Goal: Task Accomplishment & Management: Complete application form

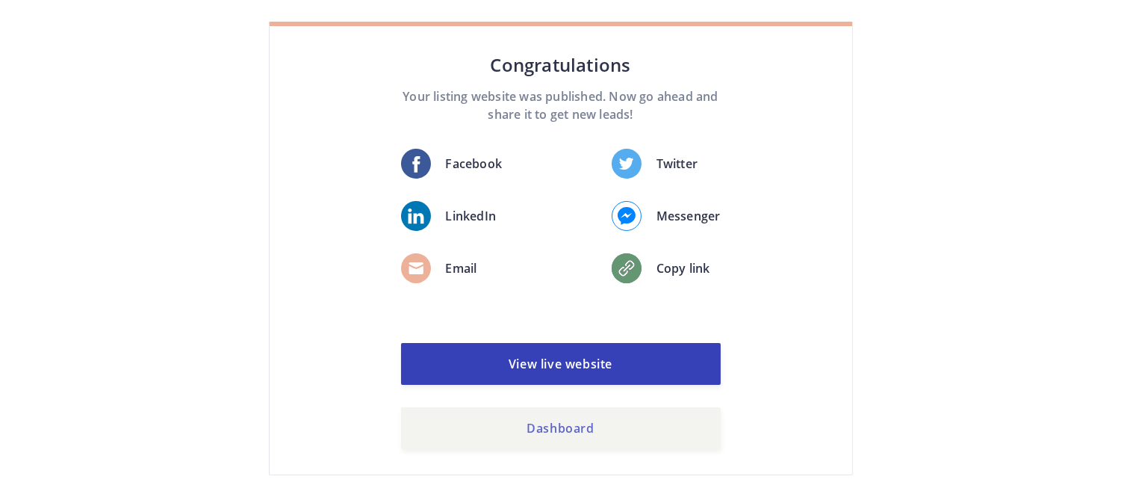
click at [637, 435] on link "Dashboard" at bounding box center [561, 428] width 320 height 42
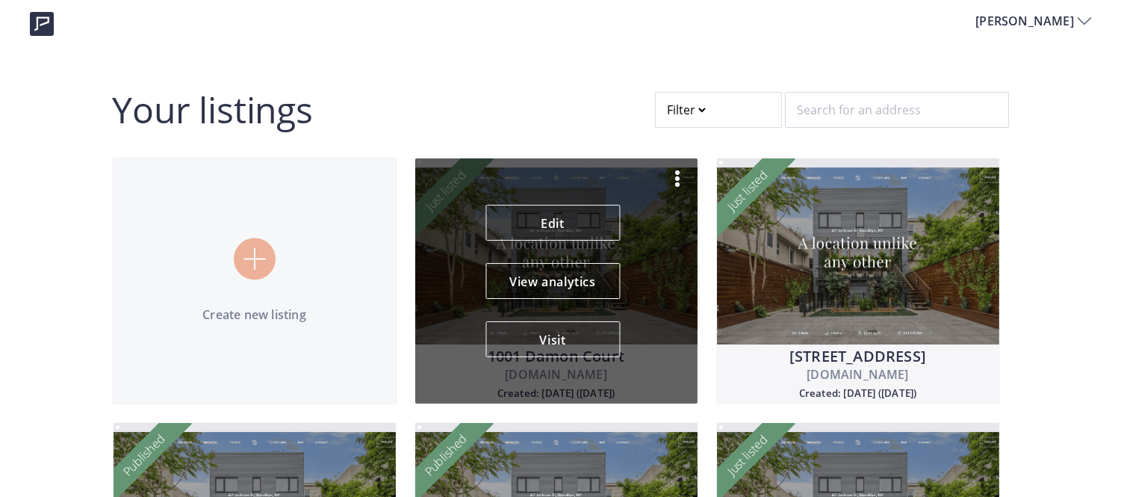
click at [678, 176] on img at bounding box center [678, 179] width 18 height 18
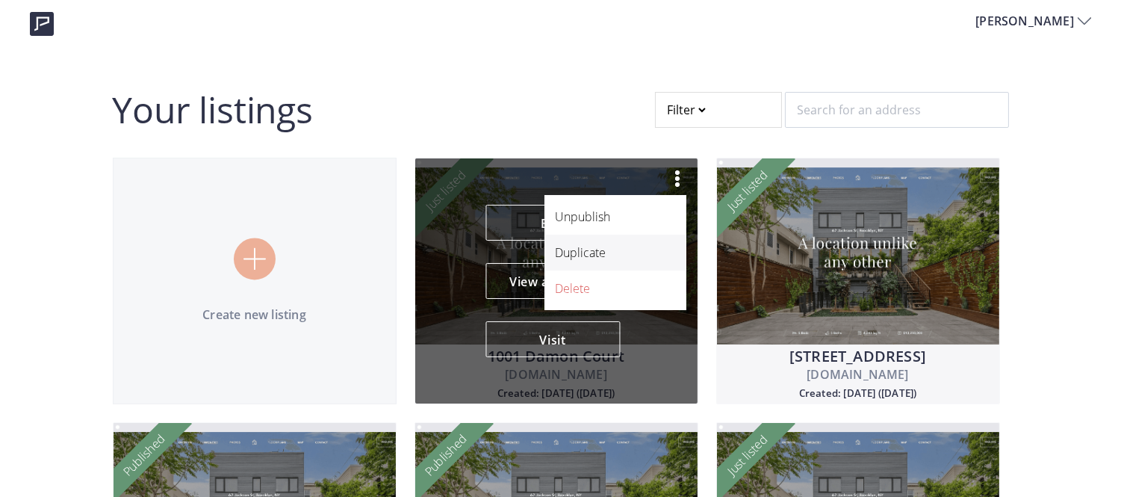
click at [595, 259] on p "Duplicate" at bounding box center [607, 253] width 103 height 18
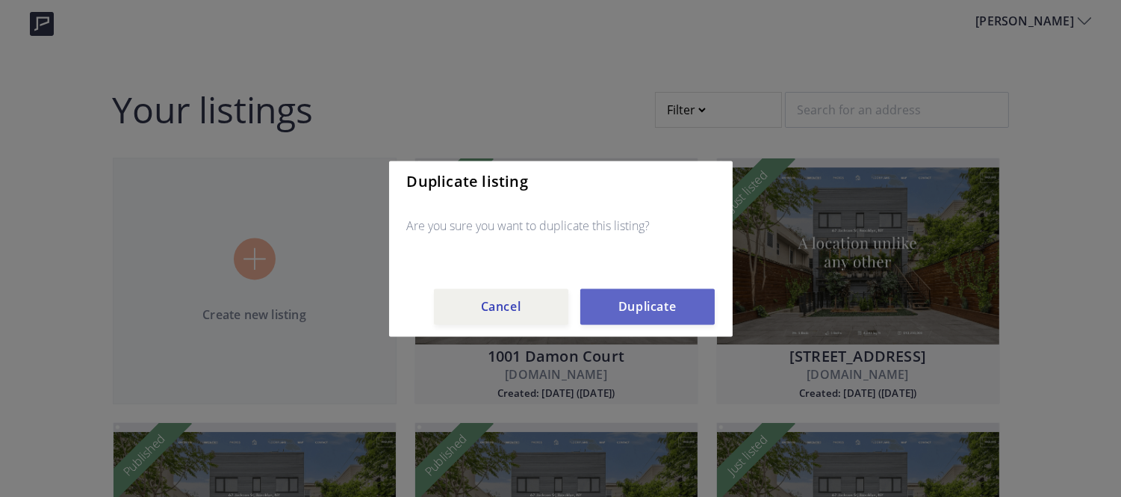
click at [663, 314] on button "Duplicate" at bounding box center [647, 306] width 134 height 36
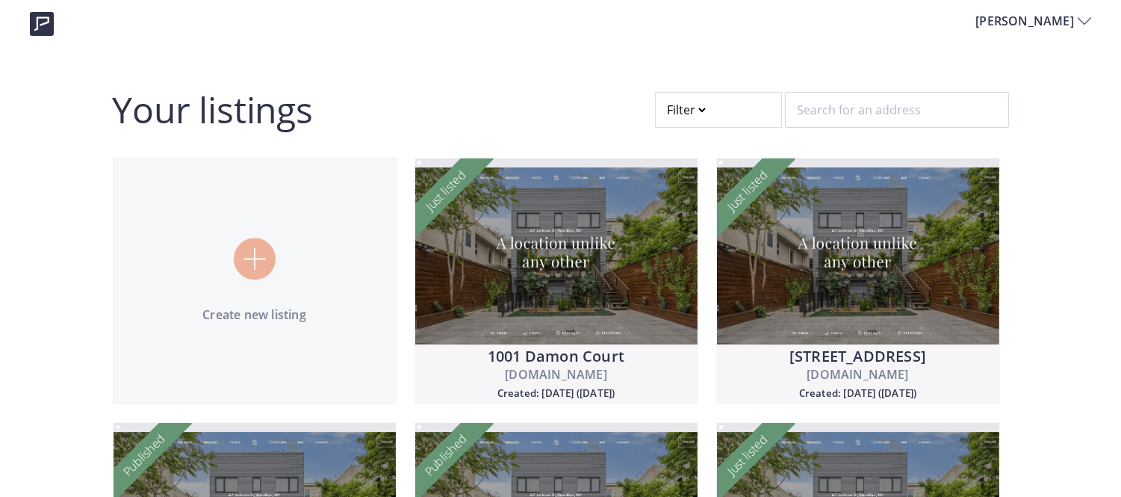
click at [702, 111] on div at bounding box center [718, 110] width 127 height 36
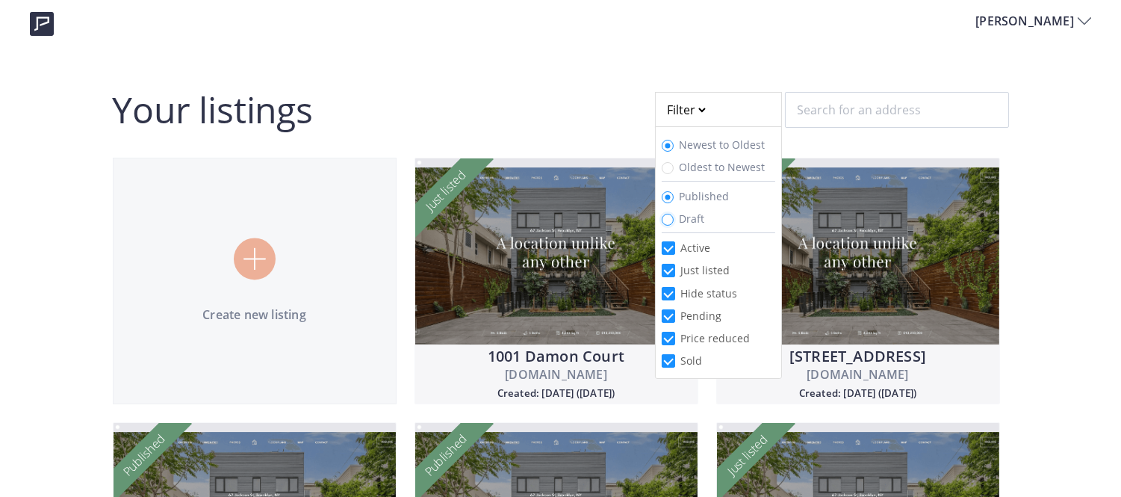
click at [669, 217] on input "Draft" at bounding box center [668, 220] width 12 height 12
radio input "true"
radio input "false"
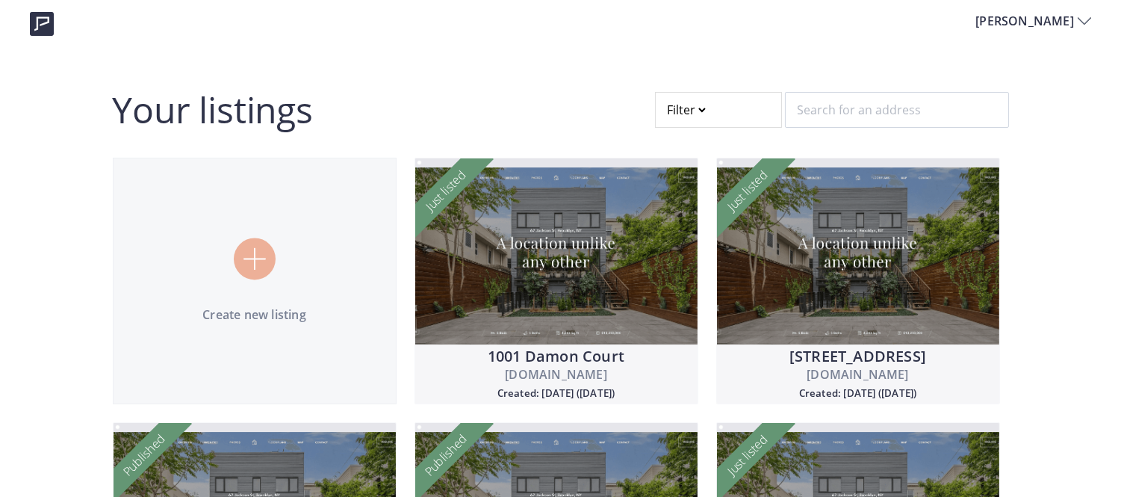
click at [699, 102] on div at bounding box center [718, 110] width 127 height 36
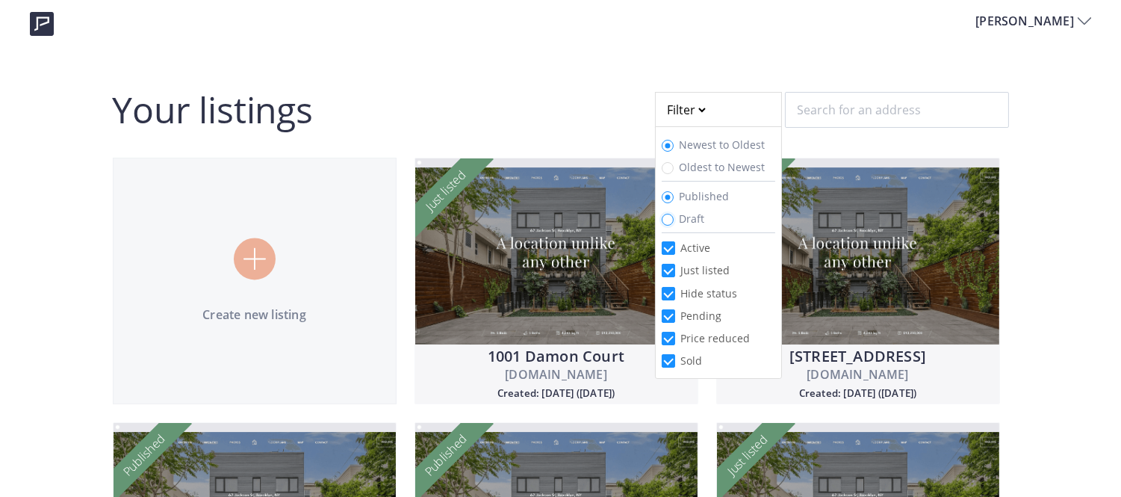
click at [670, 221] on input "Draft" at bounding box center [668, 220] width 12 height 12
radio input "true"
radio input "false"
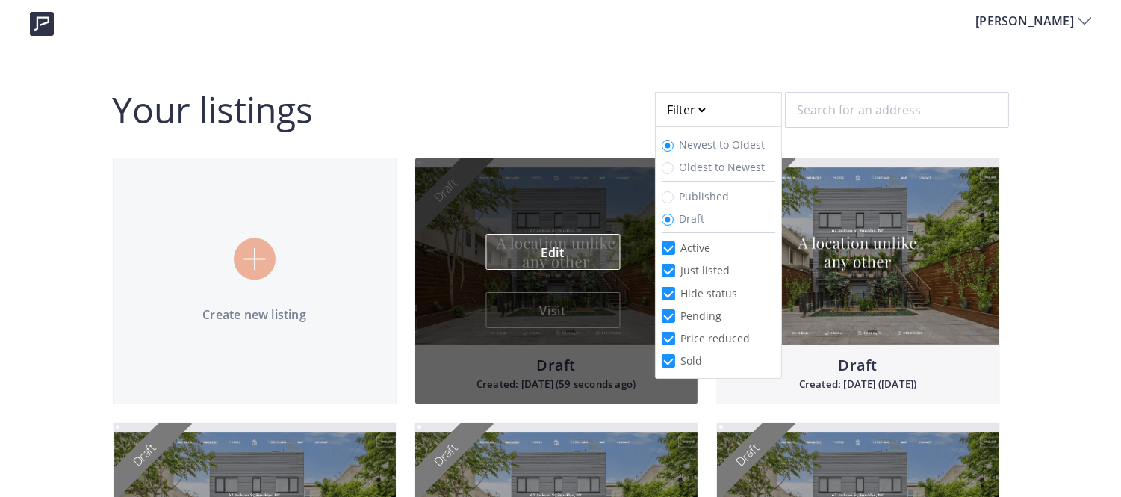
click at [551, 244] on link "Edit" at bounding box center [553, 252] width 134 height 36
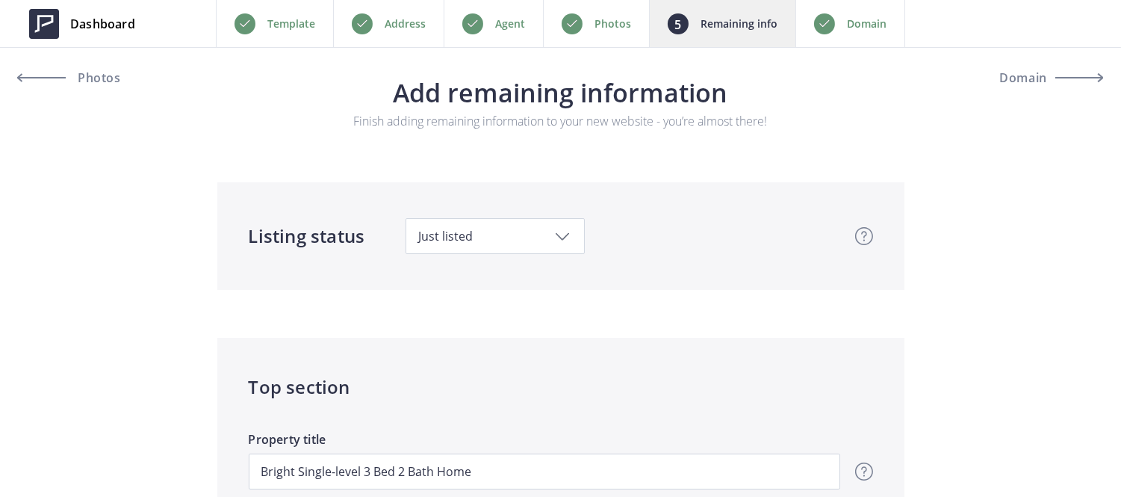
click at [610, 28] on p "Photos" at bounding box center [613, 24] width 37 height 18
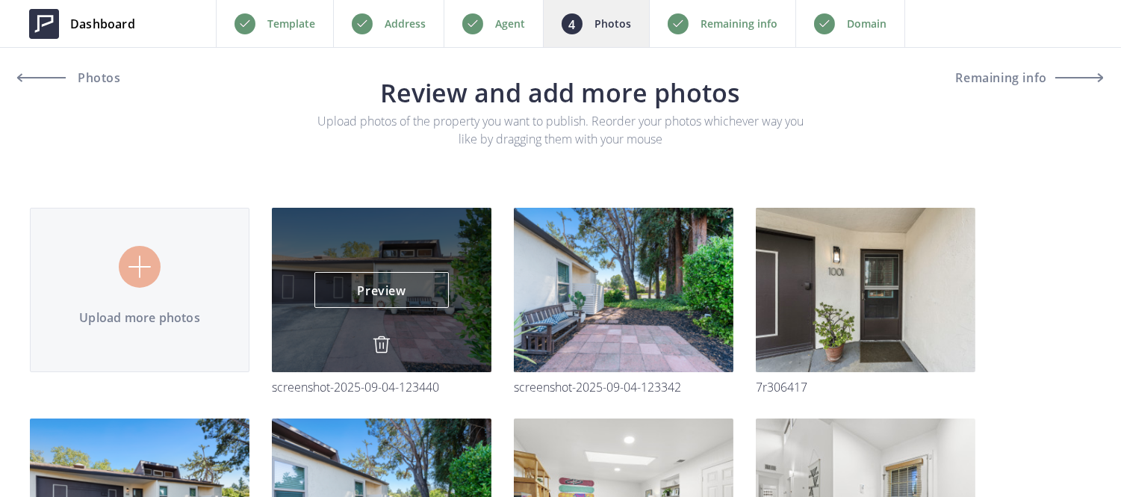
click at [385, 350] on img at bounding box center [382, 344] width 18 height 18
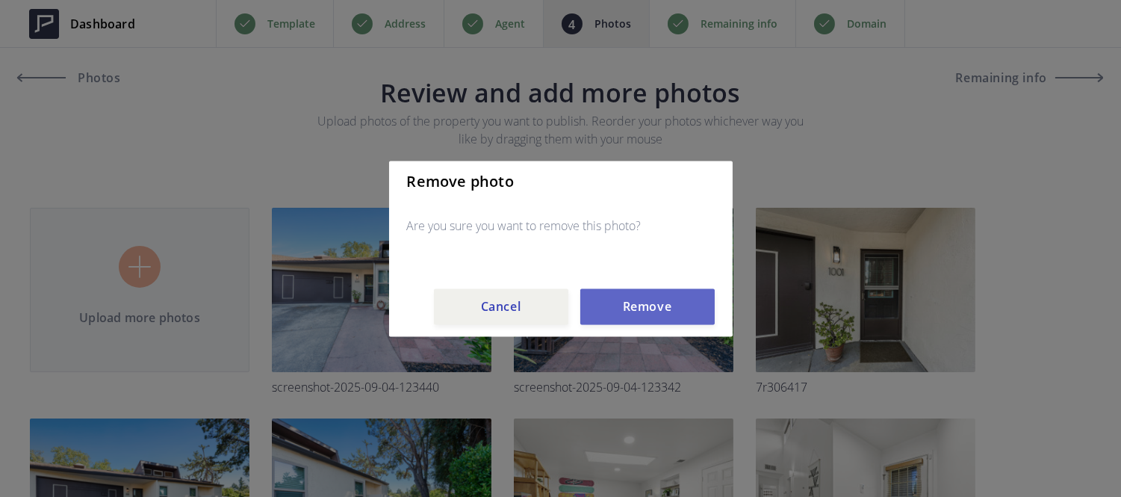
click at [660, 304] on button "Remove" at bounding box center [647, 306] width 134 height 36
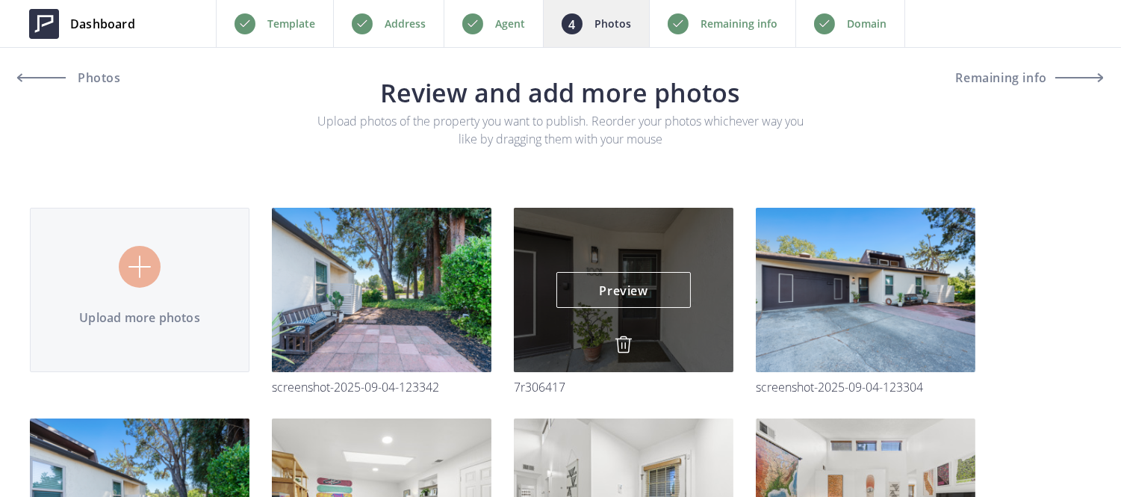
click at [625, 339] on img at bounding box center [624, 344] width 18 height 18
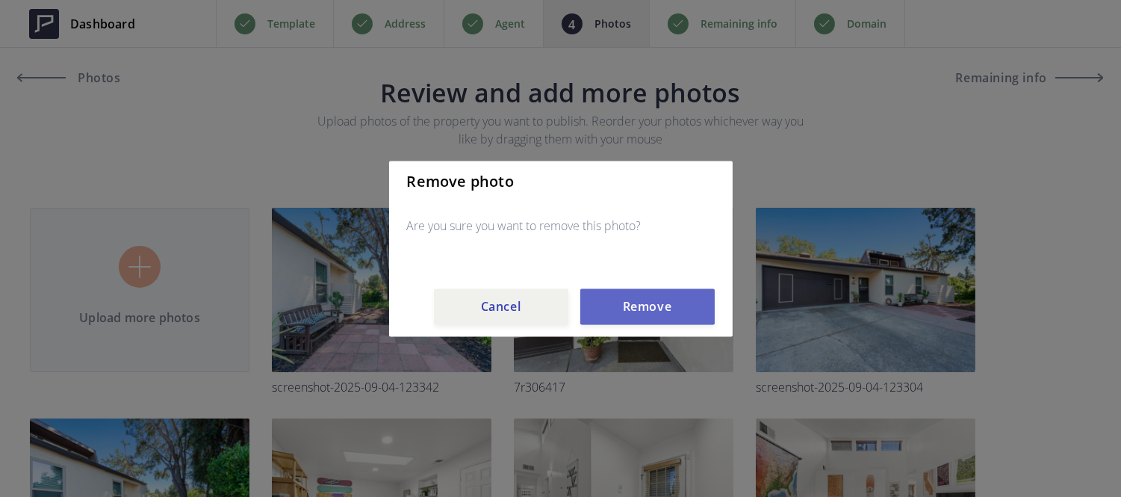
click at [634, 312] on button "Remove" at bounding box center [647, 306] width 134 height 36
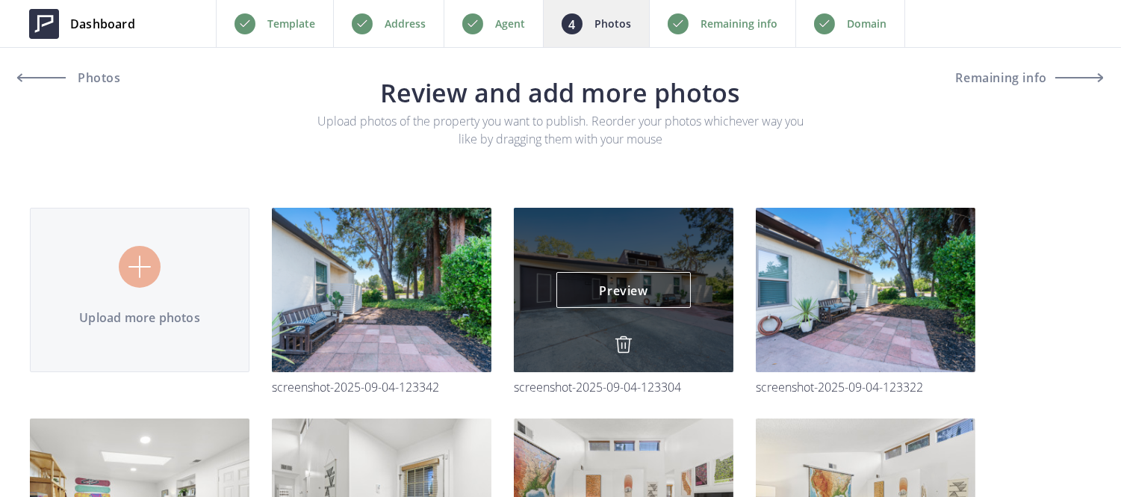
click at [621, 348] on img at bounding box center [624, 344] width 18 height 18
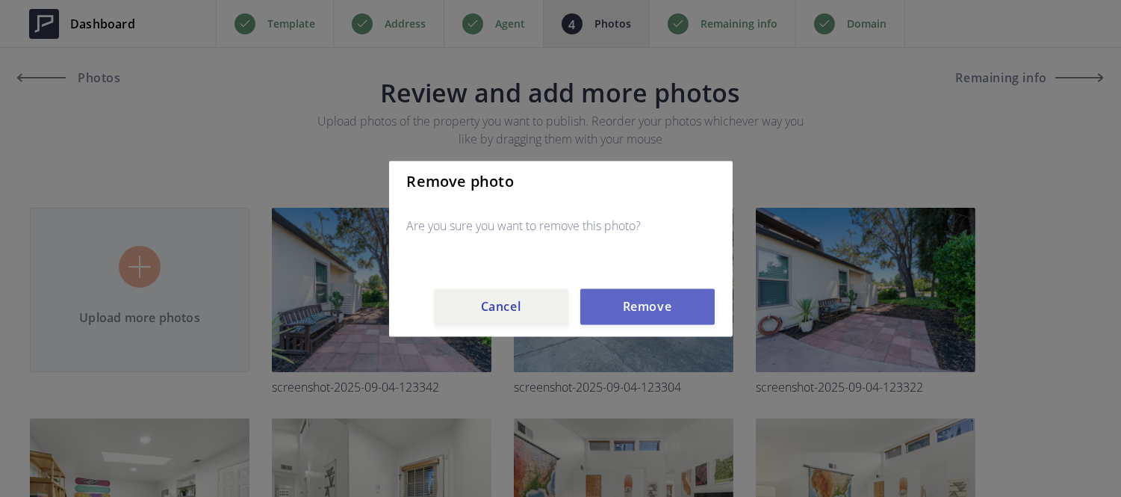
click at [630, 312] on button "Remove" at bounding box center [647, 306] width 134 height 36
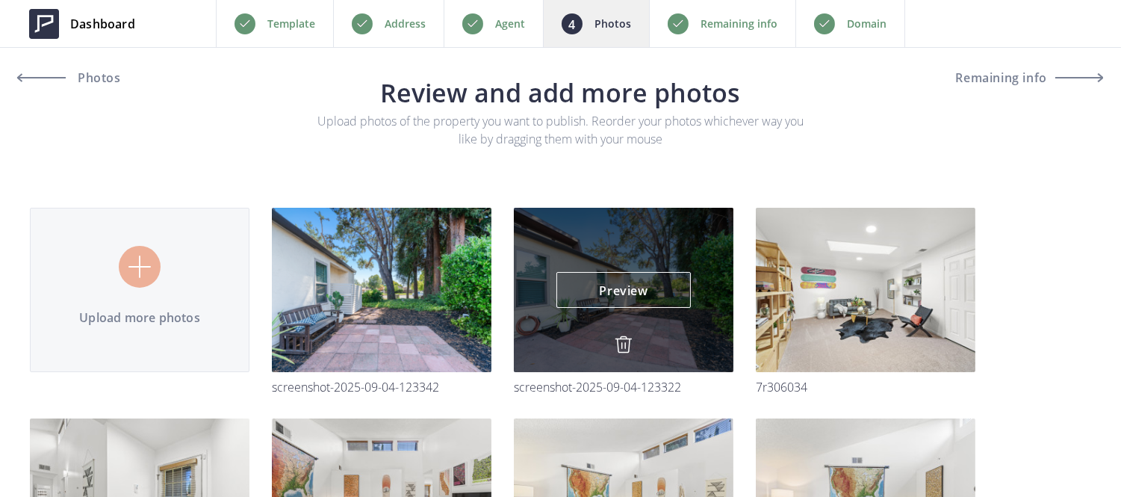
click at [624, 344] on img at bounding box center [624, 344] width 18 height 18
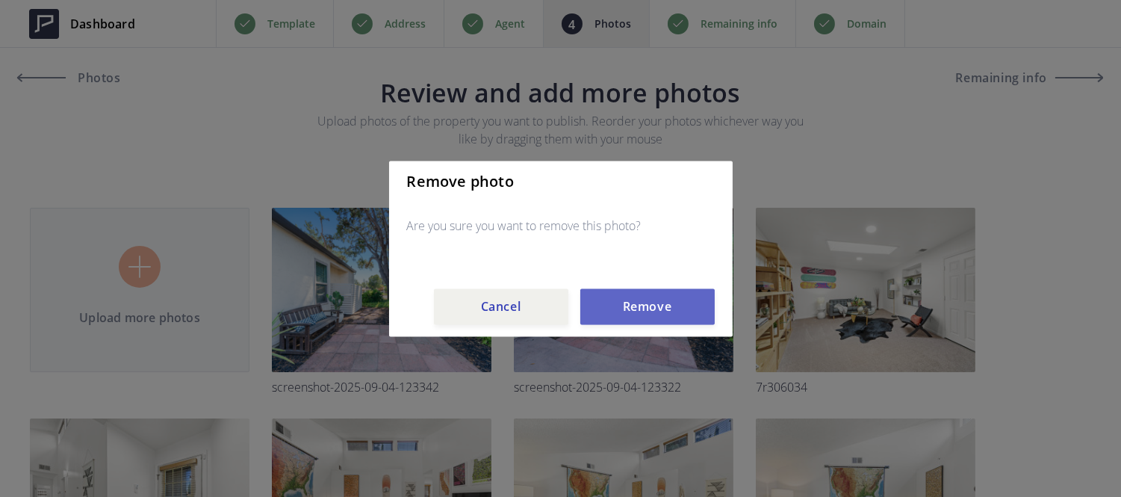
click at [631, 315] on button "Remove" at bounding box center [647, 306] width 134 height 36
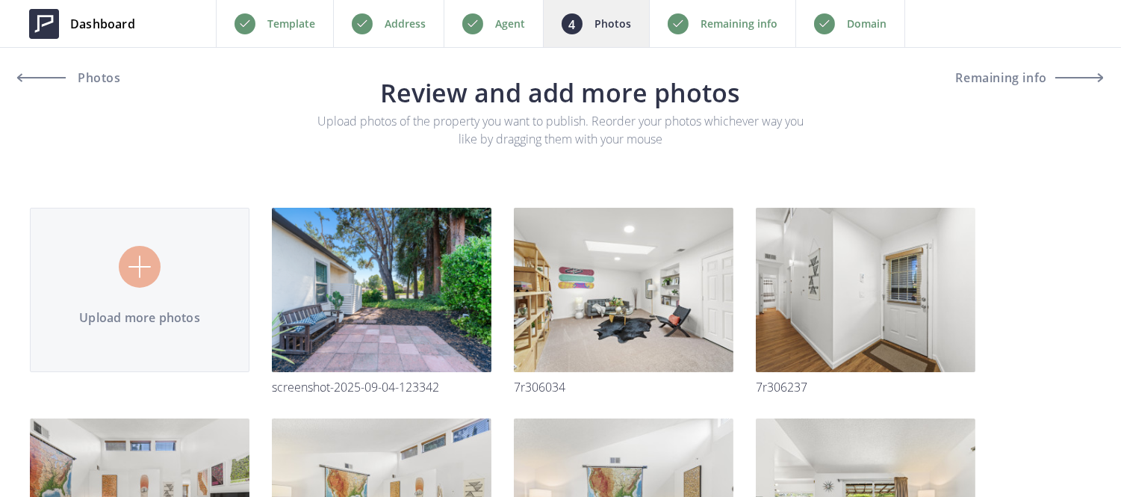
click at [0, 0] on img at bounding box center [0, 0] width 0 height 0
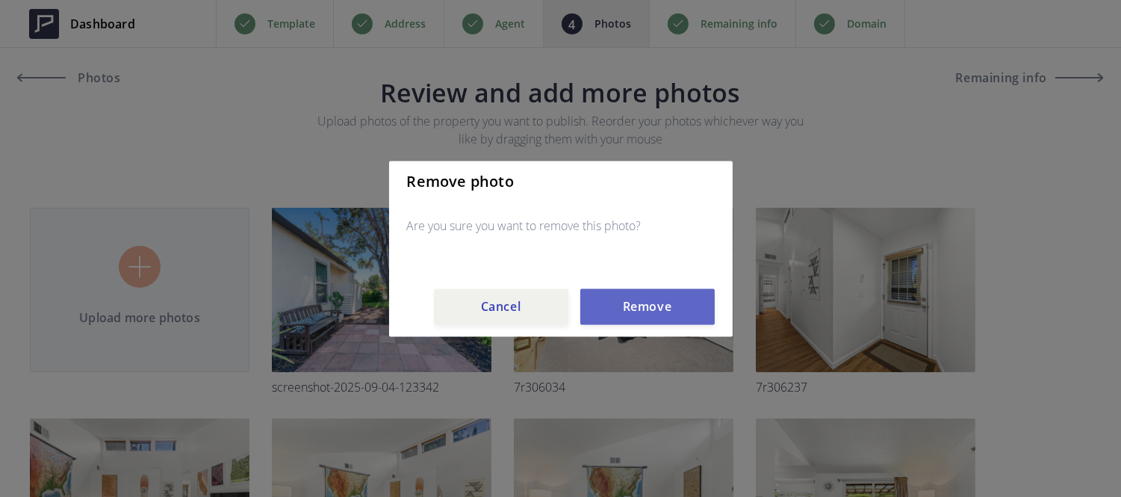
click at [634, 311] on button "Remove" at bounding box center [647, 306] width 134 height 36
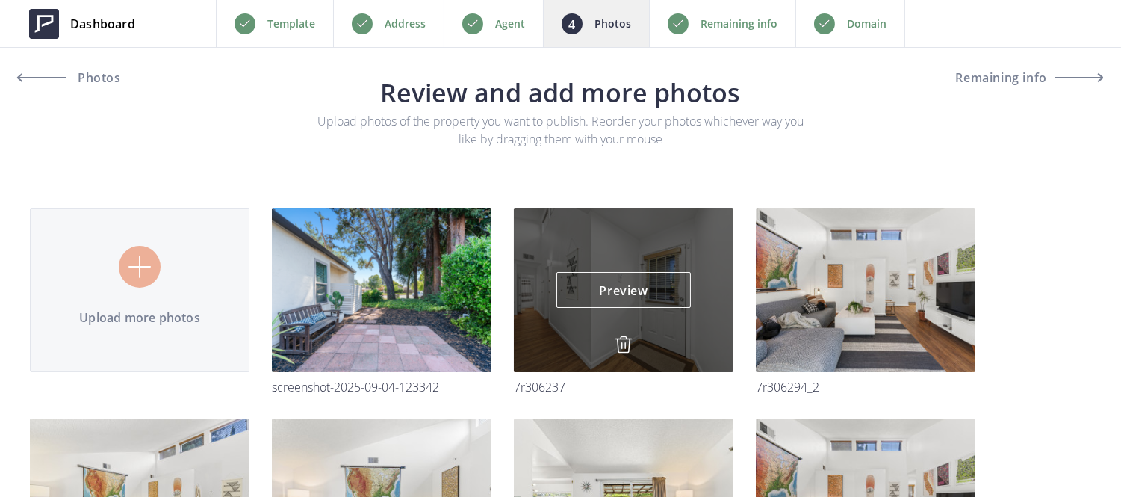
click at [624, 340] on img at bounding box center [624, 344] width 18 height 18
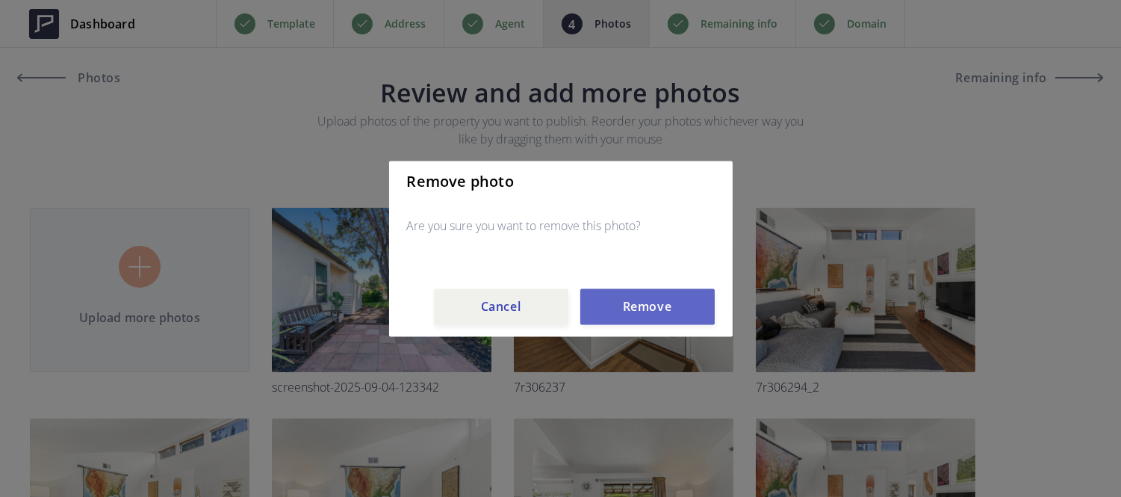
click at [643, 296] on button "Remove" at bounding box center [647, 306] width 134 height 36
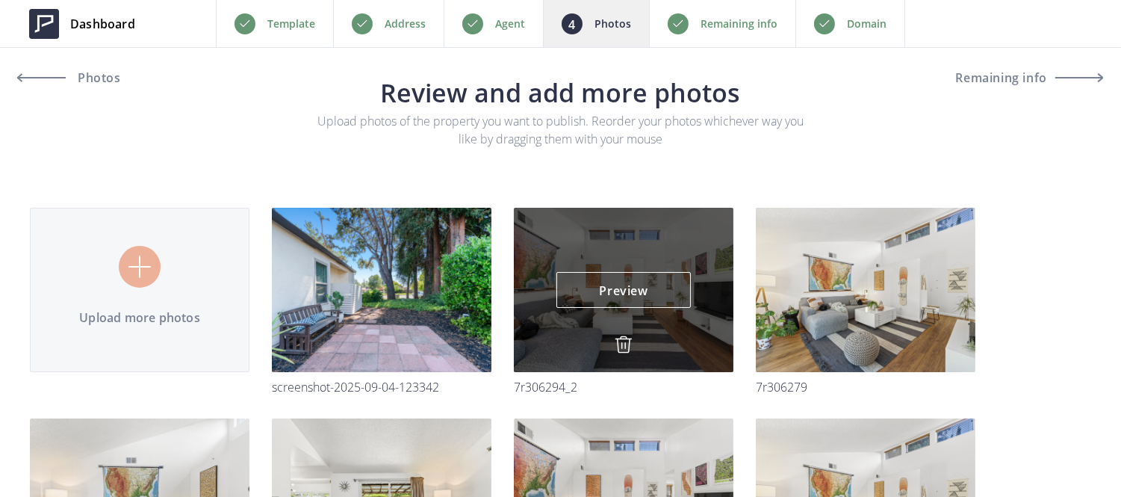
click at [621, 338] on img at bounding box center [624, 344] width 18 height 18
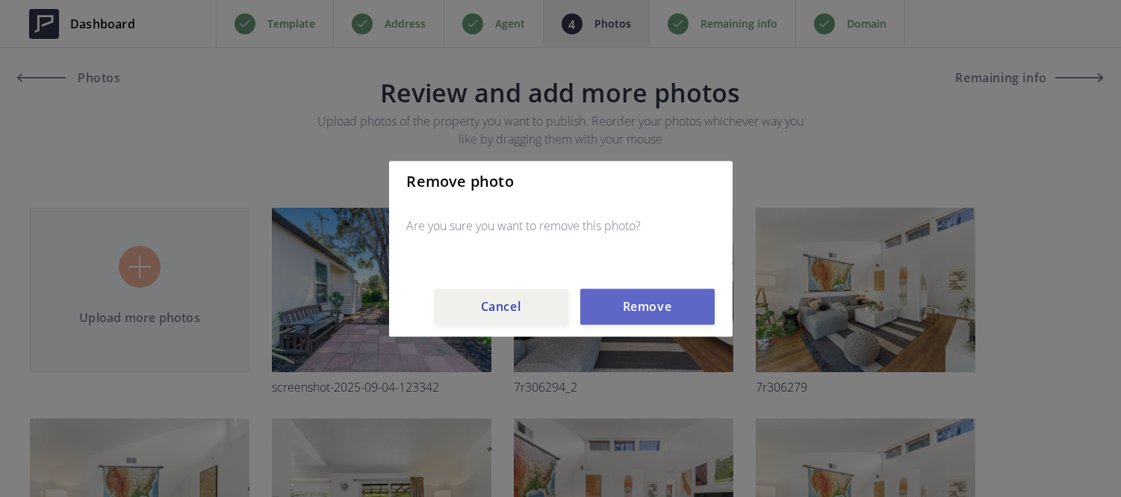
click at [631, 304] on button "Remove" at bounding box center [647, 306] width 134 height 36
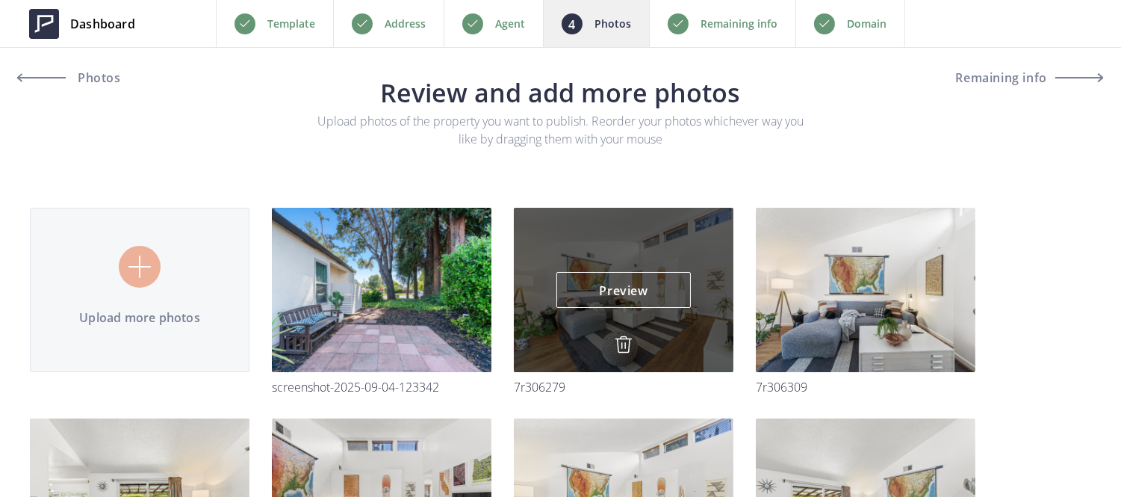
click at [615, 342] on img at bounding box center [624, 344] width 18 height 18
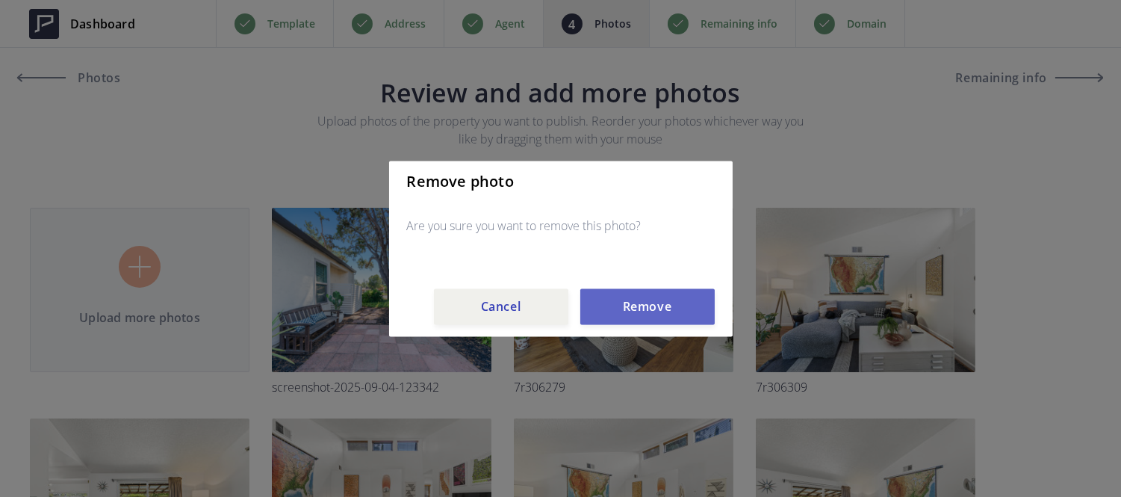
click at [632, 303] on button "Remove" at bounding box center [647, 306] width 134 height 36
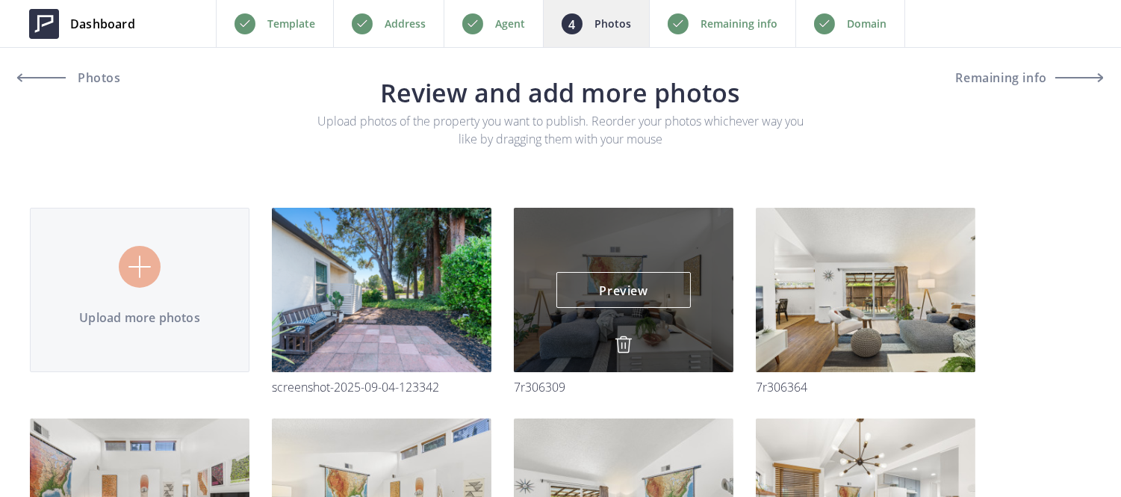
click at [623, 344] on img at bounding box center [624, 344] width 18 height 18
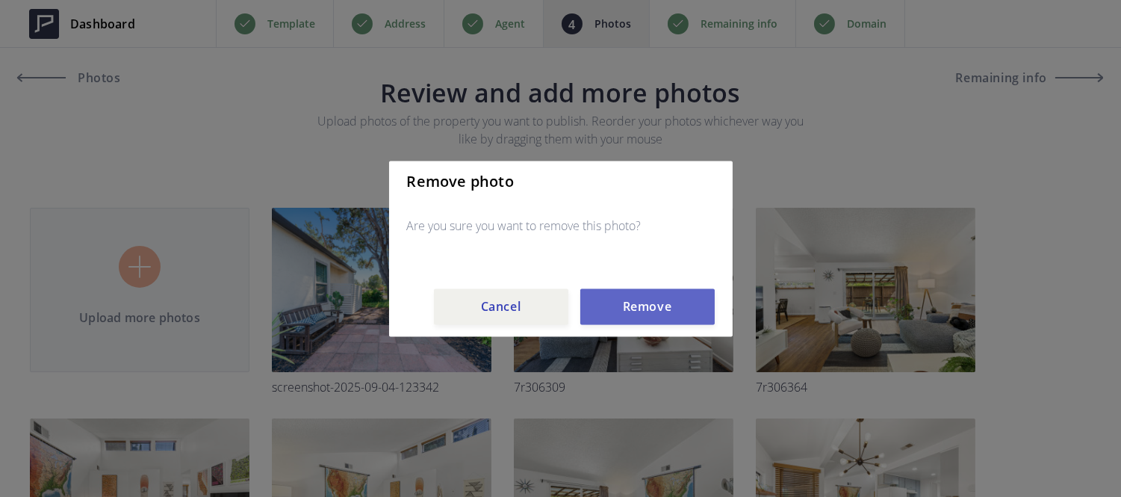
click at [630, 312] on button "Remove" at bounding box center [647, 306] width 134 height 36
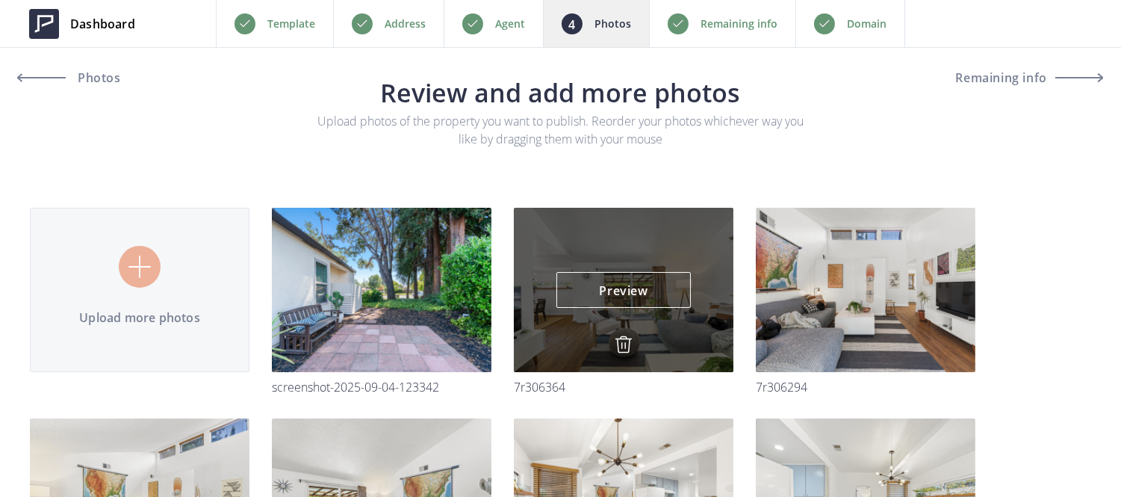
click at [623, 338] on img at bounding box center [624, 344] width 18 height 18
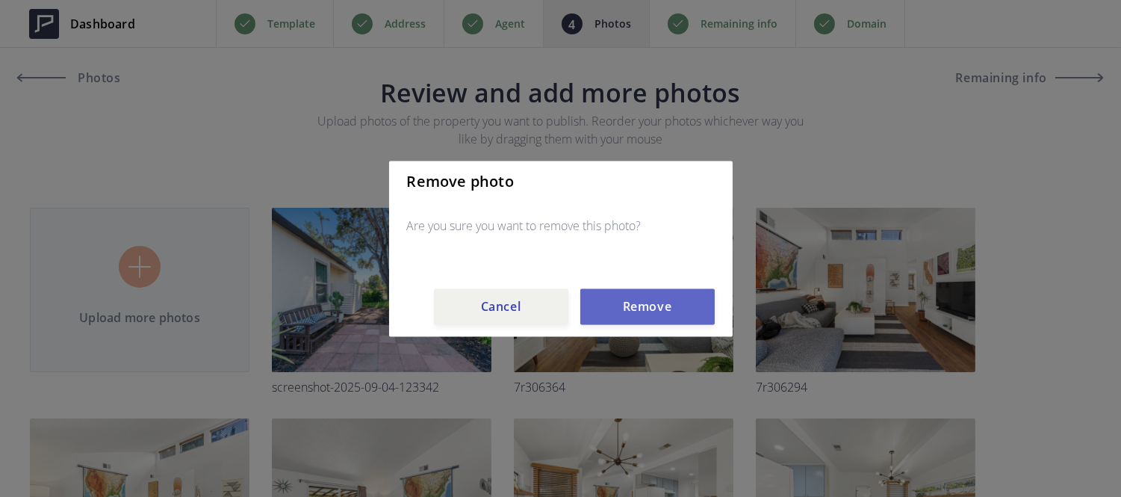
click at [631, 300] on button "Remove" at bounding box center [647, 306] width 134 height 36
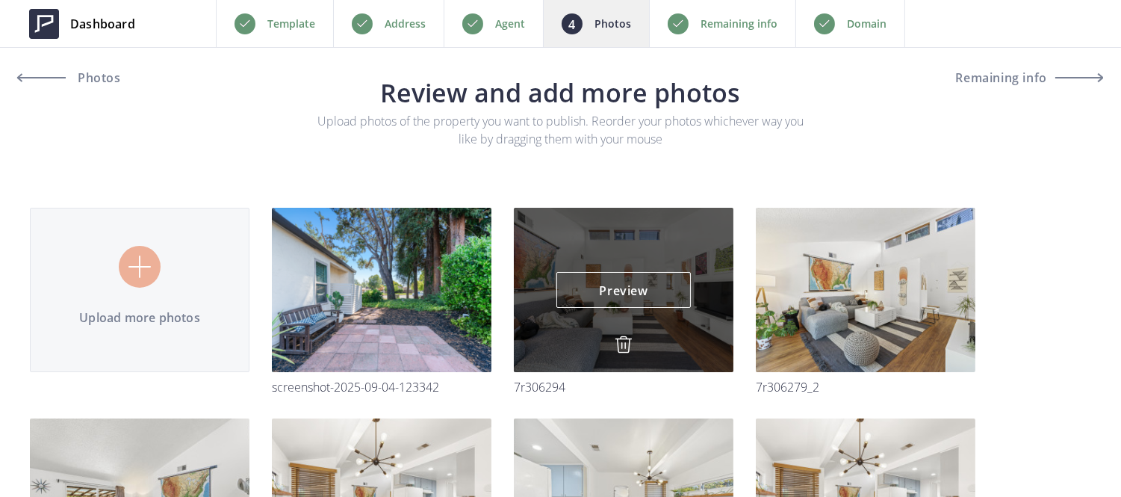
click at [620, 346] on img at bounding box center [624, 344] width 18 height 18
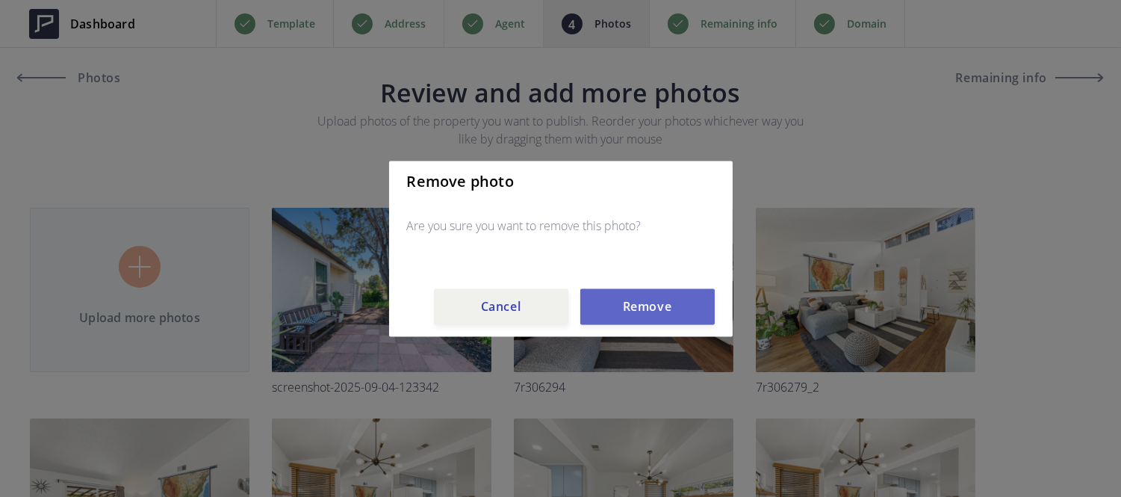
click at [631, 312] on button "Remove" at bounding box center [647, 306] width 134 height 36
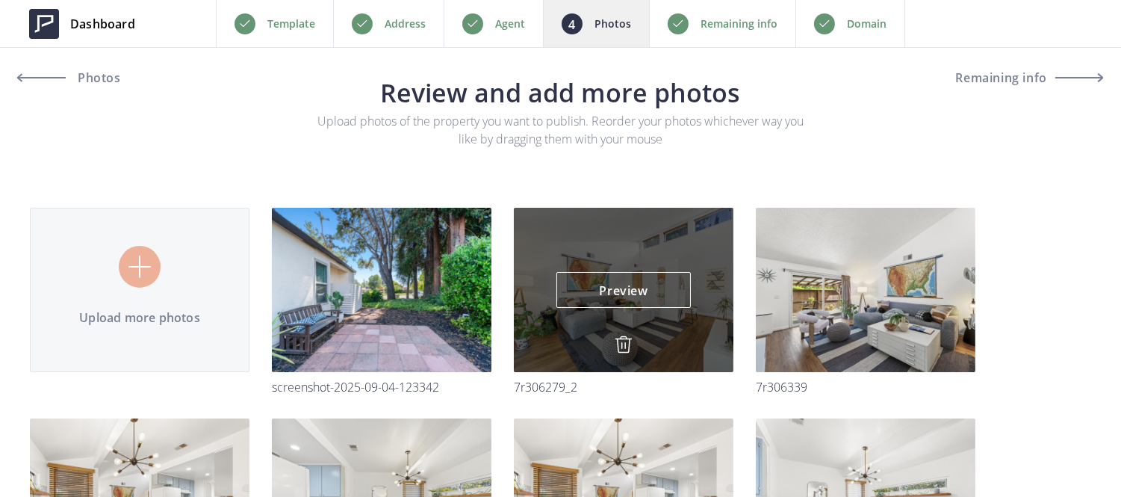
click at [624, 344] on img at bounding box center [624, 344] width 18 height 18
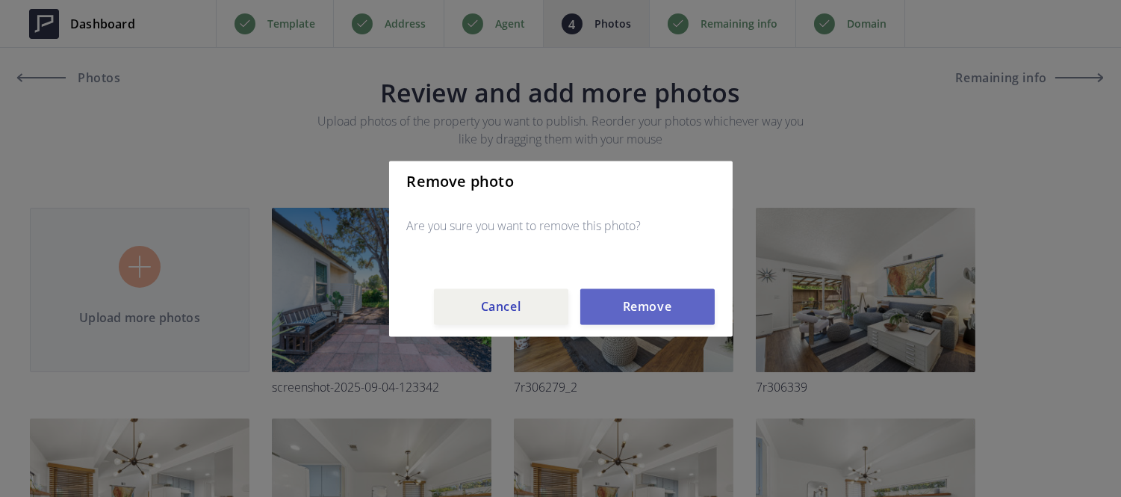
click at [635, 307] on button "Remove" at bounding box center [647, 306] width 134 height 36
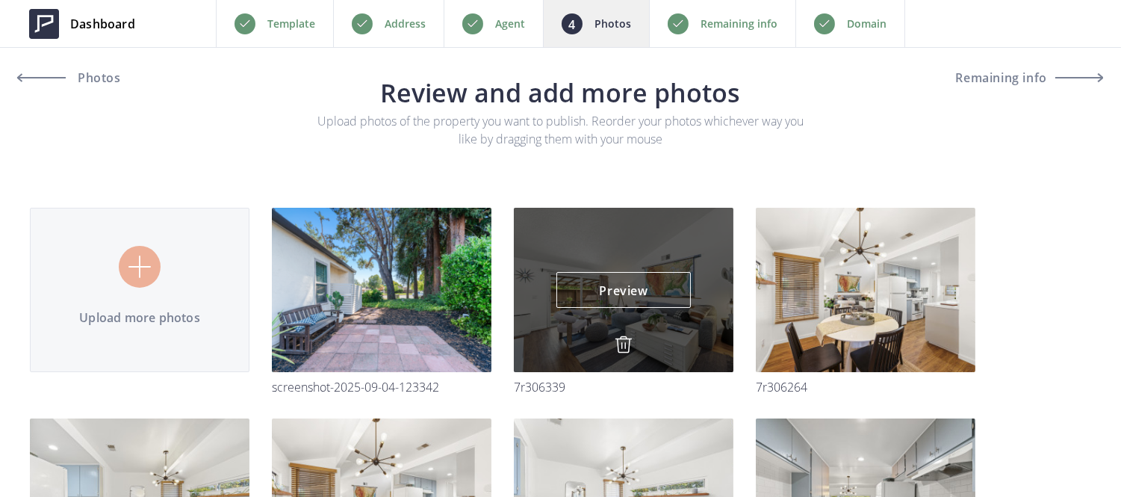
click at [622, 345] on img at bounding box center [624, 344] width 18 height 18
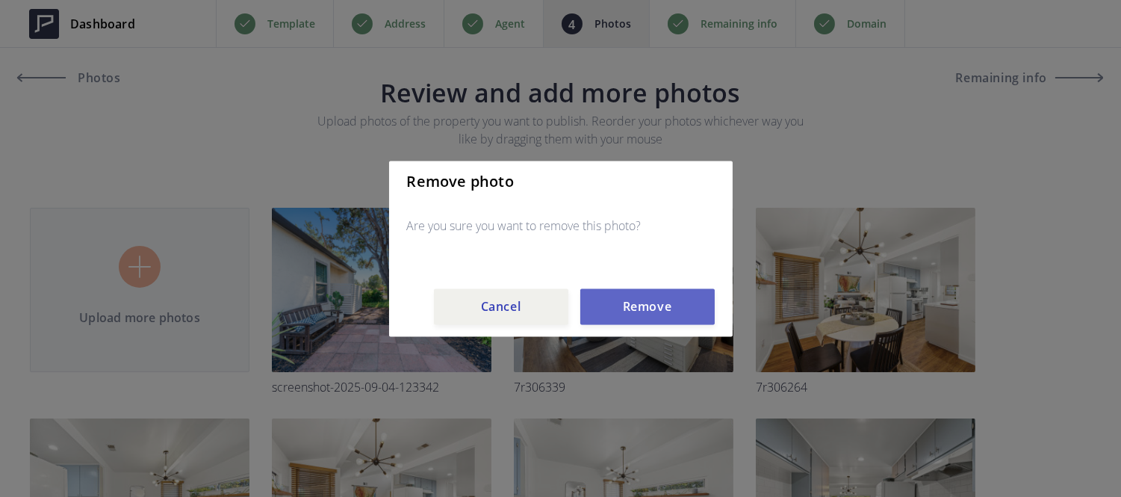
click at [632, 309] on button "Remove" at bounding box center [647, 306] width 134 height 36
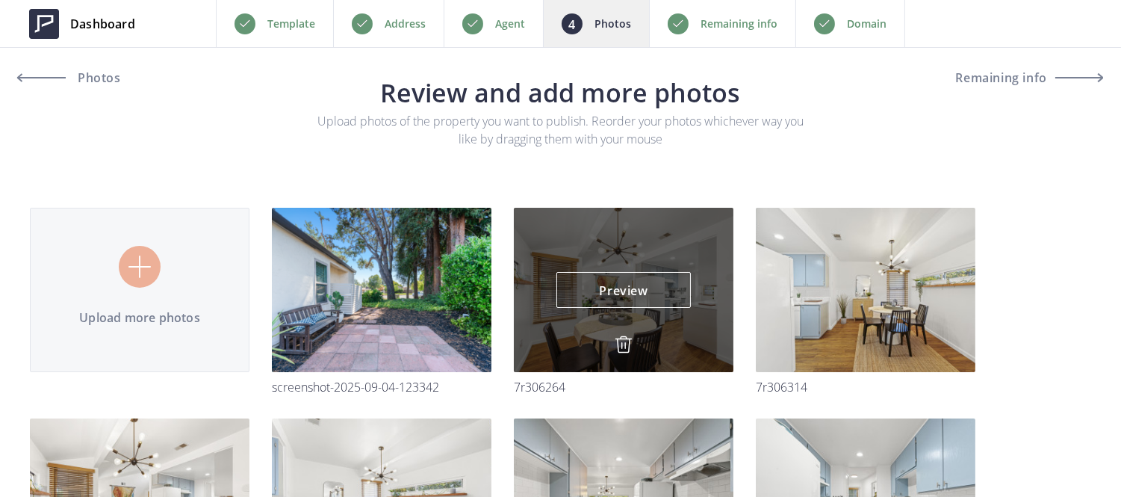
click at [621, 347] on img at bounding box center [624, 344] width 18 height 18
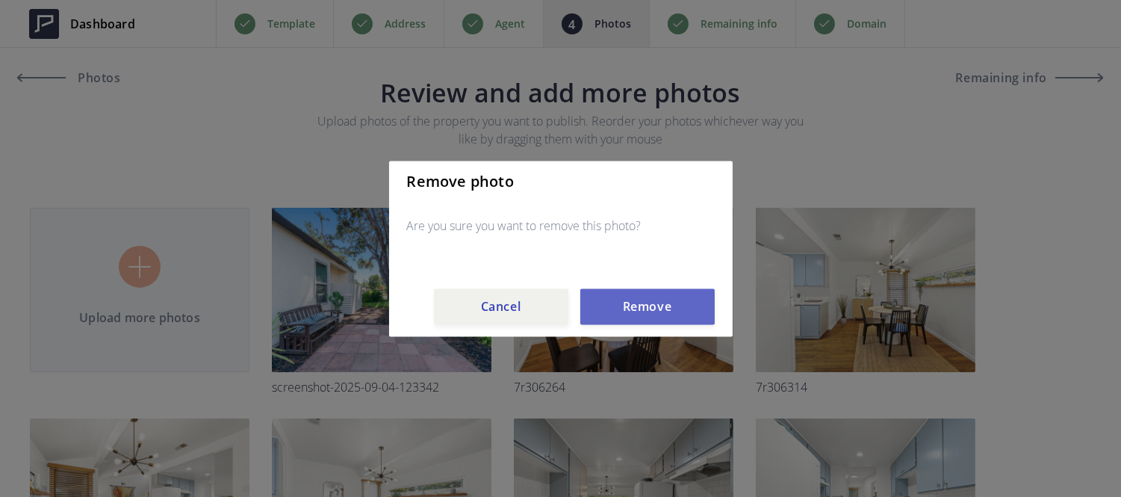
click at [632, 306] on button "Remove" at bounding box center [647, 306] width 134 height 36
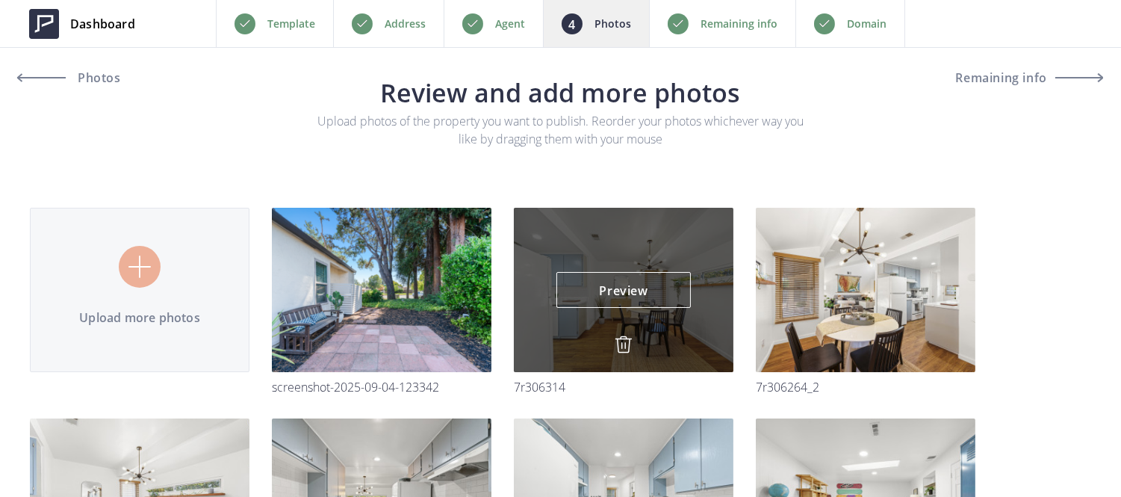
click at [622, 342] on img at bounding box center [624, 344] width 18 height 18
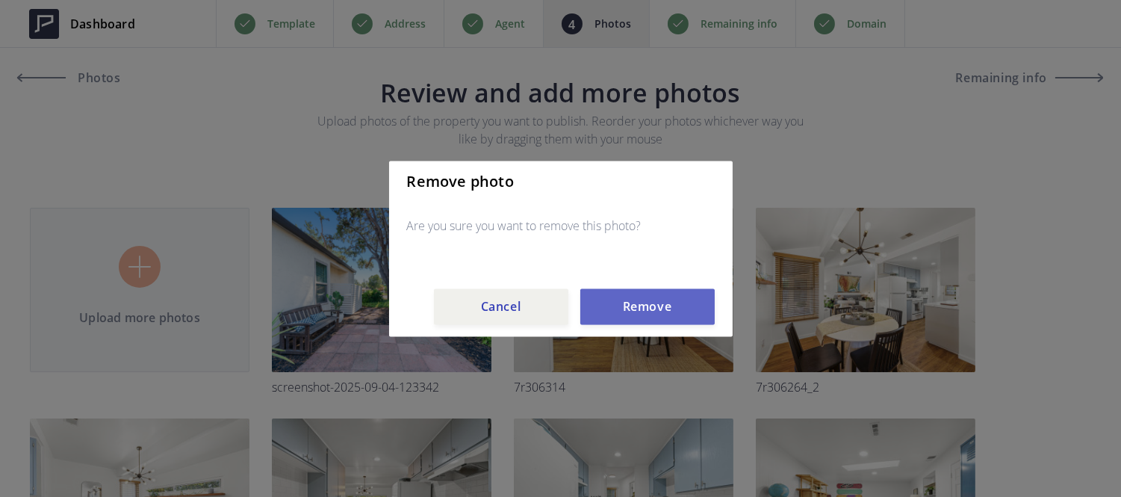
click at [626, 320] on button "Remove" at bounding box center [647, 306] width 134 height 36
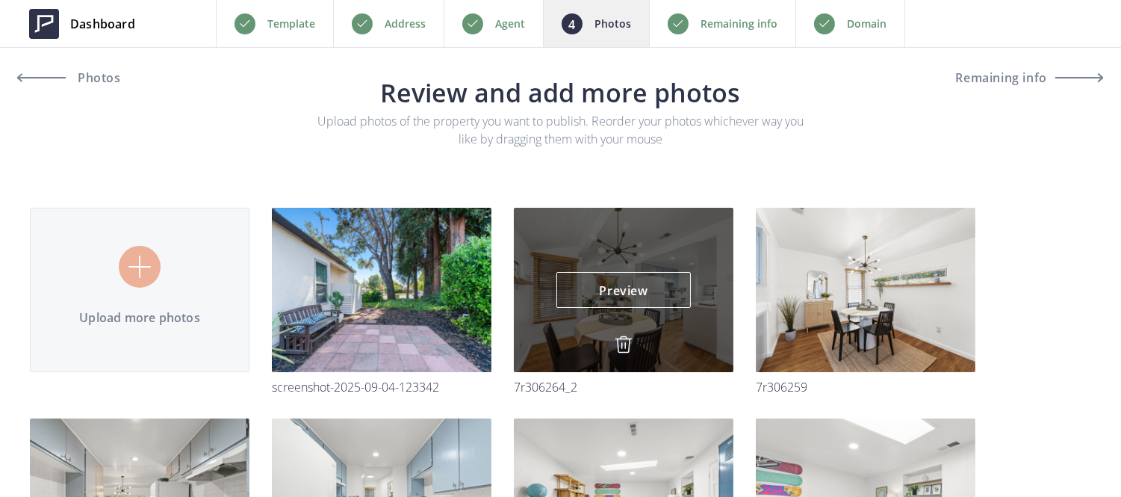
click at [624, 341] on img at bounding box center [624, 344] width 18 height 18
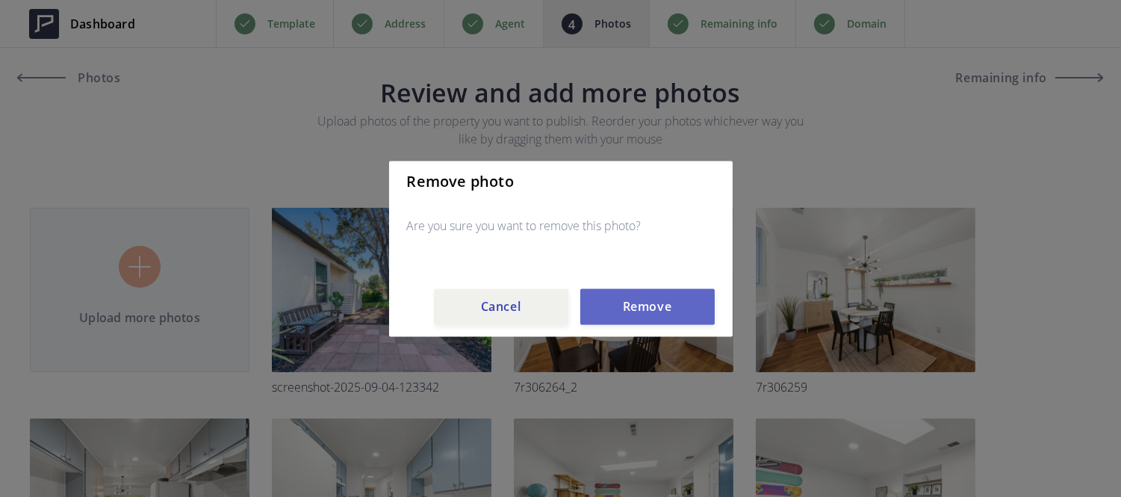
click at [631, 303] on button "Remove" at bounding box center [647, 306] width 134 height 36
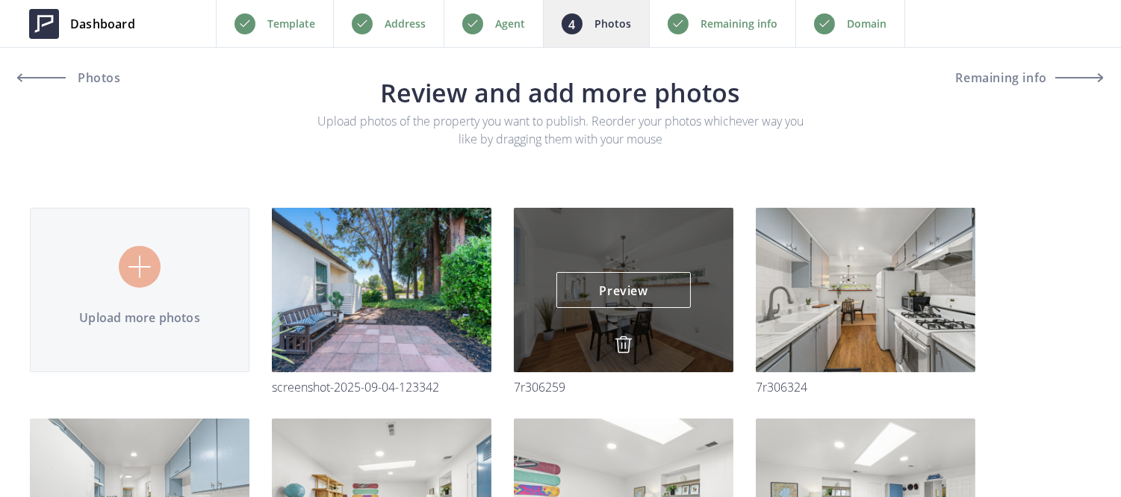
click at [622, 338] on img at bounding box center [624, 344] width 18 height 18
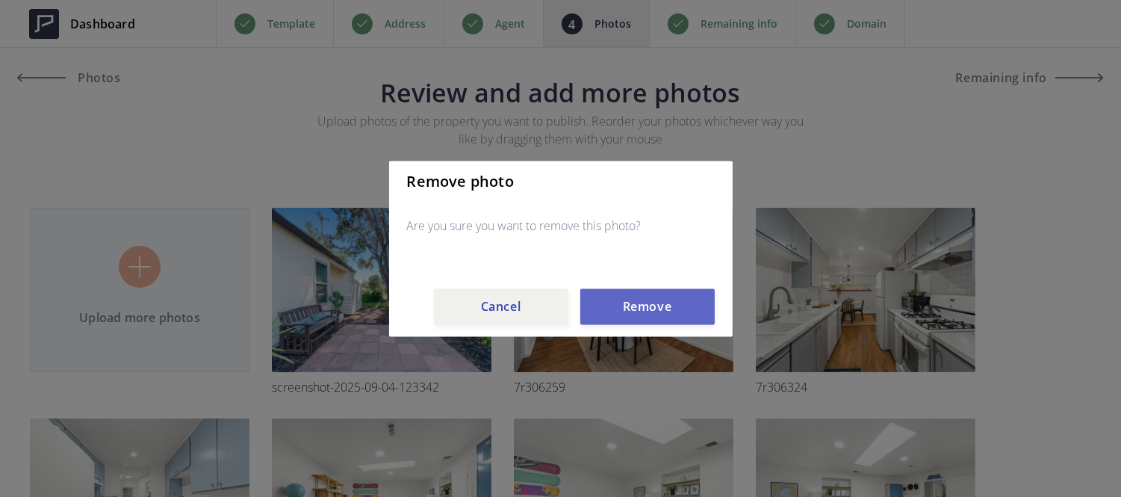
click at [628, 309] on button "Remove" at bounding box center [647, 306] width 134 height 36
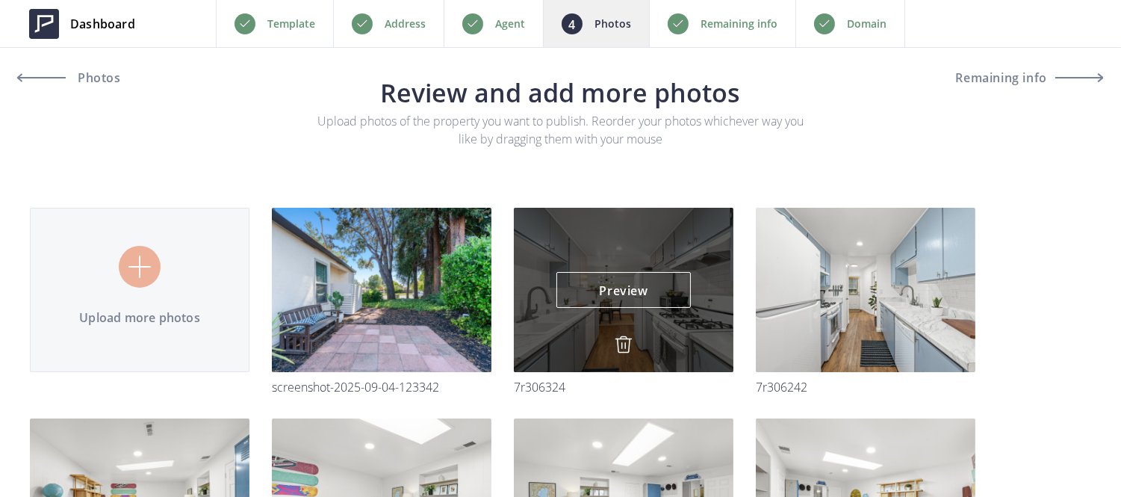
click at [622, 336] on img at bounding box center [624, 344] width 18 height 18
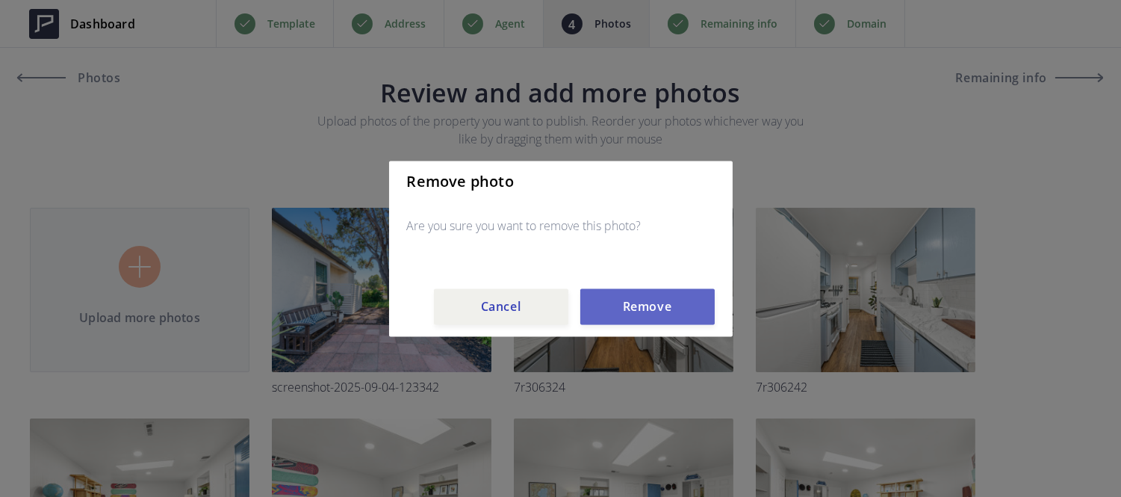
click at [628, 311] on button "Remove" at bounding box center [647, 306] width 134 height 36
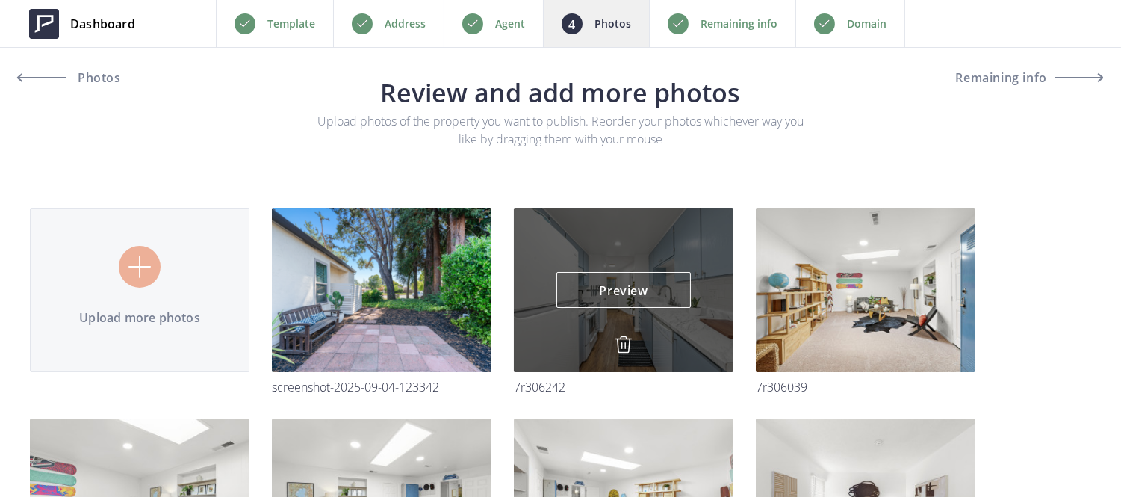
click at [622, 341] on img at bounding box center [624, 344] width 18 height 18
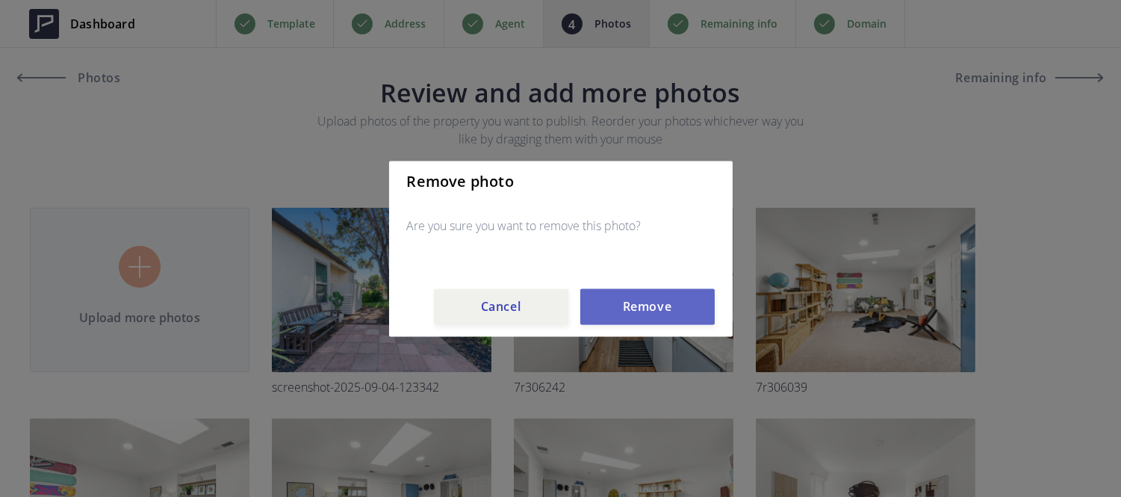
click at [629, 305] on button "Remove" at bounding box center [647, 306] width 134 height 36
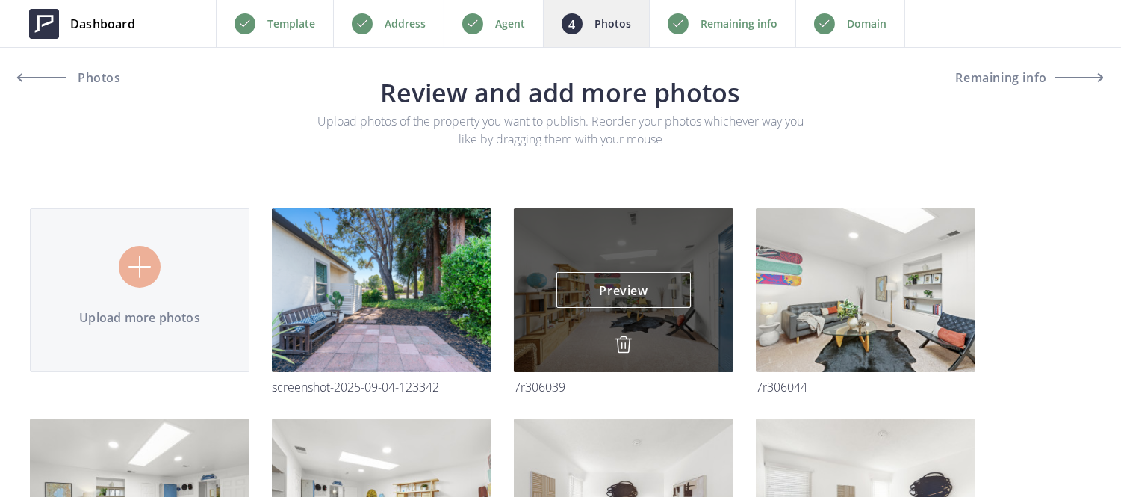
click at [628, 345] on img at bounding box center [624, 344] width 18 height 18
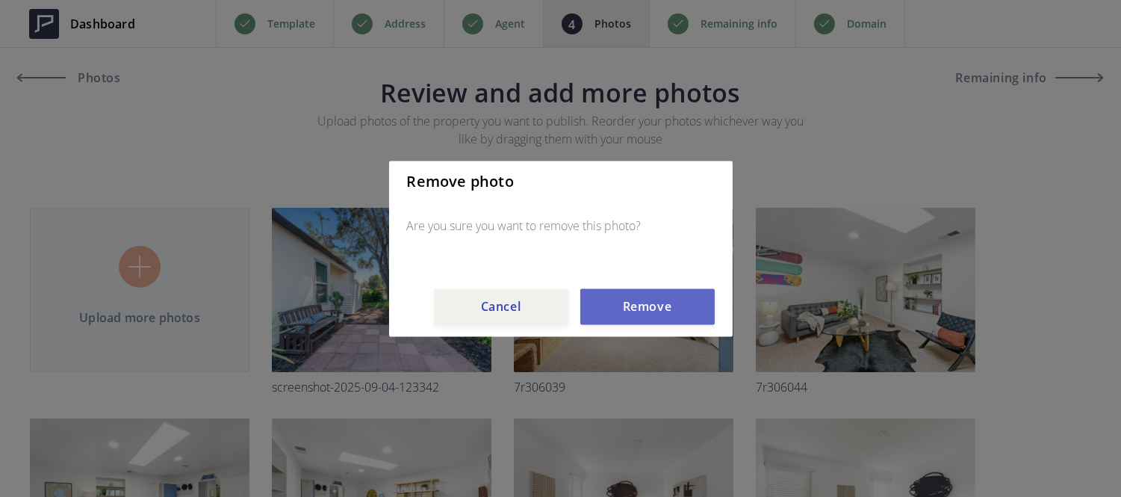
click at [631, 308] on button "Remove" at bounding box center [647, 306] width 134 height 36
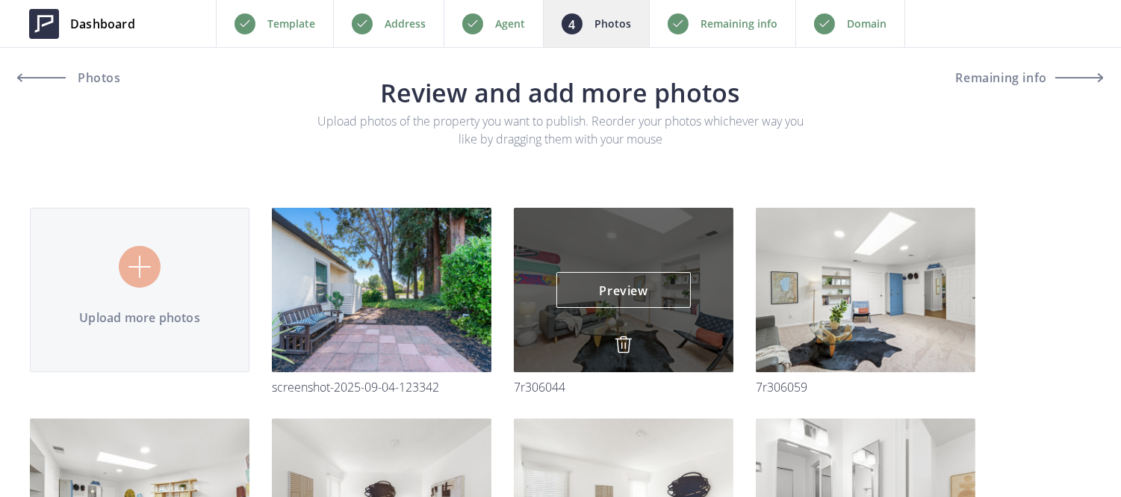
click at [620, 350] on img at bounding box center [624, 344] width 18 height 18
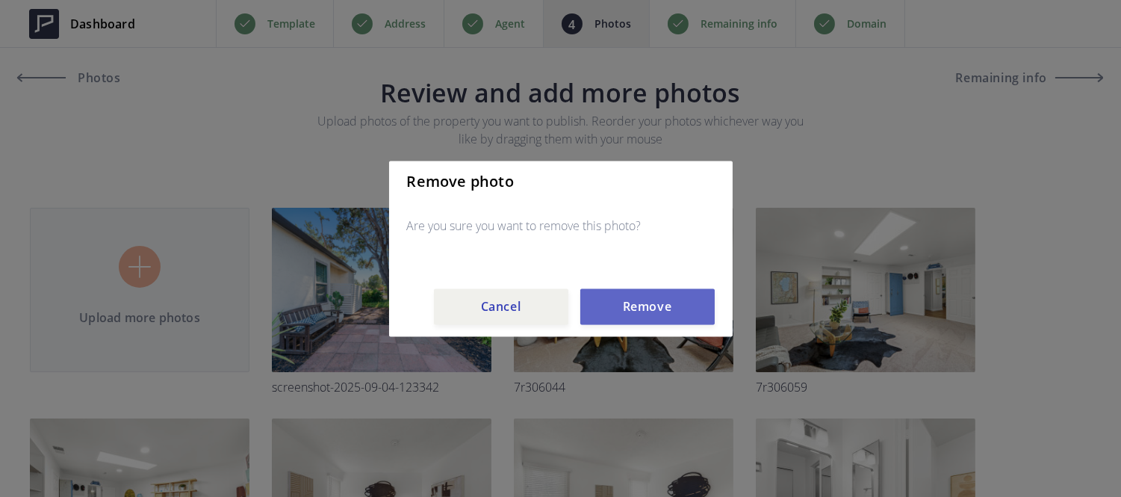
click at [630, 303] on button "Remove" at bounding box center [647, 306] width 134 height 36
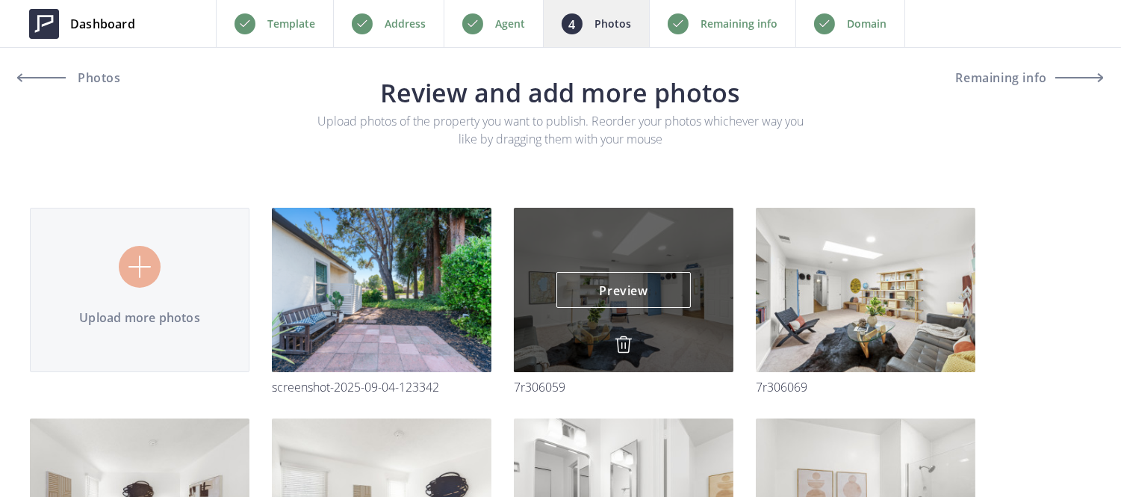
click at [617, 344] on img at bounding box center [624, 344] width 18 height 18
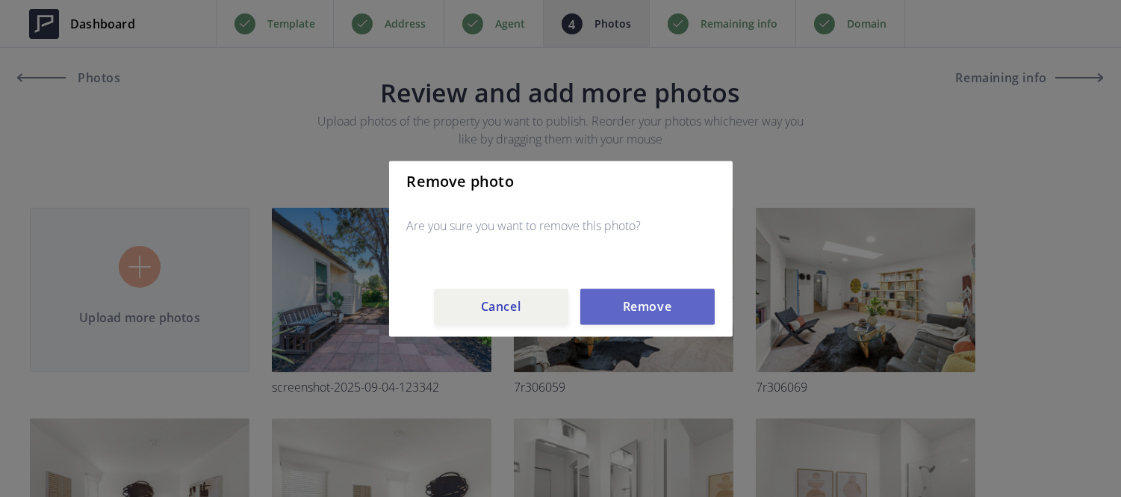
click at [628, 297] on button "Remove" at bounding box center [647, 306] width 134 height 36
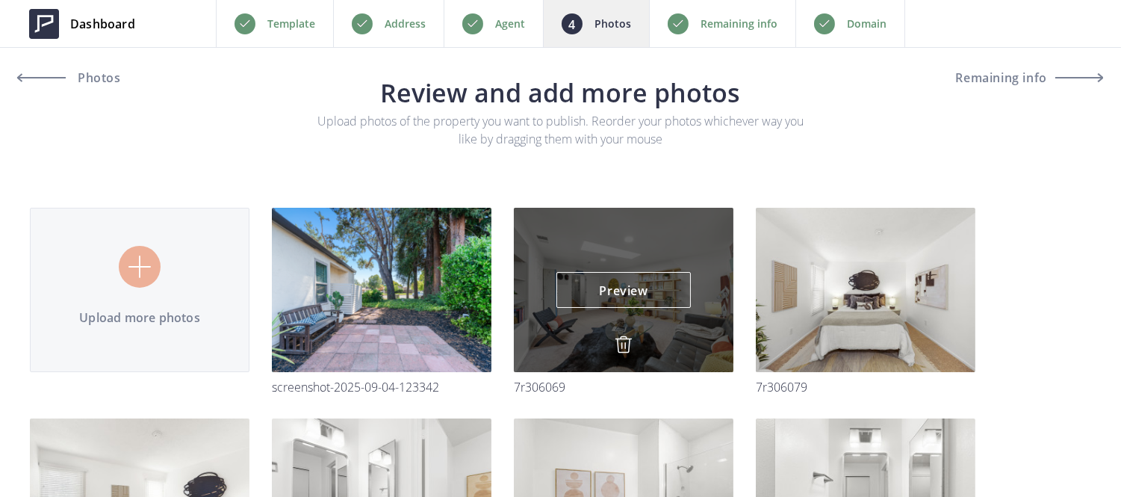
click at [624, 340] on img at bounding box center [624, 344] width 18 height 18
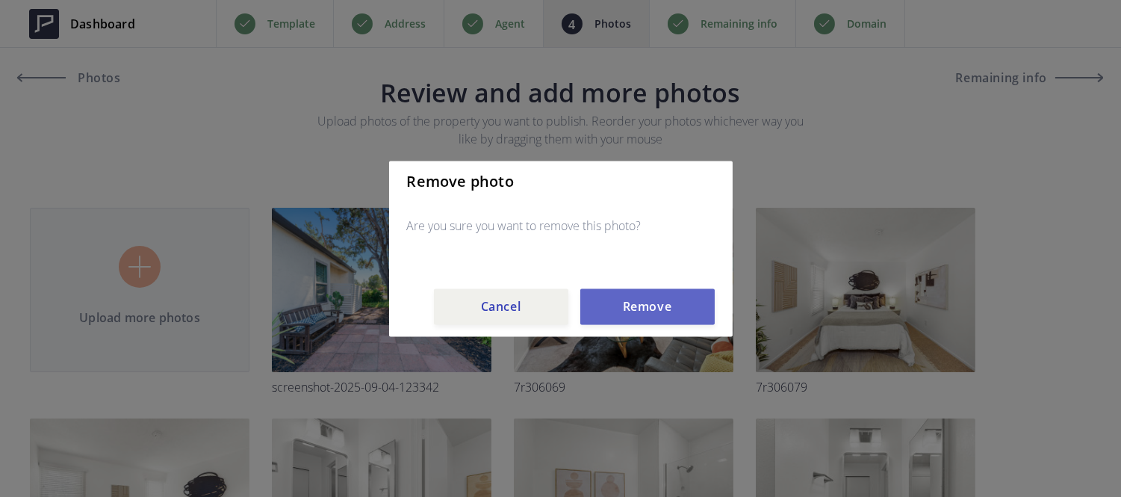
click at [628, 306] on button "Remove" at bounding box center [647, 306] width 134 height 36
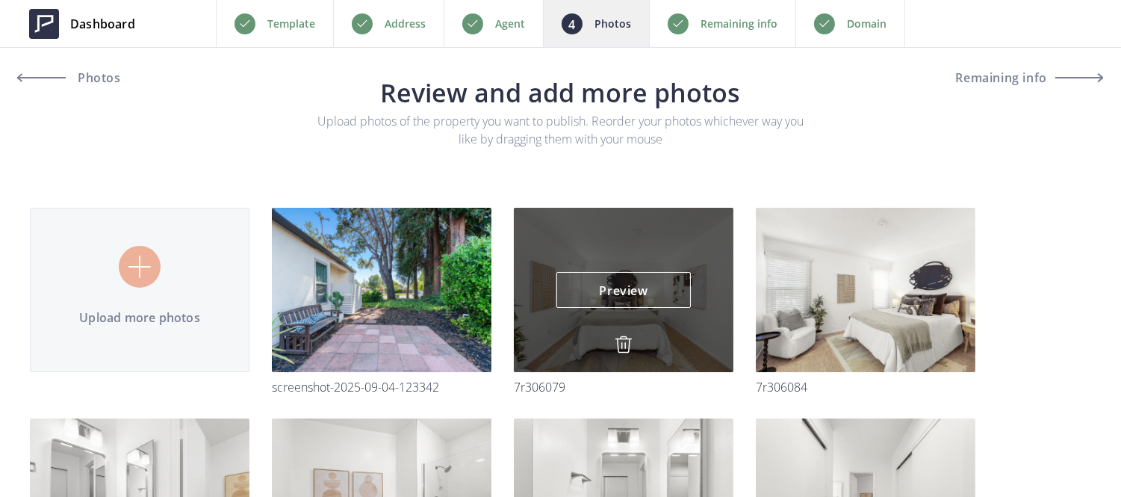
click at [622, 346] on img at bounding box center [624, 344] width 18 height 18
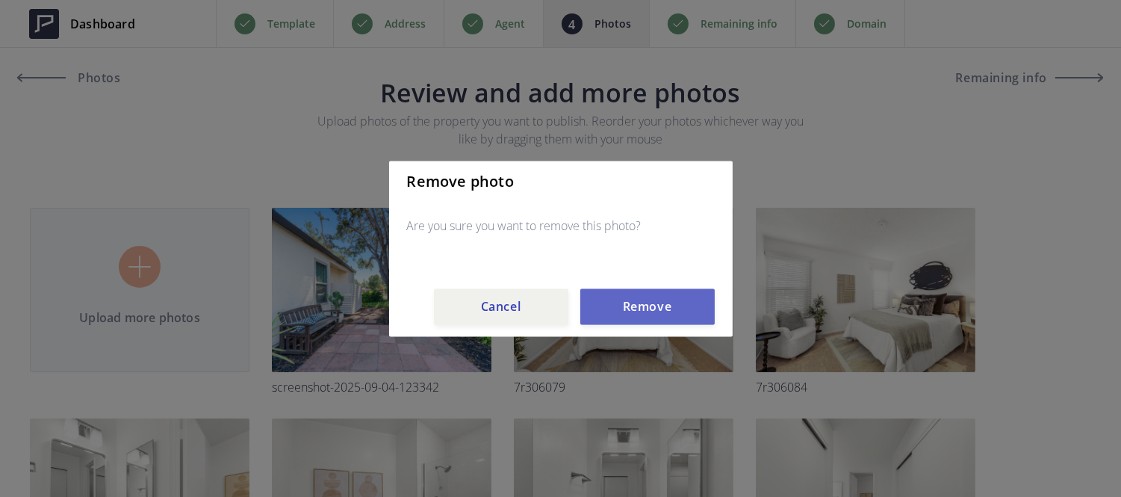
click at [625, 311] on button "Remove" at bounding box center [647, 306] width 134 height 36
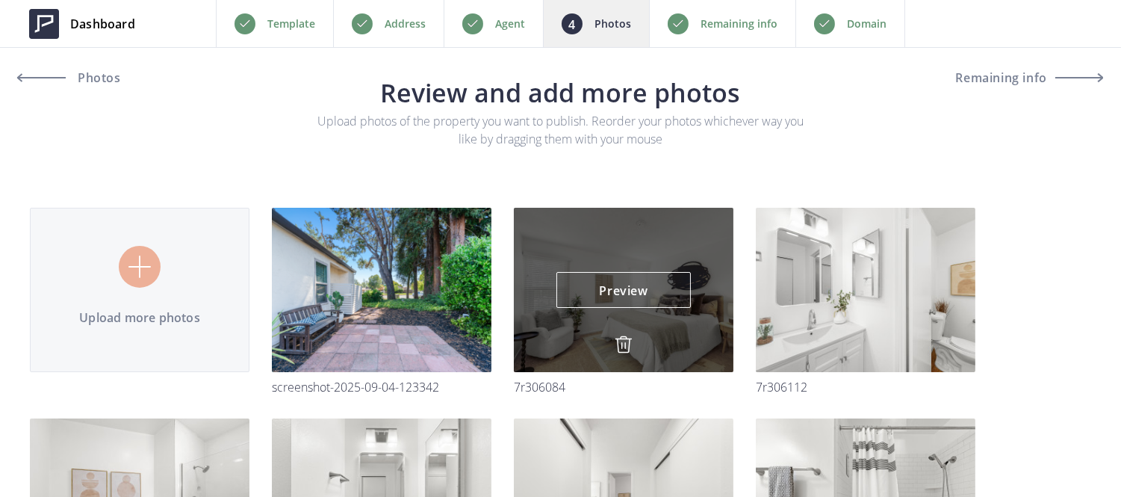
click at [625, 338] on img at bounding box center [624, 344] width 18 height 18
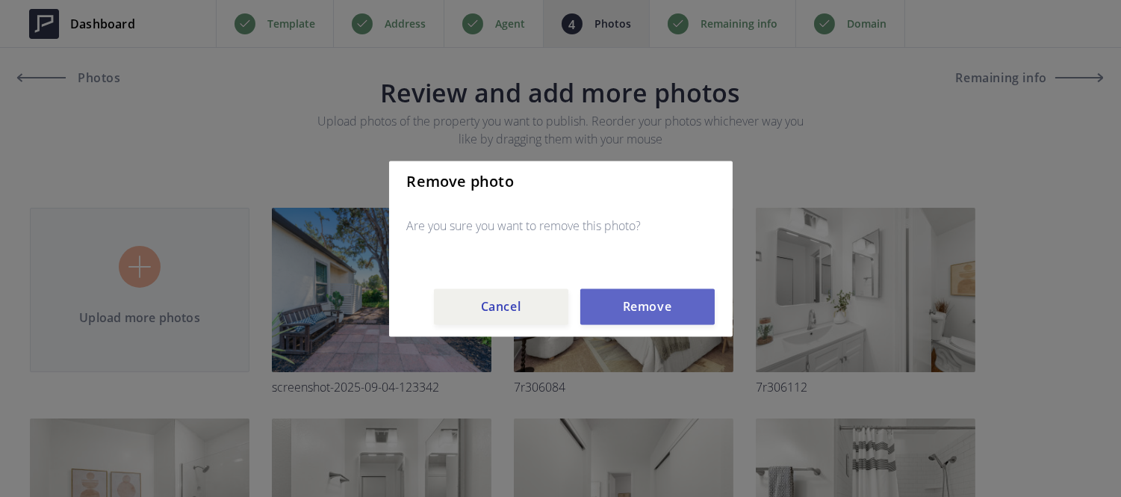
click at [634, 309] on button "Remove" at bounding box center [647, 306] width 134 height 36
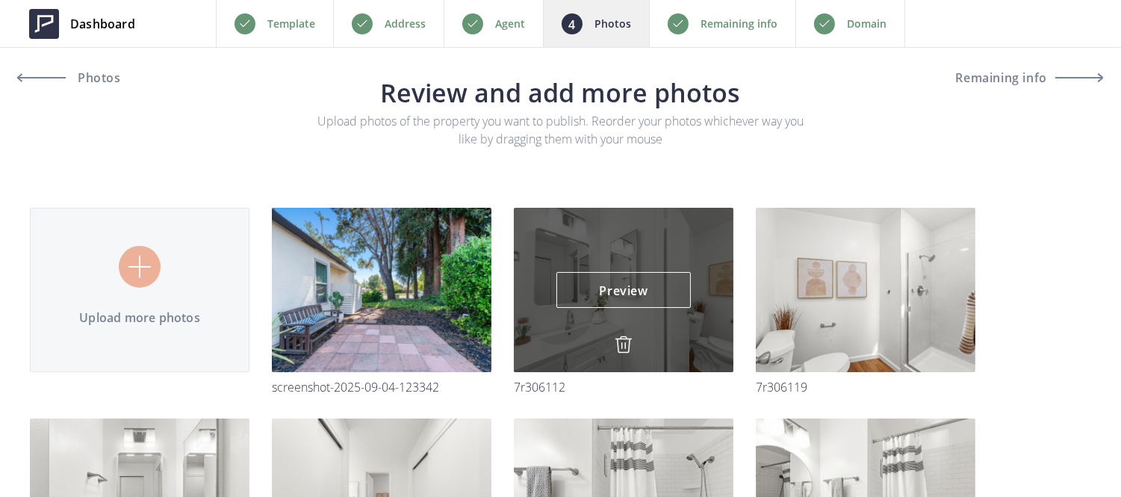
click at [625, 335] on img at bounding box center [624, 344] width 18 height 18
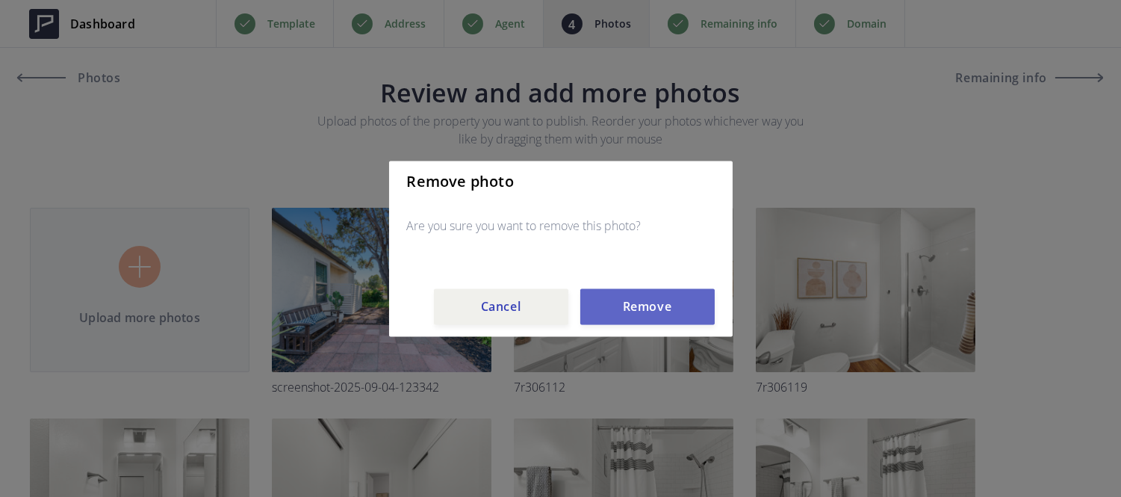
click at [641, 288] on button "Remove" at bounding box center [647, 306] width 134 height 36
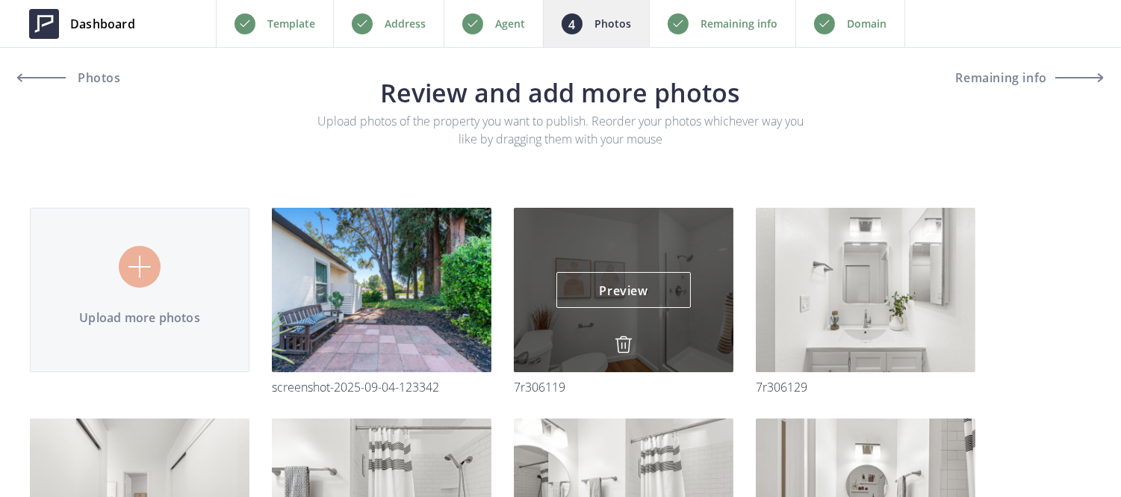
click at [626, 339] on img at bounding box center [624, 344] width 18 height 18
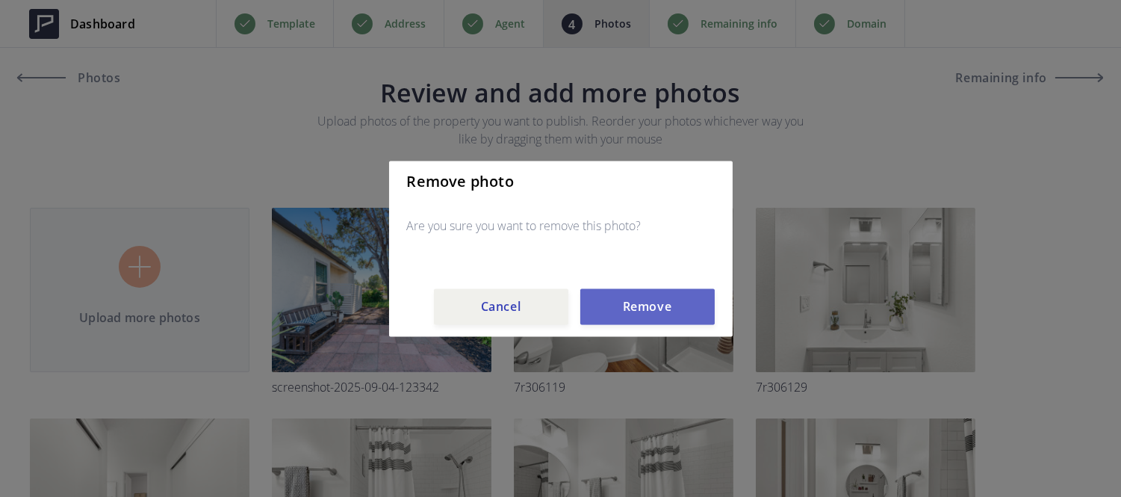
click at [639, 297] on button "Remove" at bounding box center [647, 306] width 134 height 36
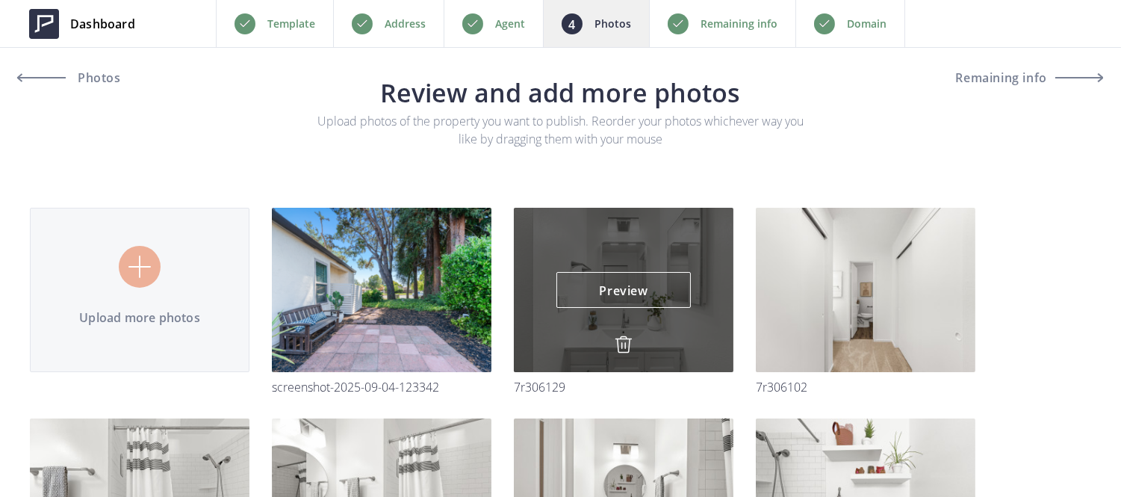
click at [628, 347] on img at bounding box center [624, 344] width 18 height 18
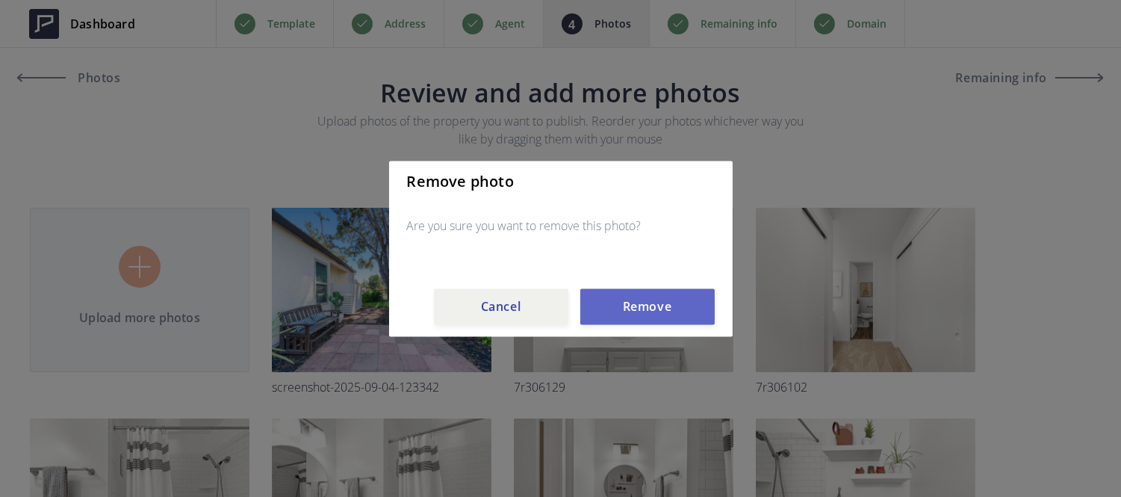
click at [637, 318] on button "Remove" at bounding box center [647, 306] width 134 height 36
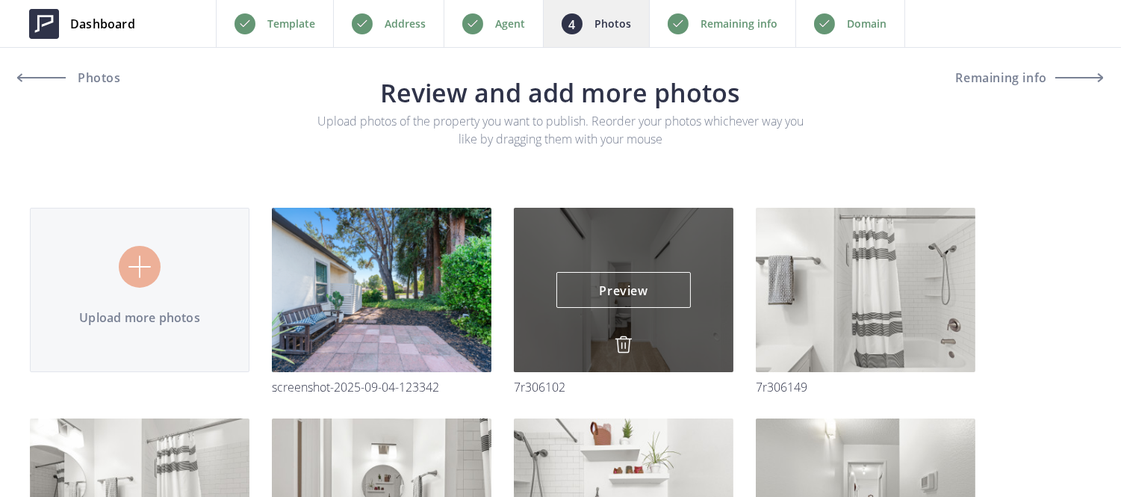
click at [622, 338] on img at bounding box center [624, 344] width 18 height 18
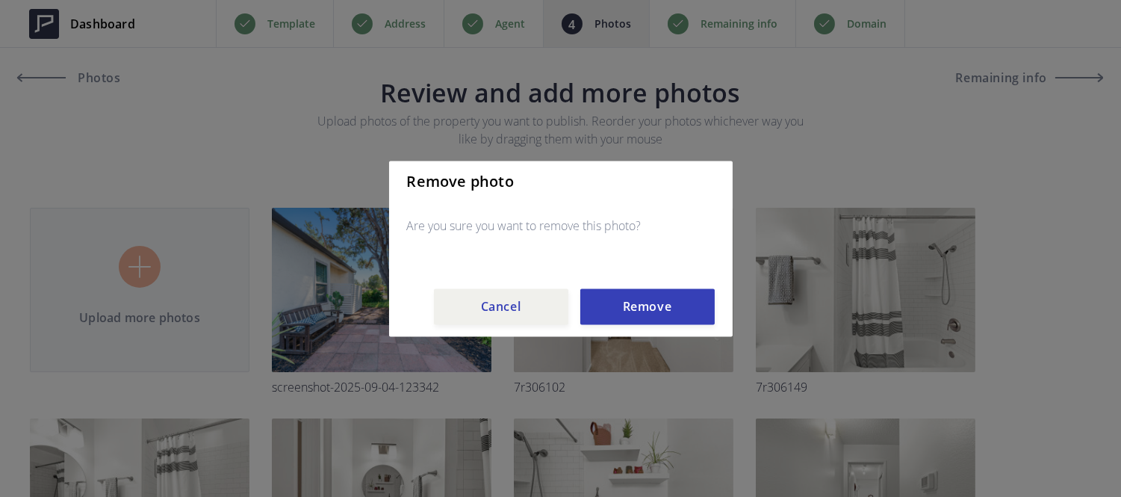
click at [644, 285] on div "Remove photo Are you sure you want to remove this photo? Cancel Remove" at bounding box center [561, 249] width 344 height 176
click at [641, 307] on button "Remove" at bounding box center [647, 306] width 134 height 36
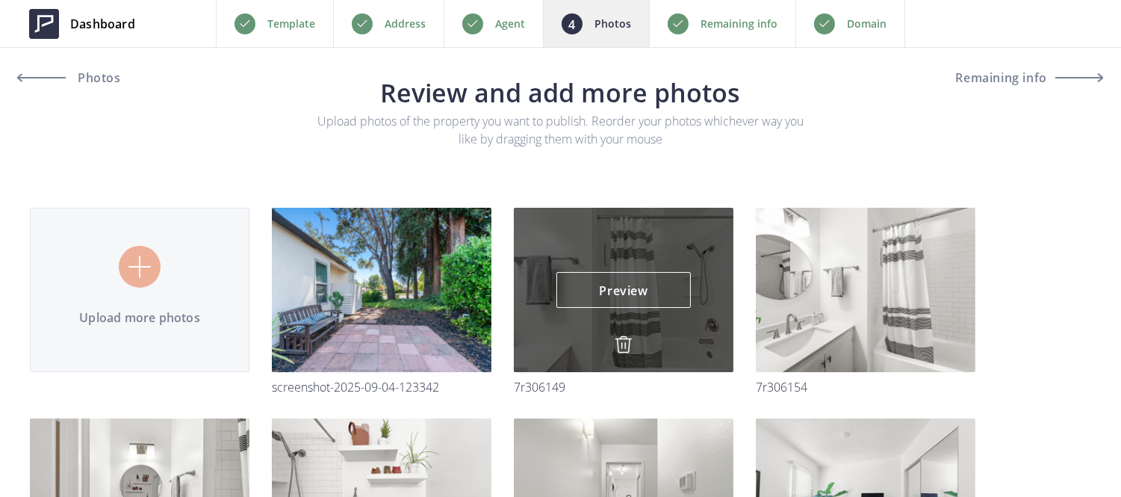
click at [623, 344] on img at bounding box center [624, 344] width 18 height 18
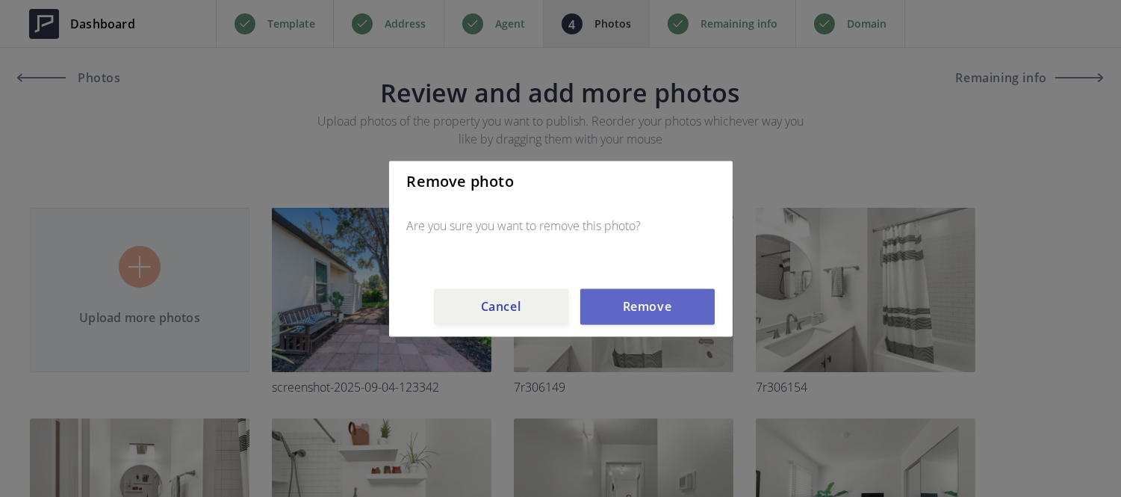
click at [646, 307] on button "Remove" at bounding box center [647, 306] width 134 height 36
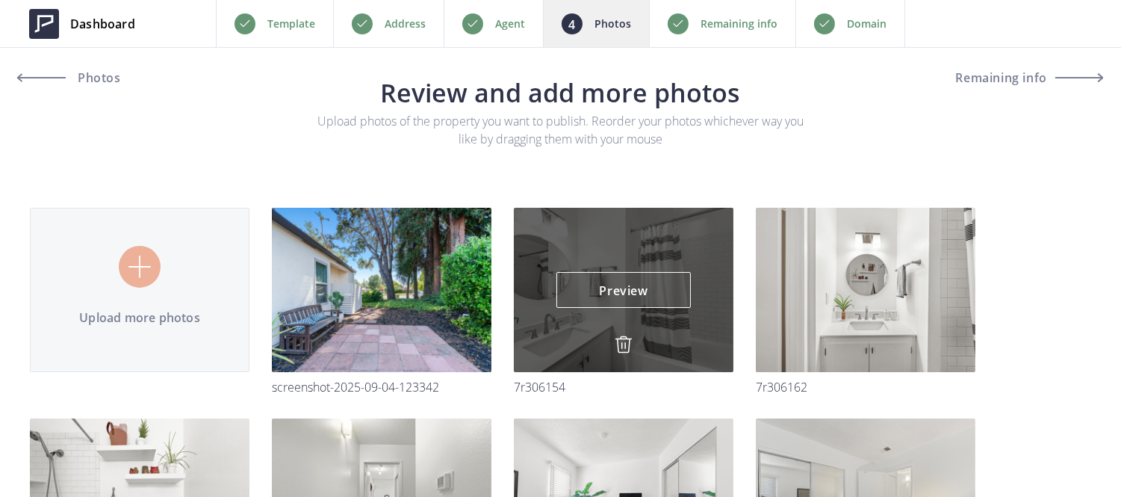
click at [621, 352] on img at bounding box center [624, 344] width 18 height 18
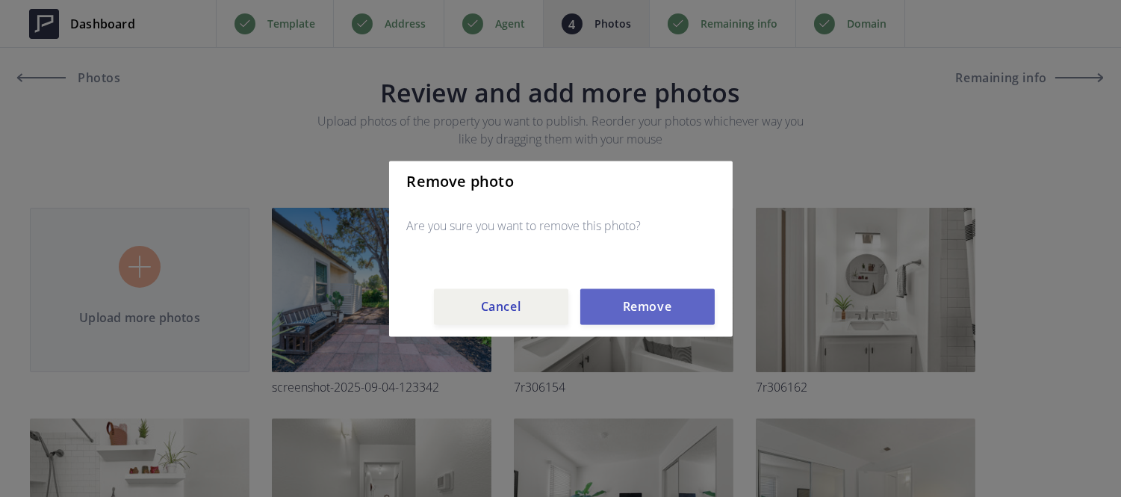
click at [645, 297] on button "Remove" at bounding box center [647, 306] width 134 height 36
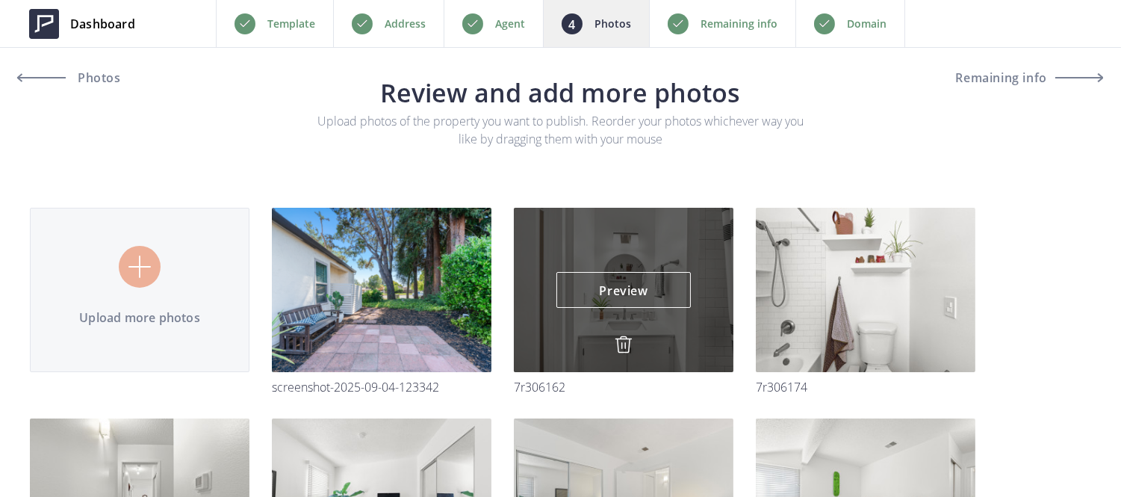
click at [621, 346] on img at bounding box center [624, 344] width 18 height 18
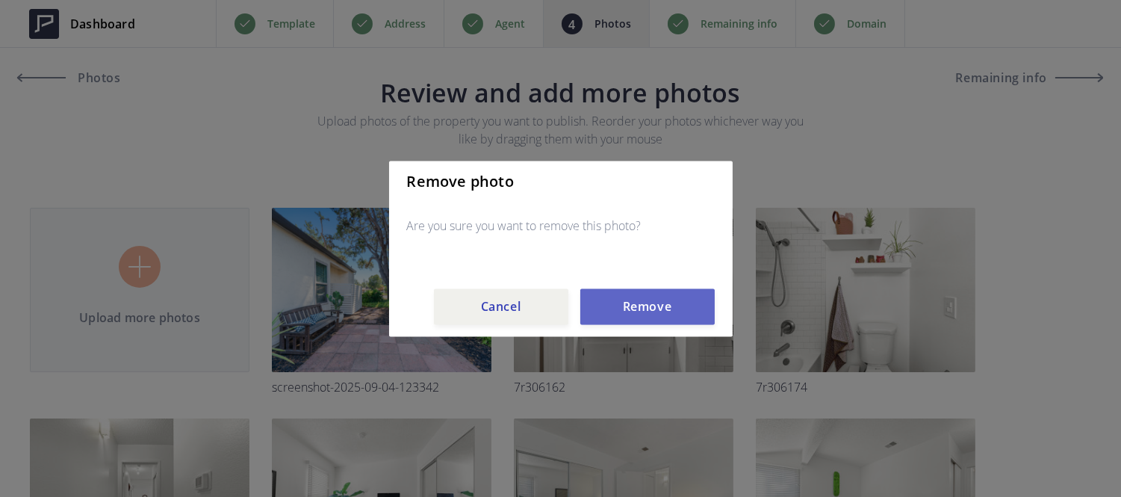
click at [639, 305] on button "Remove" at bounding box center [647, 306] width 134 height 36
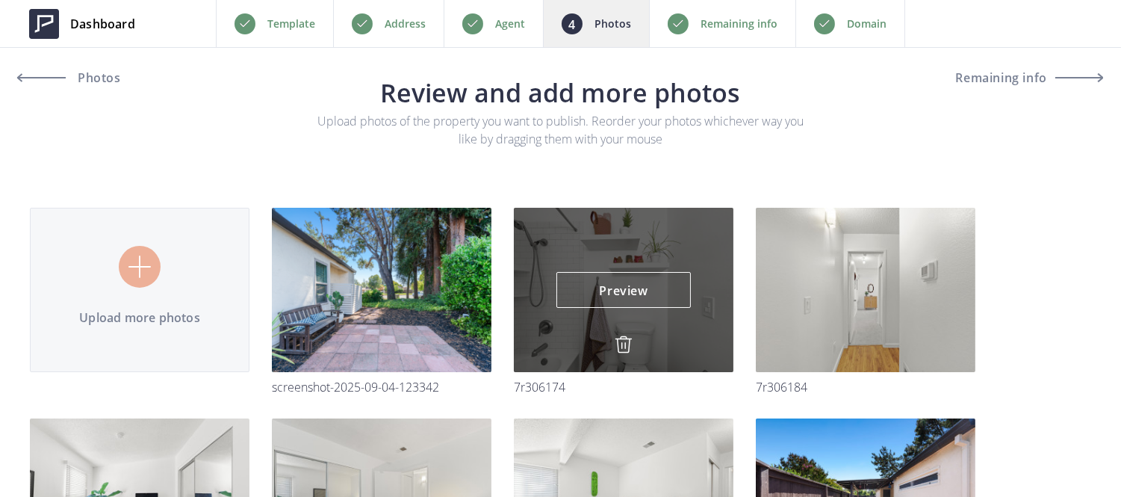
click at [622, 342] on img at bounding box center [624, 344] width 18 height 18
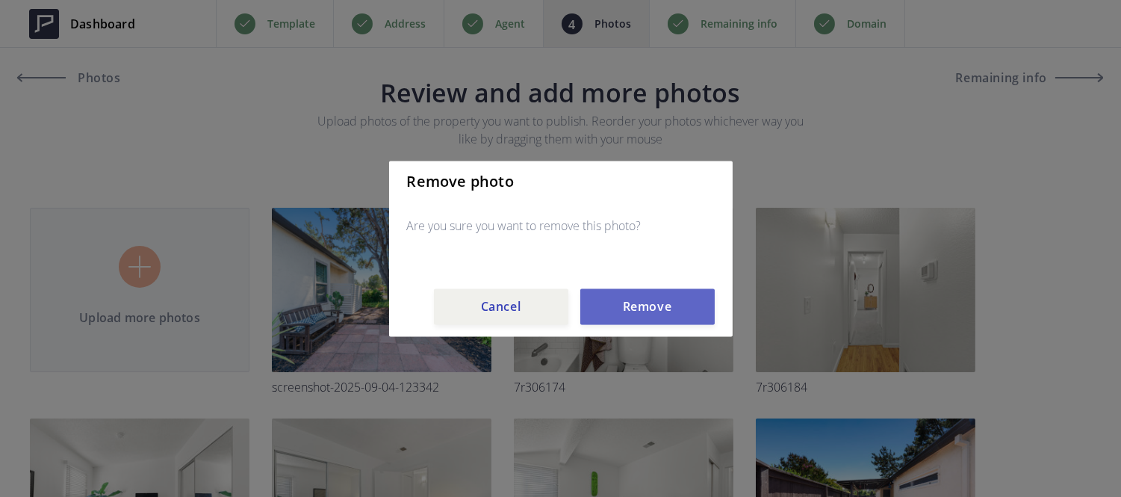
click at [633, 316] on button "Remove" at bounding box center [647, 306] width 134 height 36
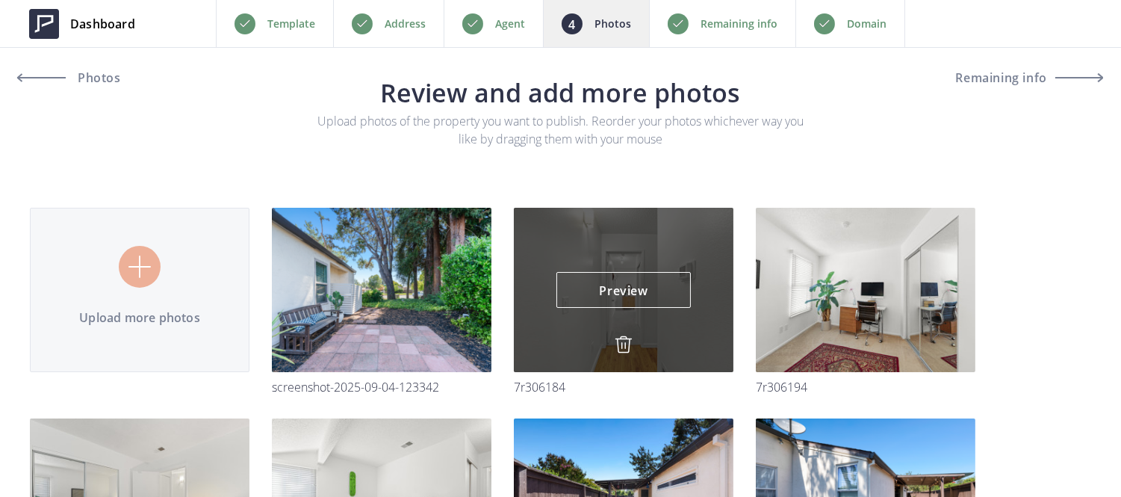
click at [625, 331] on div "Preview Preview" at bounding box center [624, 290] width 220 height 164
click at [624, 344] on img at bounding box center [624, 344] width 18 height 18
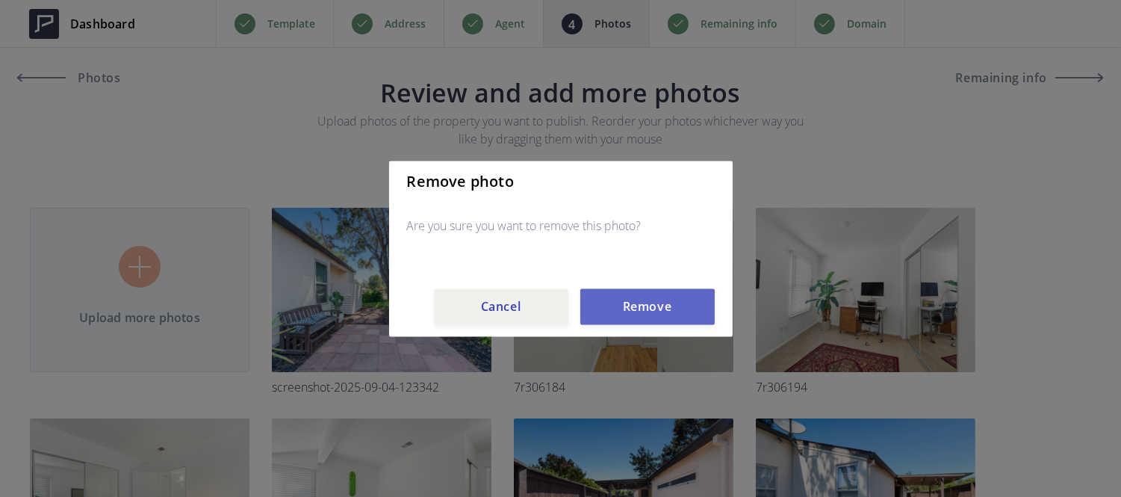
click at [631, 312] on button "Remove" at bounding box center [647, 306] width 134 height 36
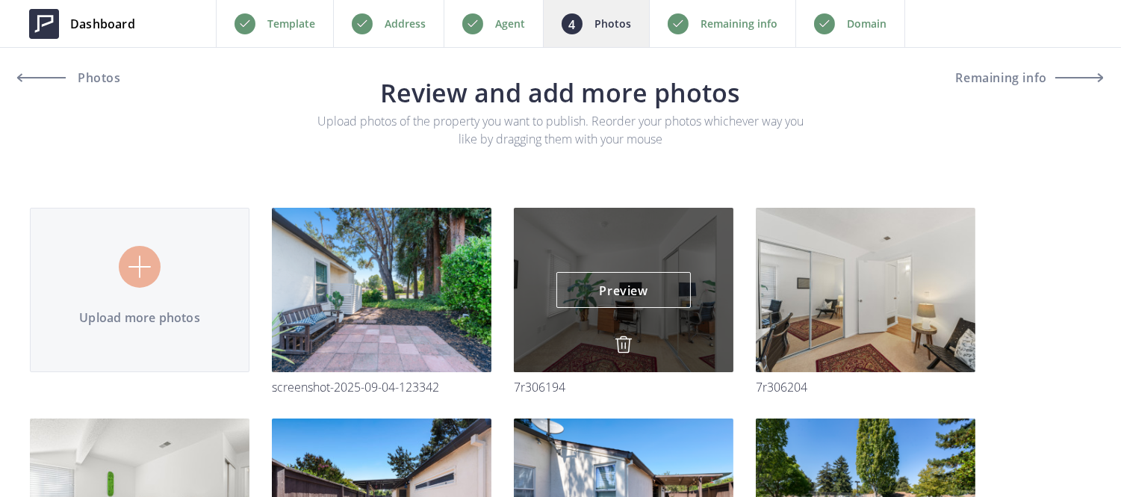
click at [616, 344] on img at bounding box center [624, 344] width 18 height 18
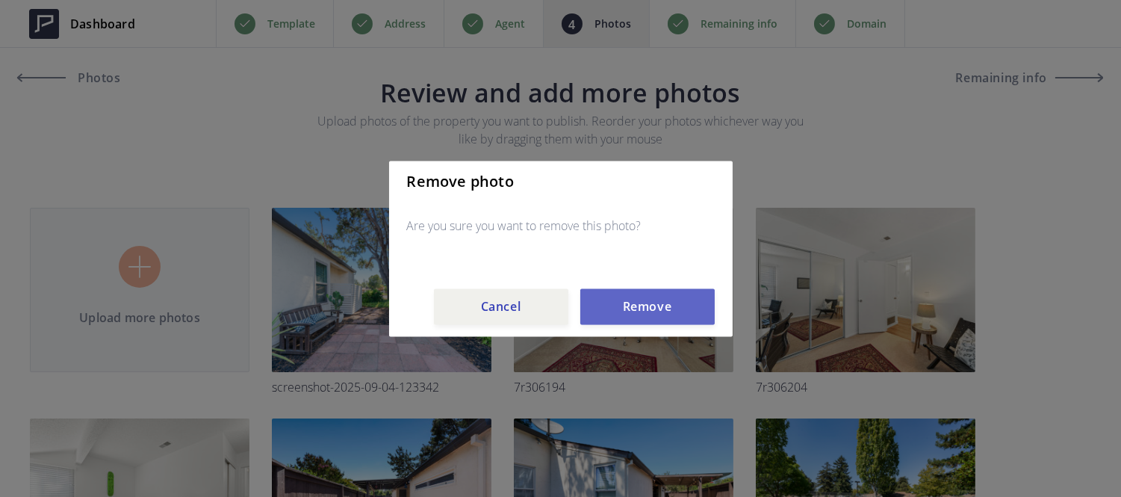
click at [629, 315] on button "Remove" at bounding box center [647, 306] width 134 height 36
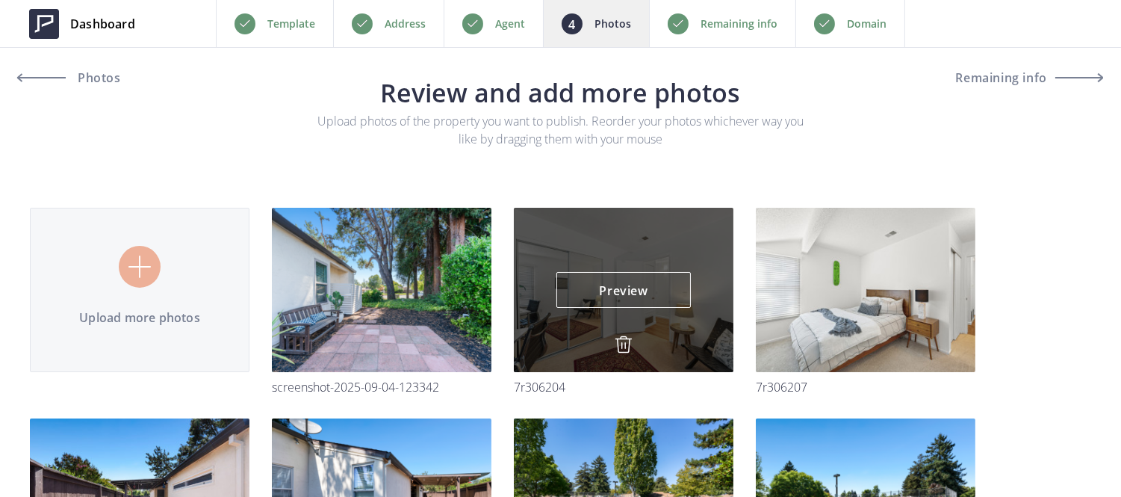
click at [626, 332] on div "Preview Preview" at bounding box center [624, 290] width 220 height 164
click at [622, 346] on img at bounding box center [624, 344] width 18 height 18
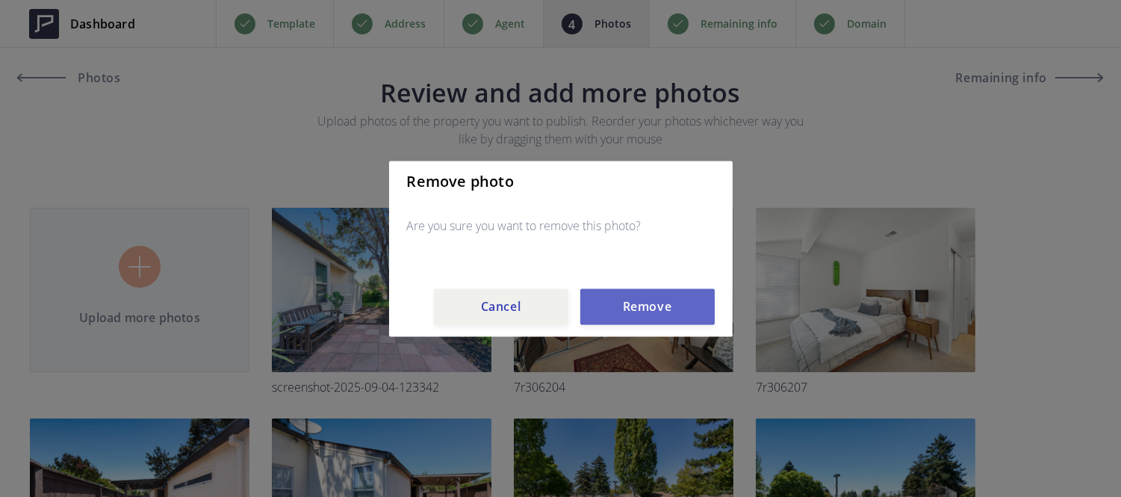
click at [628, 318] on button "Remove" at bounding box center [647, 306] width 134 height 36
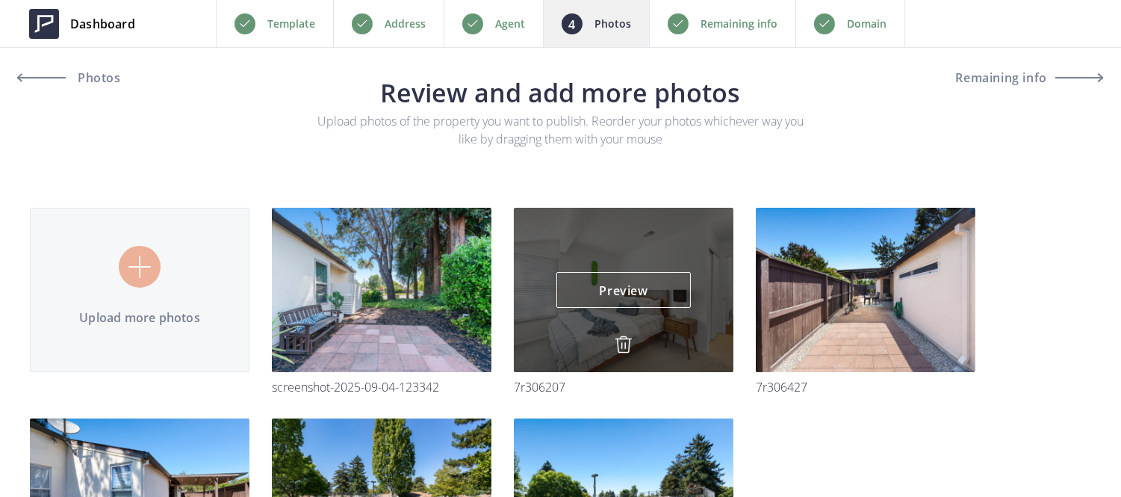
click at [618, 352] on img at bounding box center [624, 344] width 18 height 18
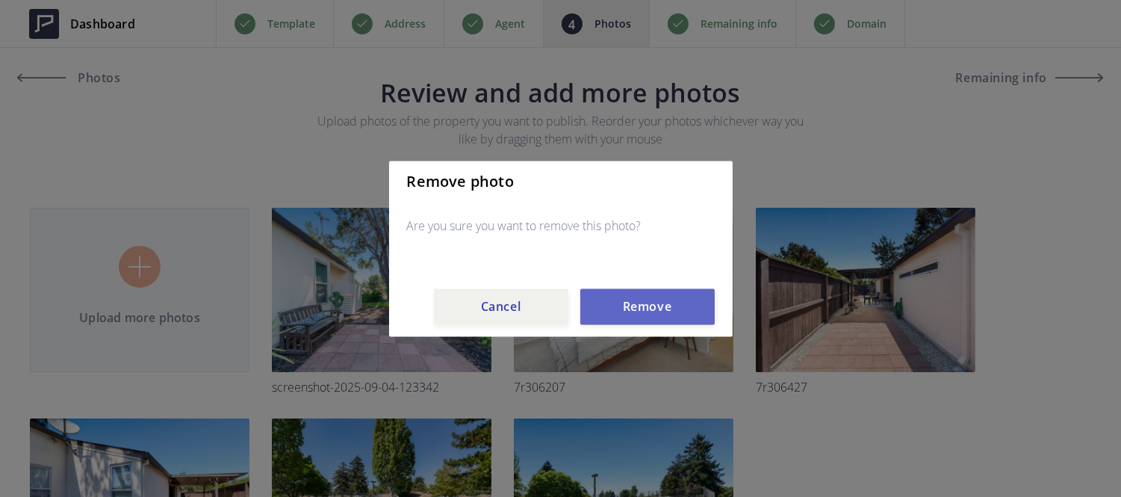
click at [626, 316] on button "Remove" at bounding box center [647, 306] width 134 height 36
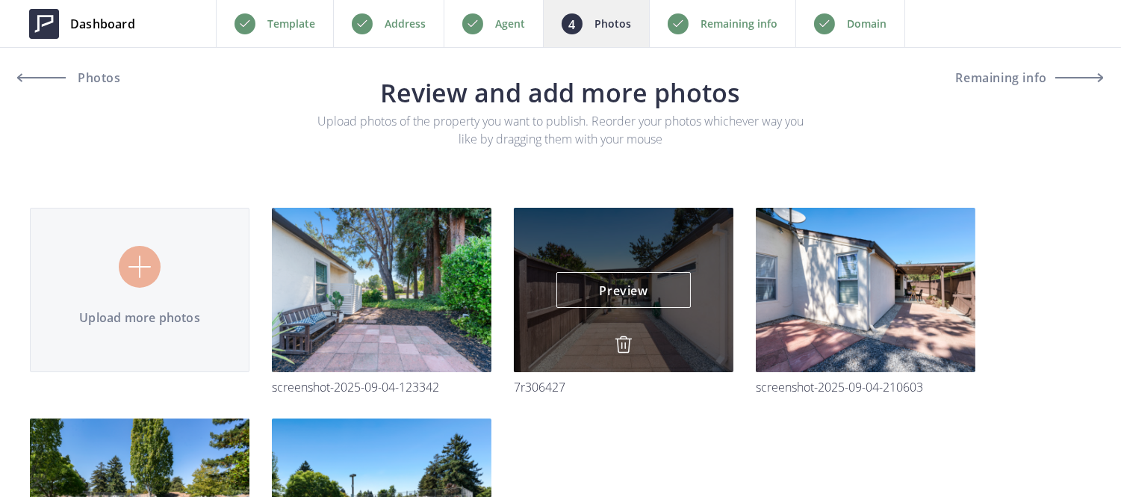
click at [622, 344] on img at bounding box center [624, 344] width 18 height 18
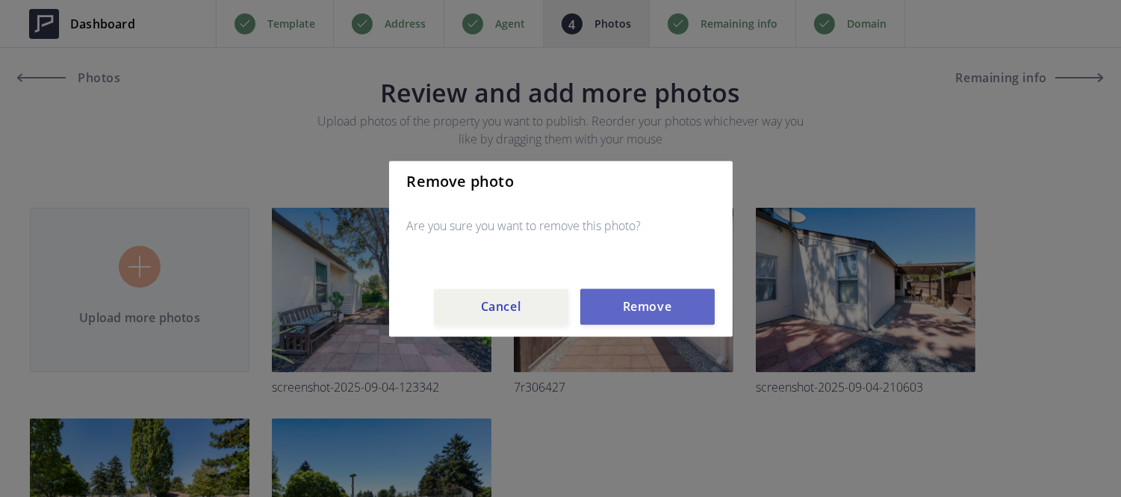
click at [625, 318] on button "Remove" at bounding box center [647, 306] width 134 height 36
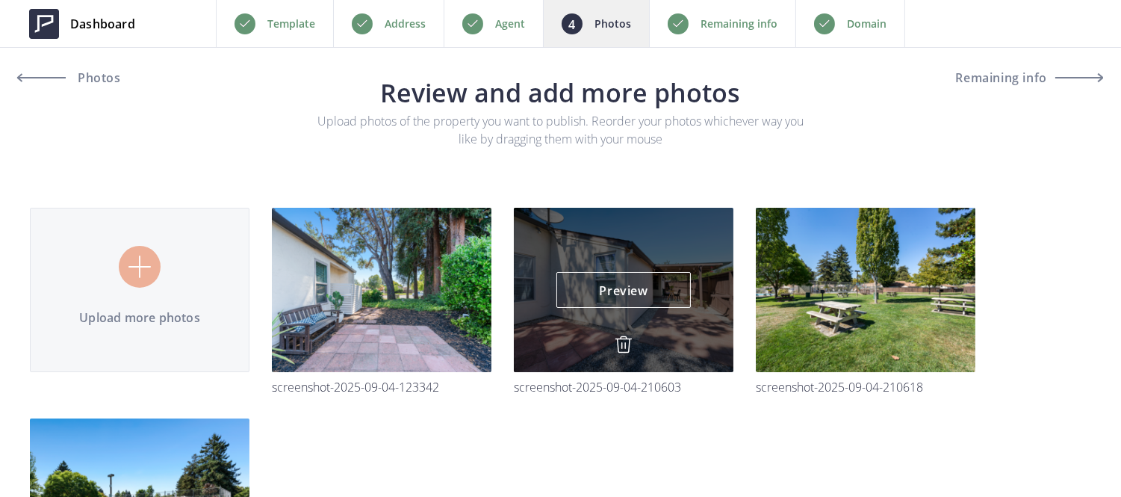
click at [622, 337] on img at bounding box center [624, 344] width 18 height 18
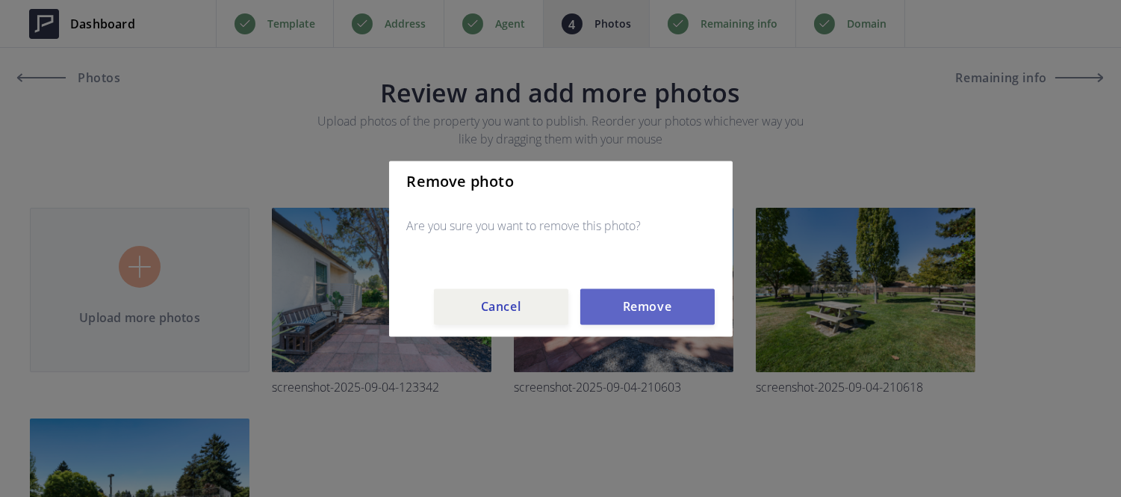
click at [628, 315] on button "Remove" at bounding box center [647, 306] width 134 height 36
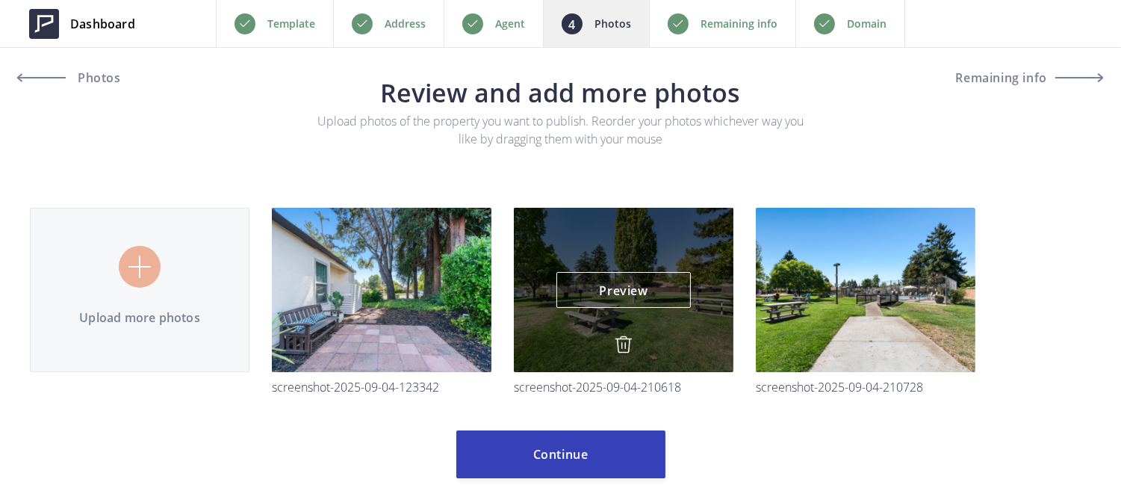
click at [622, 344] on img at bounding box center [624, 344] width 18 height 18
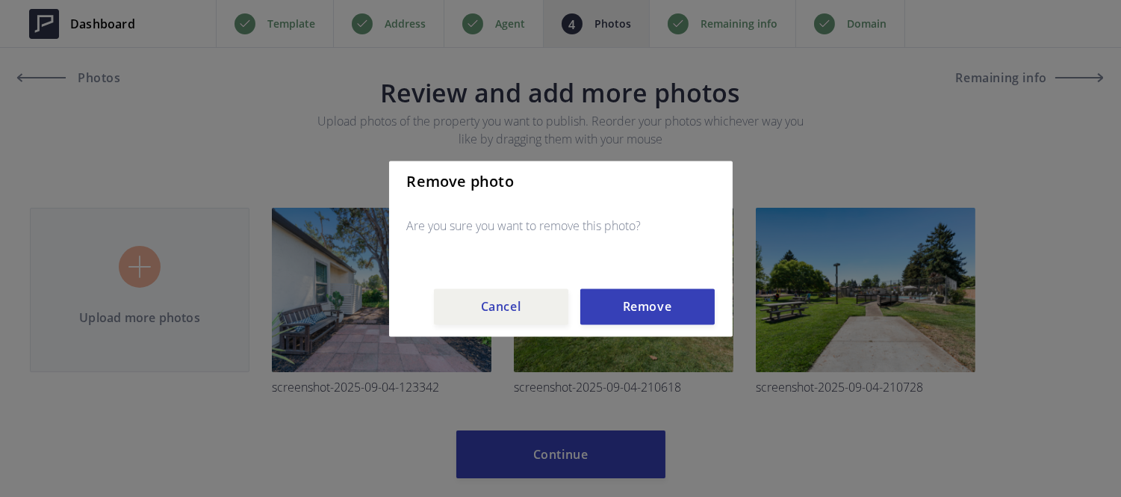
click at [623, 329] on div "Remove photo Are you sure you want to remove this photo? Cancel Remove" at bounding box center [561, 249] width 344 height 176
click at [625, 322] on button "Remove" at bounding box center [647, 306] width 134 height 36
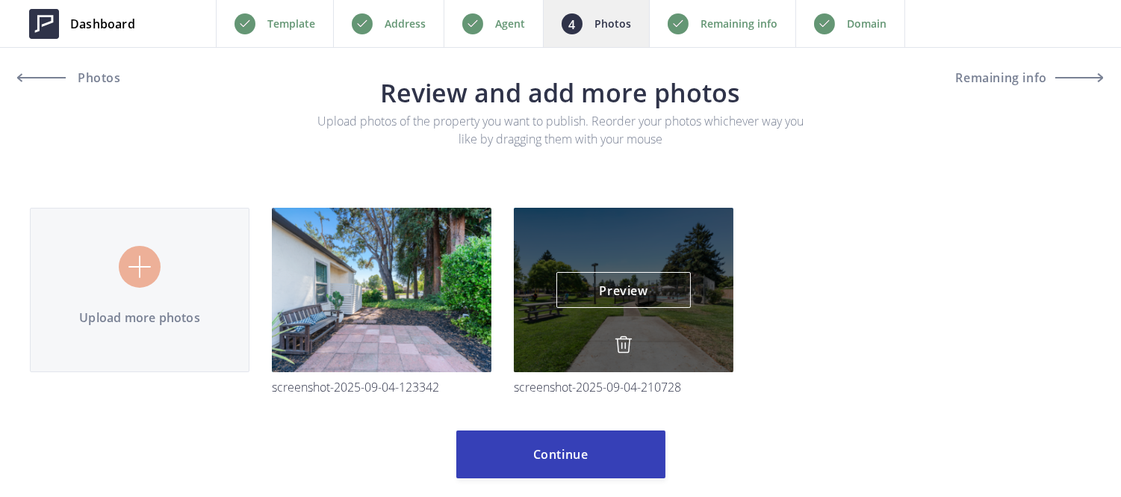
click at [624, 349] on img at bounding box center [624, 344] width 18 height 18
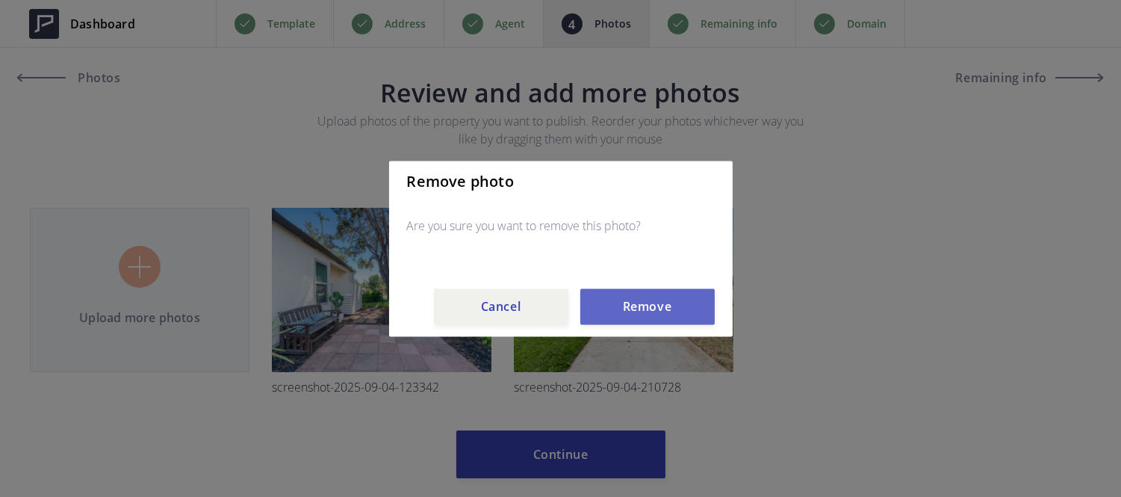
click at [628, 315] on button "Remove" at bounding box center [647, 306] width 134 height 36
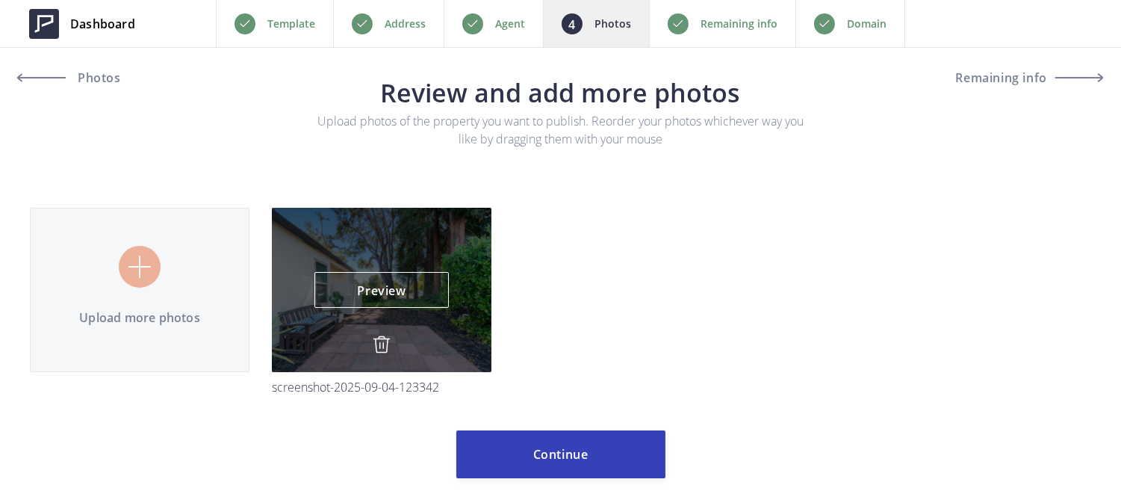
click at [385, 341] on img at bounding box center [382, 344] width 18 height 18
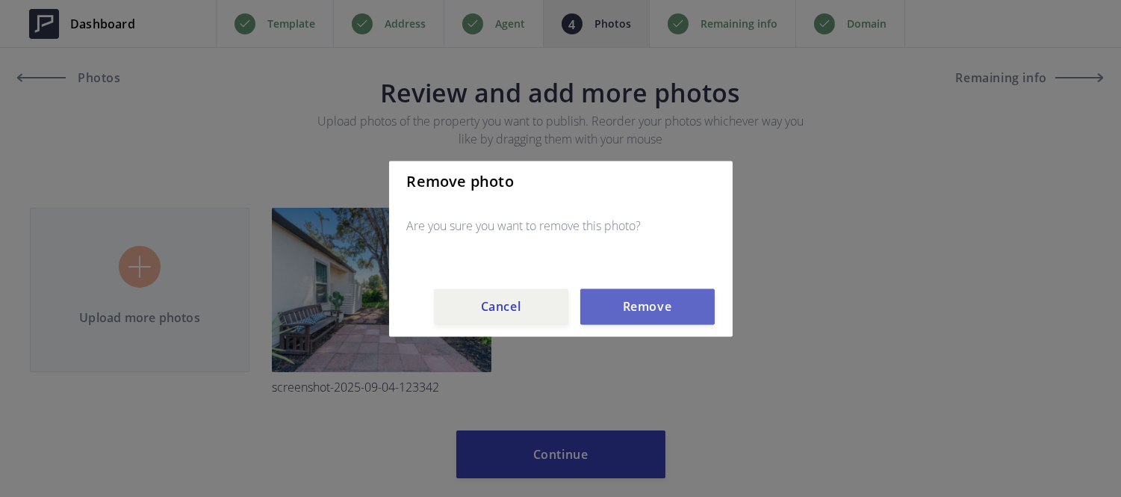
click at [599, 309] on button "Remove" at bounding box center [647, 306] width 134 height 36
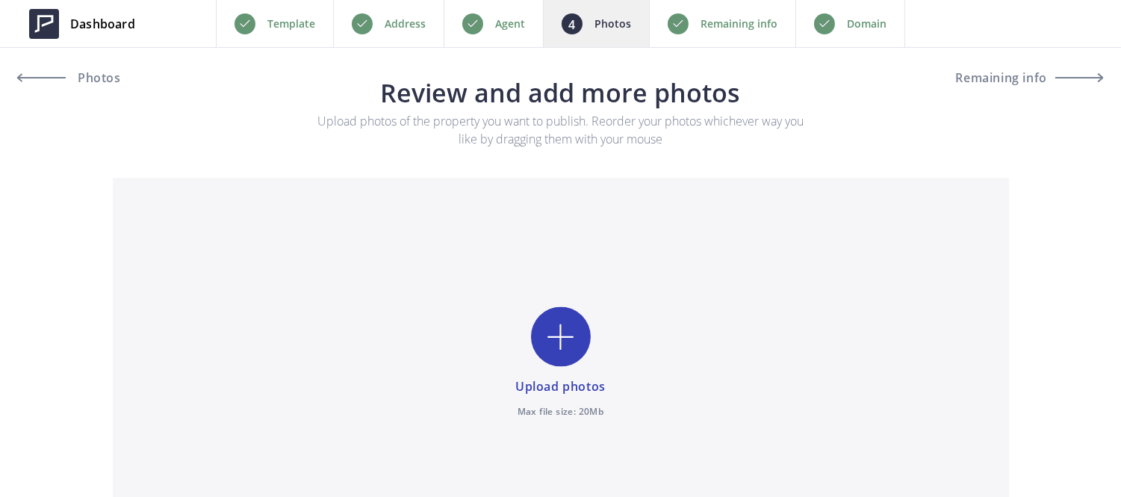
click at [757, 32] on p "Remaining info" at bounding box center [739, 24] width 77 height 18
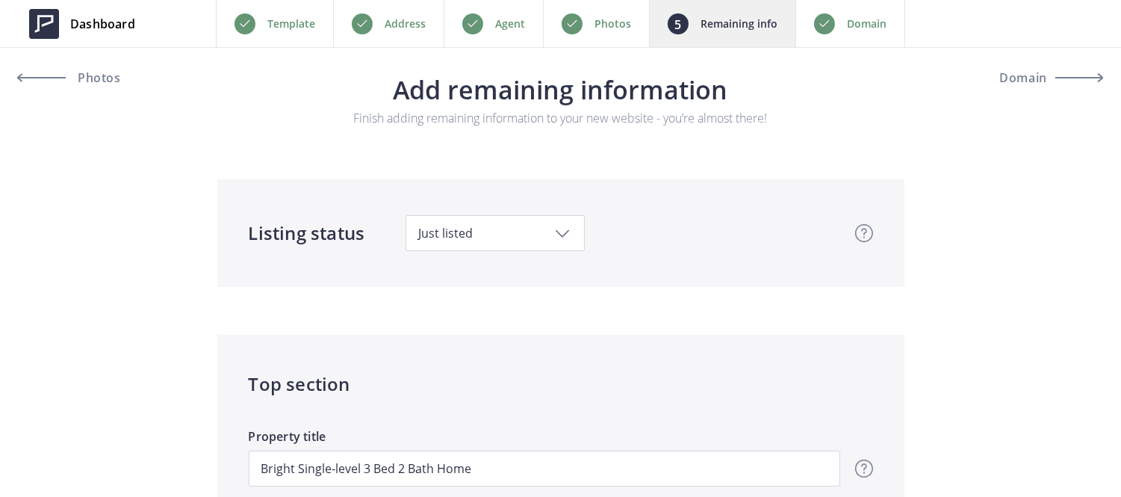
scroll to position [2, 0]
click at [583, 34] on div "Photos" at bounding box center [596, 23] width 106 height 47
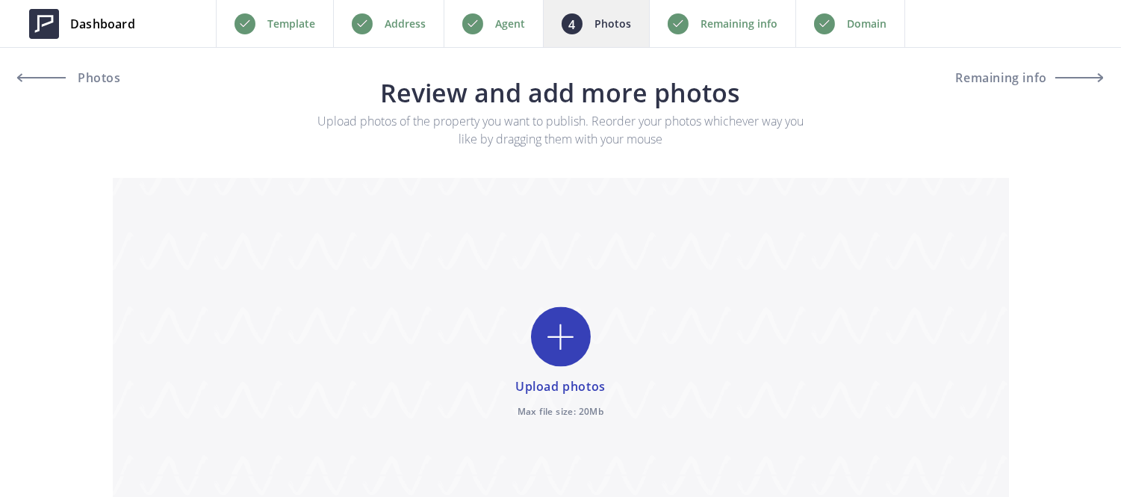
click at [557, 347] on input "file" at bounding box center [561, 364] width 896 height 373
type input "C:\fakepath\7R306499_final.jpg"
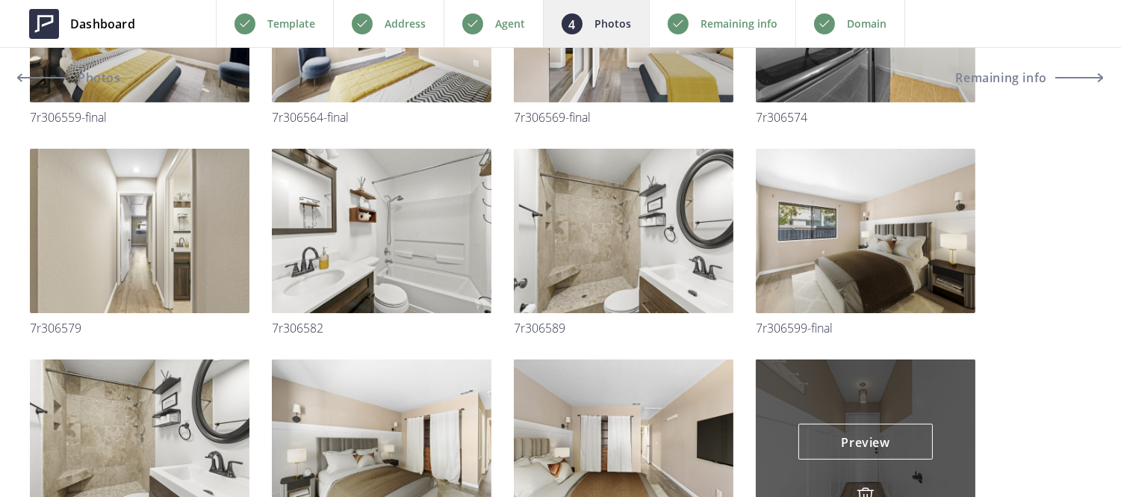
scroll to position [901, 0]
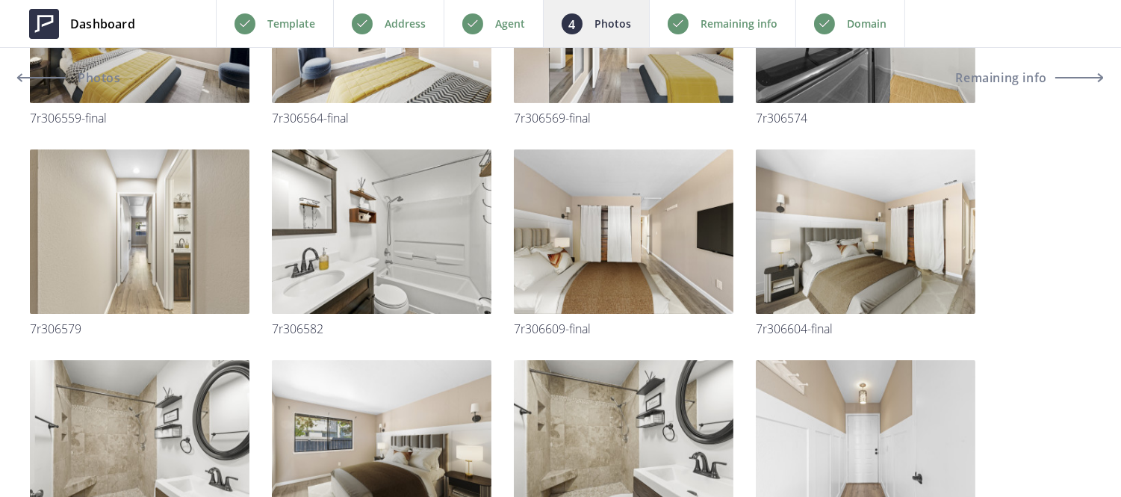
click at [417, 21] on p "Address" at bounding box center [405, 24] width 41 height 18
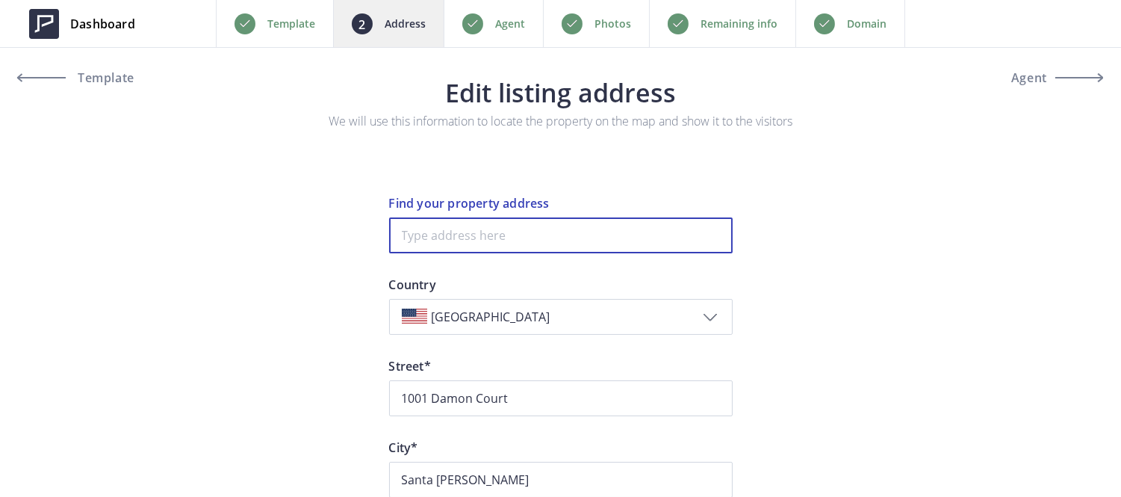
click at [483, 236] on input at bounding box center [561, 235] width 344 height 36
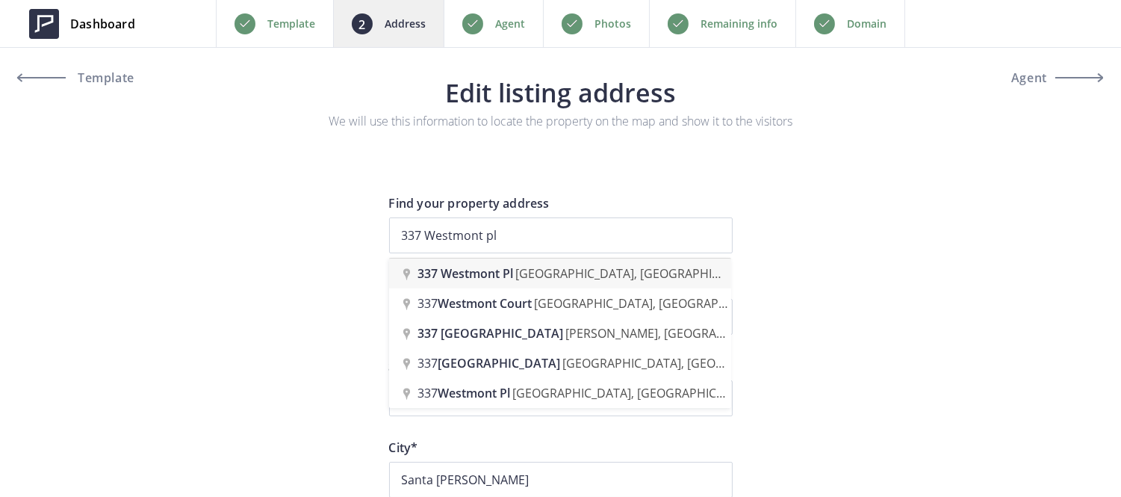
type input "[STREET_ADDRESS]"
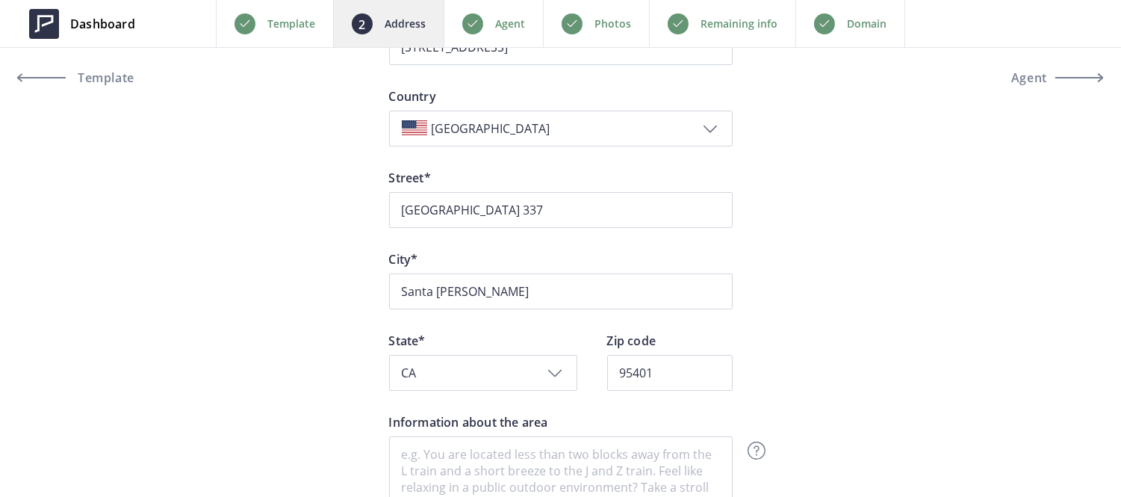
scroll to position [189, 0]
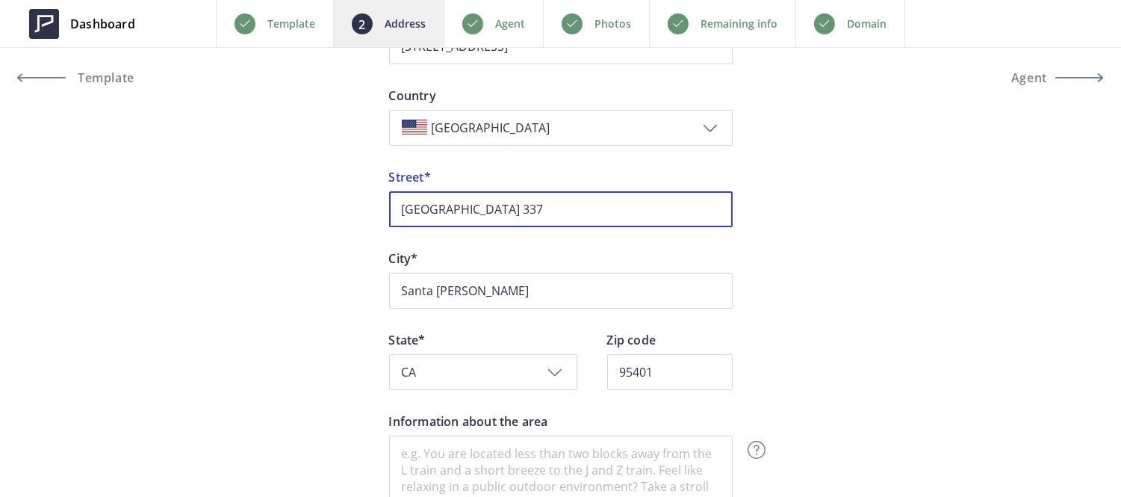
click at [504, 210] on input "[GEOGRAPHIC_DATA] 337" at bounding box center [561, 209] width 344 height 36
click at [398, 208] on input "Westmont Place" at bounding box center [561, 209] width 344 height 36
paste input "337"
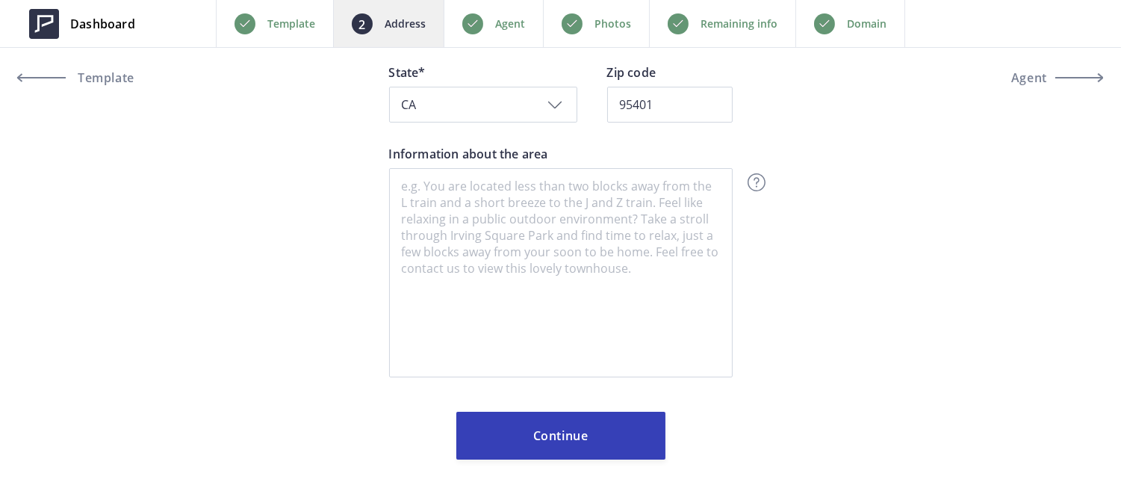
scroll to position [460, 0]
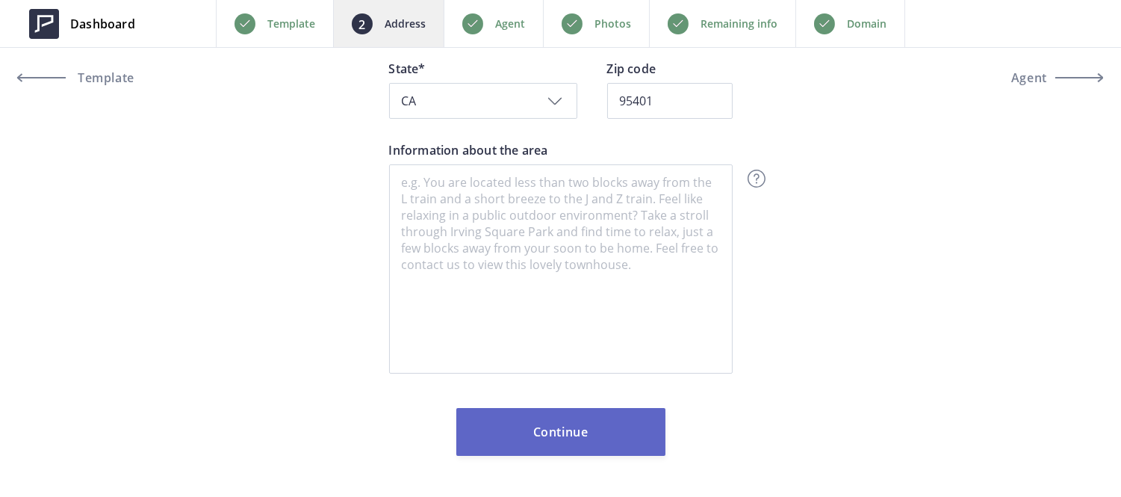
type input "337 Westmont Place"
click at [556, 416] on button "Continue" at bounding box center [560, 432] width 209 height 48
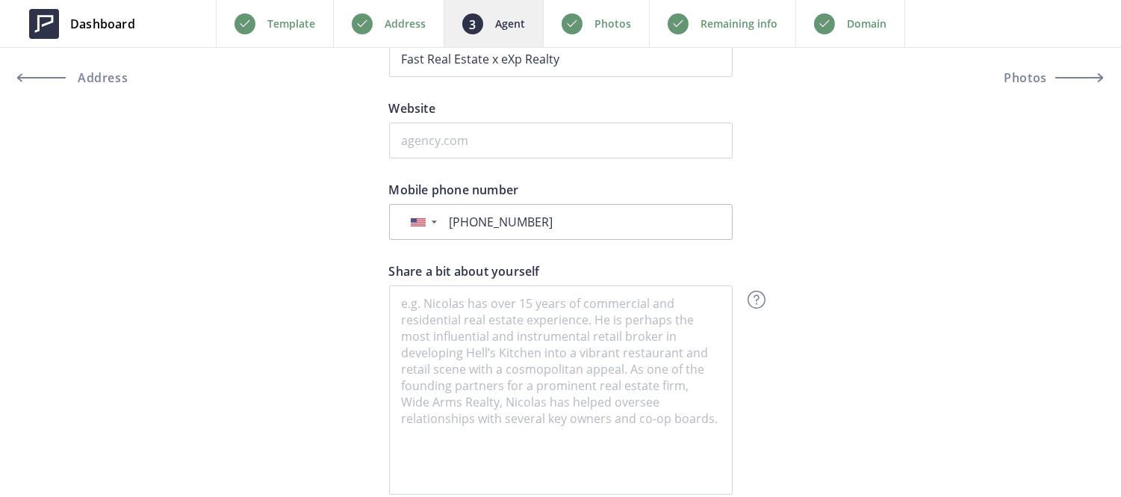
scroll to position [653, 0]
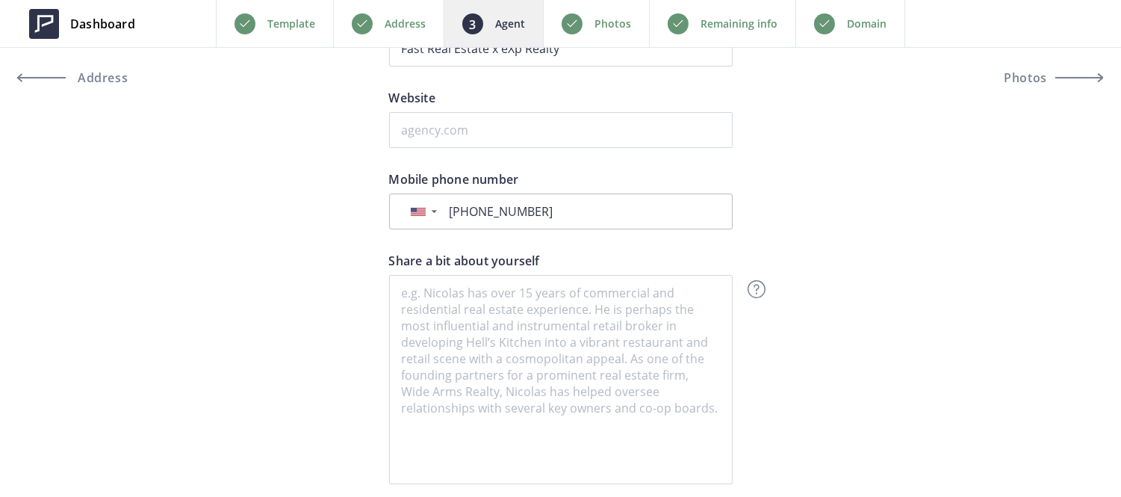
click at [588, 30] on div "Photos" at bounding box center [596, 23] width 106 height 47
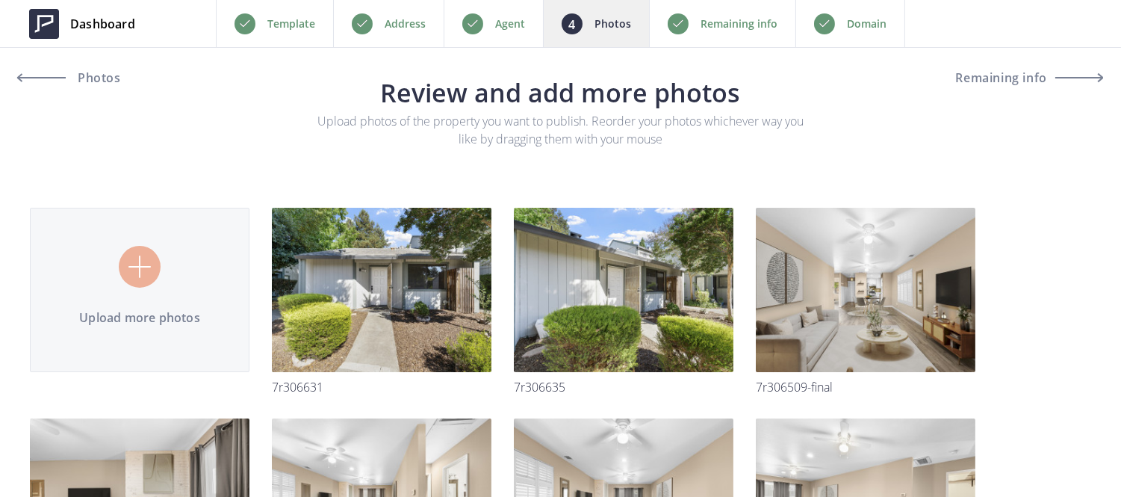
click at [704, 34] on div "Remaining info" at bounding box center [722, 23] width 146 height 47
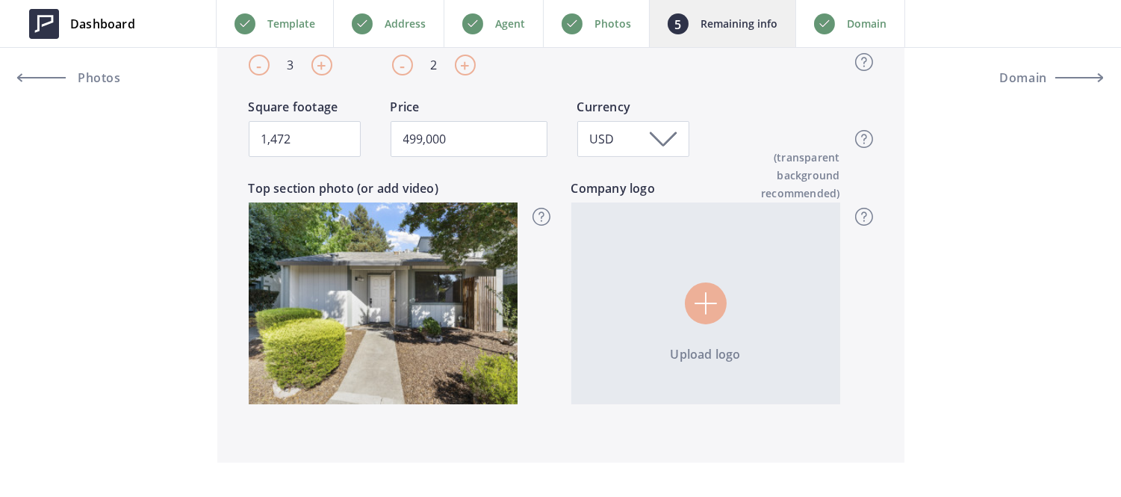
scroll to position [420, 0]
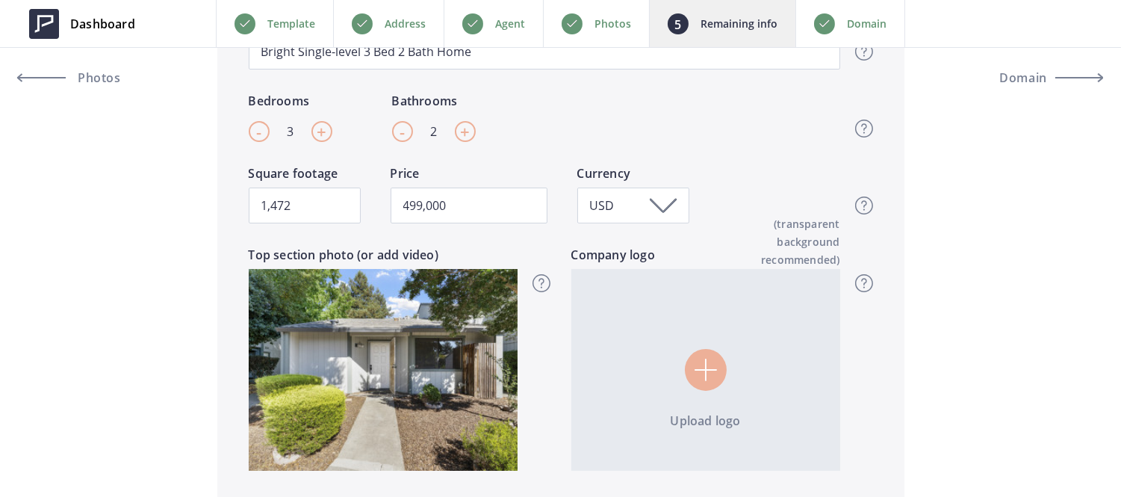
click at [253, 134] on div "-" at bounding box center [259, 131] width 21 height 21
type input "2"
click at [434, 217] on input "499,000" at bounding box center [469, 206] width 157 height 36
type input "399,000"
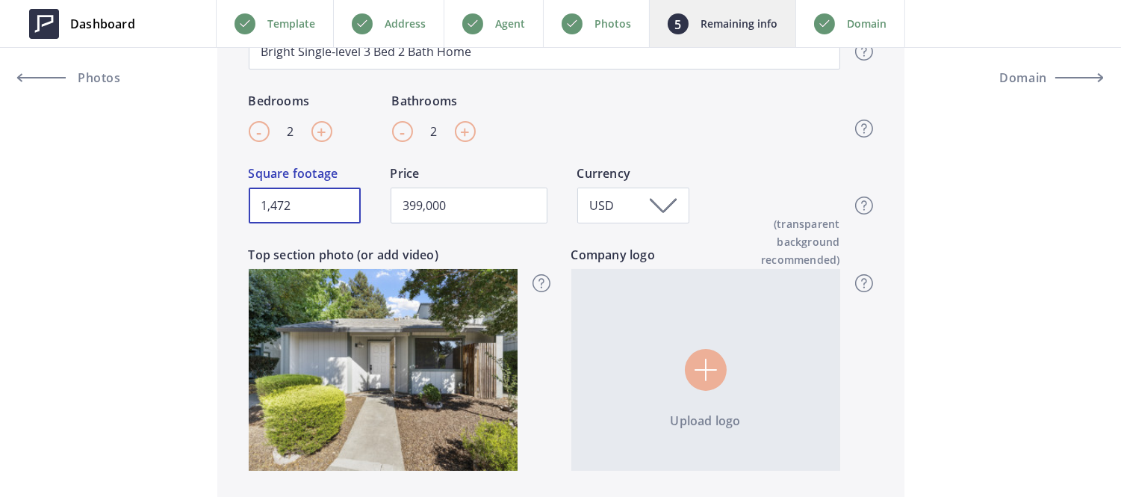
click at [303, 208] on input "1,472" at bounding box center [305, 206] width 112 height 36
paste input "984"
type input "984"
type input "399,000"
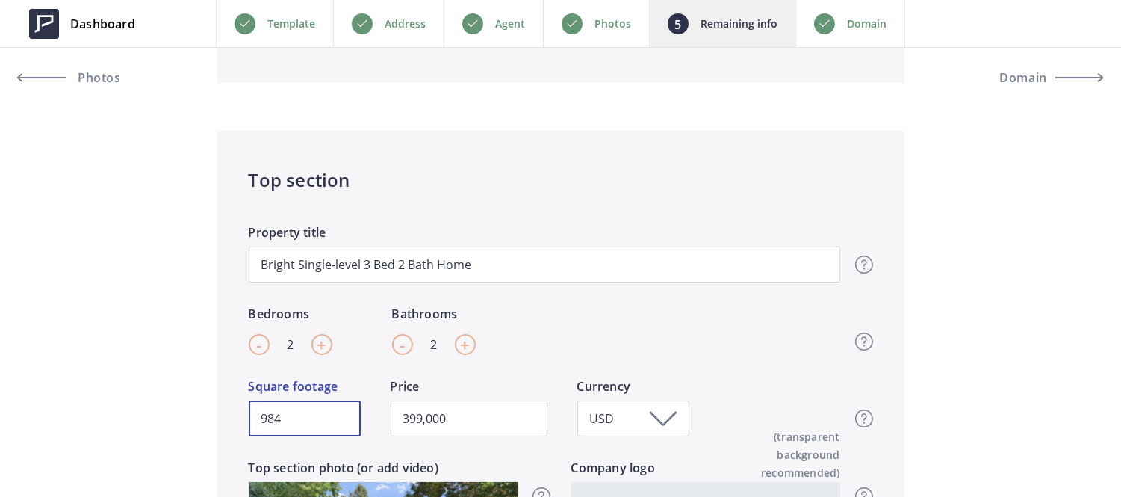
scroll to position [408, 0]
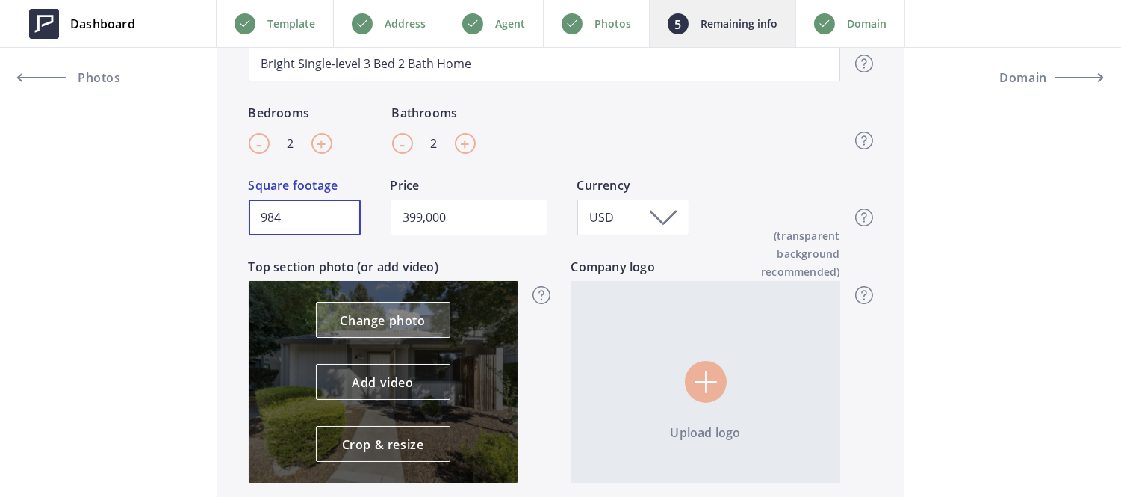
type input "984"
click at [396, 332] on link "Change photo" at bounding box center [383, 320] width 134 height 36
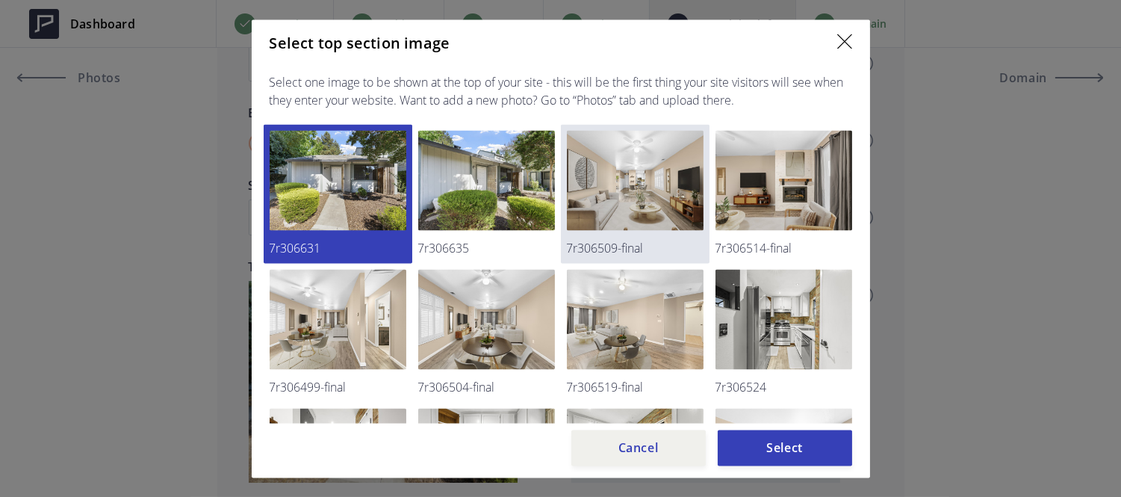
click at [623, 203] on img at bounding box center [635, 180] width 137 height 100
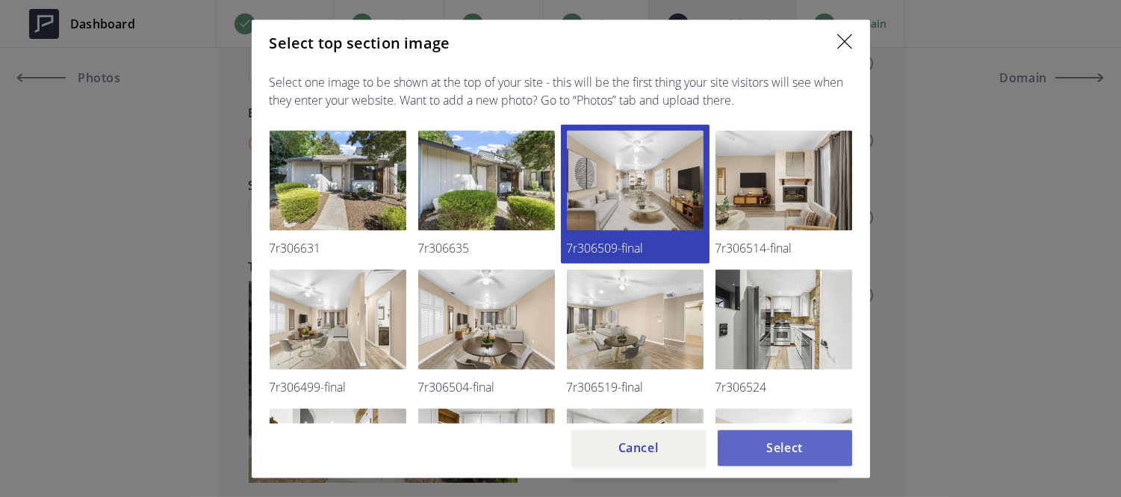
click at [740, 439] on button "Select" at bounding box center [785, 448] width 134 height 36
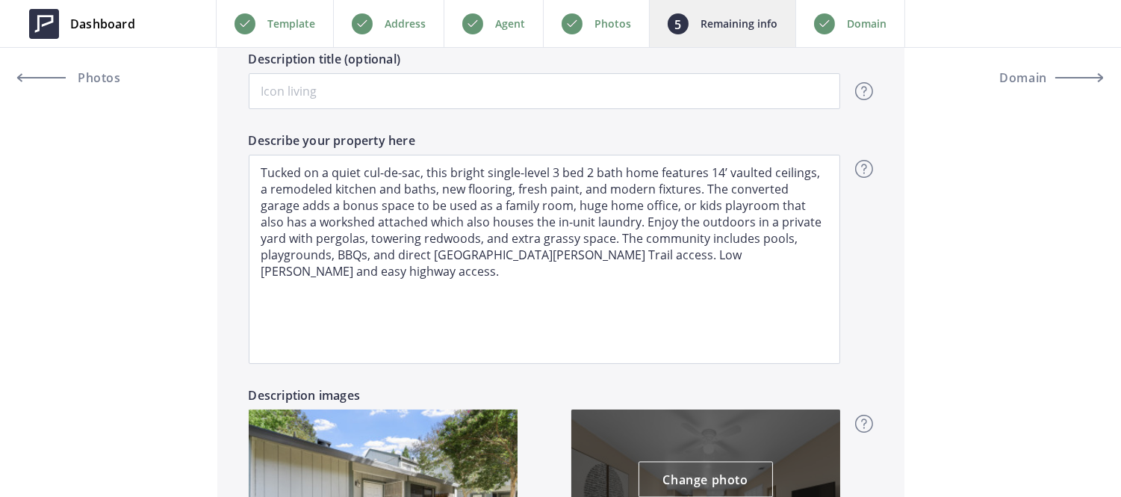
scroll to position [1022, 0]
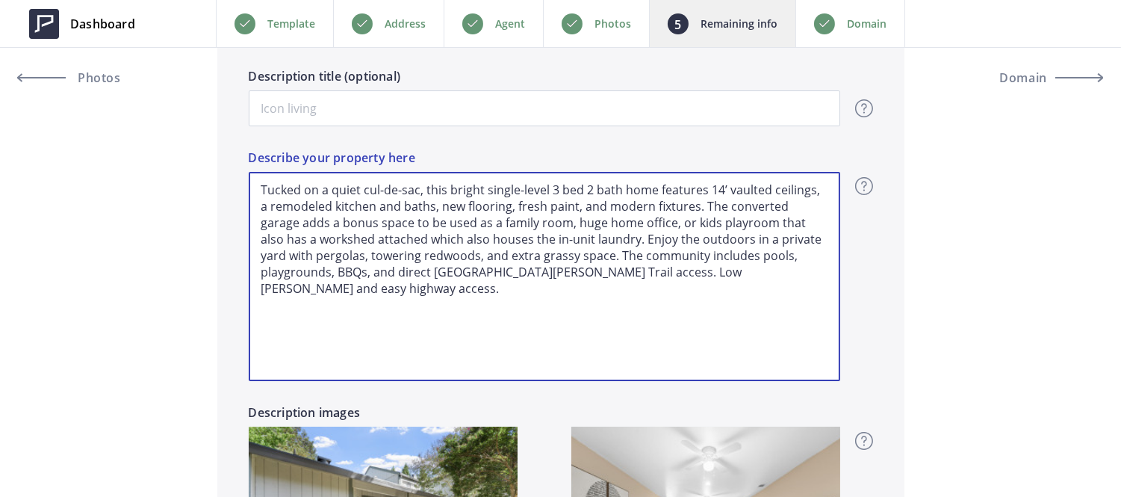
click at [450, 226] on textarea "Tucked on a quiet cul-de-sac, this bright single-level 3 bed 2 bath home featur…" at bounding box center [545, 276] width 592 height 209
paste textarea "Discover this private one-story end unit, tucked away at the back of a beautifu…"
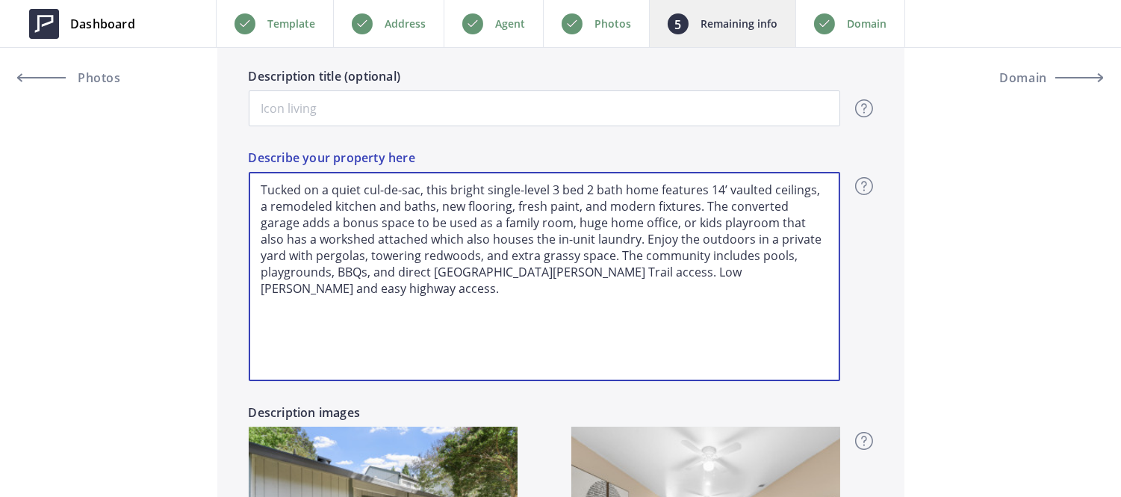
type input "399,000"
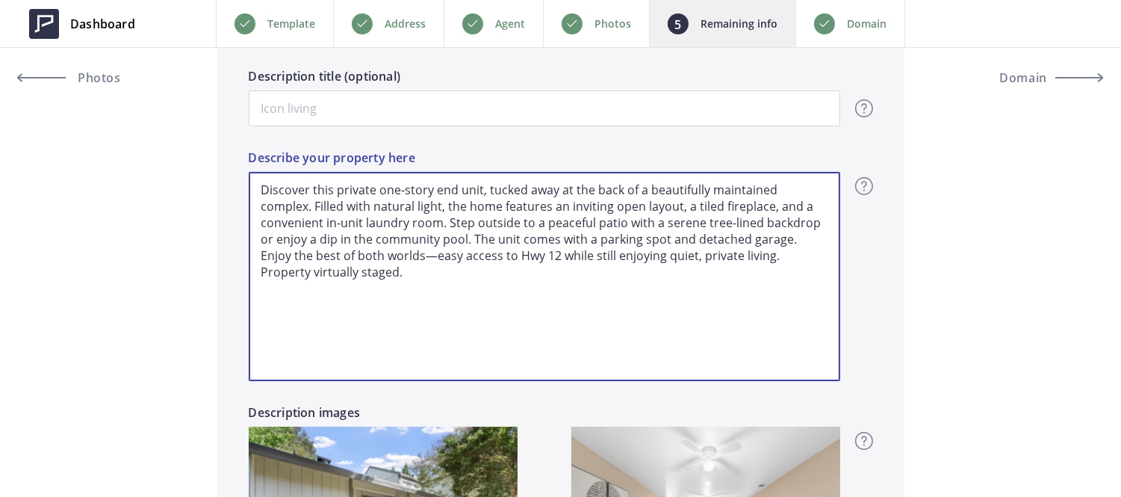
drag, startPoint x: 270, startPoint y: 191, endPoint x: 478, endPoint y: 181, distance: 208.7
click at [478, 181] on textarea "Discover this private one-story end unit, tucked away at the back of a beautifu…" at bounding box center [545, 276] width 592 height 209
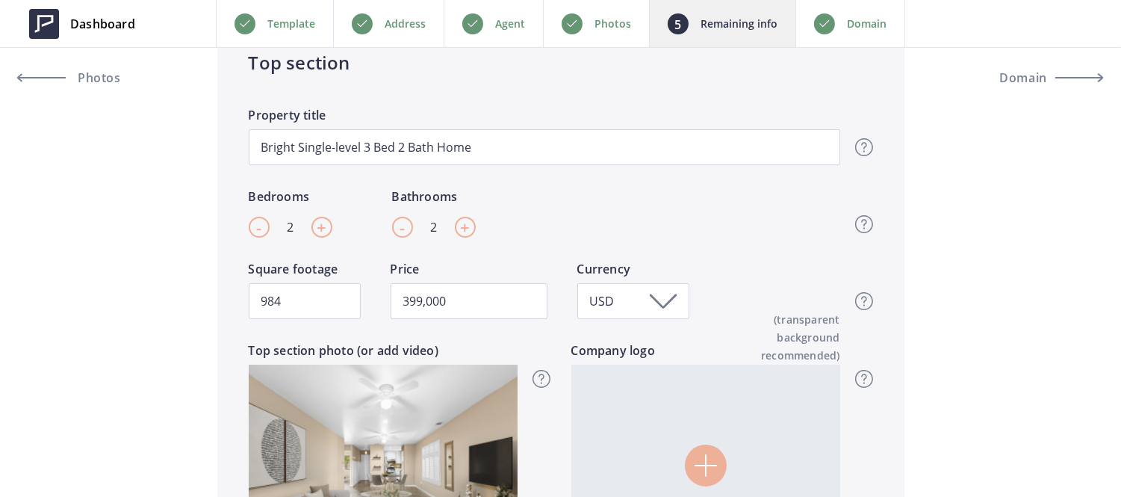
scroll to position [323, 0]
type textarea "Discover this private one-story end unit, tucked away at the back of a beautifu…"
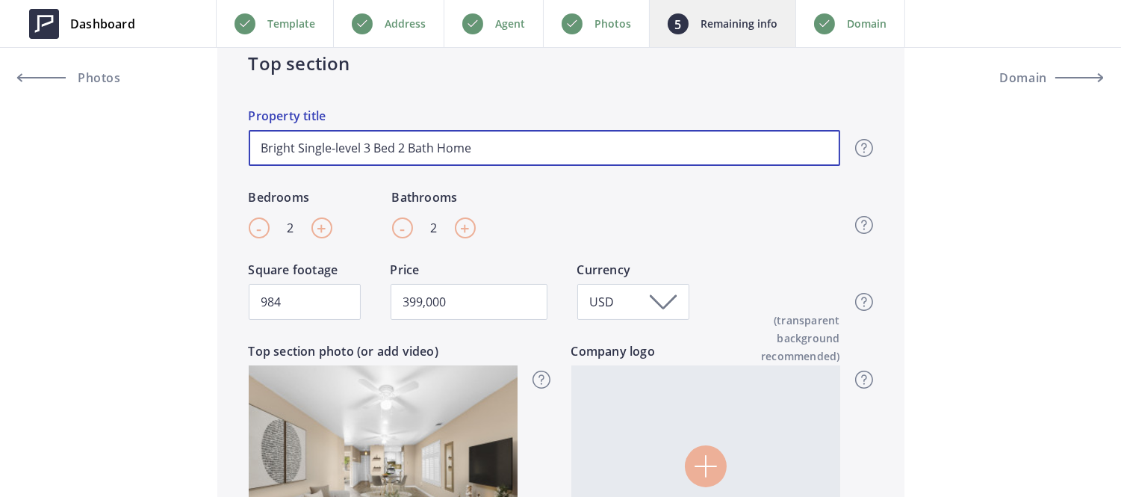
click at [637, 131] on input "Bright Single-level 3 Bed 2 Bath Home" at bounding box center [545, 148] width 592 height 36
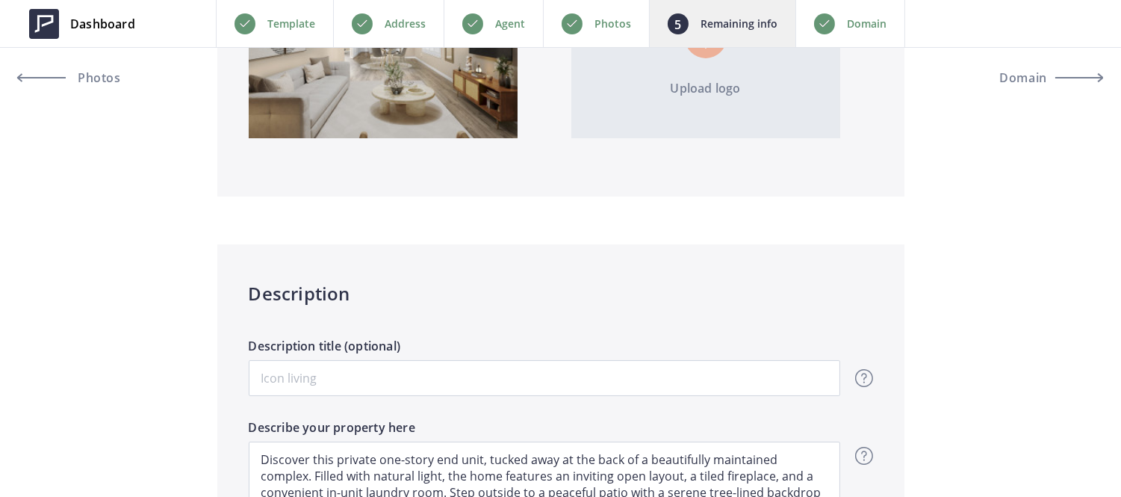
scroll to position [767, 0]
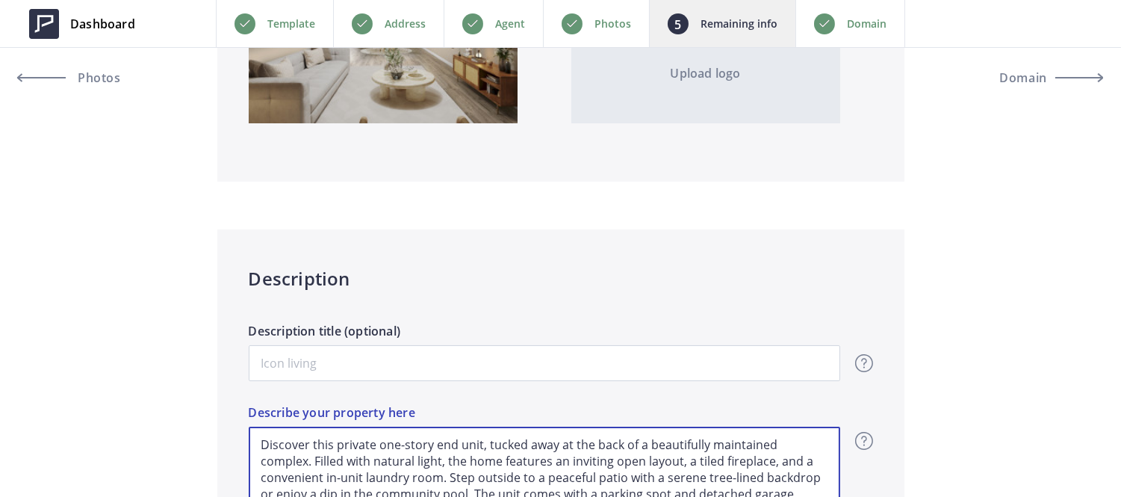
drag, startPoint x: 259, startPoint y: 445, endPoint x: 476, endPoint y: 444, distance: 216.7
drag, startPoint x: 478, startPoint y: 444, endPoint x: 254, endPoint y: 424, distance: 225.0
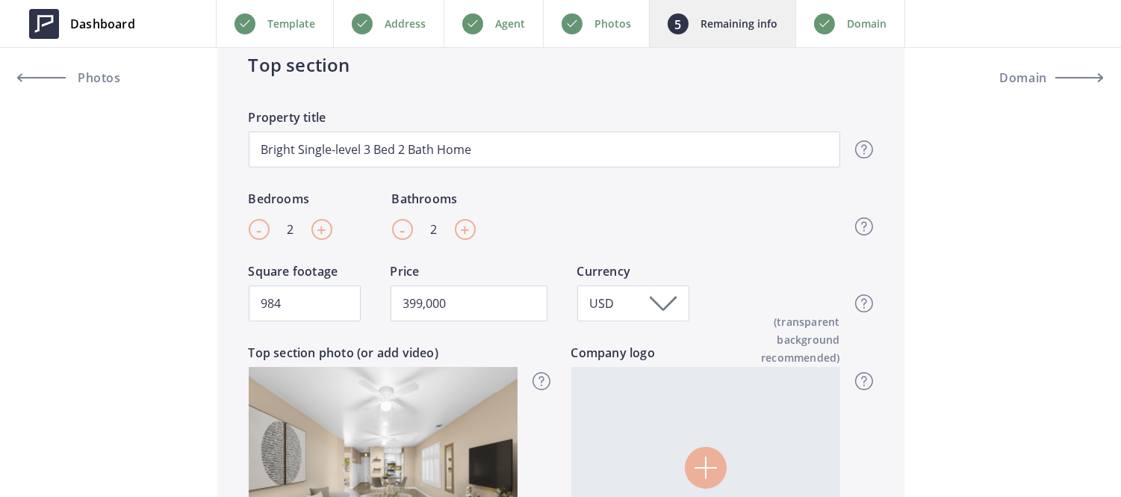
scroll to position [273, 0]
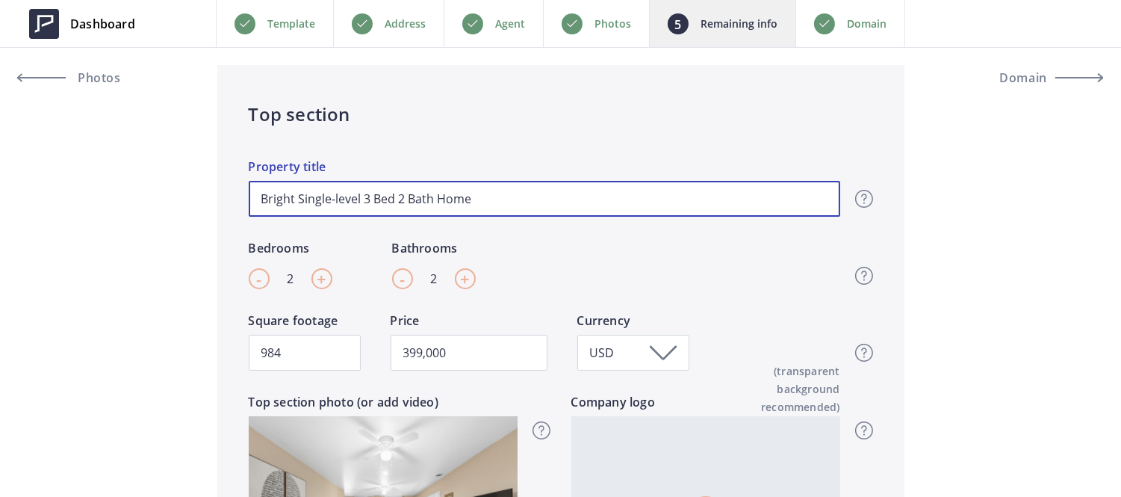
click at [347, 202] on input "Bright Single-level 3 Bed 2 Bath Home" at bounding box center [545, 199] width 592 height 36
paste input "Discover this private one-story end unit"
type input "Discover this private one-story end unit"
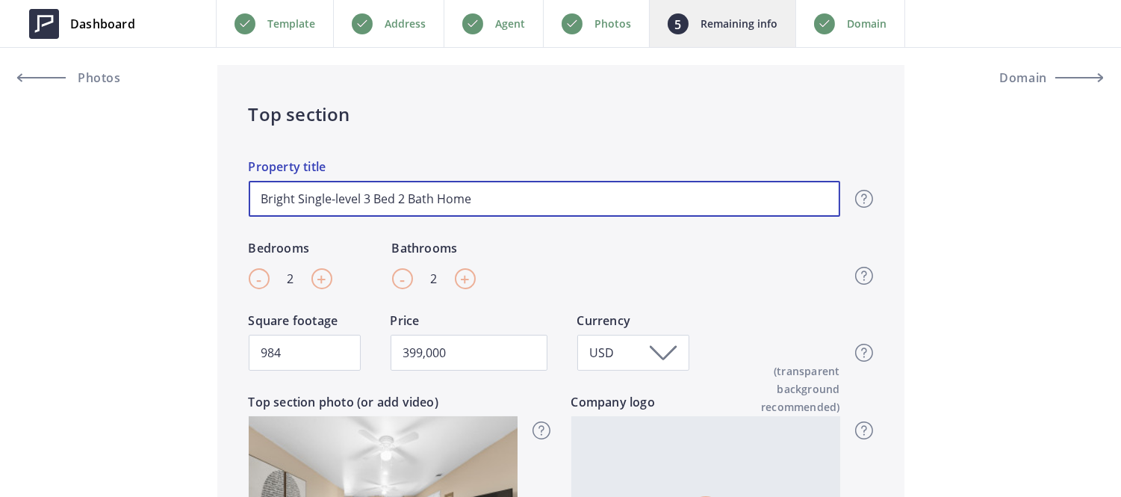
type input "399,000"
click at [315, 200] on input "Discover this private one-story end unit" at bounding box center [545, 199] width 592 height 36
type input "Discover t=his private one-story end unit"
type input "399,000"
type input "Discover this private one-story end unit"
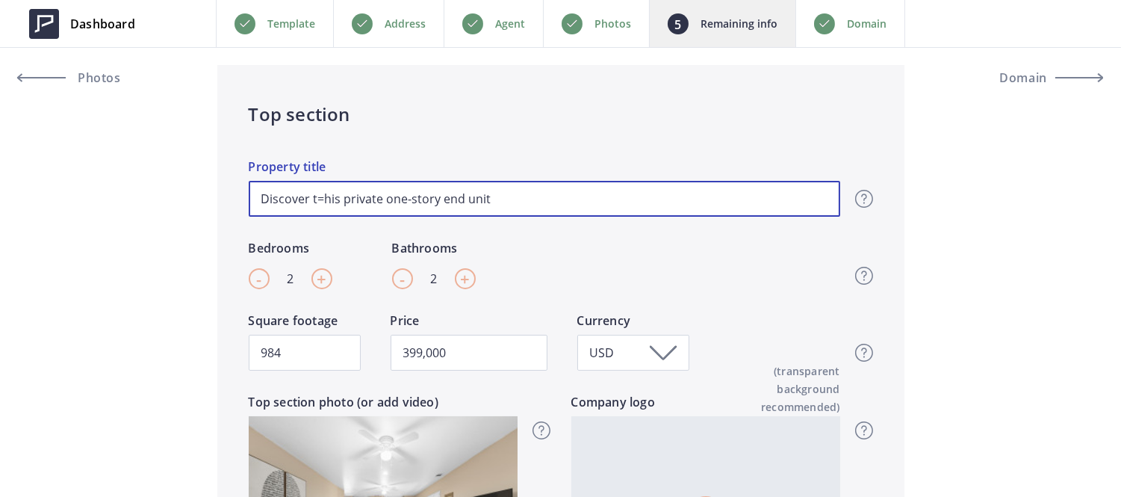
type input "399,000"
type input "Discover his private one-story end unit"
type input "399,000"
type input "Discover This private one-story end unit"
type input "399,000"
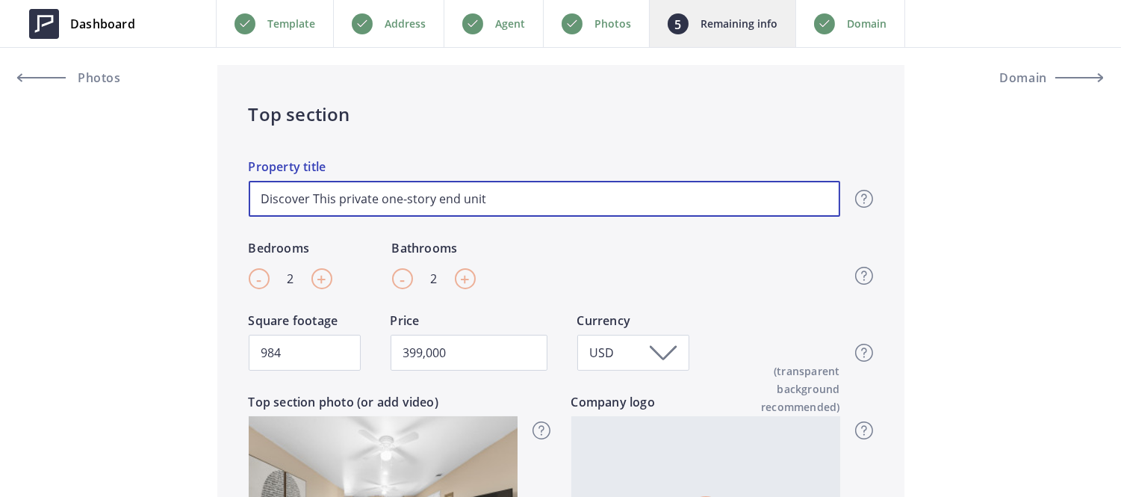
click at [345, 199] on input "Discover This private one-story end unit" at bounding box center [545, 199] width 592 height 36
type input "Discover This rivate one-story end unit"
type input "399,000"
type input "Discover This Private one-story end unit"
type input "399,000"
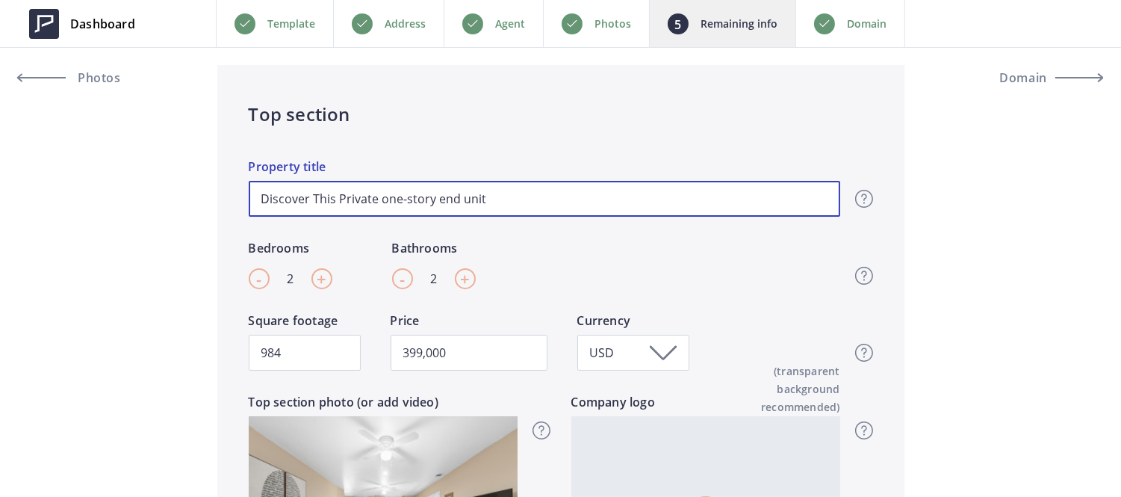
click at [384, 202] on input "Discover This Private one-story end unit" at bounding box center [545, 199] width 592 height 36
type input "Discover This Private ne-story end unit"
type input "399,000"
type input "Discover This Private One-story end unit"
type input "399,000"
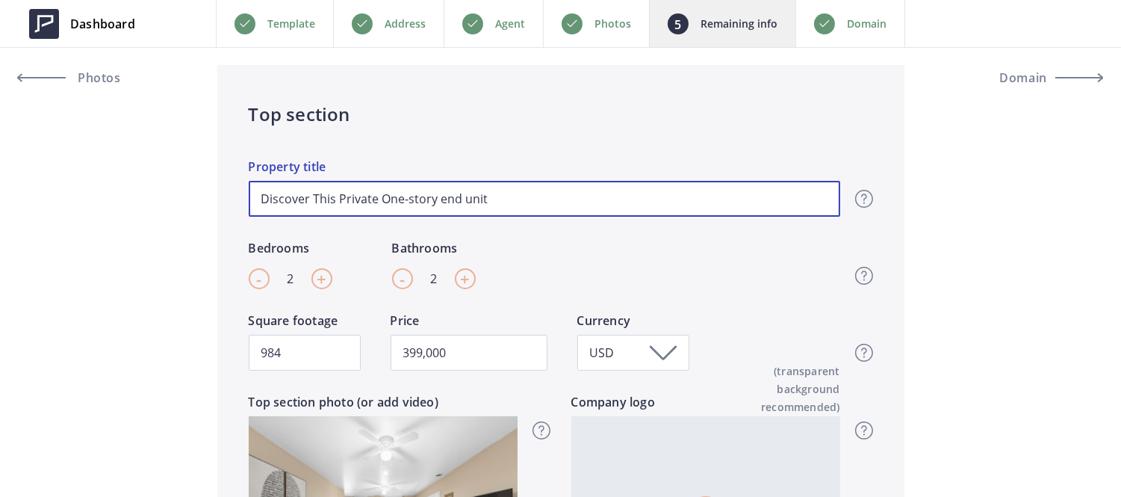
click at [442, 199] on input "Discover This Private One-story end unit" at bounding box center [545, 199] width 592 height 36
type input "Discover This Private One-story nd unit"
type input "399,000"
type input "Discover This Private One-story End unit"
type input "399,000"
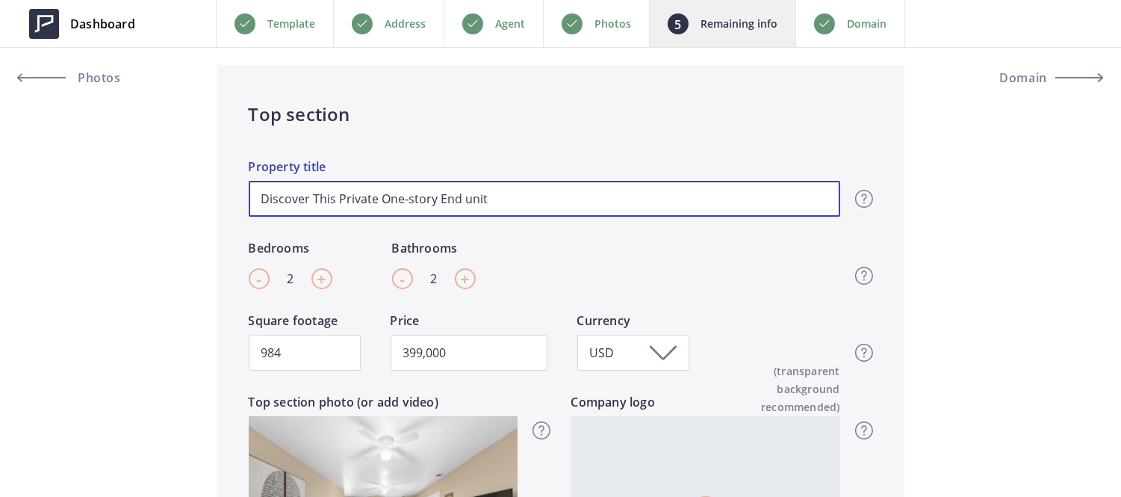
click at [462, 202] on input "Discover This Private One-story End unit" at bounding box center [545, 199] width 592 height 36
type input "Discover This Private One-story End nit"
type input "399,000"
type input "Discover This Private One-story End Unit"
type input "399,000"
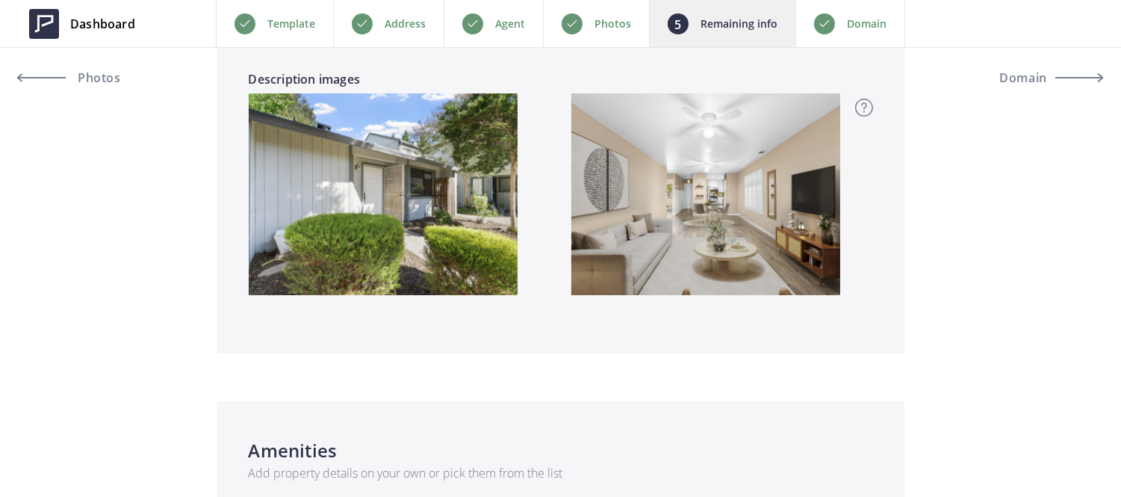
scroll to position [1354, 0]
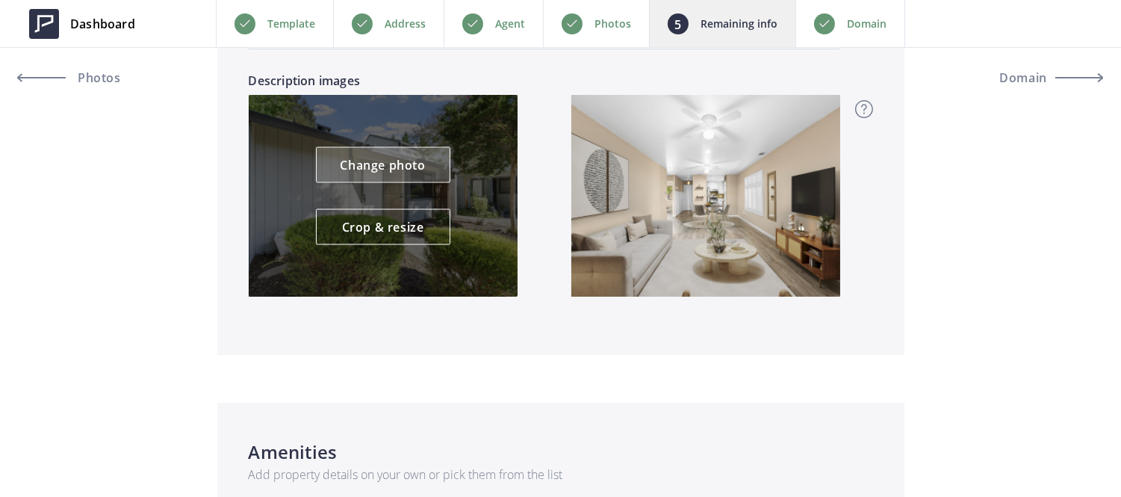
type input "Discover This Private One-story End Unit"
click at [412, 161] on link "Change photo" at bounding box center [383, 165] width 134 height 36
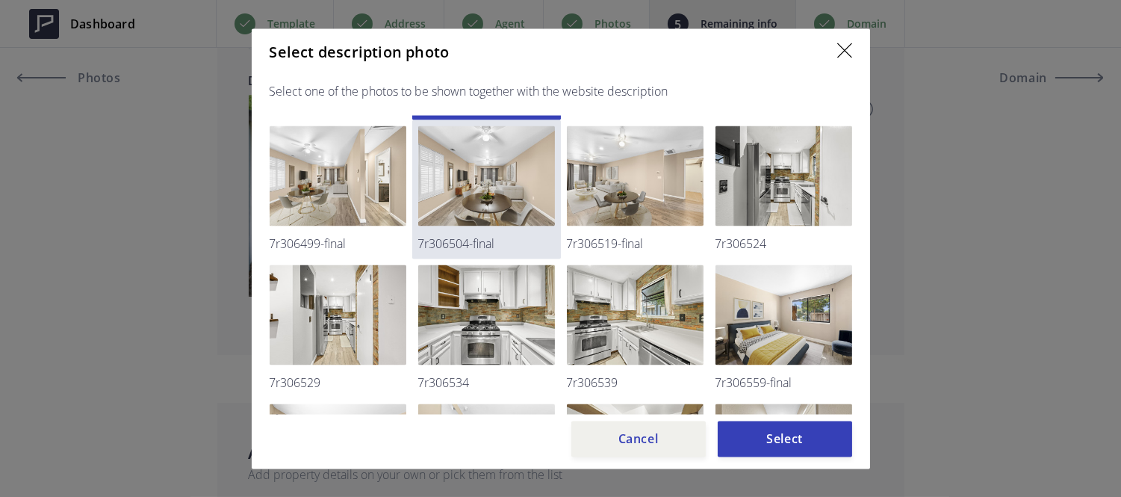
scroll to position [133, 0]
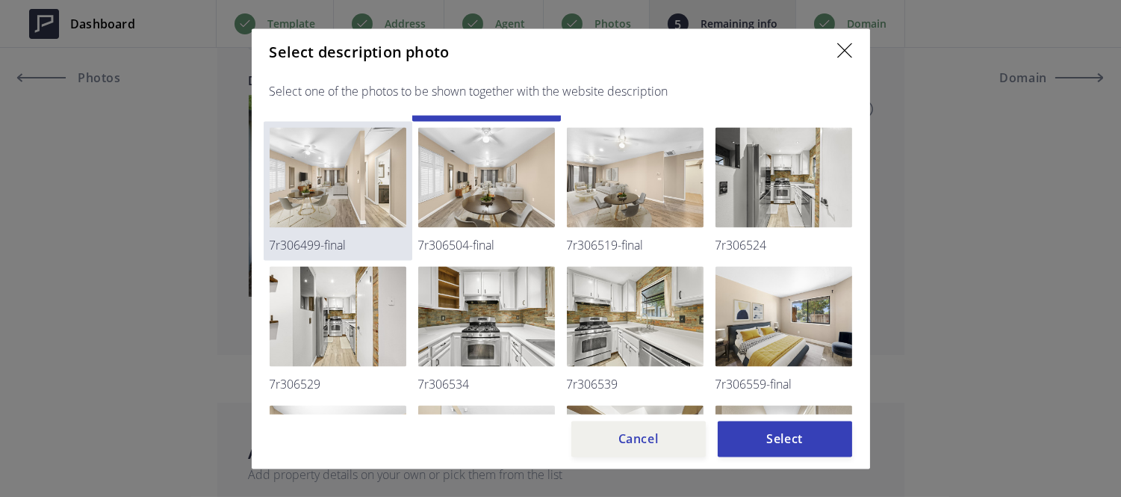
click at [377, 207] on img at bounding box center [338, 177] width 137 height 100
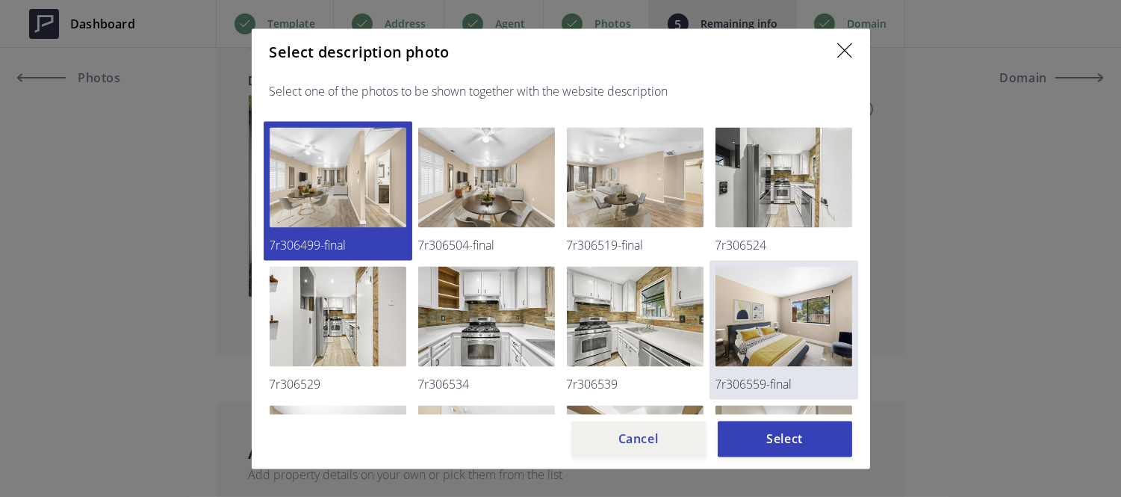
click at [782, 297] on img at bounding box center [784, 316] width 137 height 100
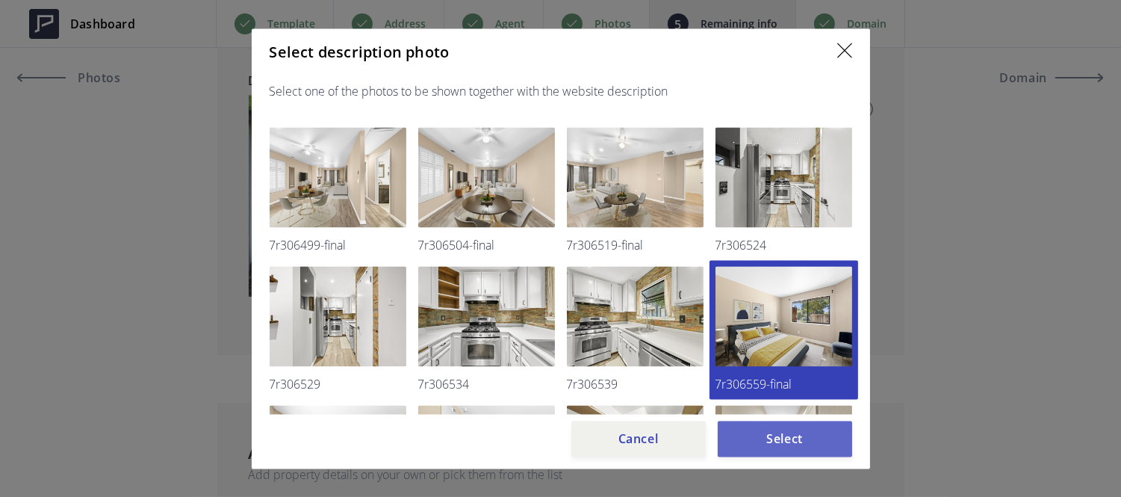
click at [803, 445] on button "Select" at bounding box center [785, 439] width 134 height 36
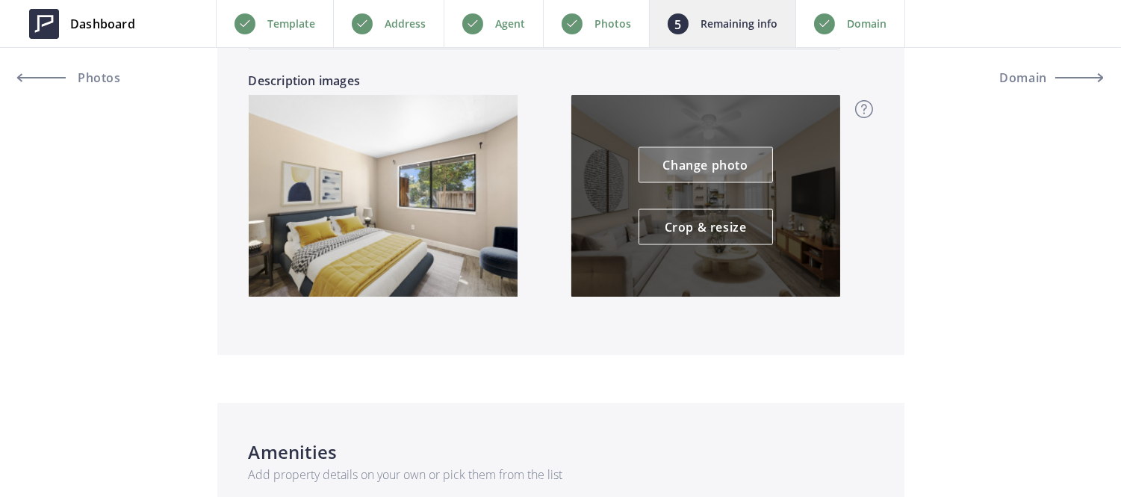
click at [696, 167] on link "Change photo" at bounding box center [706, 165] width 134 height 36
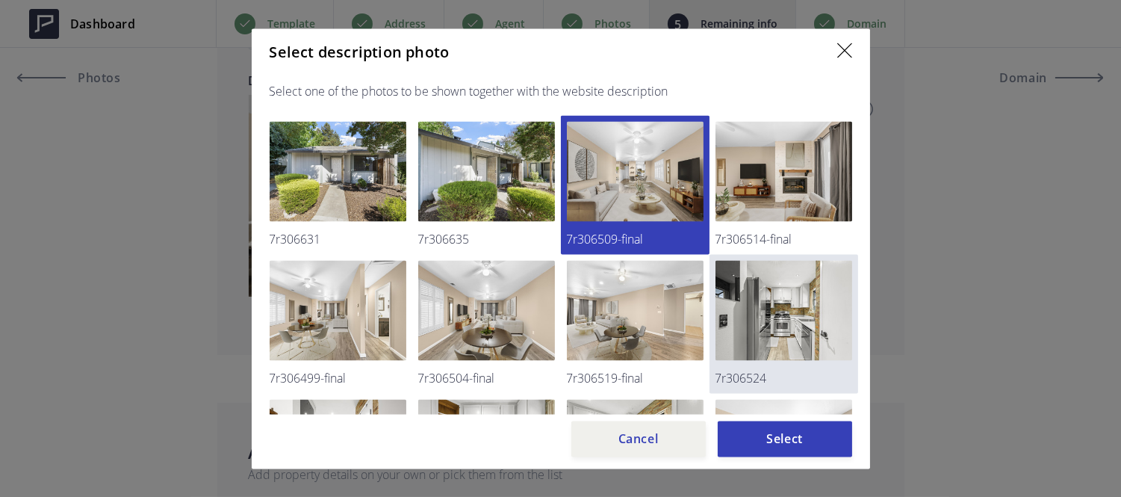
drag, startPoint x: 772, startPoint y: 288, endPoint x: 727, endPoint y: 303, distance: 48.0
click at [727, 303] on img at bounding box center [784, 310] width 137 height 100
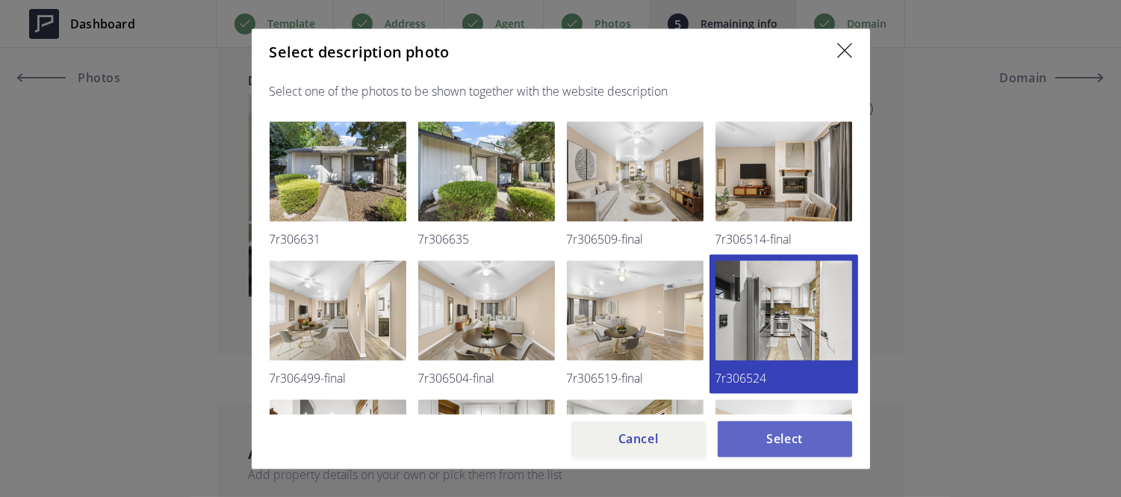
click at [745, 433] on button "Select" at bounding box center [785, 439] width 134 height 36
type input "399,000"
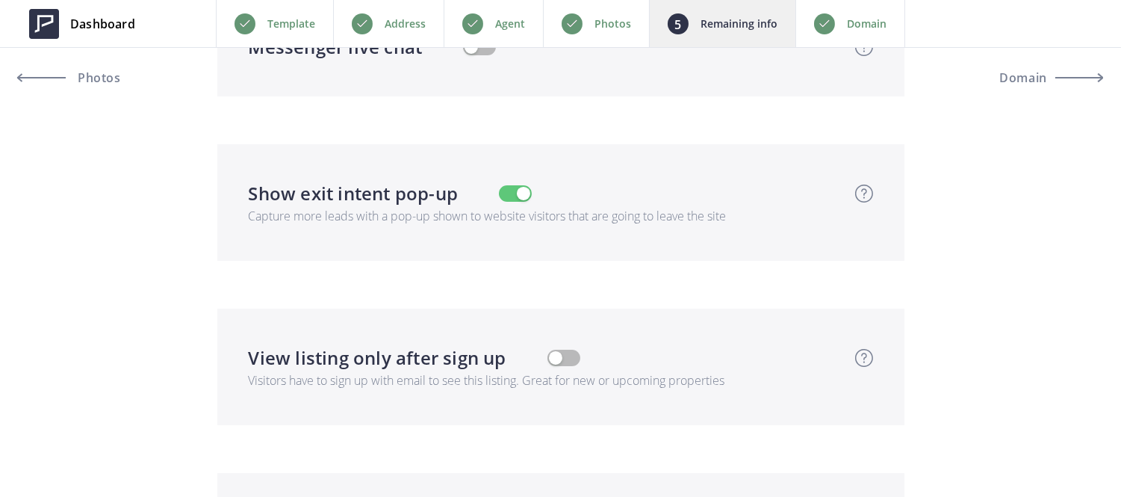
scroll to position [3177, 0]
click at [603, 38] on div "Photos" at bounding box center [596, 23] width 106 height 47
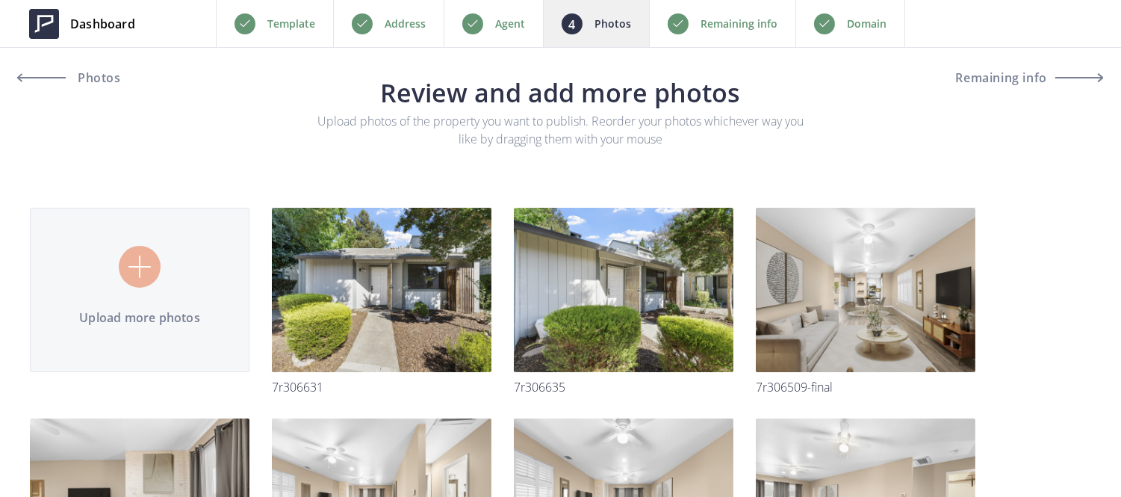
click at [741, 34] on div "Remaining info" at bounding box center [722, 23] width 146 height 47
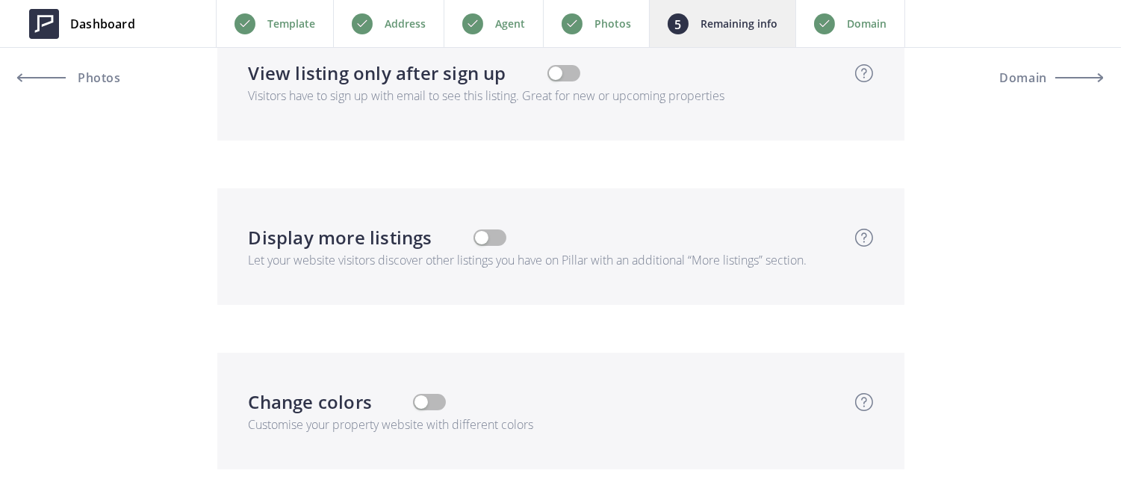
scroll to position [3635, 0]
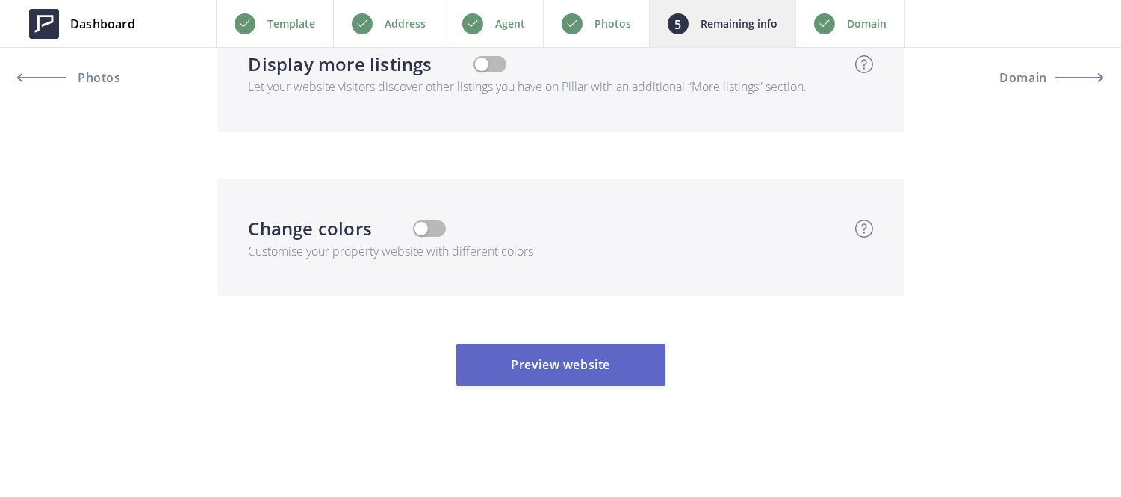
click at [583, 356] on button "Preview website" at bounding box center [560, 365] width 209 height 42
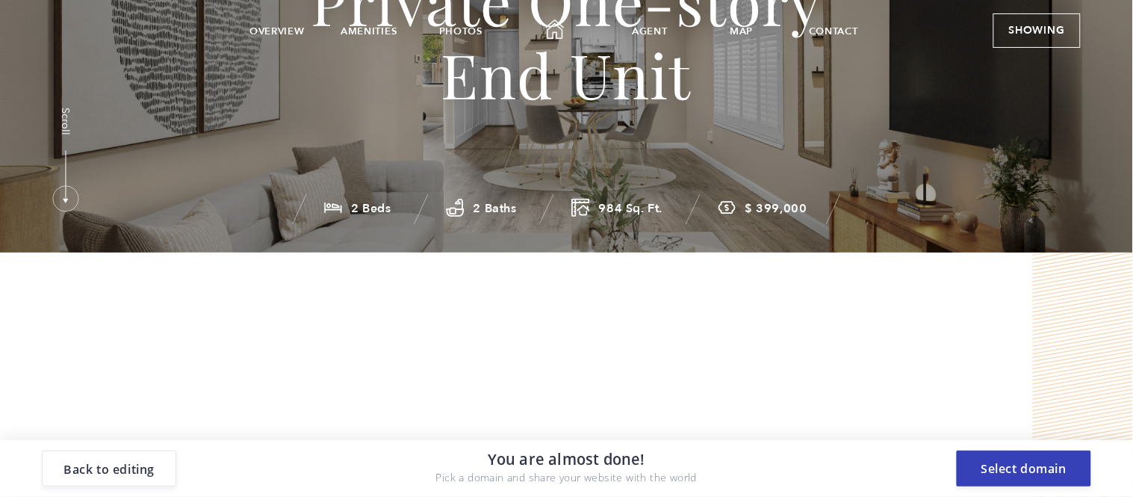
scroll to position [345, 0]
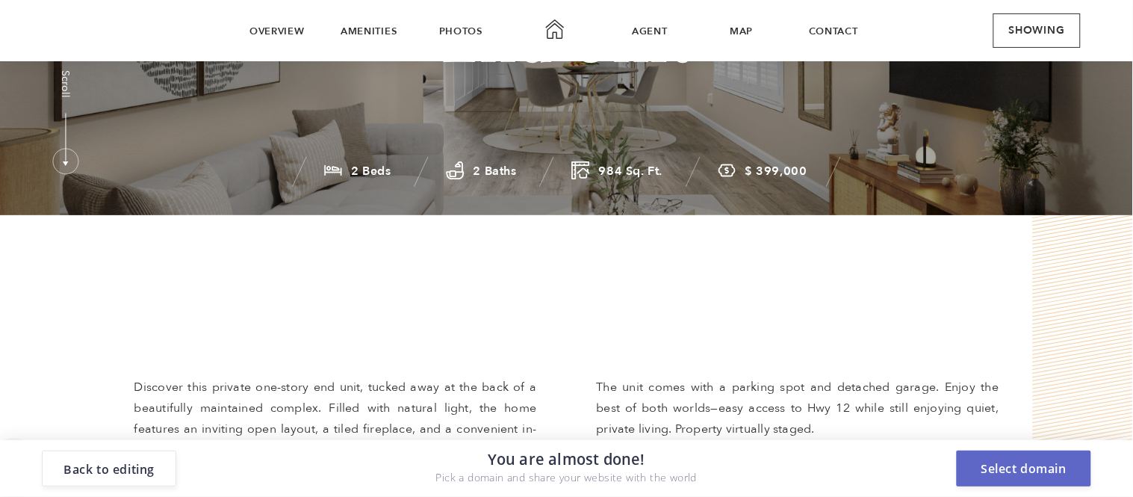
click at [537, 461] on button "Select domain" at bounding box center [335, 429] width 403 height 105
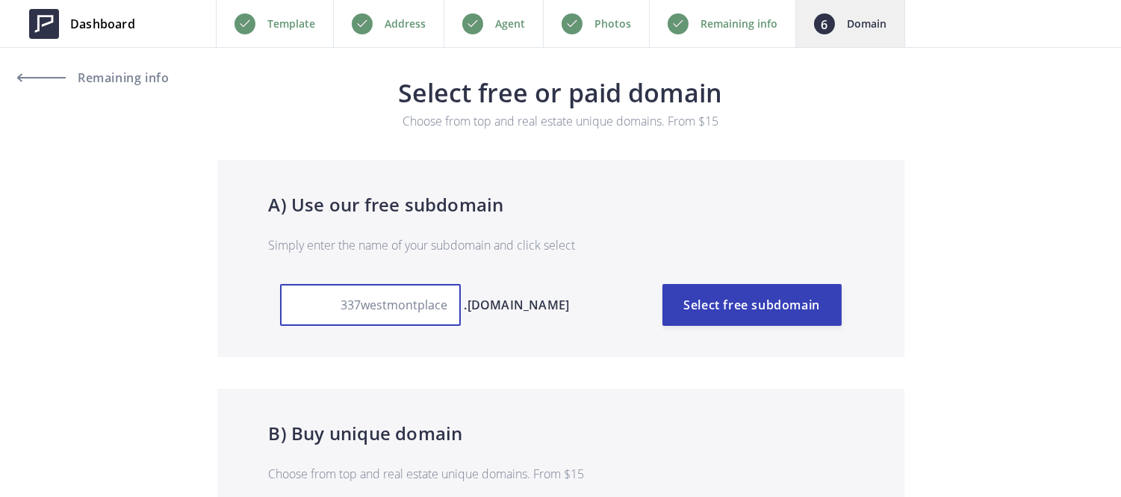
click at [438, 314] on input "337westmontplace" at bounding box center [370, 305] width 181 height 42
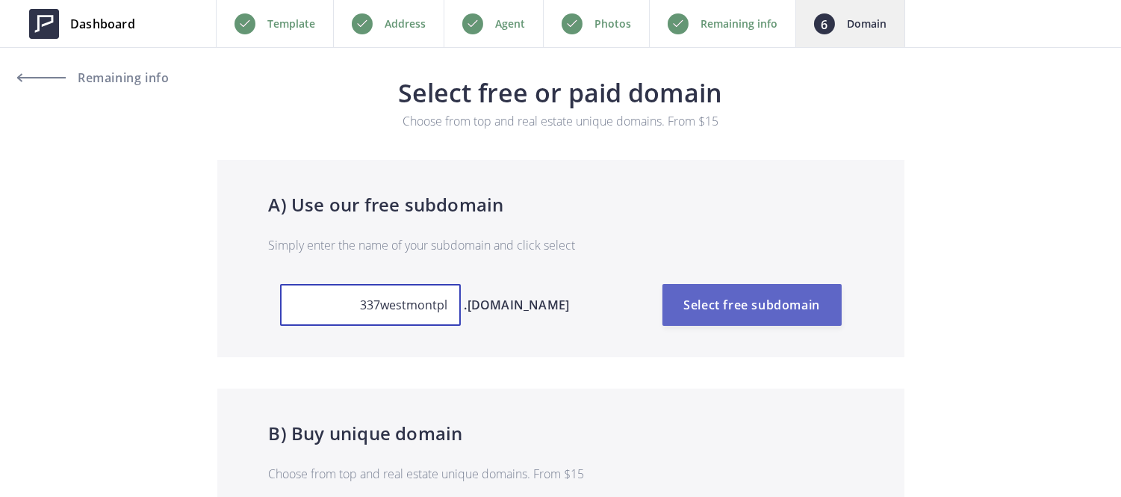
type input "337westmontpl"
click at [793, 301] on button "Select free subdomain" at bounding box center [752, 305] width 179 height 42
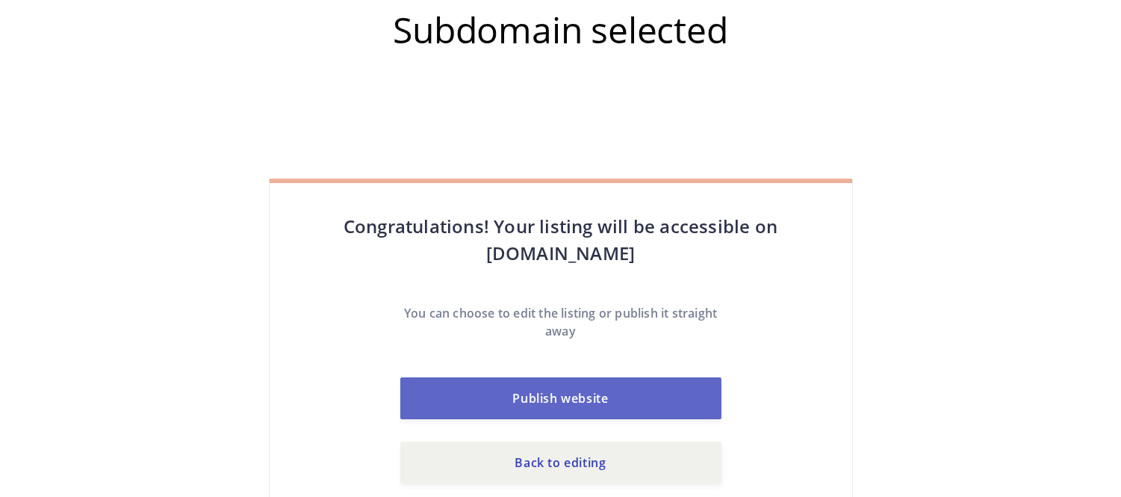
click at [559, 398] on button "Publish website" at bounding box center [560, 398] width 321 height 42
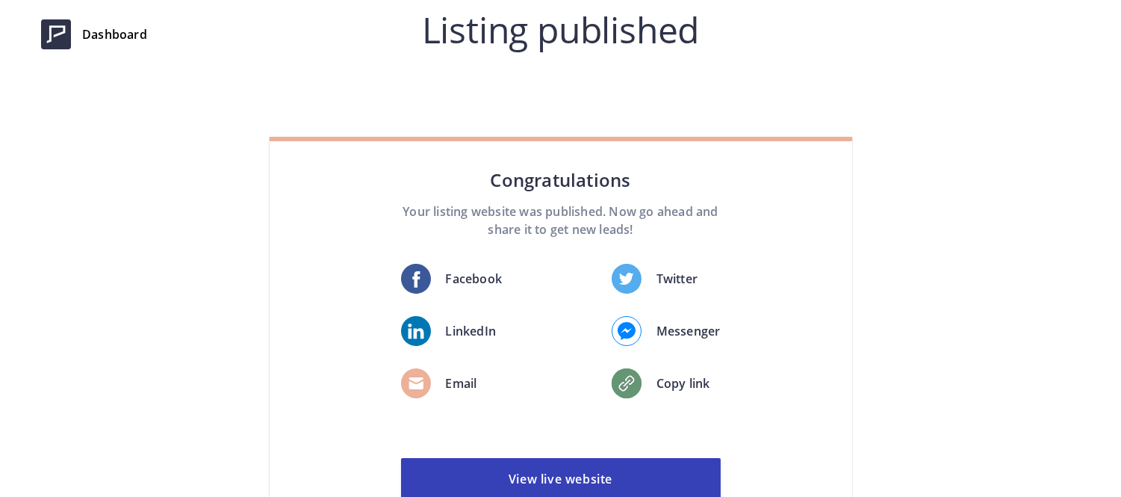
scroll to position [115, 0]
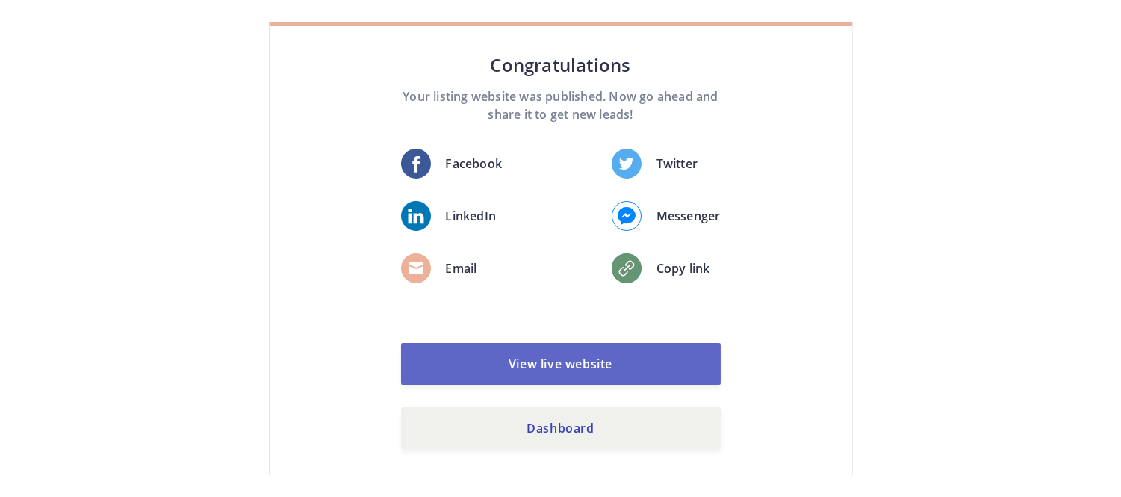
click at [515, 362] on link "View live website" at bounding box center [561, 364] width 320 height 42
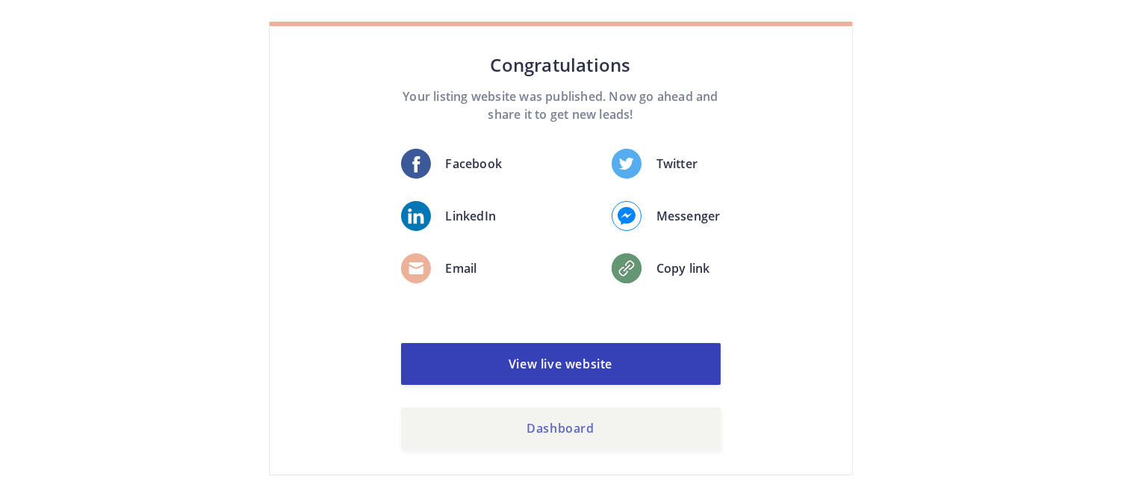
click at [637, 442] on link "Dashboard" at bounding box center [561, 428] width 320 height 42
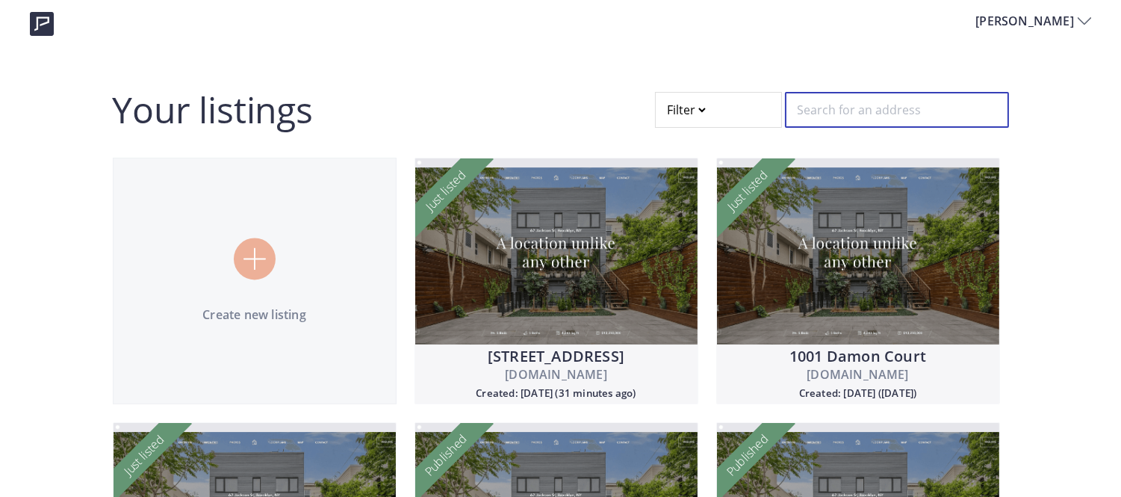
click at [814, 105] on input "text" at bounding box center [897, 110] width 224 height 36
type input "6"
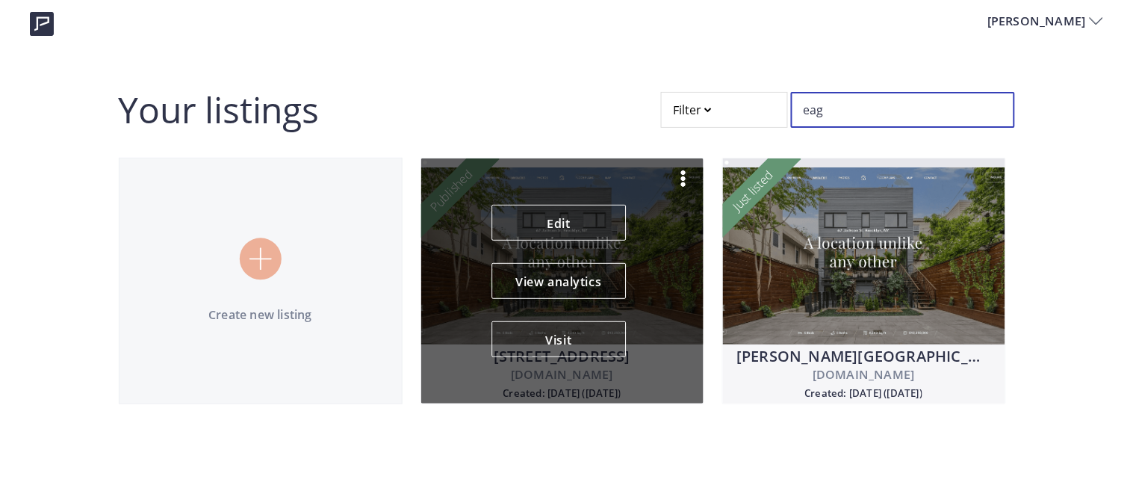
type input "eag"
click at [685, 172] on img at bounding box center [684, 179] width 18 height 18
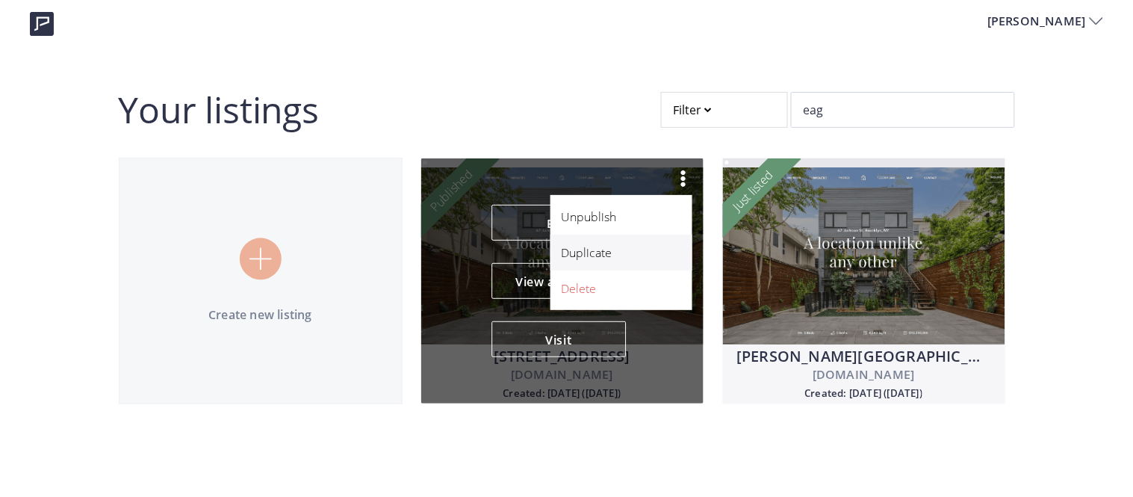
click at [613, 250] on p "Duplicate" at bounding box center [613, 253] width 103 height 18
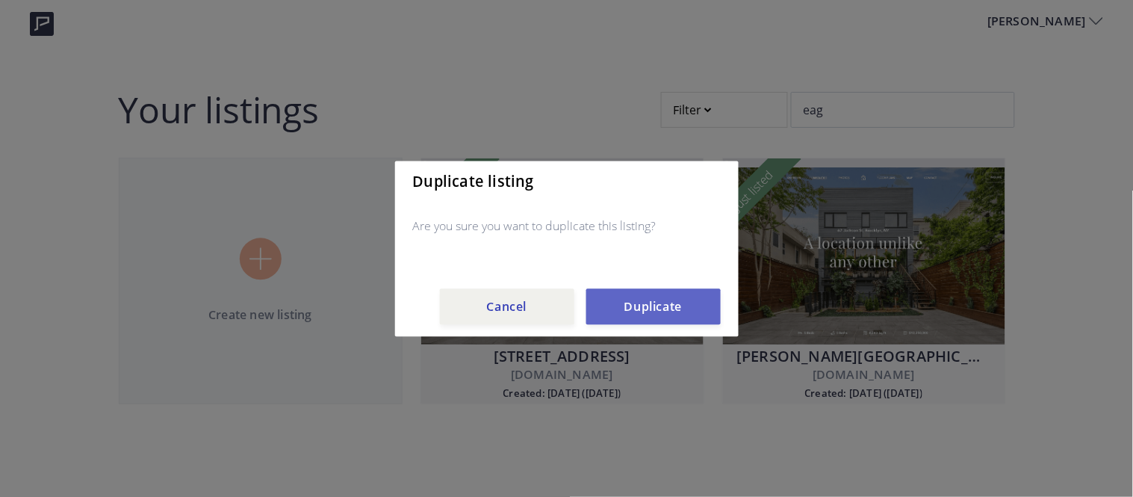
click at [639, 300] on button "Duplicate" at bounding box center [653, 306] width 134 height 36
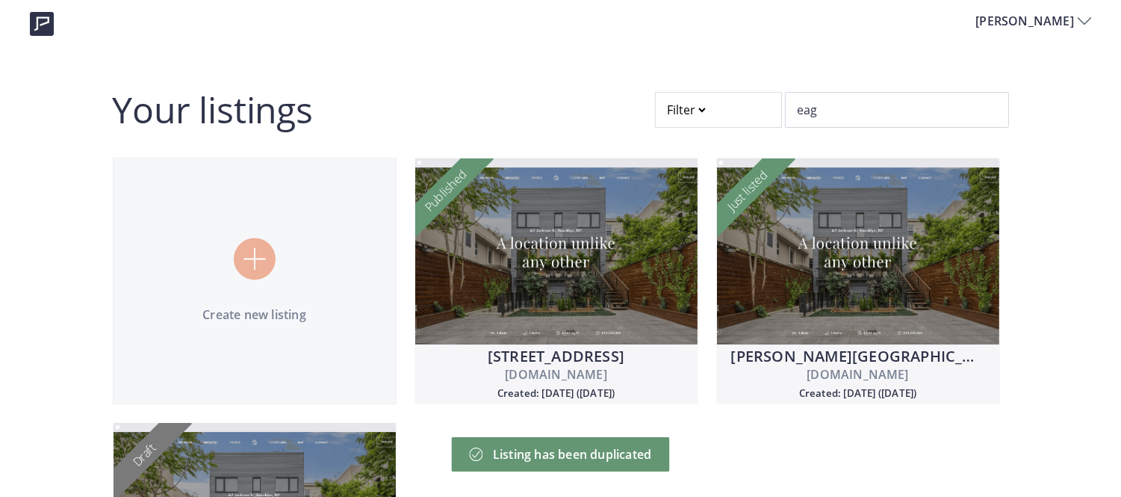
scroll to position [189, 0]
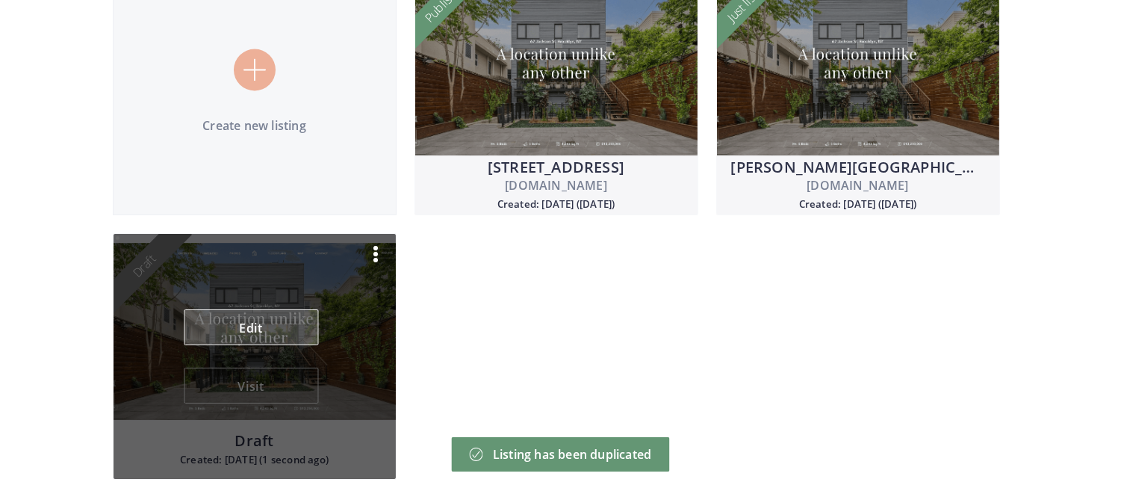
click at [245, 320] on link "Edit" at bounding box center [251, 327] width 134 height 36
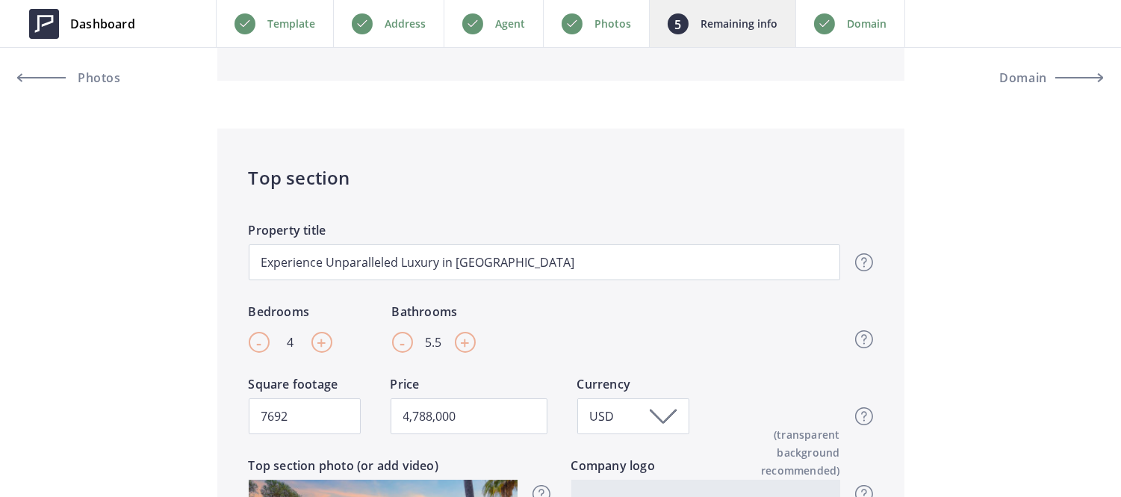
scroll to position [720, 0]
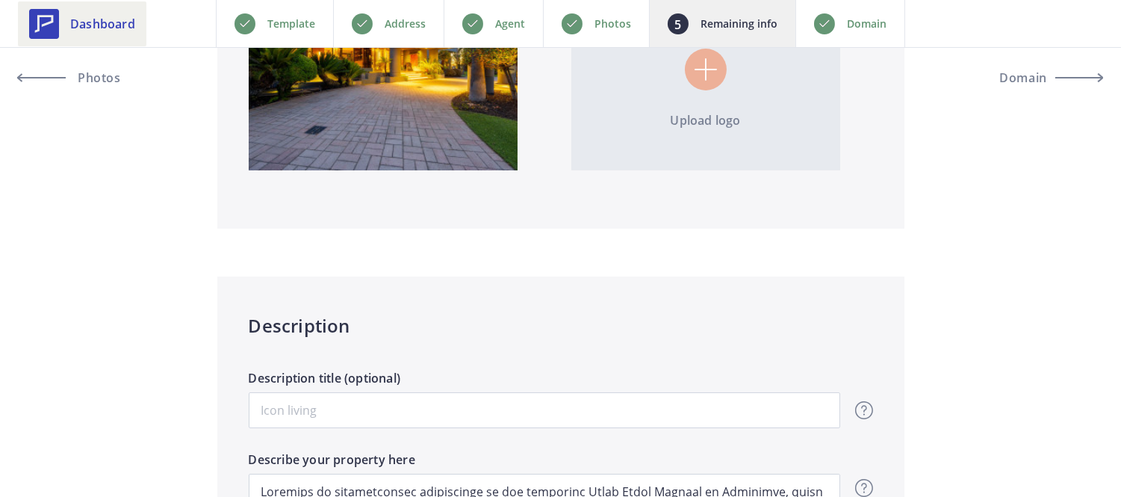
click at [139, 10] on link "Dashboard" at bounding box center [82, 23] width 128 height 45
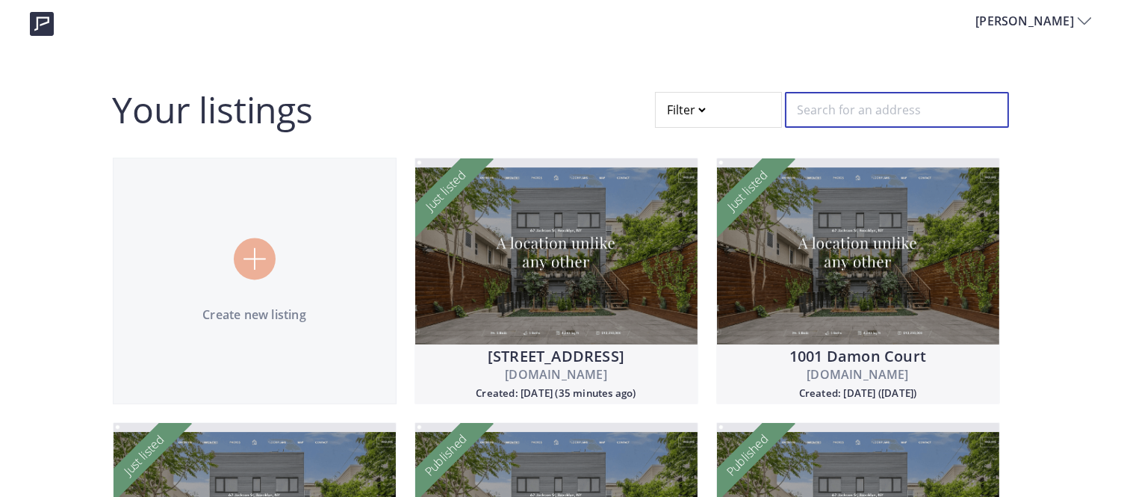
click at [864, 94] on input "text" at bounding box center [897, 110] width 224 height 36
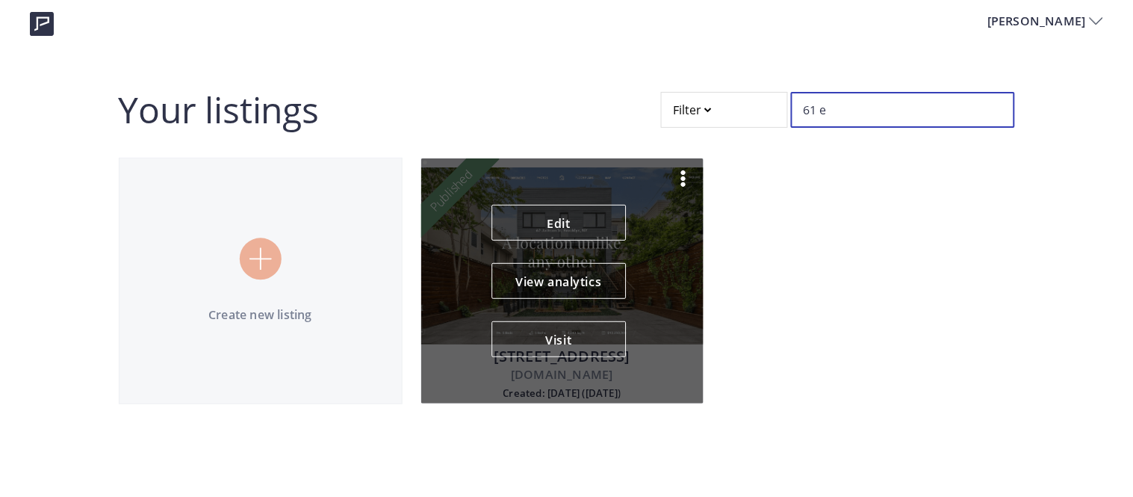
type input "61 e"
click at [683, 173] on img at bounding box center [684, 179] width 18 height 18
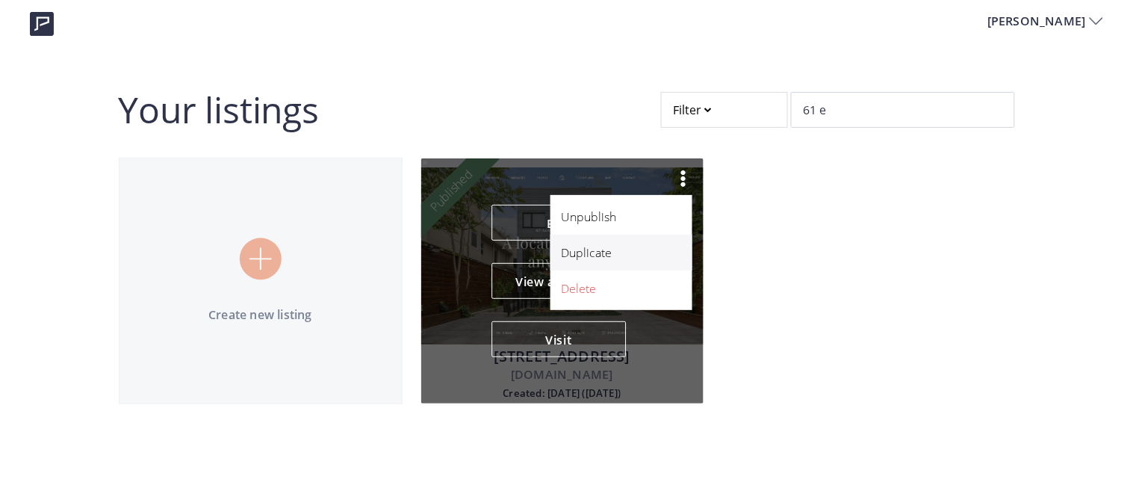
click at [601, 258] on p "Duplicate" at bounding box center [613, 253] width 103 height 18
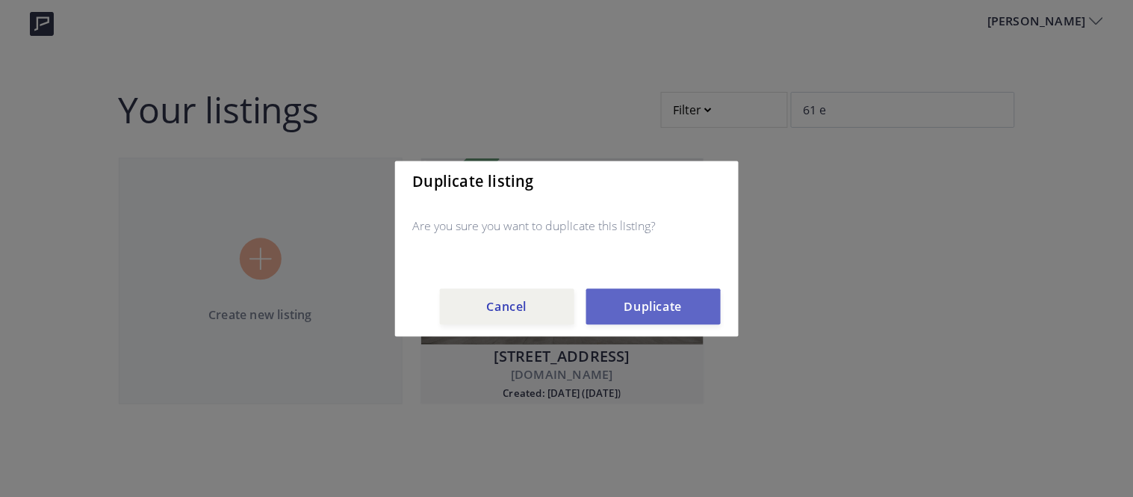
click at [607, 297] on button "Duplicate" at bounding box center [653, 306] width 134 height 36
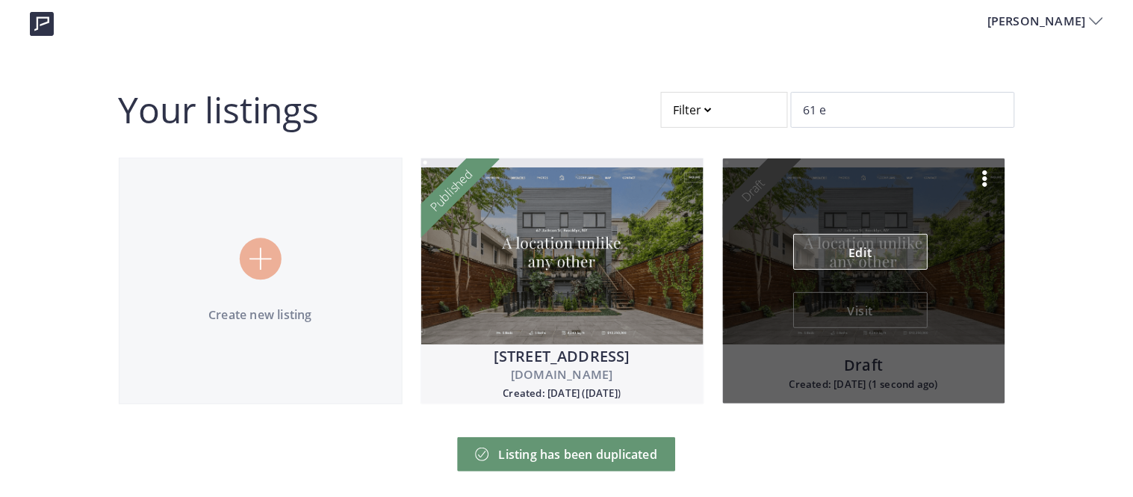
click at [834, 234] on link "Edit" at bounding box center [860, 252] width 134 height 36
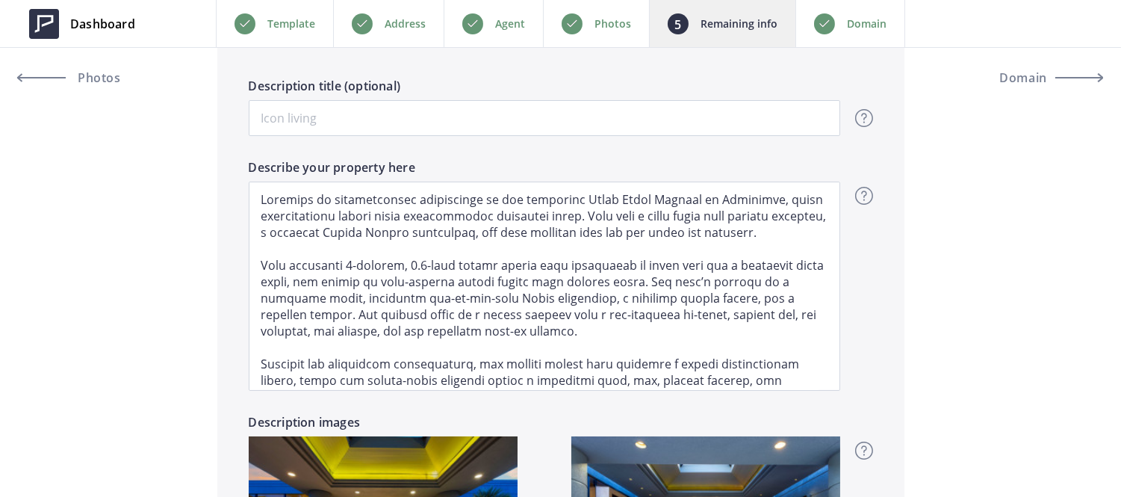
scroll to position [106, 0]
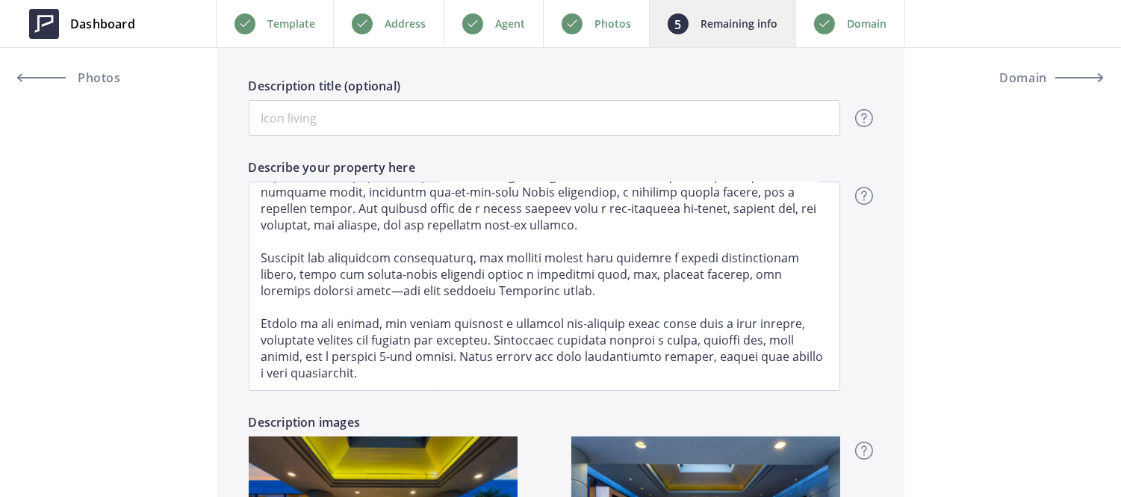
click at [630, 41] on div "Photos" at bounding box center [596, 23] width 106 height 47
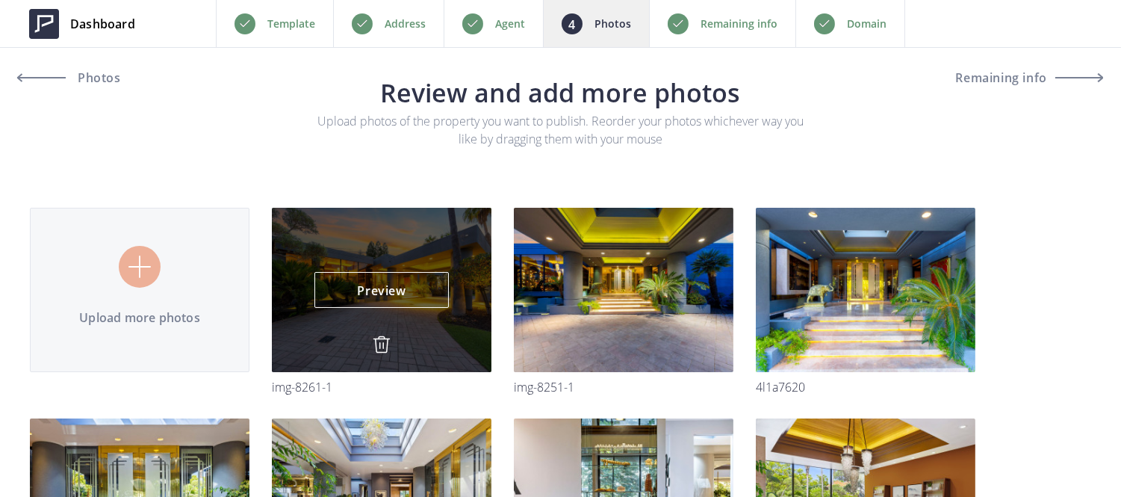
click at [386, 337] on img at bounding box center [382, 344] width 18 height 18
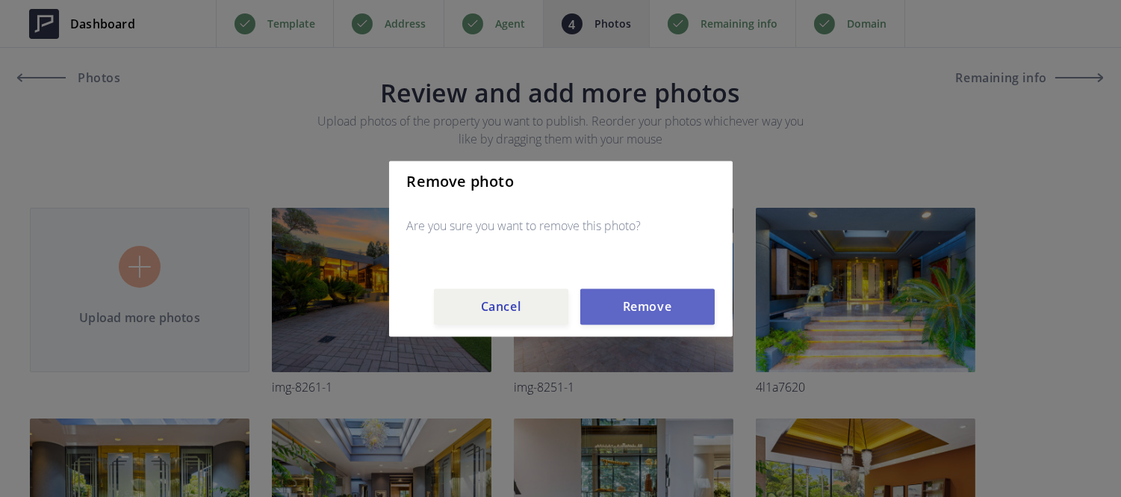
click at [594, 308] on button "Remove" at bounding box center [647, 306] width 134 height 36
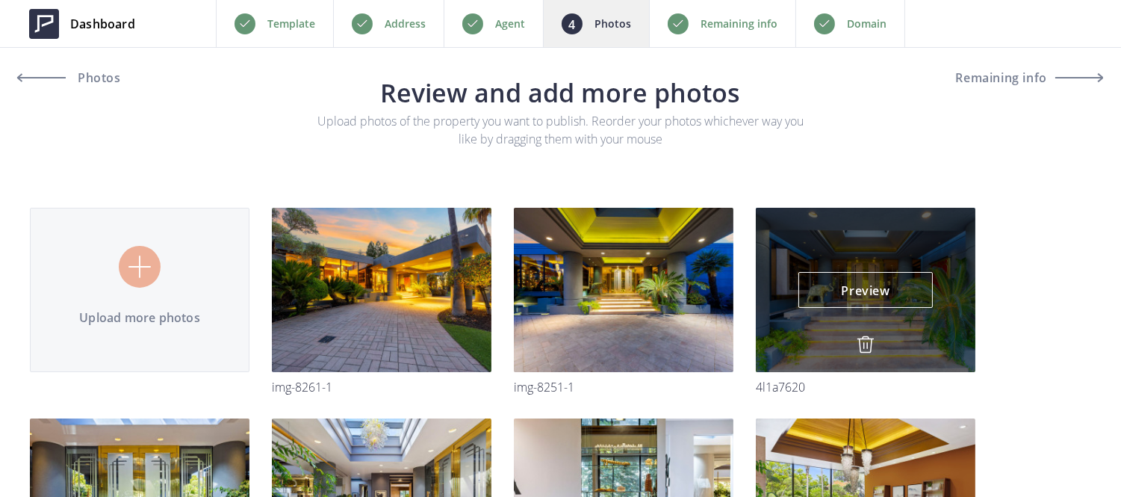
click at [857, 347] on img at bounding box center [866, 344] width 18 height 18
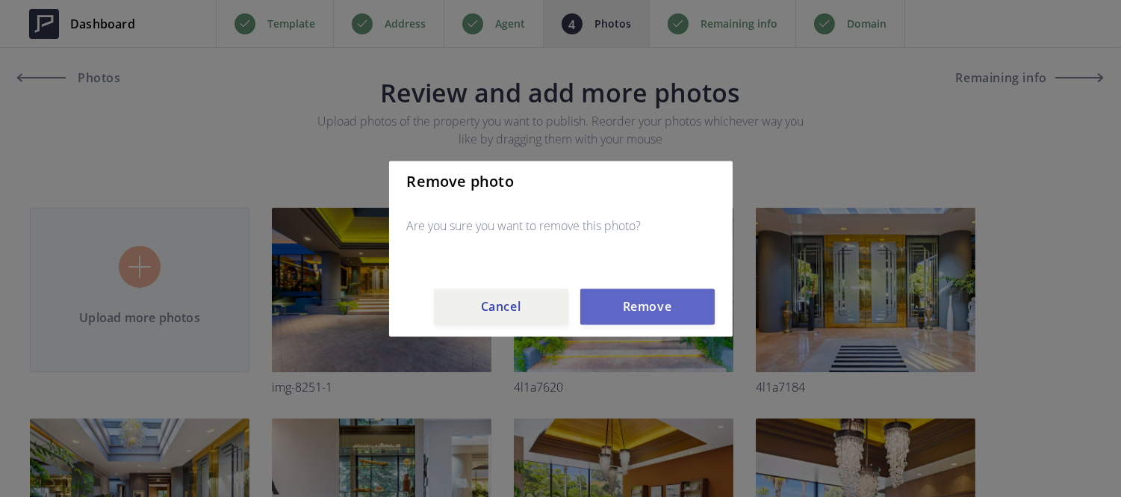
click at [636, 314] on button "Remove" at bounding box center [647, 306] width 134 height 36
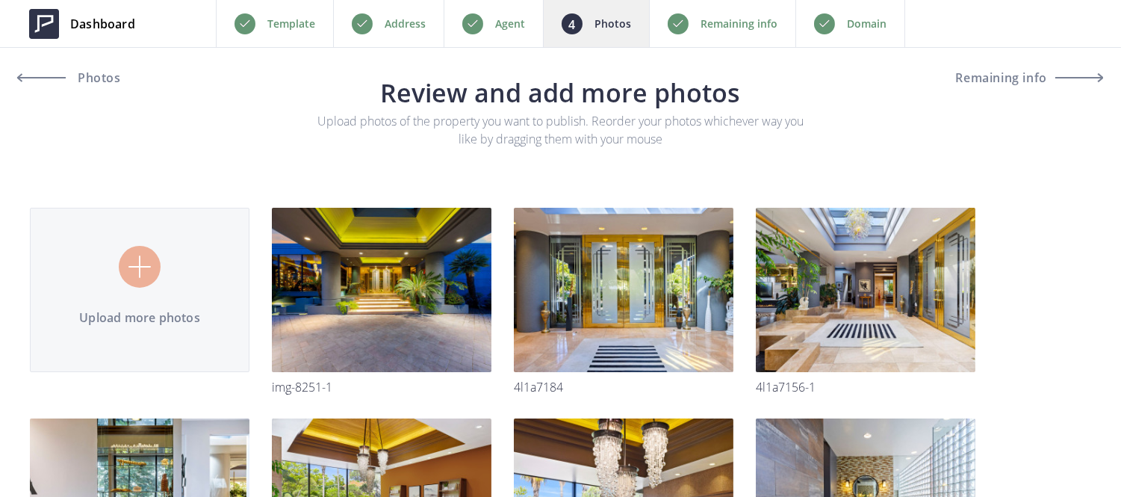
click at [382, 25] on div "Address" at bounding box center [388, 23] width 111 height 47
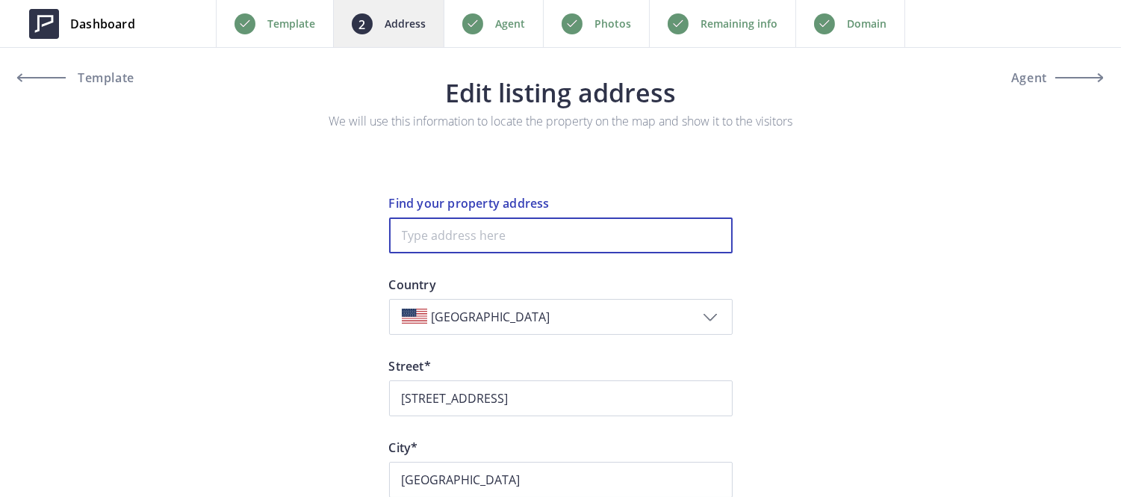
click at [432, 237] on input at bounding box center [561, 235] width 344 height 36
paste input "2284 Morrow St"
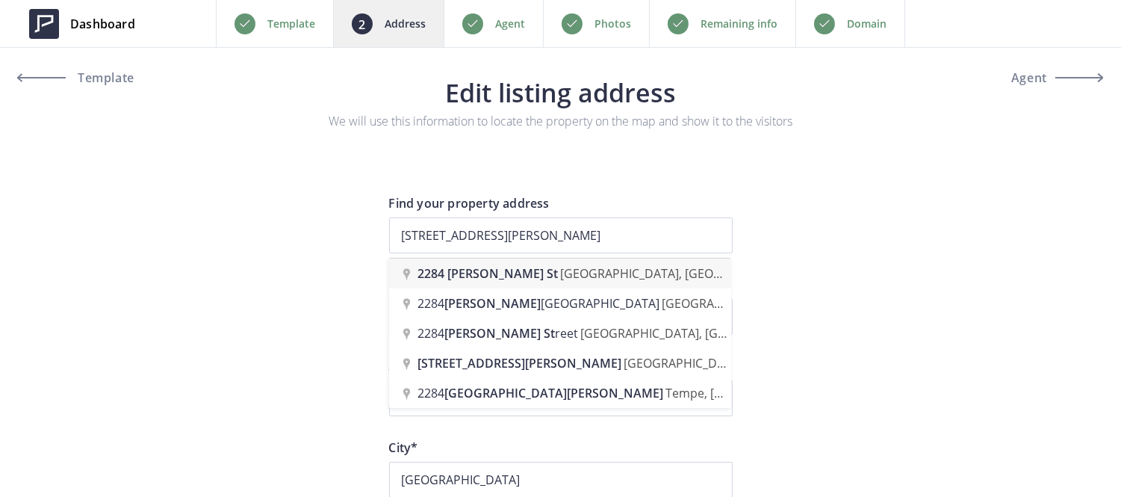
type input "2284 Morrow St, Hayward, CA, USA"
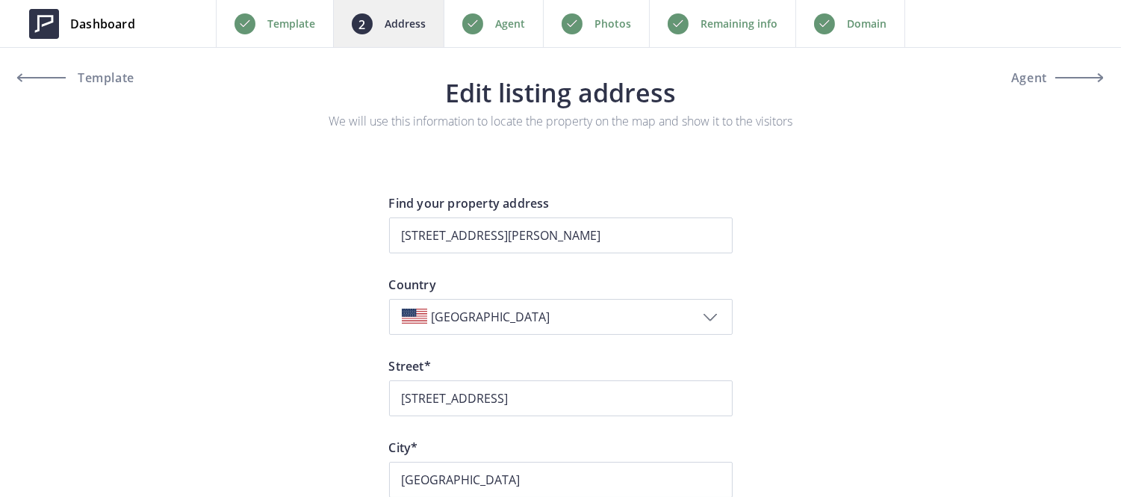
type input "Morrow Street 2284"
type input "Hayward"
type input "94544"
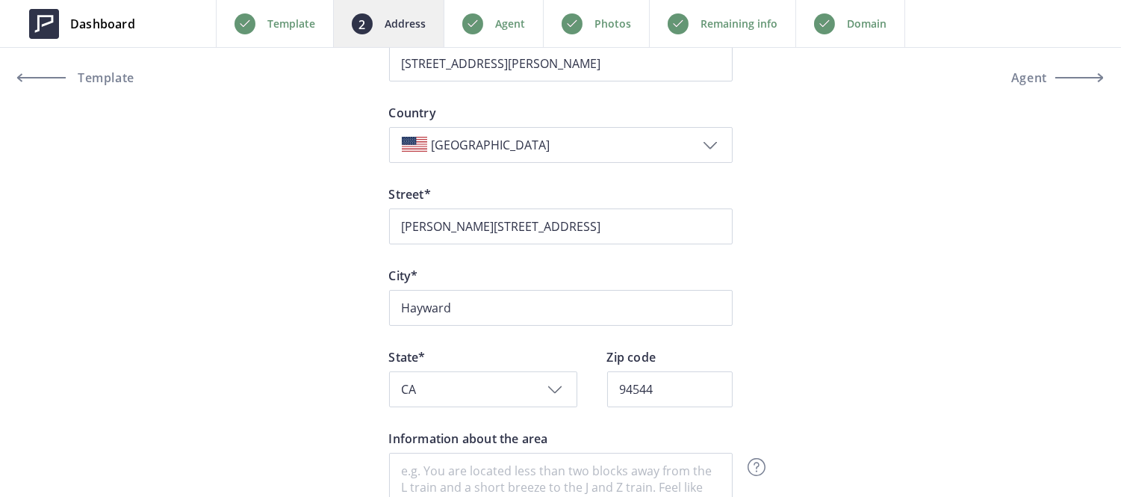
scroll to position [174, 0]
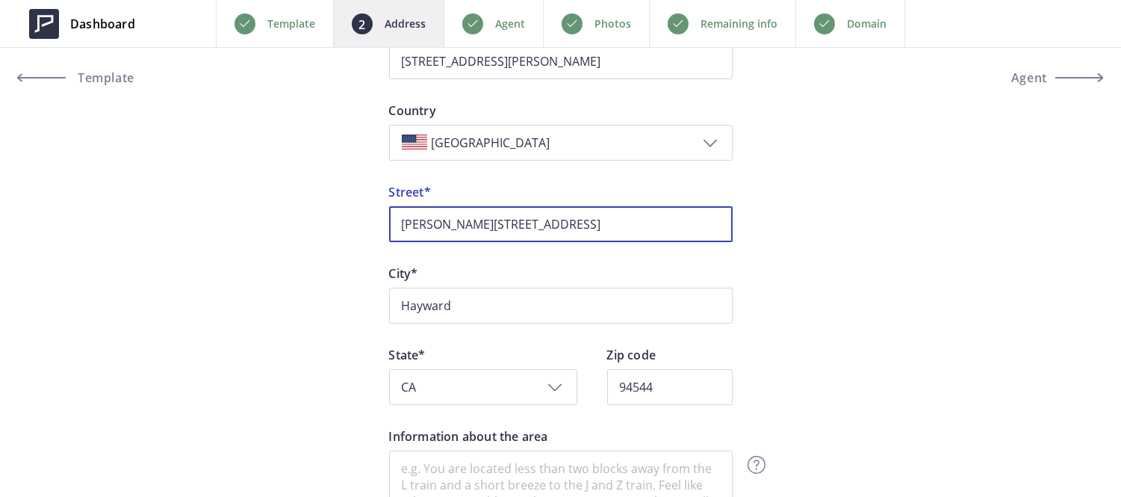
click at [501, 224] on input "Morrow Street 2284" at bounding box center [561, 224] width 344 height 36
click at [397, 220] on input "Morrow Street" at bounding box center [561, 224] width 344 height 36
paste input "2284"
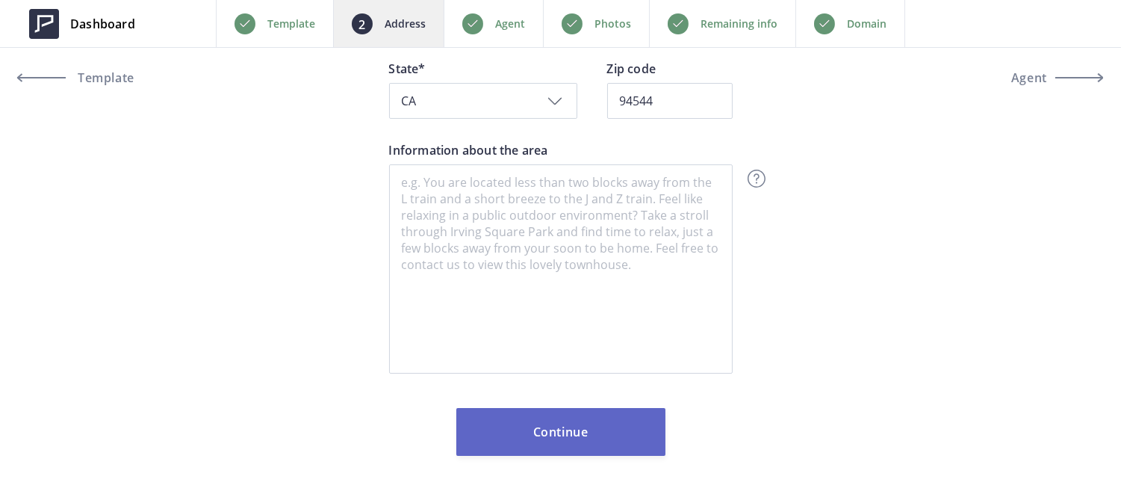
type input "2284 Morrow Street"
click at [577, 434] on button "Continue" at bounding box center [560, 432] width 209 height 48
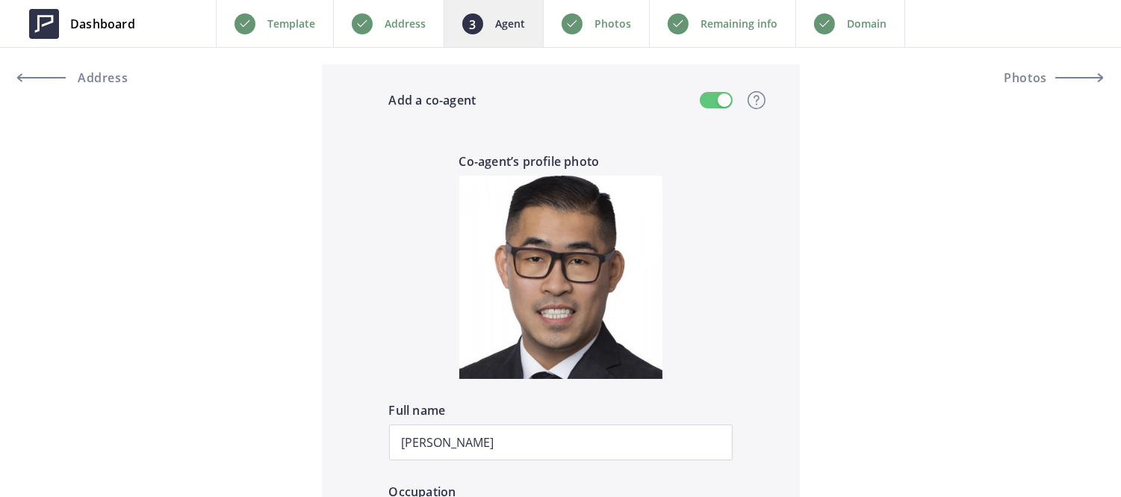
scroll to position [1341, 0]
click at [704, 105] on button "button" at bounding box center [716, 101] width 33 height 16
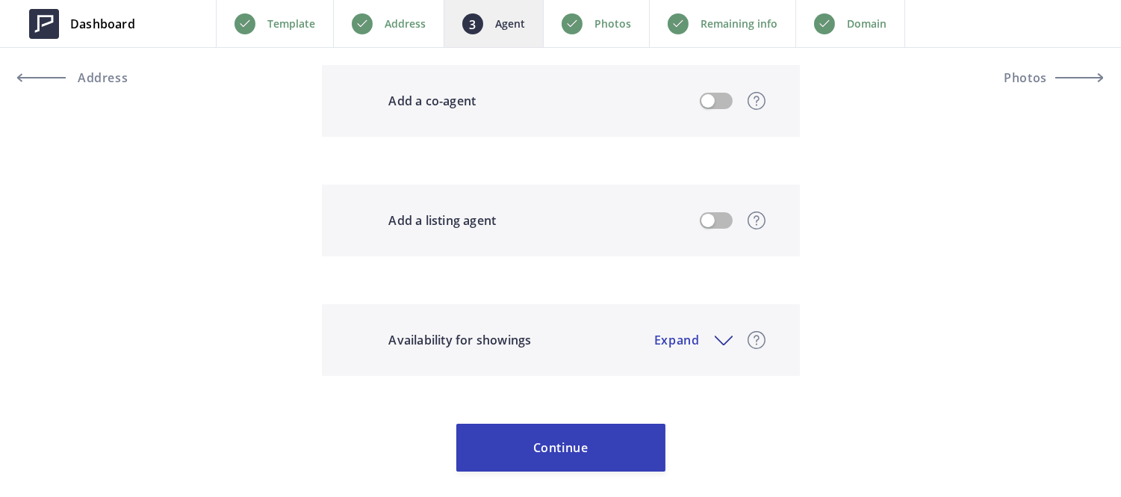
click at [593, 31] on div "Photos" at bounding box center [596, 23] width 106 height 47
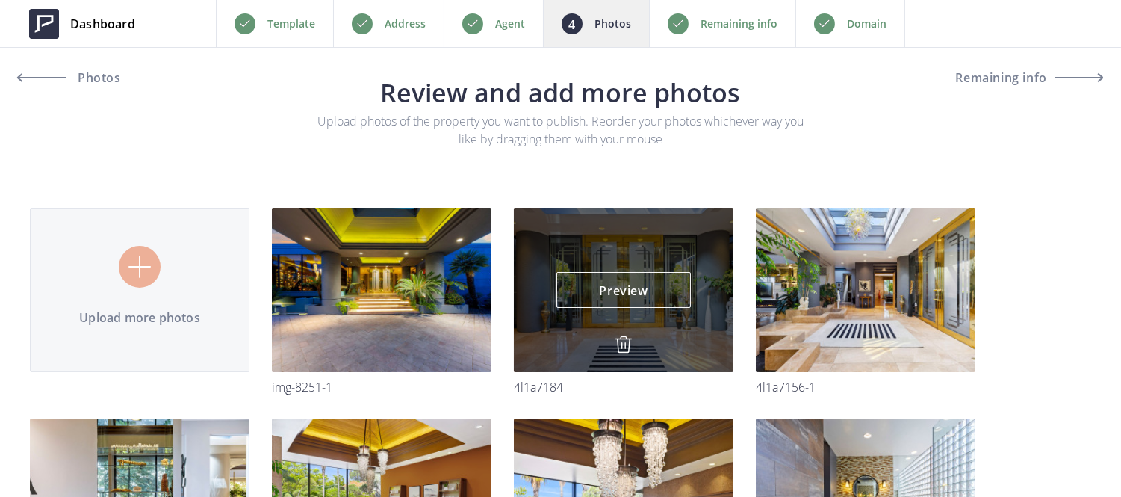
click at [620, 346] on img at bounding box center [624, 344] width 18 height 18
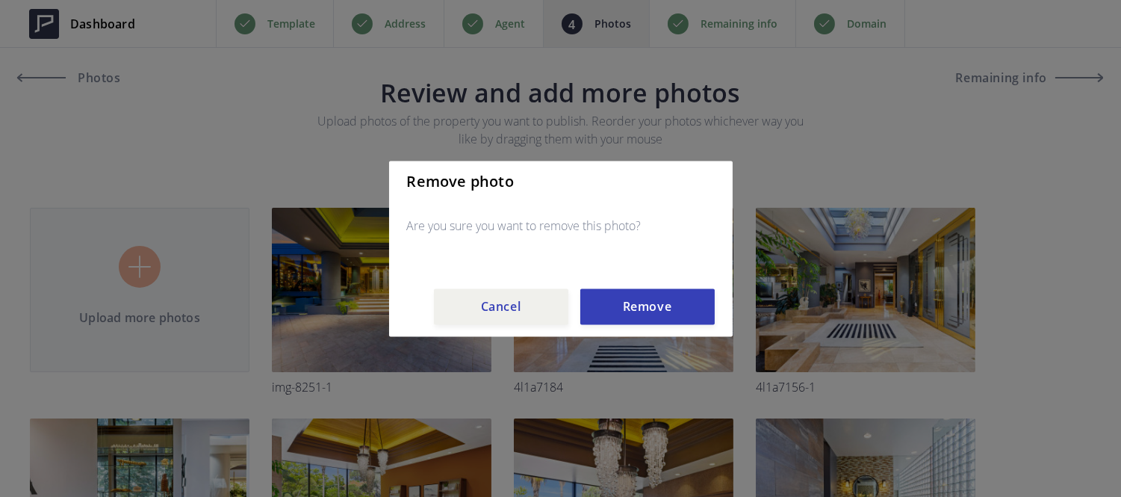
click at [622, 326] on div "Remove photo Are you sure you want to remove this photo? Cancel Remove" at bounding box center [561, 249] width 344 height 176
click at [622, 321] on button "Remove" at bounding box center [647, 306] width 134 height 36
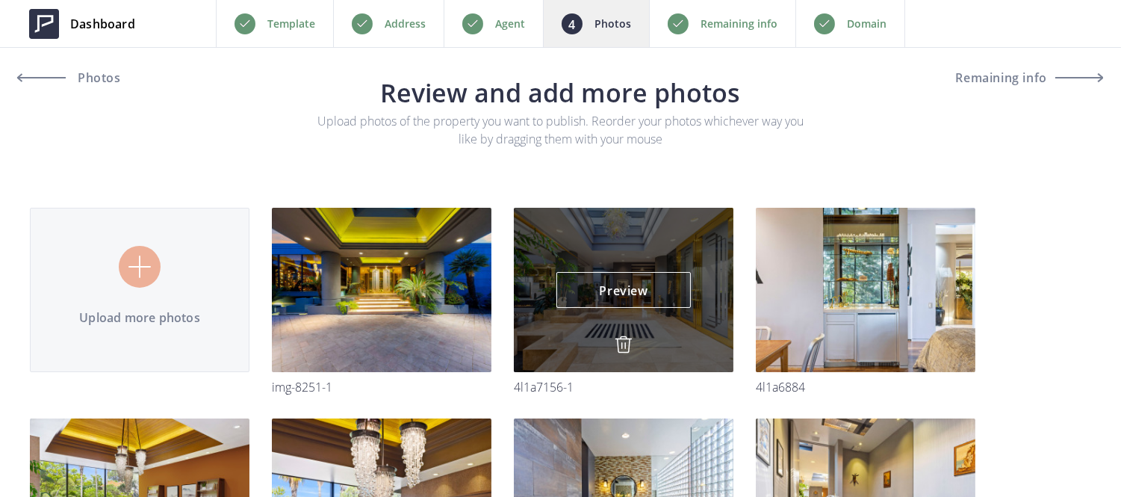
click at [622, 350] on img at bounding box center [624, 344] width 18 height 18
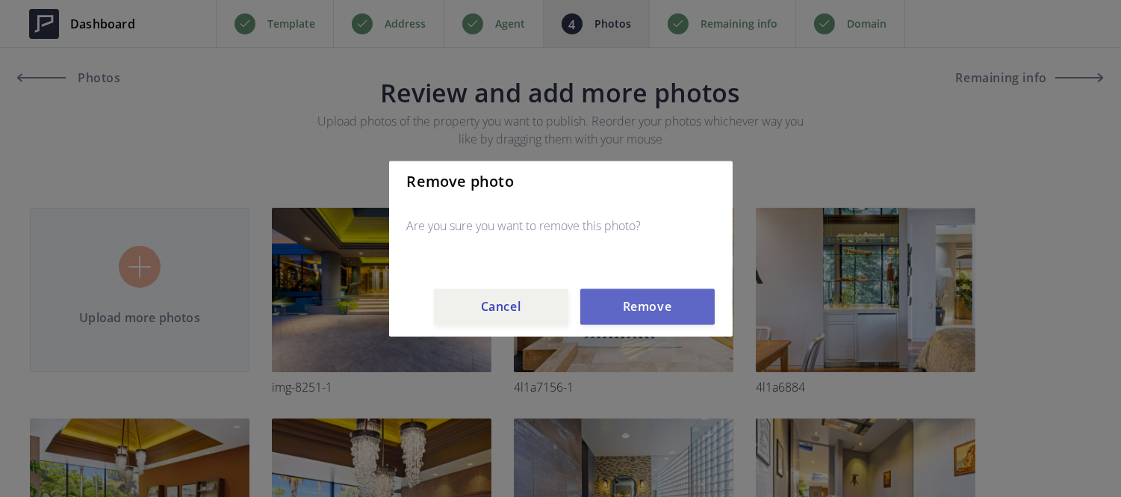
click at [625, 321] on button "Remove" at bounding box center [647, 306] width 134 height 36
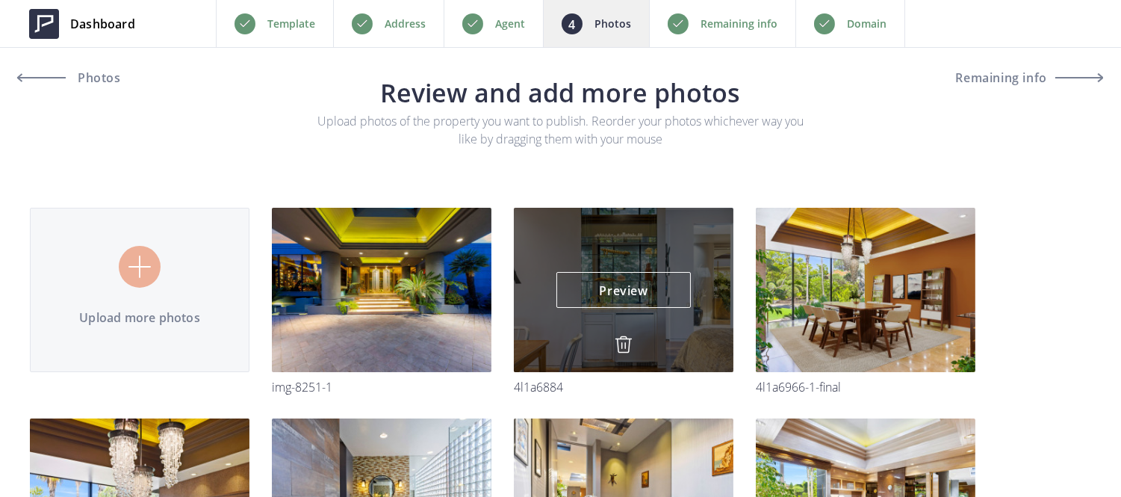
click at [620, 338] on img at bounding box center [624, 344] width 18 height 18
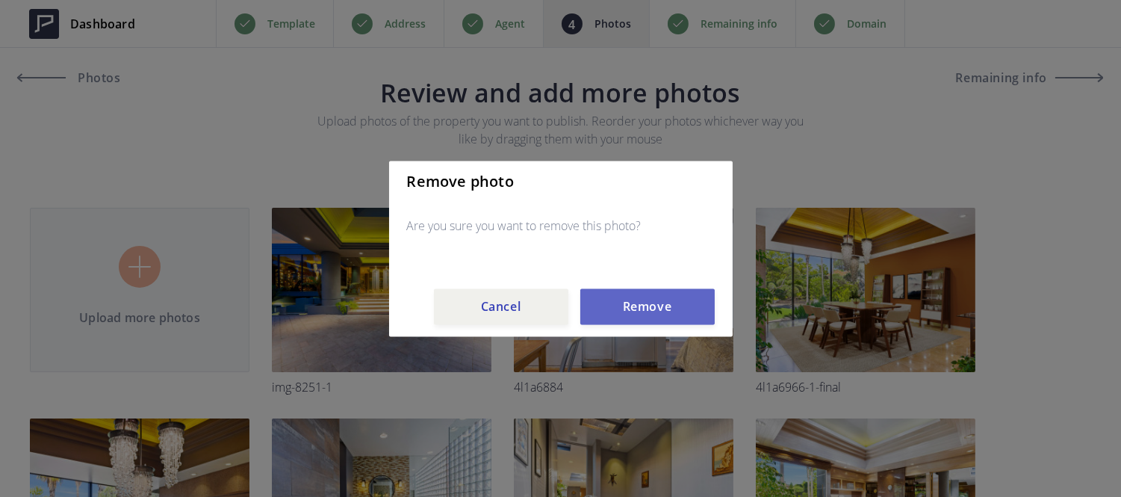
click at [626, 303] on button "Remove" at bounding box center [647, 306] width 134 height 36
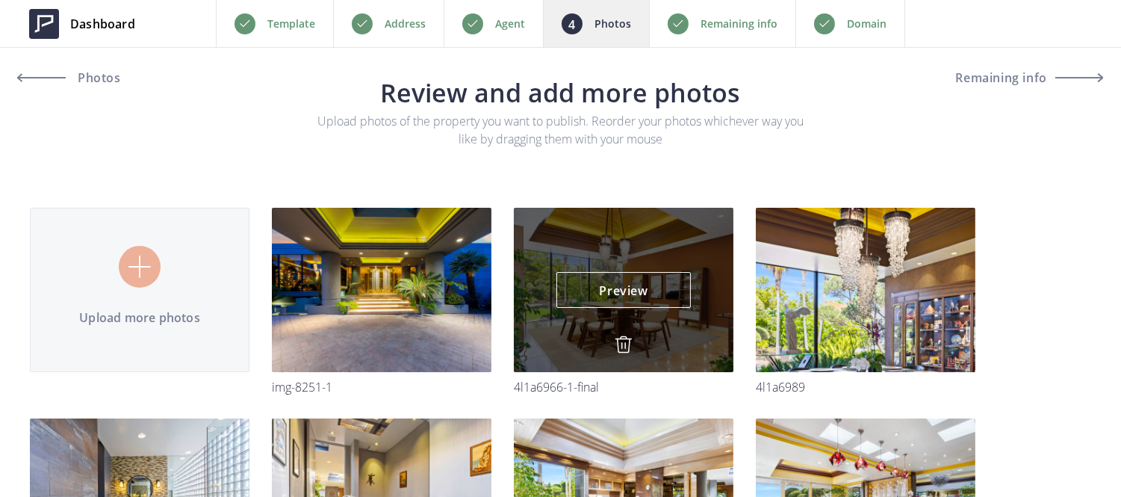
click at [620, 339] on img at bounding box center [624, 344] width 18 height 18
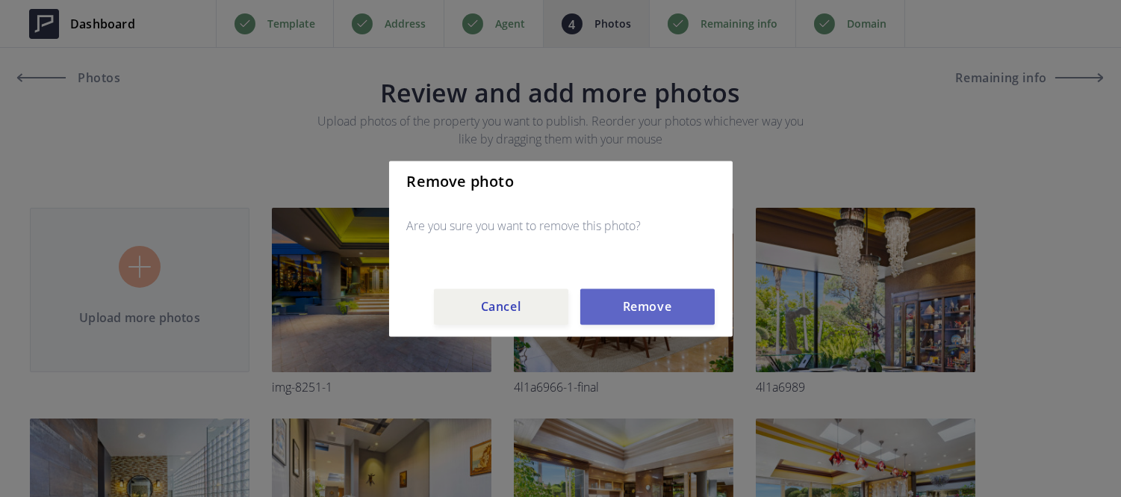
click at [628, 309] on button "Remove" at bounding box center [647, 306] width 134 height 36
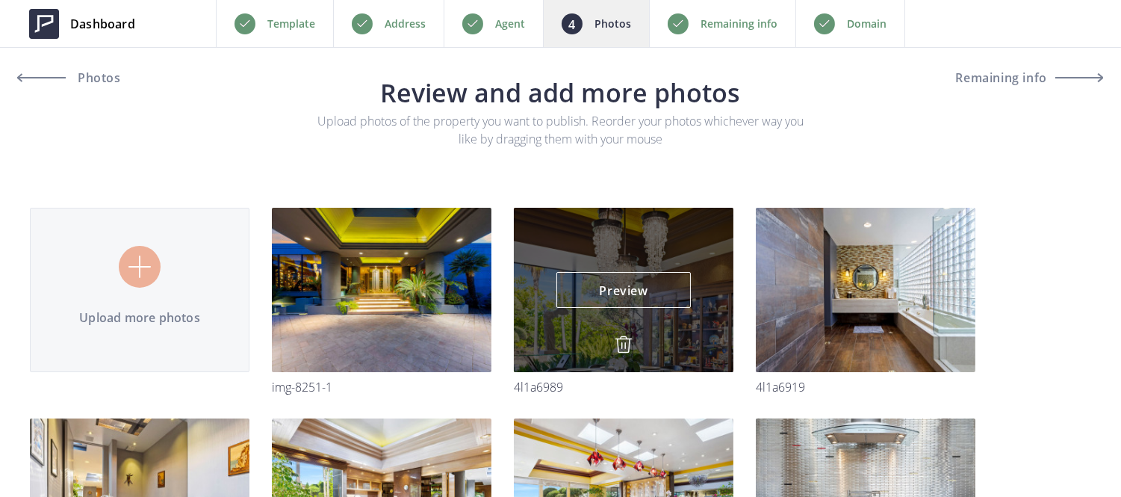
click at [619, 338] on img at bounding box center [624, 344] width 18 height 18
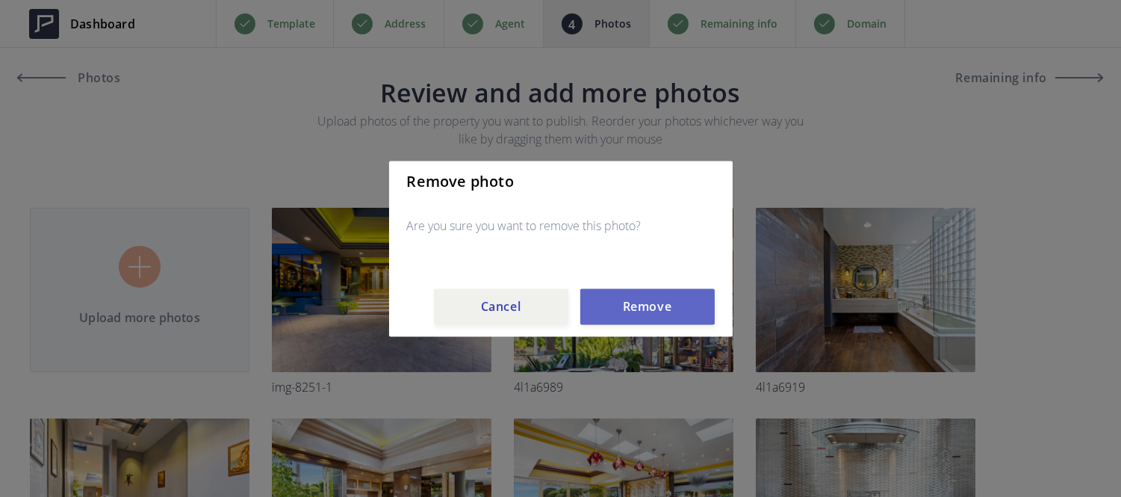
click at [618, 320] on button "Remove" at bounding box center [647, 306] width 134 height 36
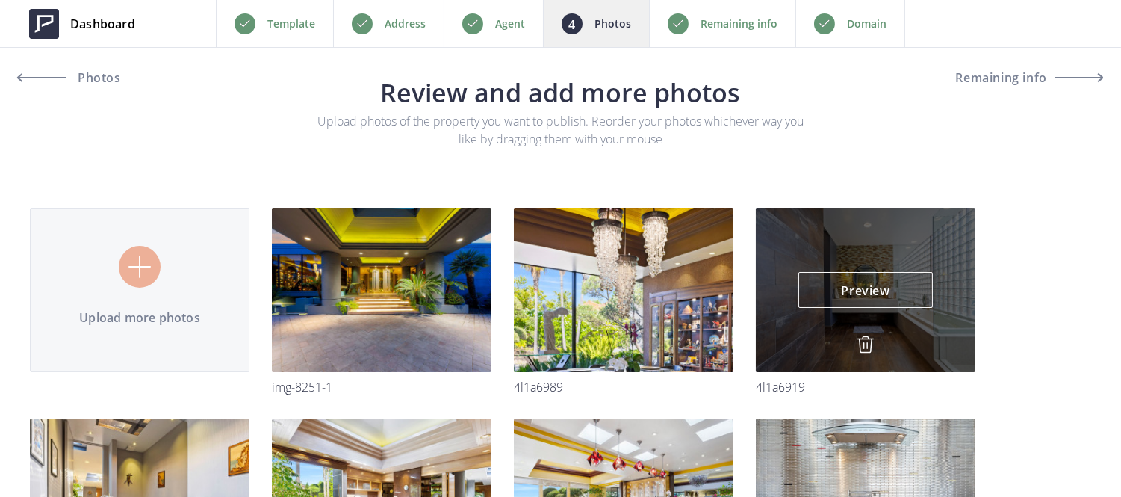
click at [857, 341] on img at bounding box center [866, 344] width 18 height 18
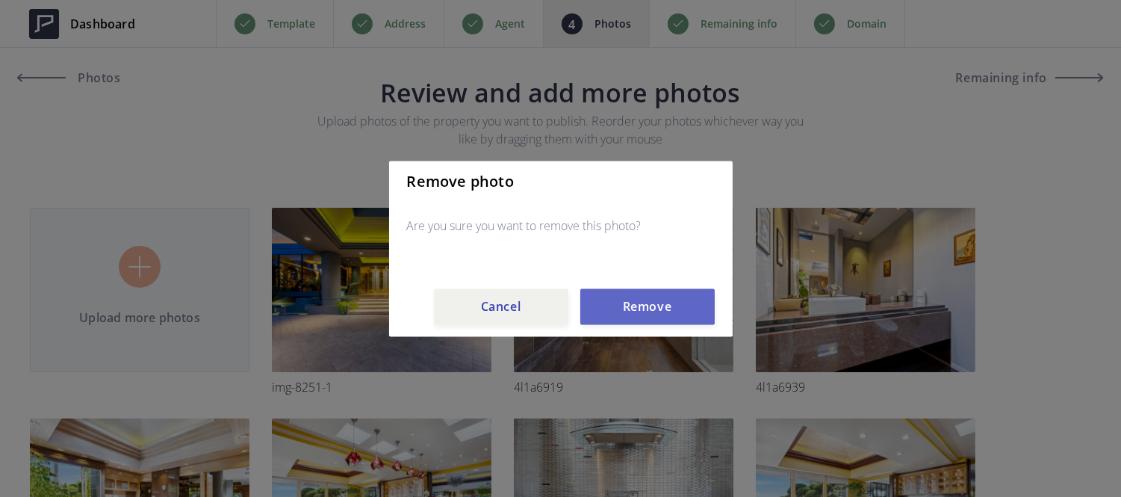
click at [634, 311] on button "Remove" at bounding box center [647, 306] width 134 height 36
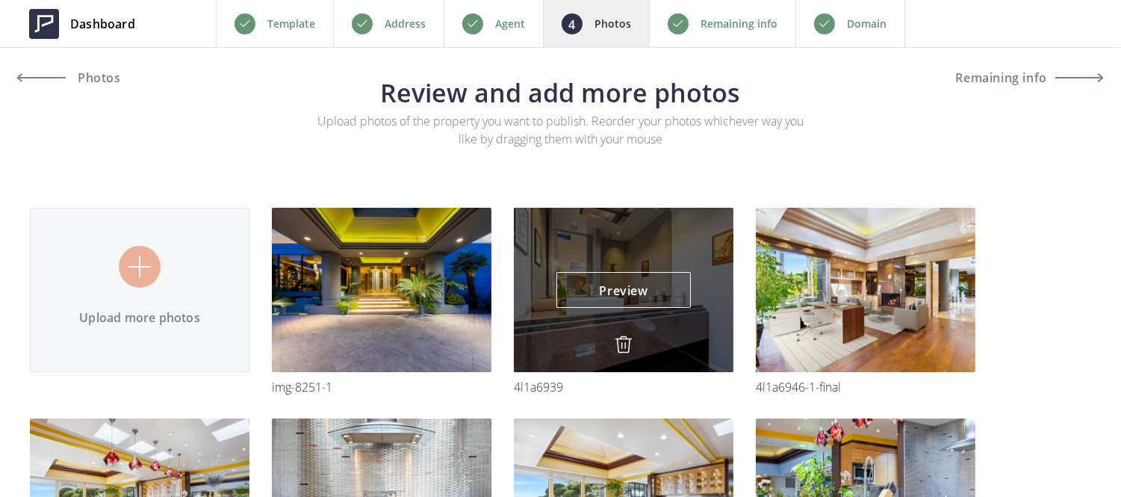
click at [628, 346] on img at bounding box center [624, 344] width 18 height 18
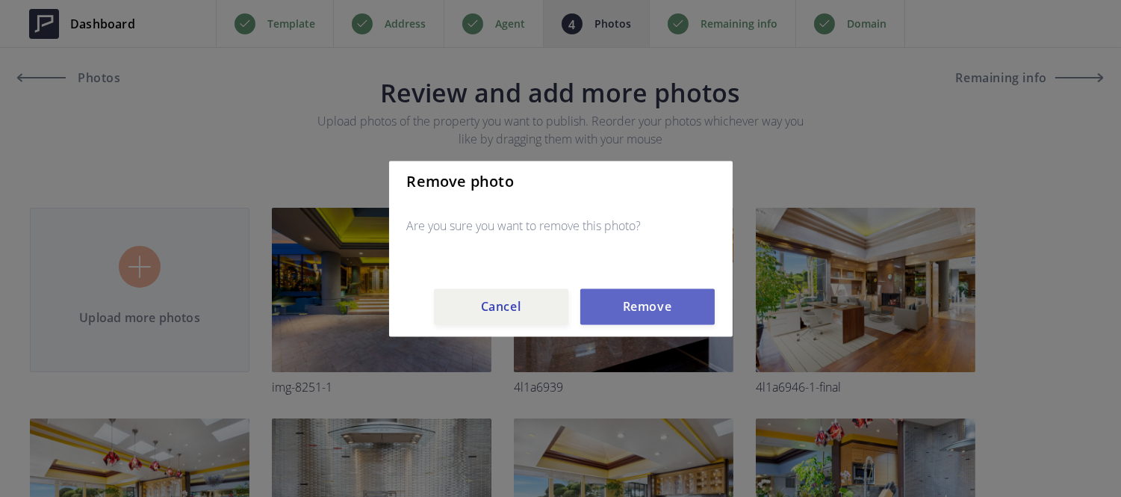
click at [640, 308] on button "Remove" at bounding box center [647, 306] width 134 height 36
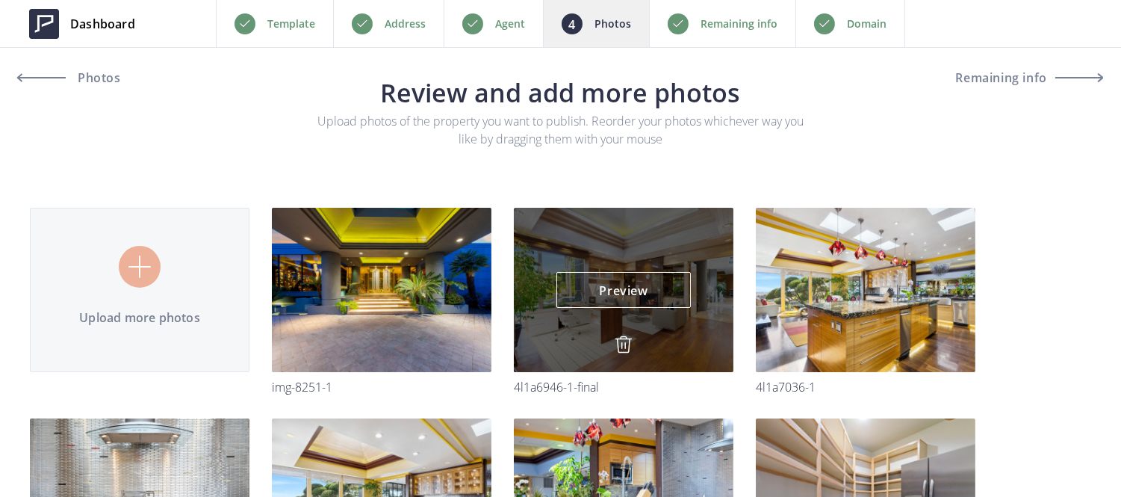
click at [623, 339] on img at bounding box center [624, 344] width 18 height 18
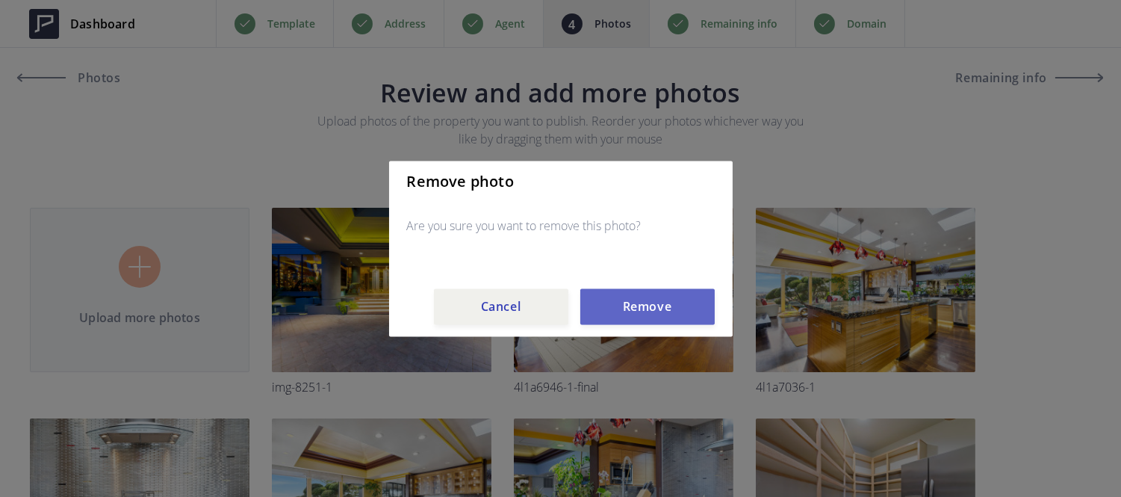
click at [626, 322] on button "Remove" at bounding box center [647, 306] width 134 height 36
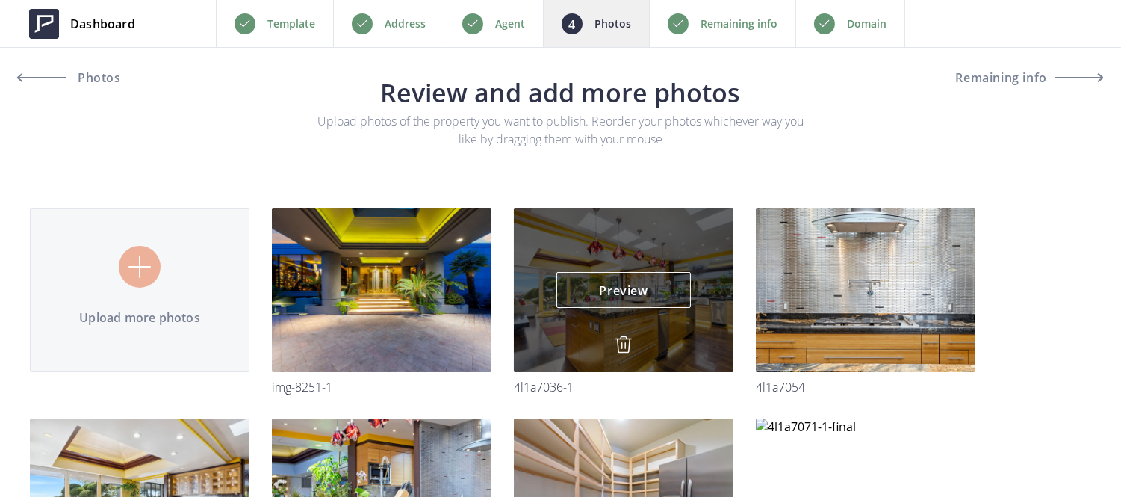
click at [621, 344] on img at bounding box center [624, 344] width 18 height 18
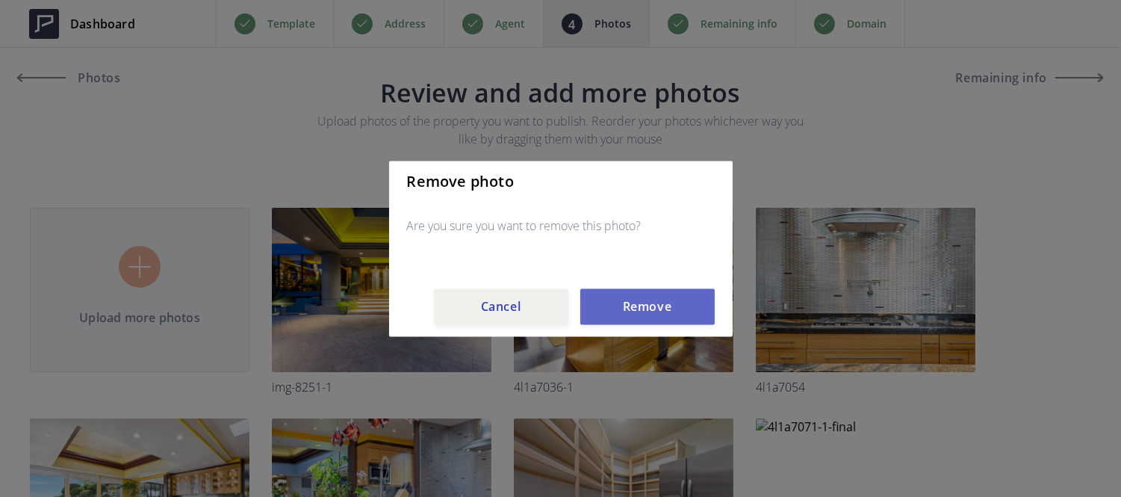
click at [640, 301] on button "Remove" at bounding box center [647, 306] width 134 height 36
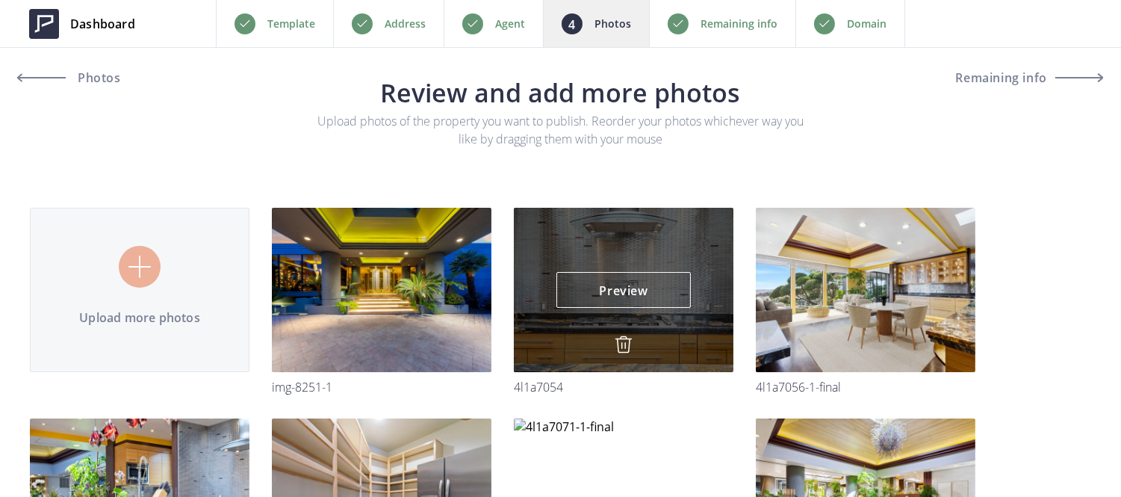
click at [623, 341] on img at bounding box center [624, 344] width 18 height 18
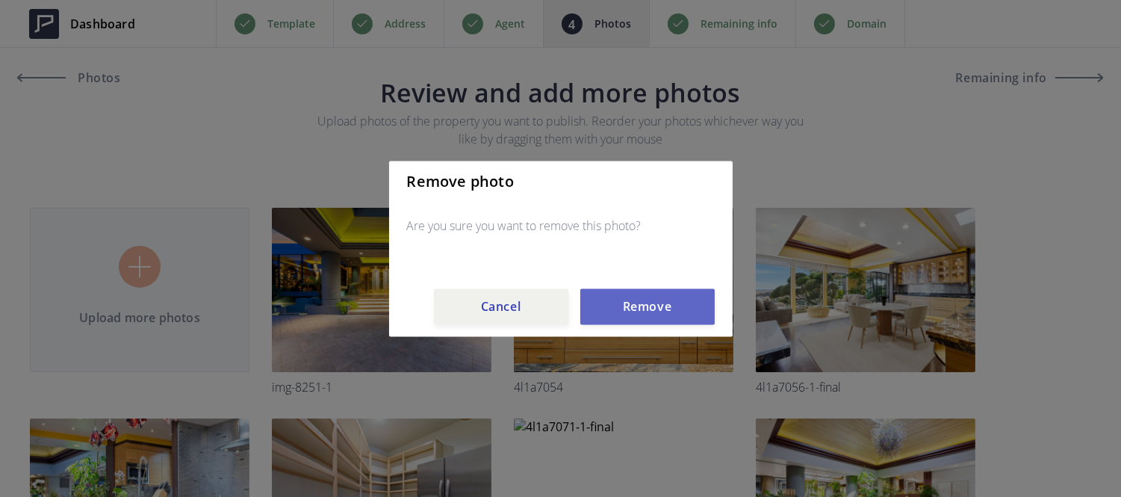
click at [637, 300] on button "Remove" at bounding box center [647, 306] width 134 height 36
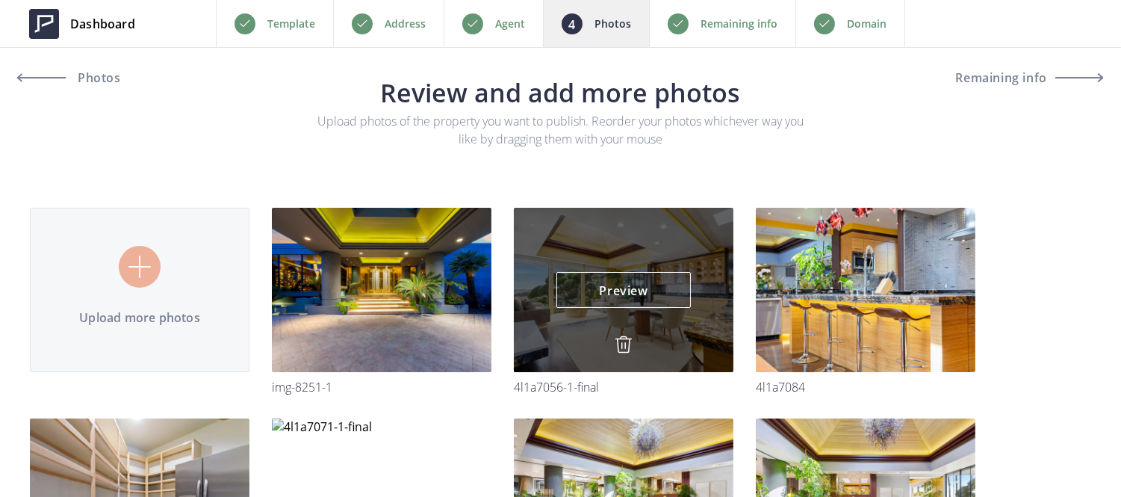
click at [623, 346] on img at bounding box center [624, 344] width 18 height 18
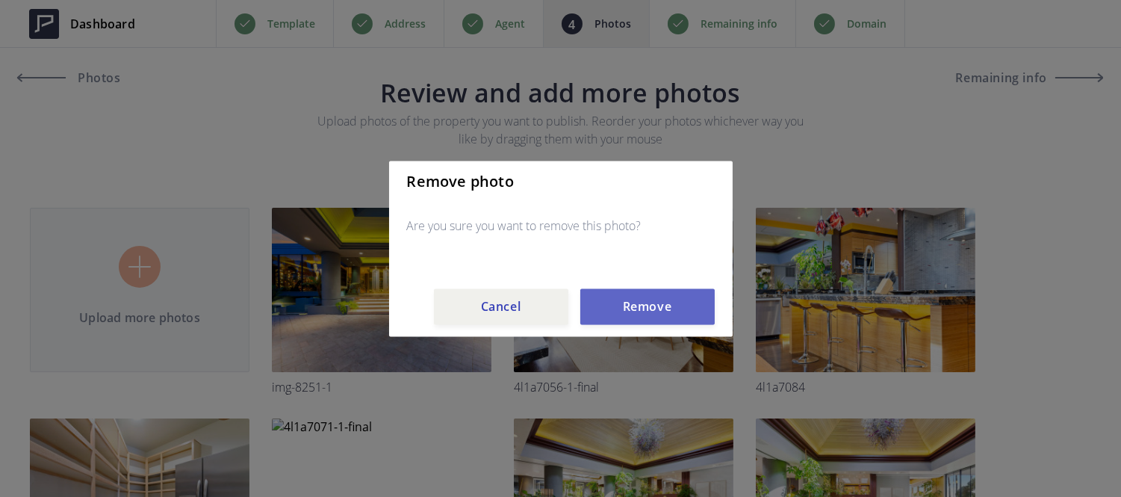
click at [631, 316] on button "Remove" at bounding box center [647, 306] width 134 height 36
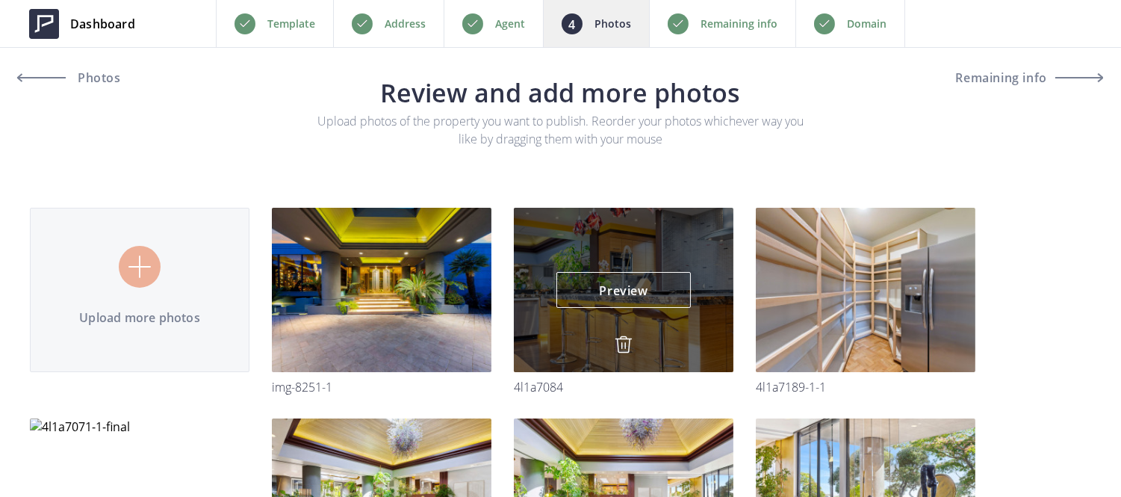
click at [631, 341] on img at bounding box center [624, 344] width 18 height 18
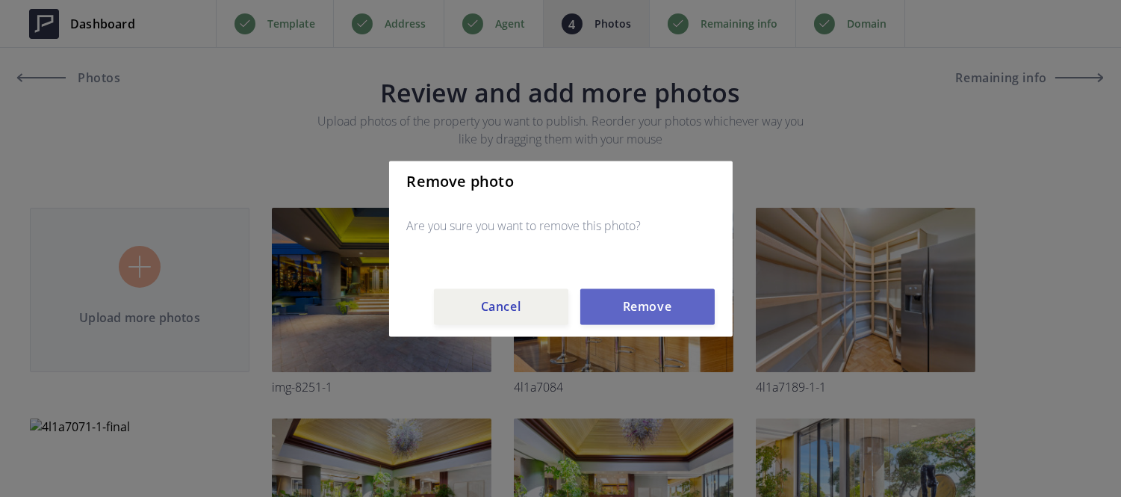
click at [641, 309] on button "Remove" at bounding box center [647, 306] width 134 height 36
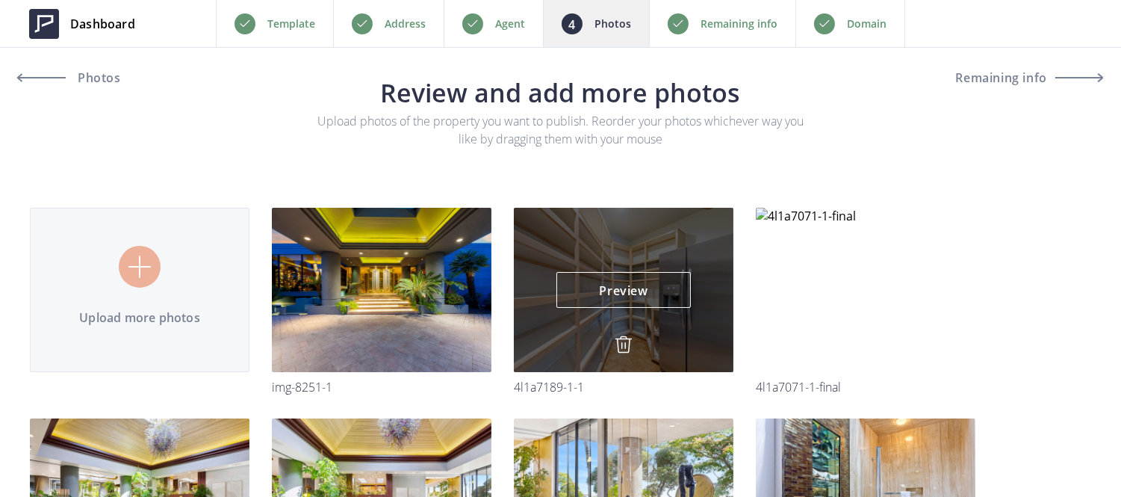
click at [624, 342] on img at bounding box center [624, 344] width 18 height 18
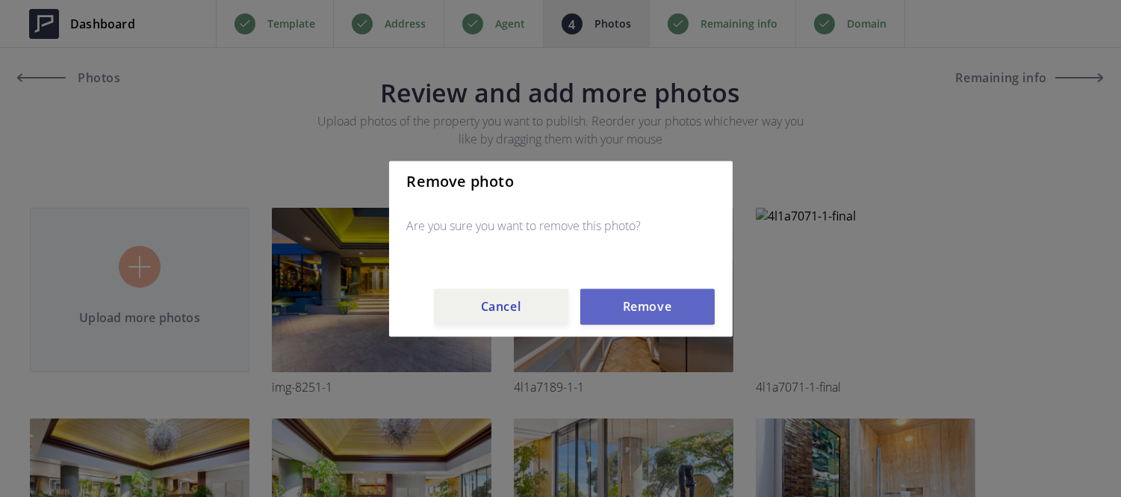
click at [633, 311] on button "Remove" at bounding box center [647, 306] width 134 height 36
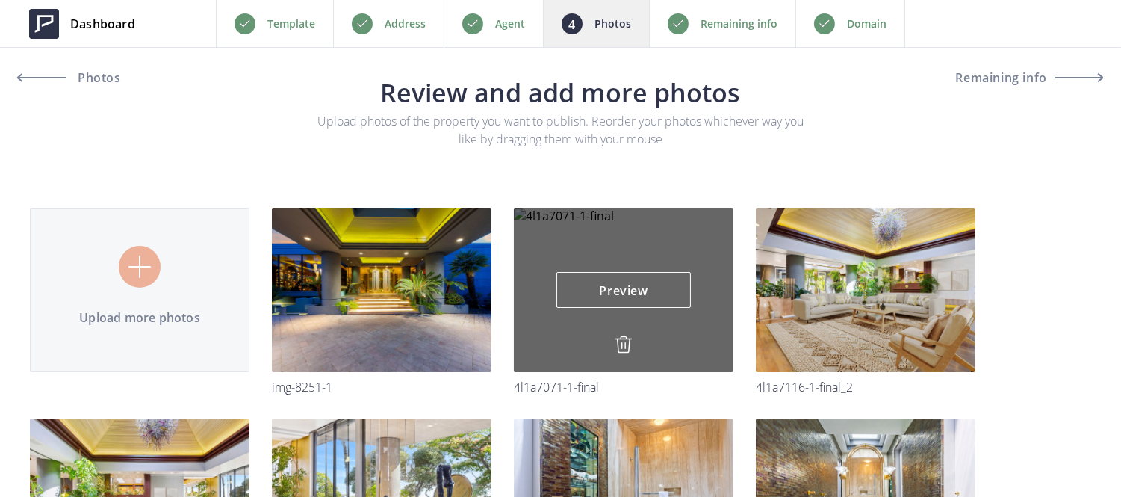
click at [621, 341] on img at bounding box center [624, 344] width 18 height 18
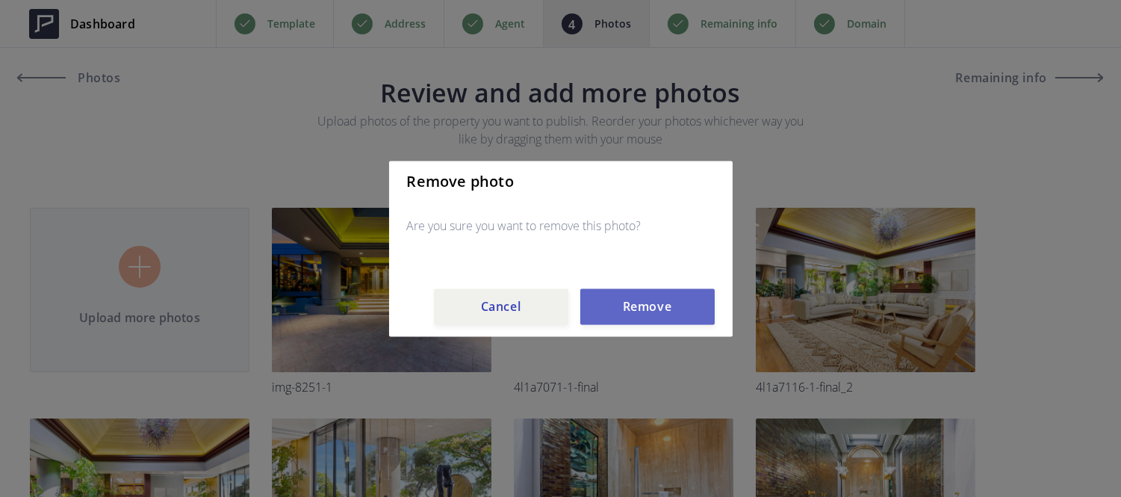
click at [637, 293] on button "Remove" at bounding box center [647, 306] width 134 height 36
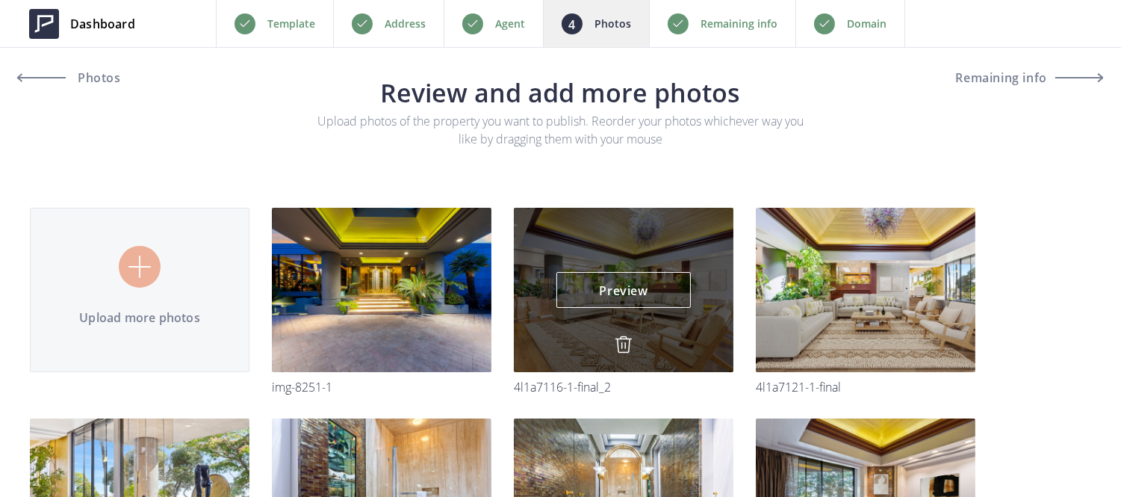
click at [615, 347] on img at bounding box center [624, 344] width 18 height 18
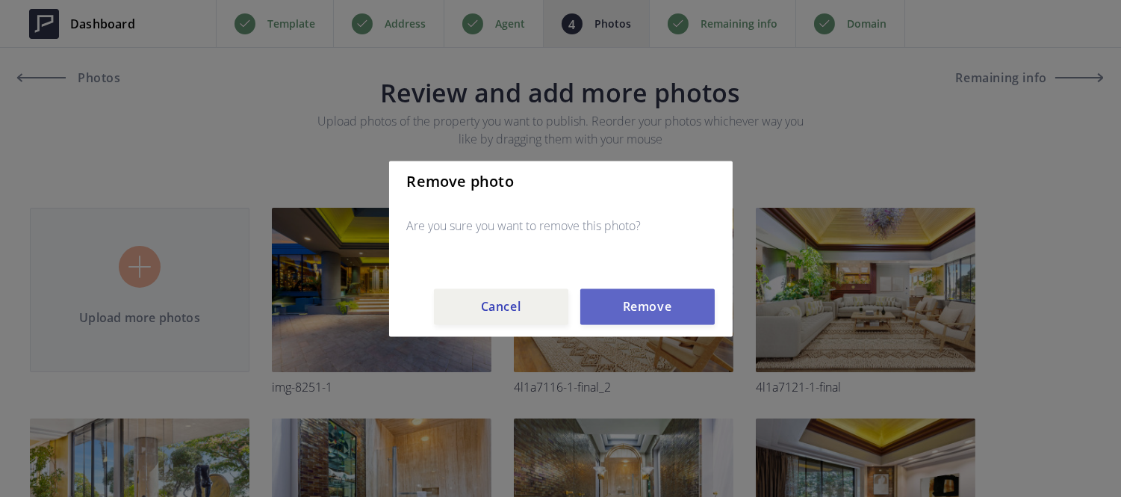
click at [648, 301] on button "Remove" at bounding box center [647, 306] width 134 height 36
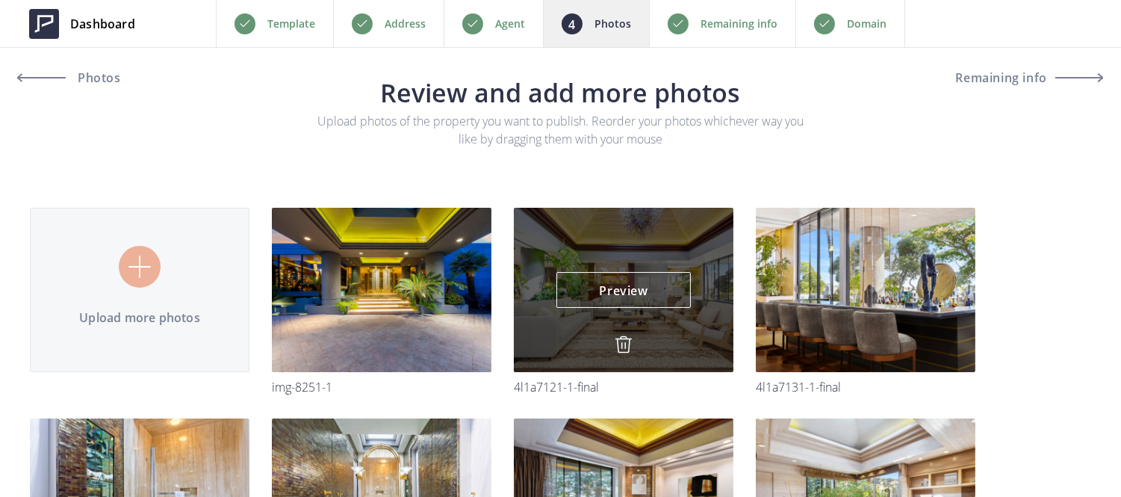
click at [622, 348] on img at bounding box center [624, 344] width 18 height 18
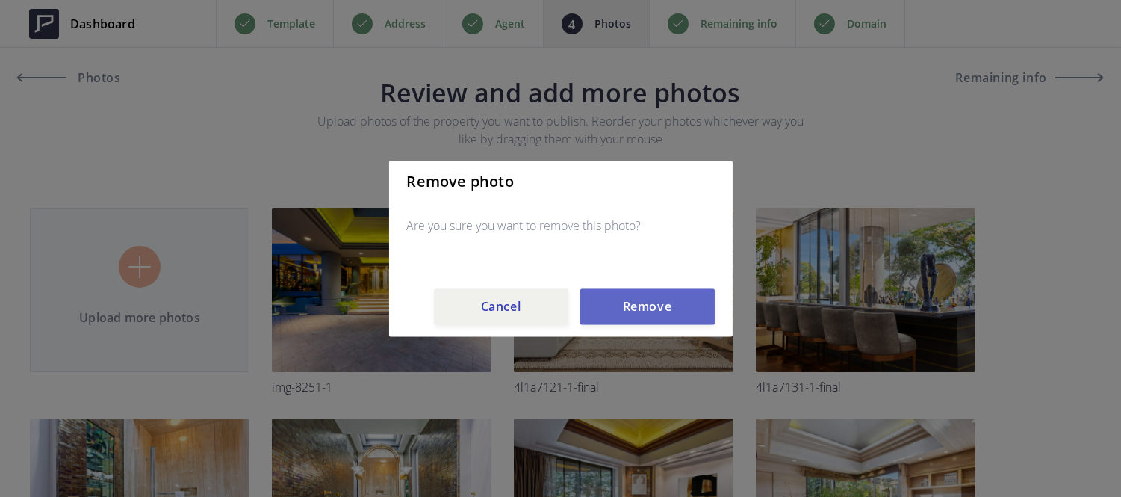
click at [641, 309] on button "Remove" at bounding box center [647, 306] width 134 height 36
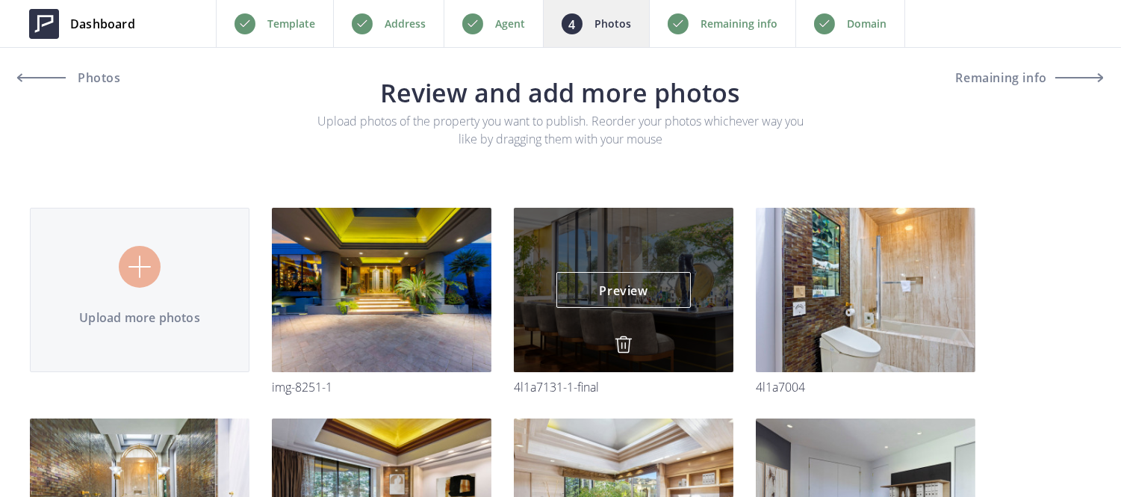
click at [619, 347] on img at bounding box center [624, 344] width 18 height 18
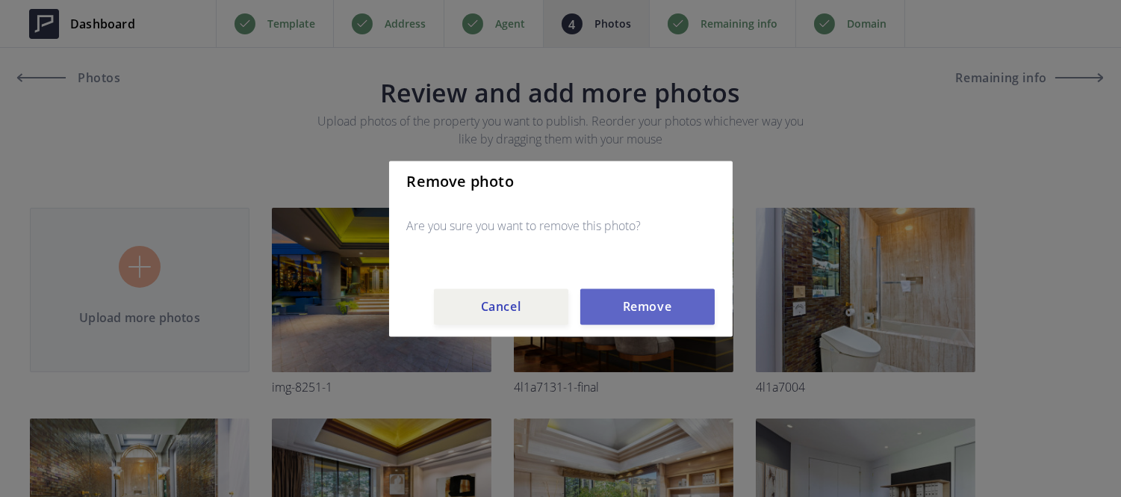
click at [645, 303] on button "Remove" at bounding box center [647, 306] width 134 height 36
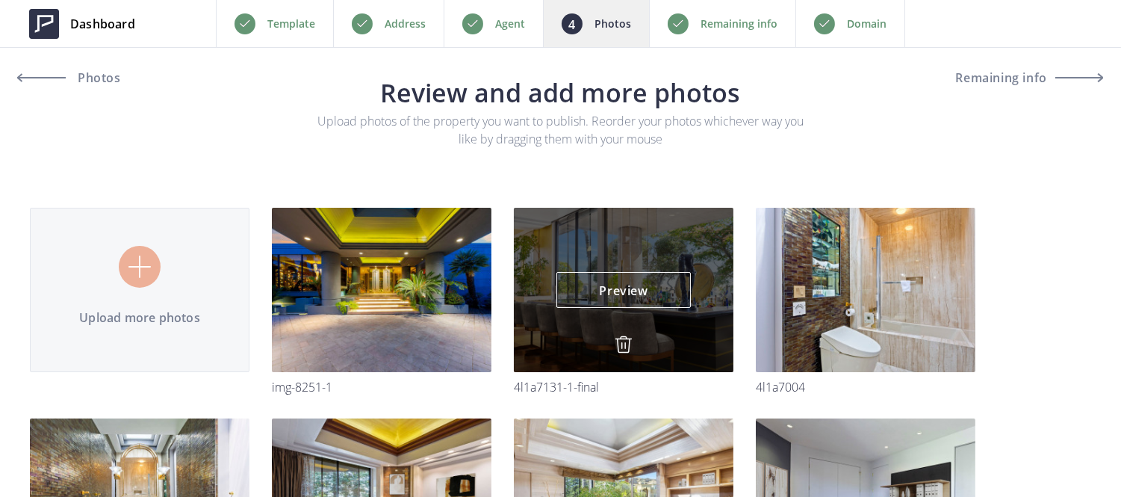
click at [0, 0] on img at bounding box center [0, 0] width 0 height 0
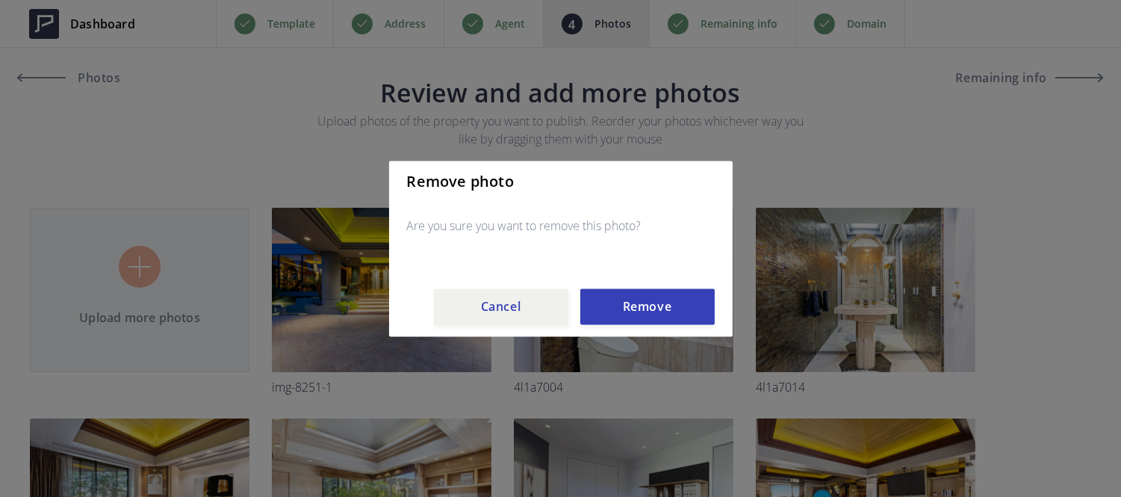
click at [651, 281] on div "Remove photo Are you sure you want to remove this photo? Cancel Remove" at bounding box center [561, 249] width 344 height 176
click at [650, 300] on button "Remove" at bounding box center [647, 306] width 134 height 36
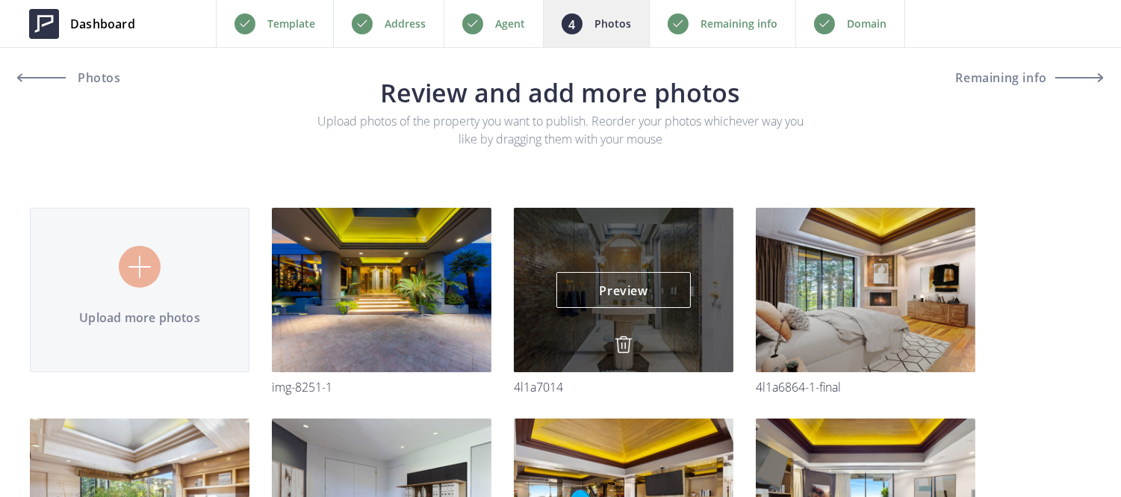
click at [622, 347] on img at bounding box center [624, 344] width 18 height 18
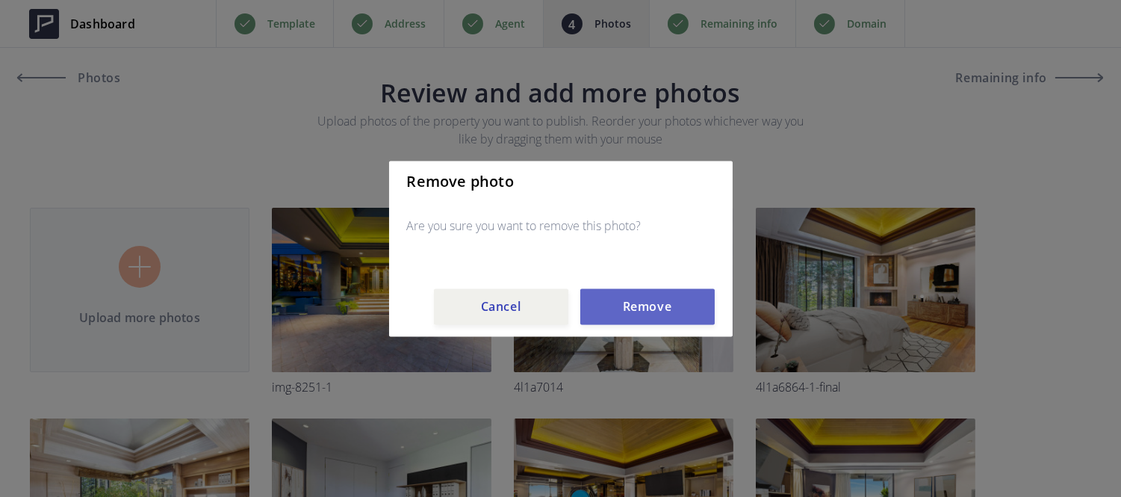
click at [645, 307] on button "Remove" at bounding box center [647, 306] width 134 height 36
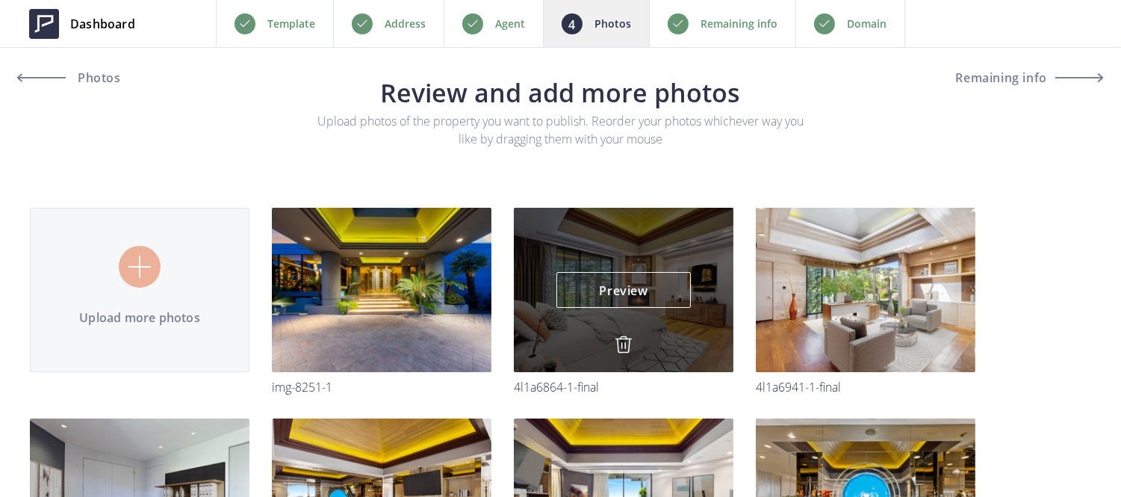
click at [623, 346] on img at bounding box center [624, 344] width 18 height 18
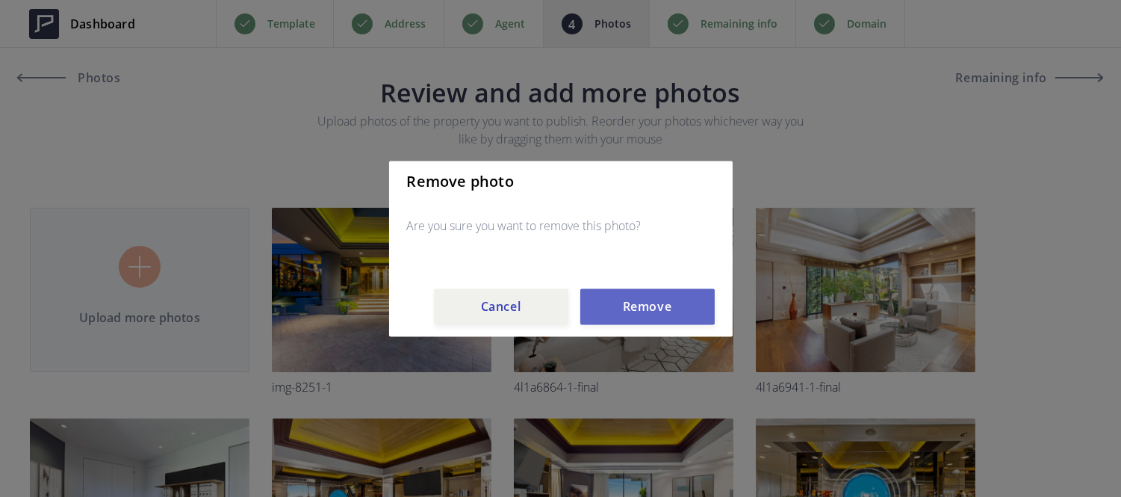
click at [645, 302] on button "Remove" at bounding box center [647, 306] width 134 height 36
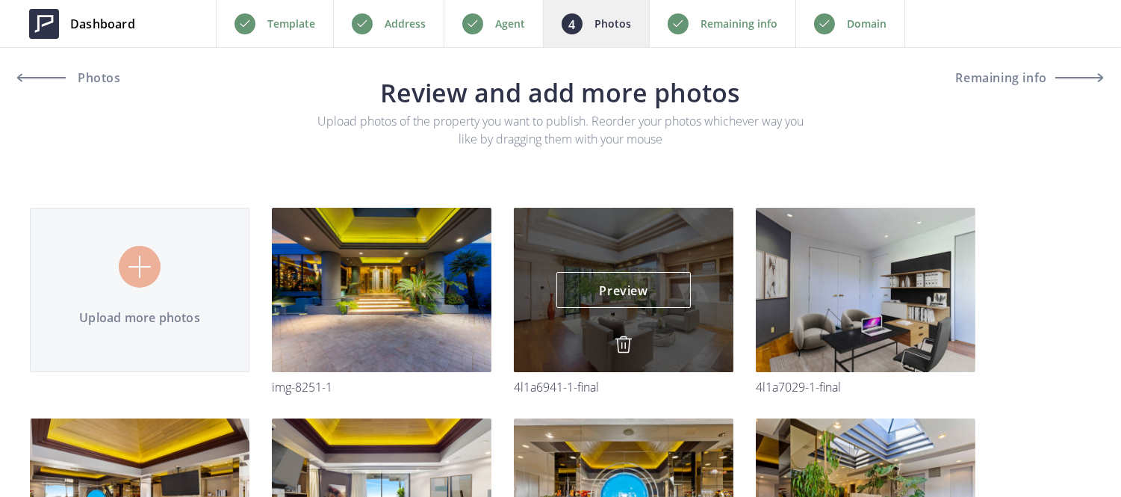
click at [623, 344] on img at bounding box center [624, 344] width 18 height 18
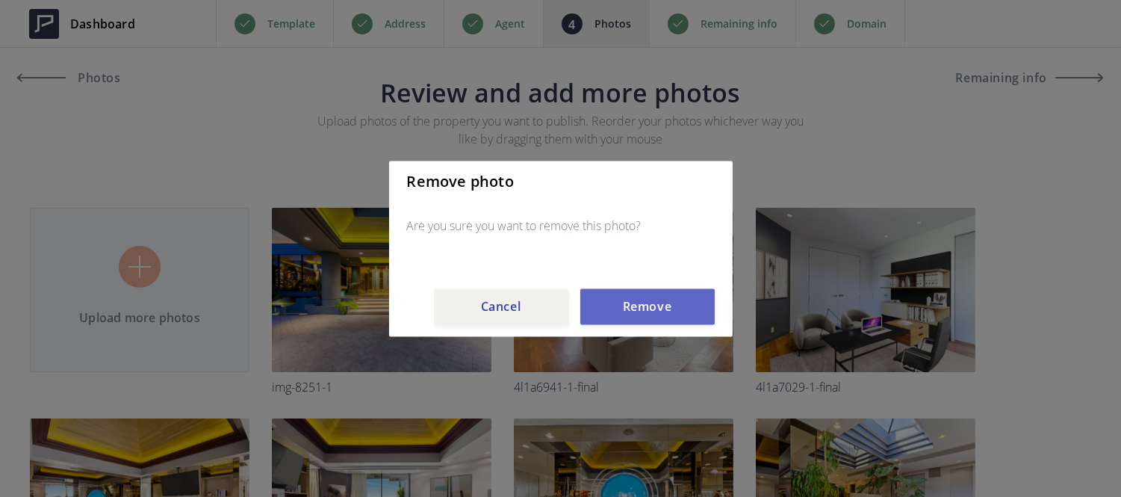
click at [634, 288] on button "Remove" at bounding box center [647, 306] width 134 height 36
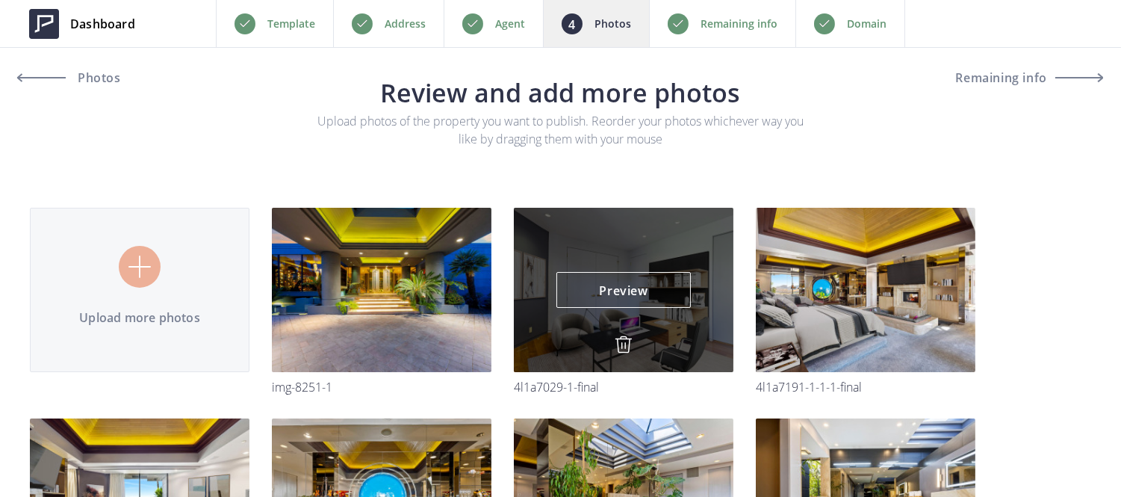
click at [618, 341] on img at bounding box center [624, 344] width 18 height 18
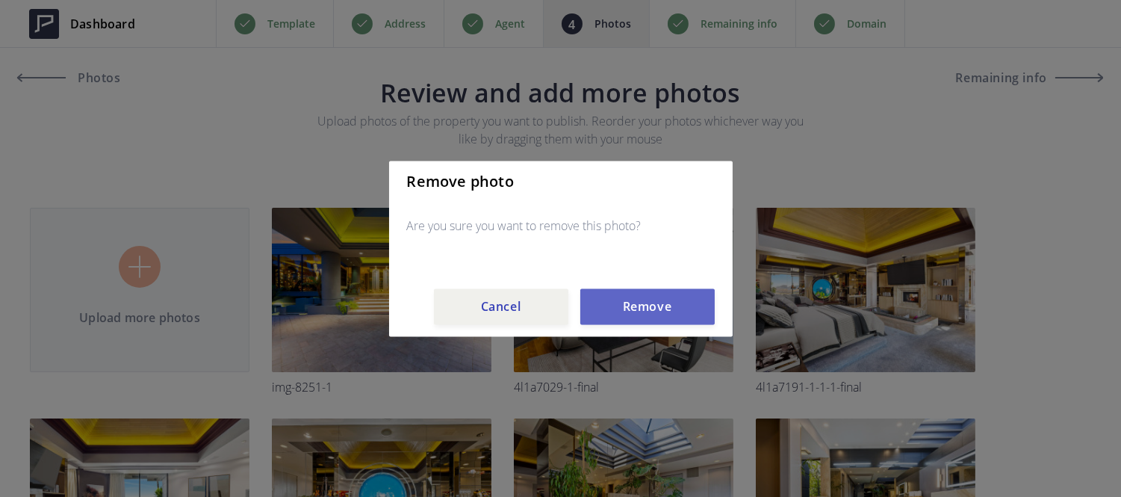
click at [626, 318] on button "Remove" at bounding box center [647, 306] width 134 height 36
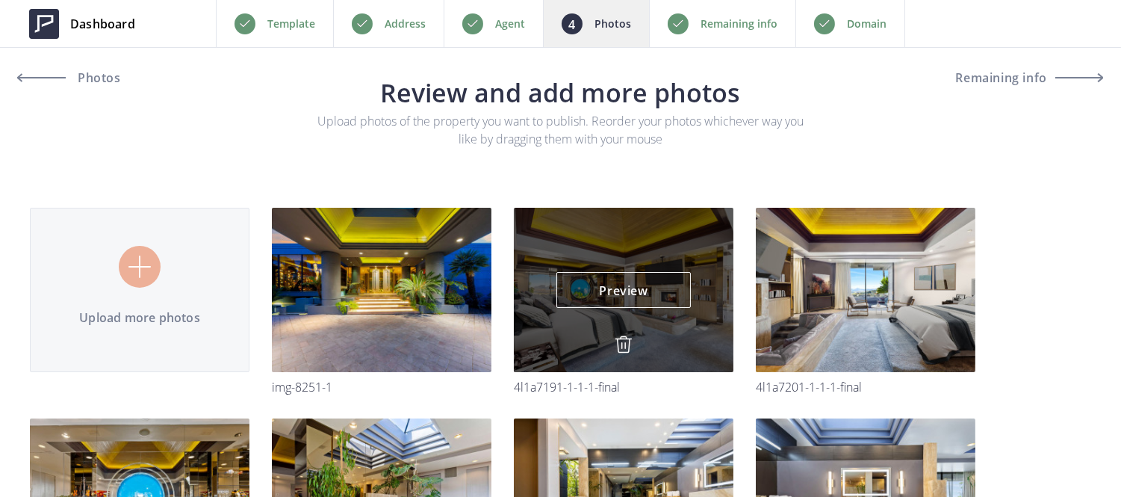
click at [623, 350] on img at bounding box center [624, 344] width 18 height 18
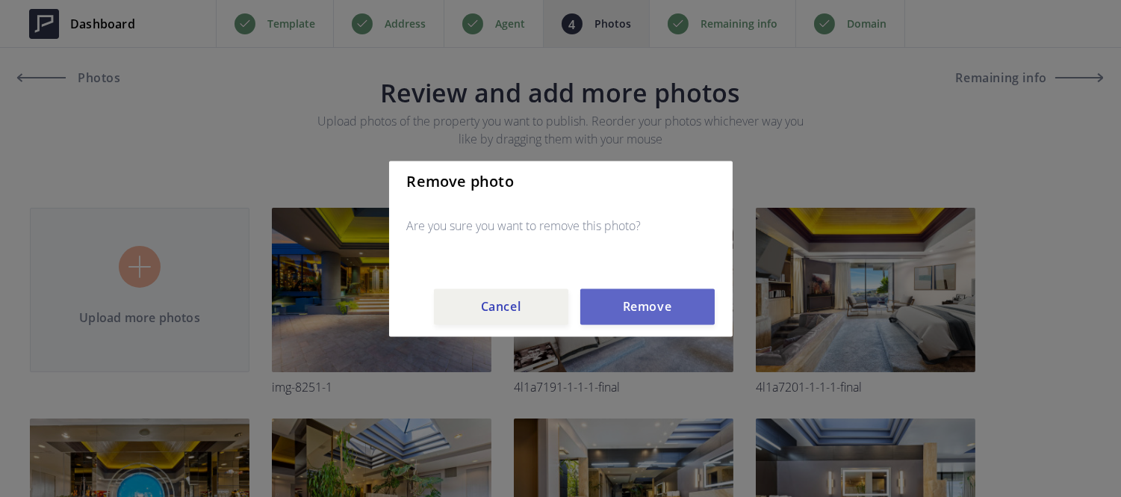
click at [638, 315] on button "Remove" at bounding box center [647, 306] width 134 height 36
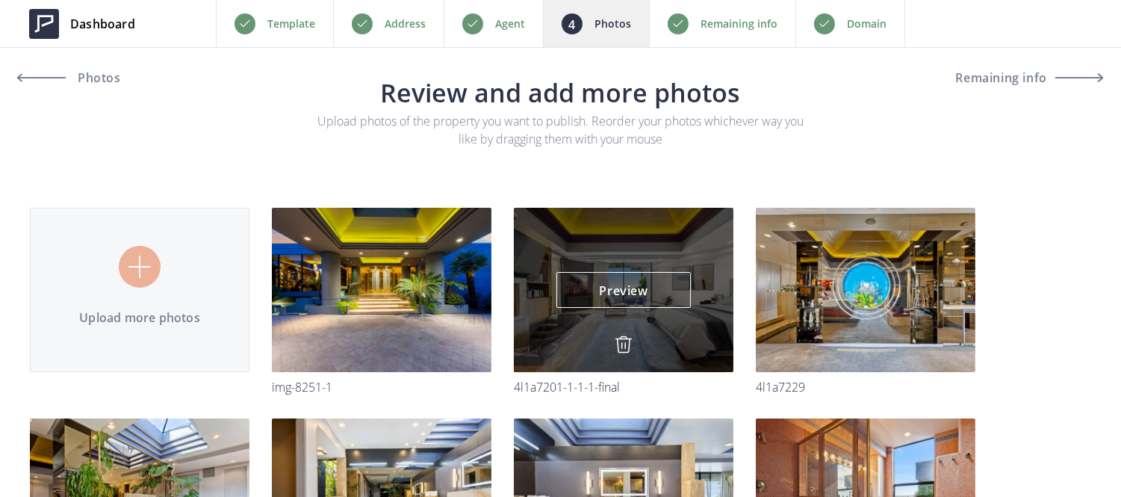
click at [625, 341] on img at bounding box center [624, 344] width 18 height 18
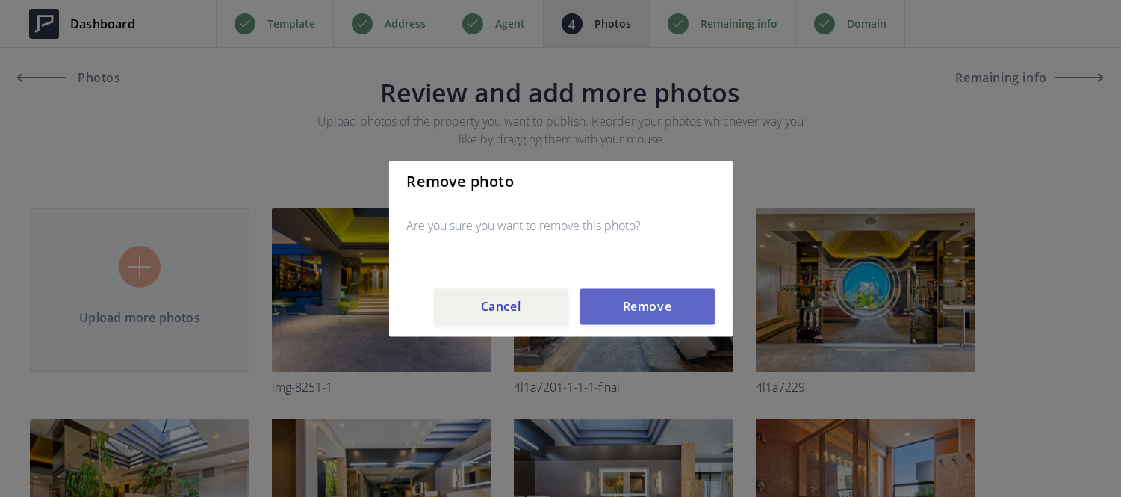
click at [638, 294] on button "Remove" at bounding box center [647, 306] width 134 height 36
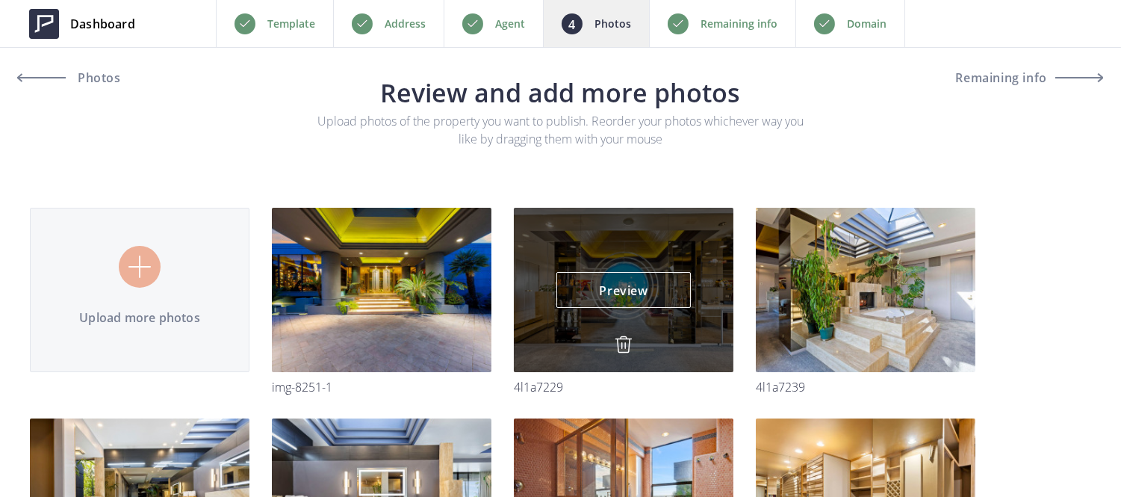
click at [615, 347] on img at bounding box center [624, 344] width 18 height 18
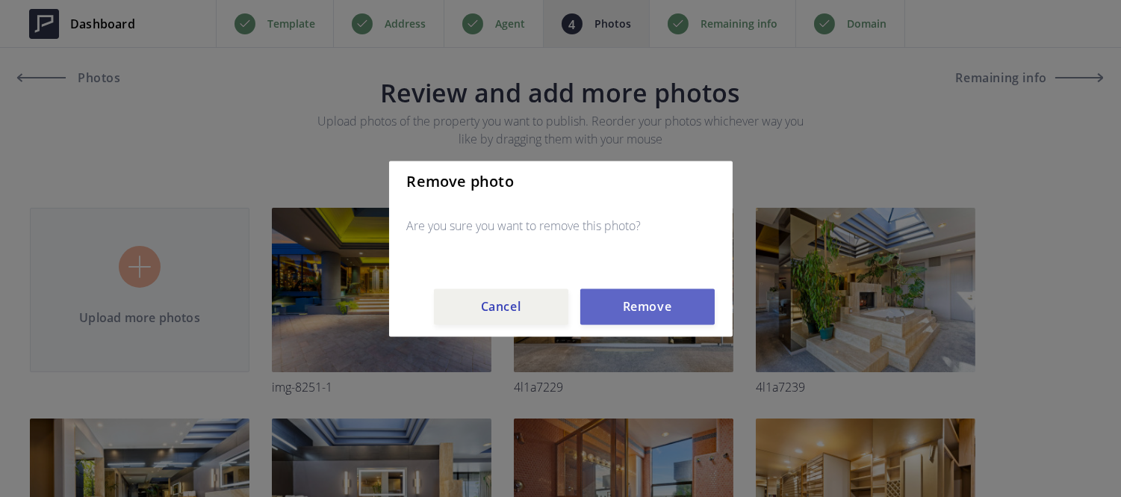
click at [622, 320] on button "Remove" at bounding box center [647, 306] width 134 height 36
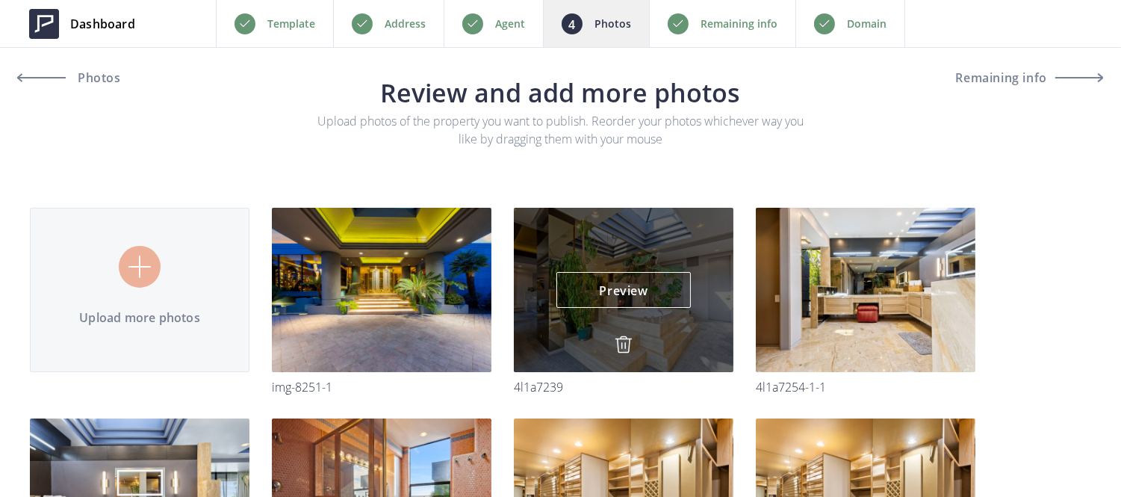
click at [621, 344] on img at bounding box center [624, 344] width 18 height 18
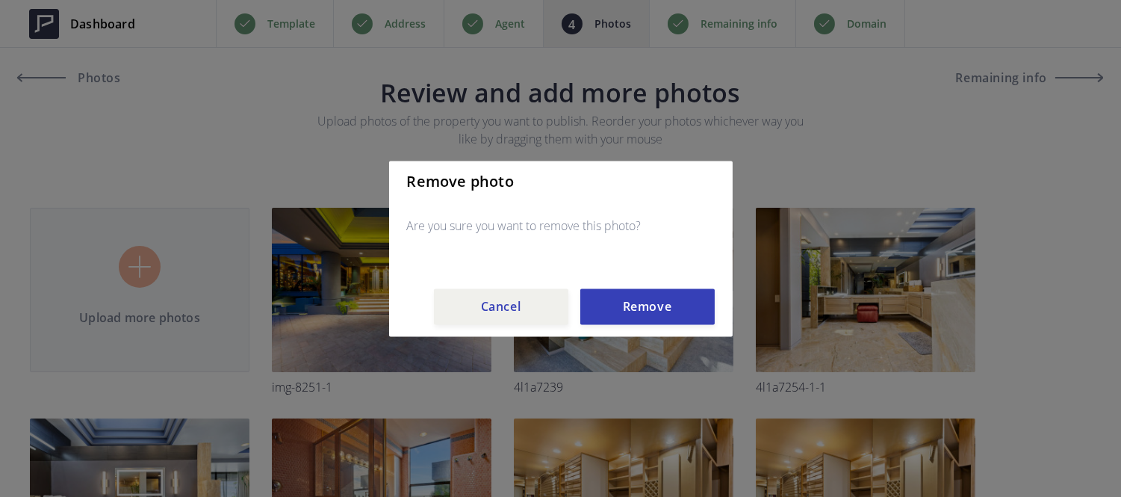
click at [626, 326] on div "Remove photo Are you sure you want to remove this photo? Cancel Remove" at bounding box center [561, 249] width 344 height 176
click at [628, 312] on button "Remove" at bounding box center [647, 306] width 134 height 36
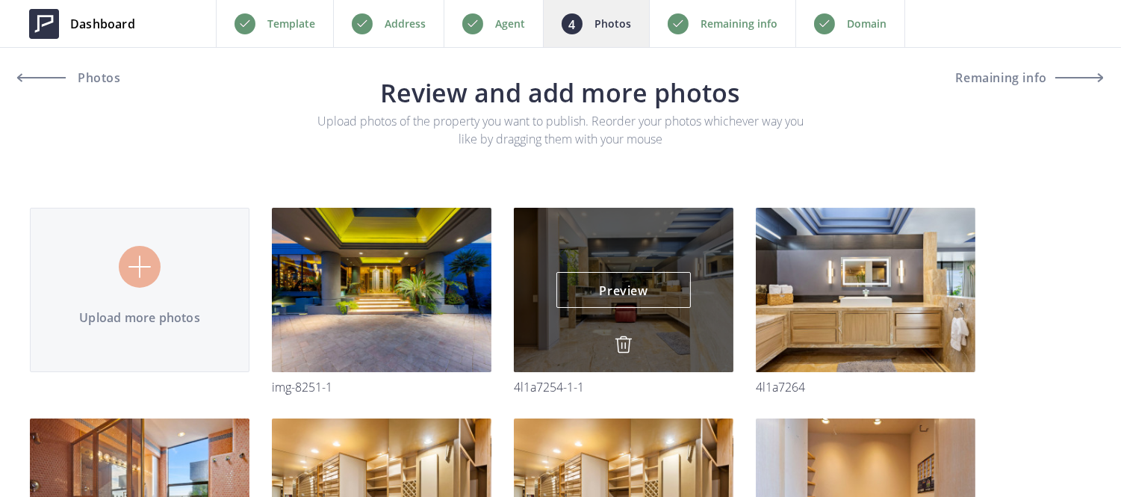
click at [620, 346] on img at bounding box center [624, 344] width 18 height 18
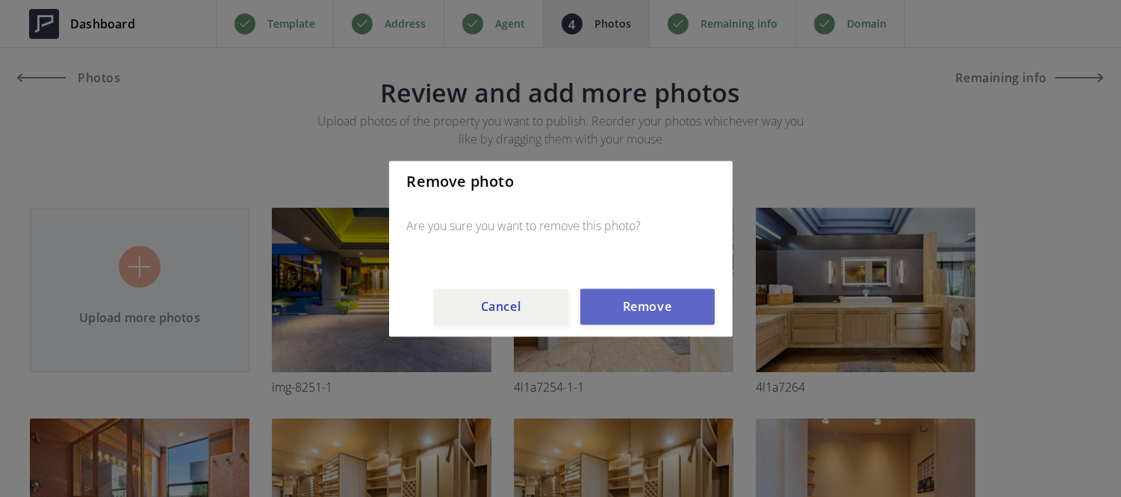
click at [625, 317] on button "Remove" at bounding box center [647, 306] width 134 height 36
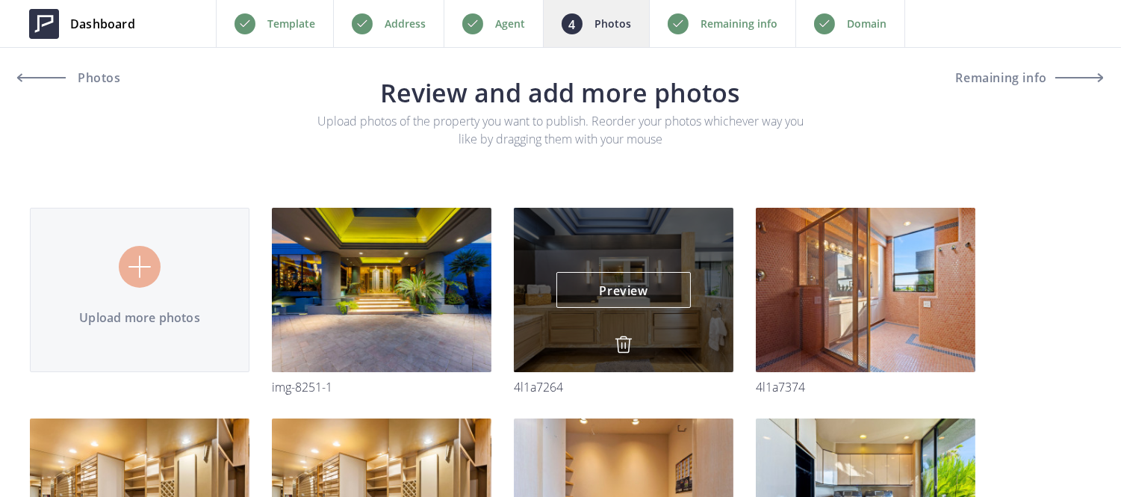
click at [624, 340] on img at bounding box center [624, 344] width 18 height 18
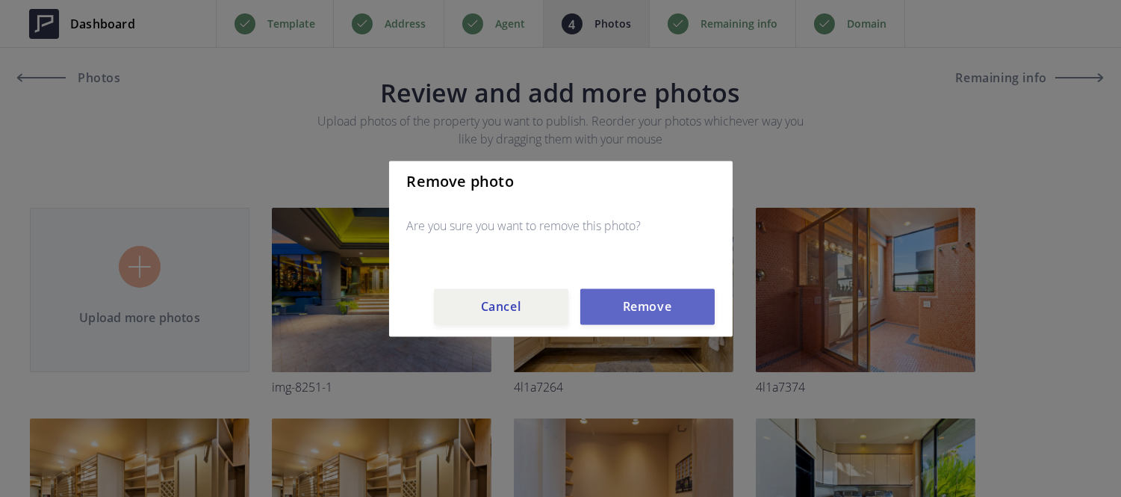
click at [629, 312] on button "Remove" at bounding box center [647, 306] width 134 height 36
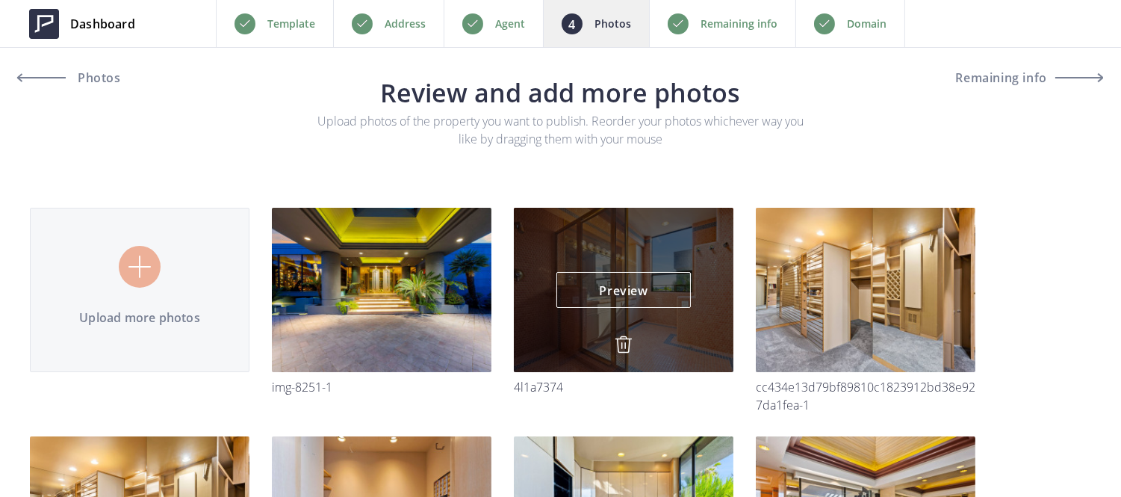
click at [619, 346] on img at bounding box center [624, 344] width 18 height 18
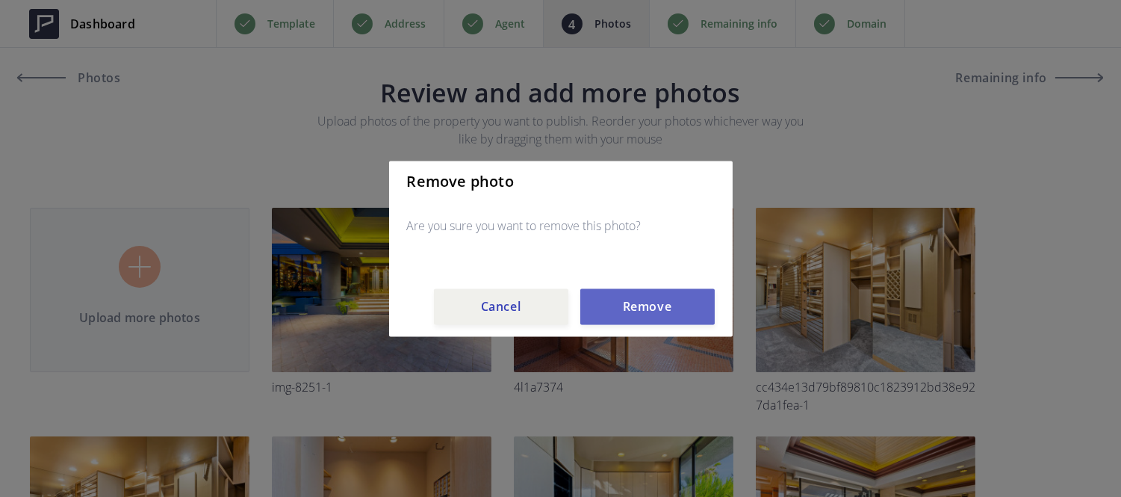
click at [621, 295] on button "Remove" at bounding box center [647, 306] width 134 height 36
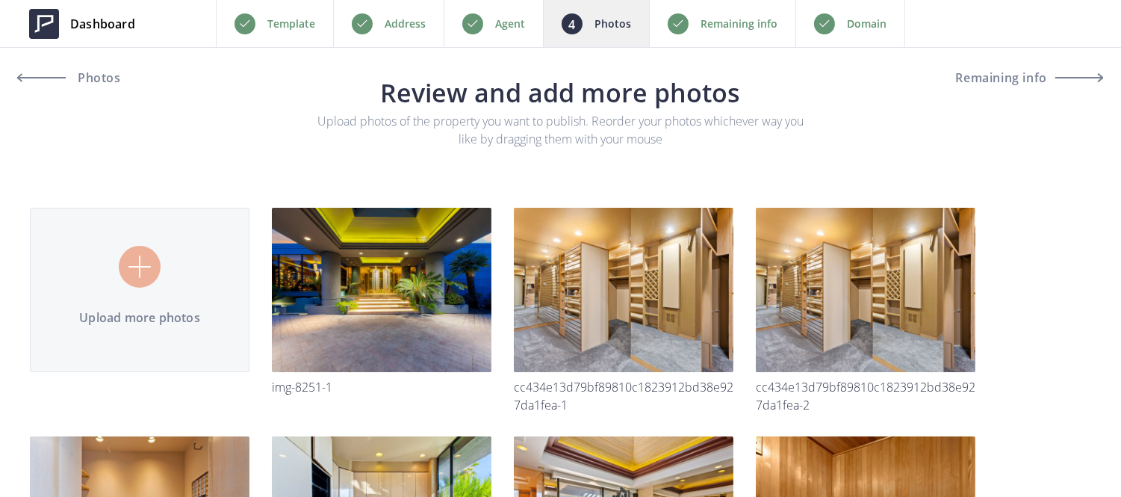
click at [0, 0] on img at bounding box center [0, 0] width 0 height 0
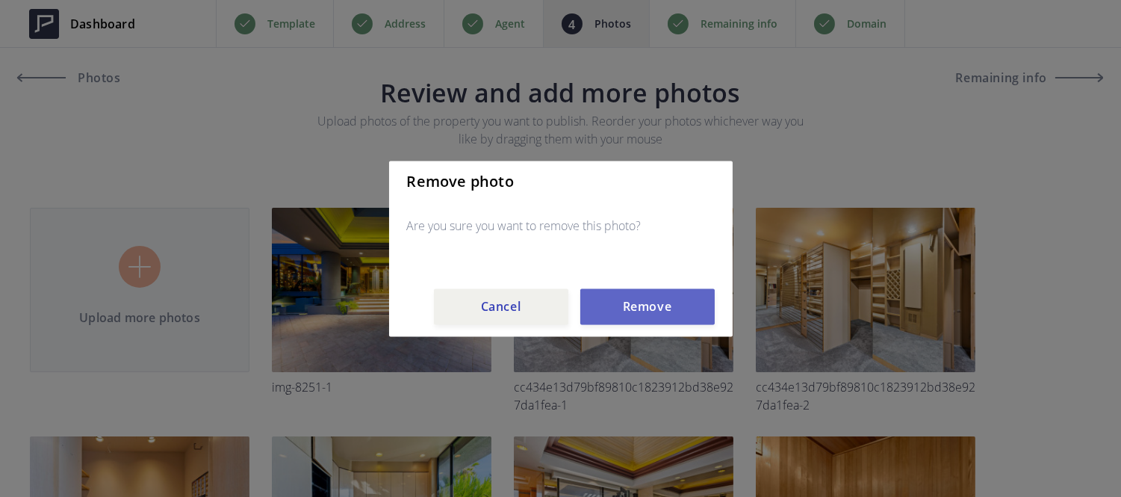
click at [626, 299] on button "Remove" at bounding box center [647, 306] width 134 height 36
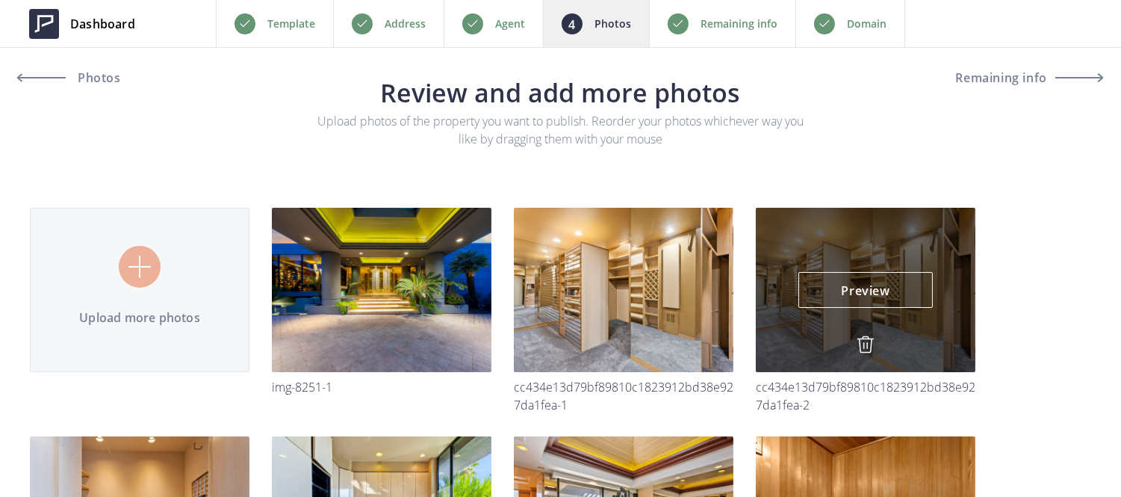
click at [857, 341] on img at bounding box center [866, 344] width 18 height 18
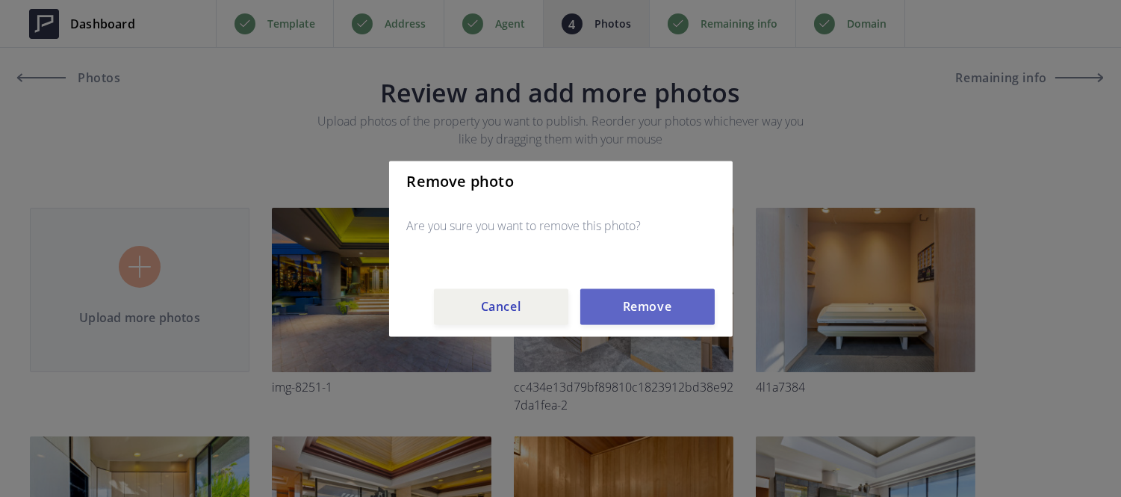
click at [623, 295] on button "Remove" at bounding box center [647, 306] width 134 height 36
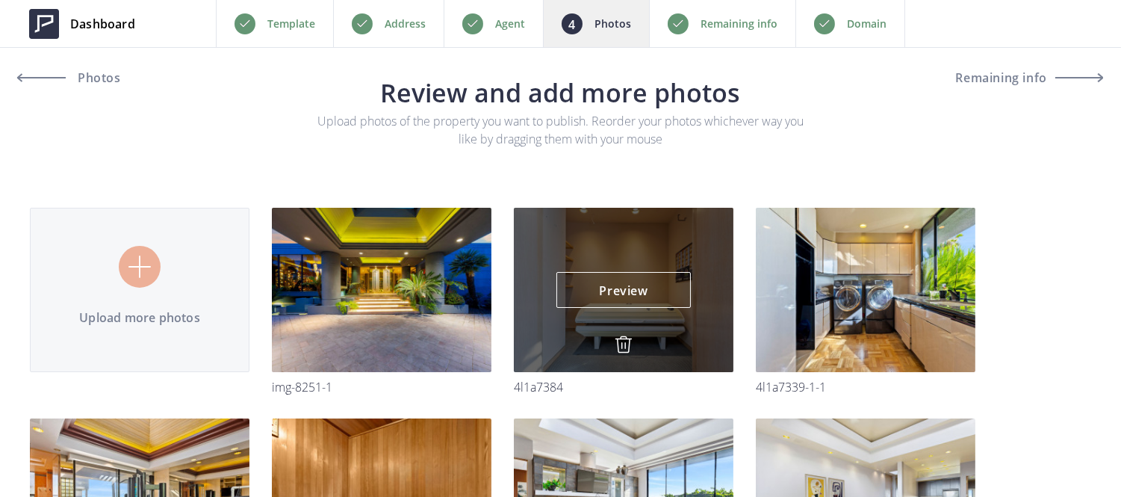
click at [625, 339] on img at bounding box center [624, 344] width 18 height 18
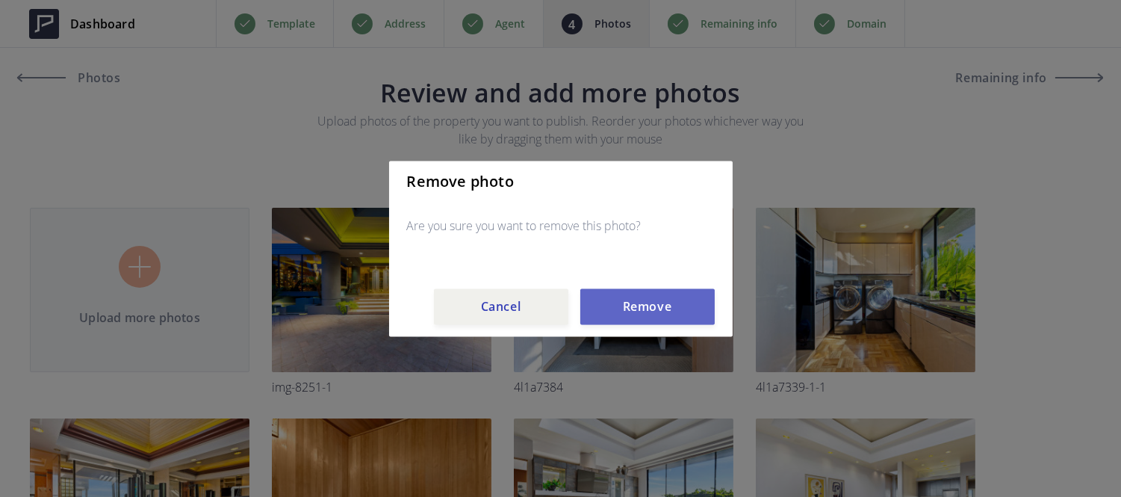
click at [625, 296] on button "Remove" at bounding box center [647, 306] width 134 height 36
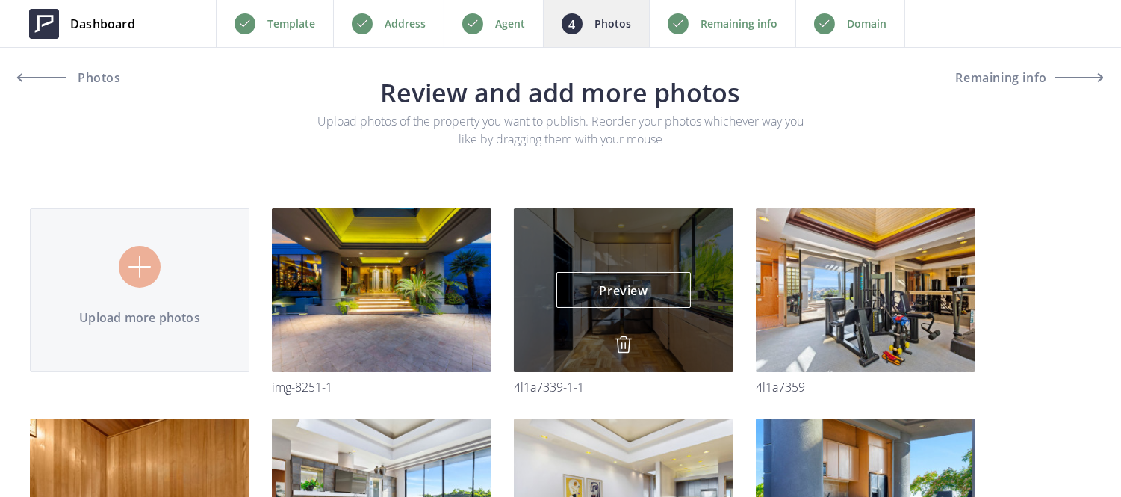
click at [623, 338] on img at bounding box center [624, 344] width 18 height 18
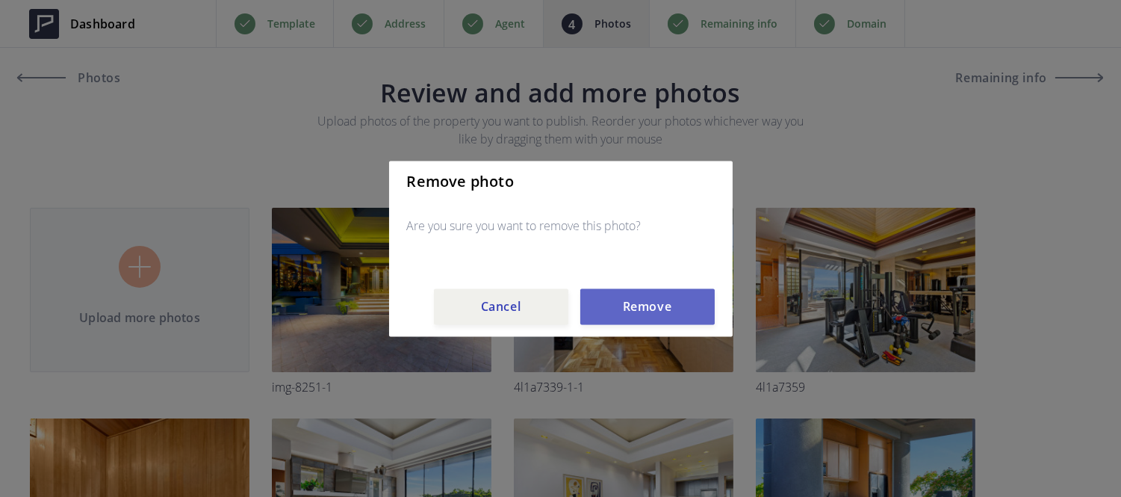
click at [625, 297] on button "Remove" at bounding box center [647, 306] width 134 height 36
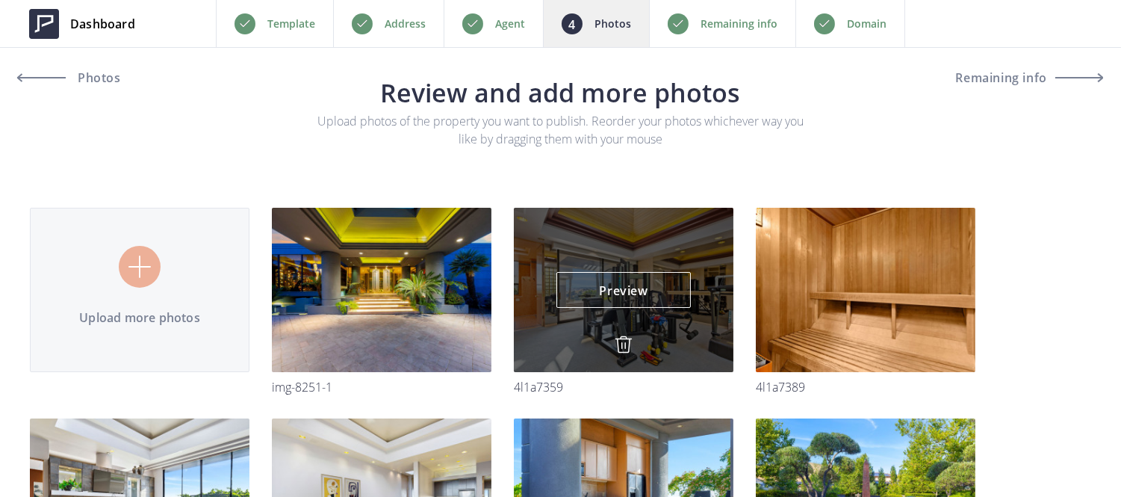
click at [622, 341] on img at bounding box center [624, 344] width 18 height 18
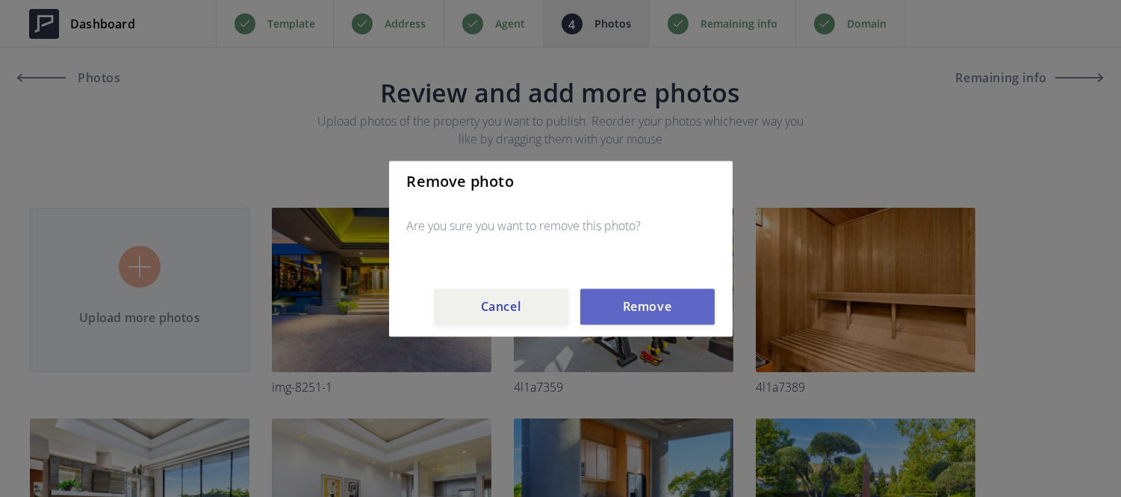
click at [624, 317] on button "Remove" at bounding box center [647, 306] width 134 height 36
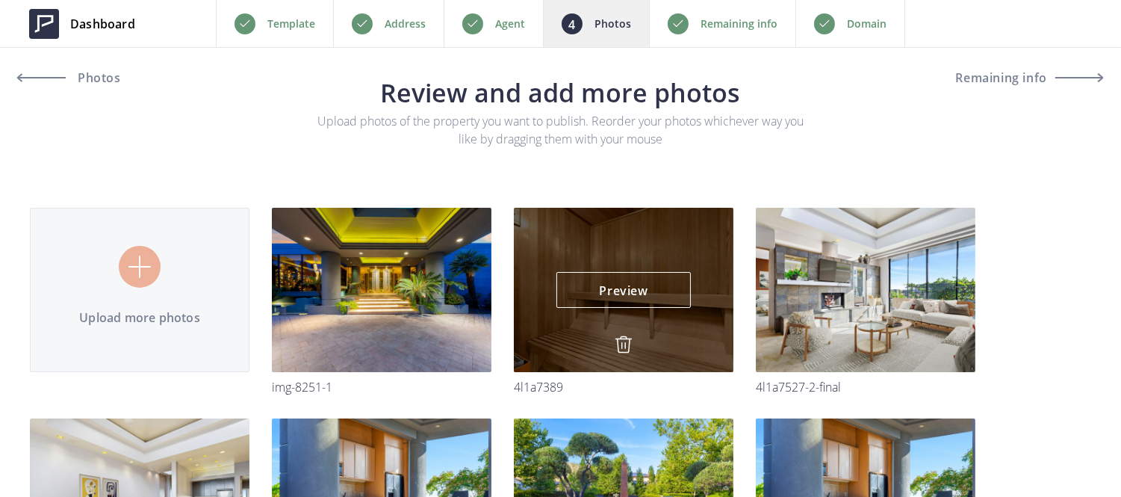
click at [621, 341] on img at bounding box center [624, 344] width 18 height 18
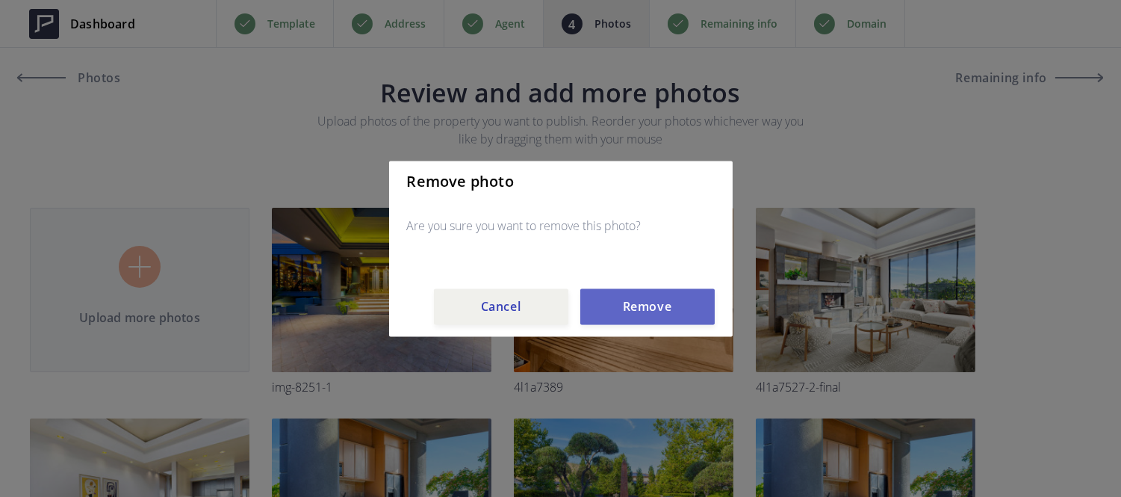
click at [628, 318] on button "Remove" at bounding box center [647, 306] width 134 height 36
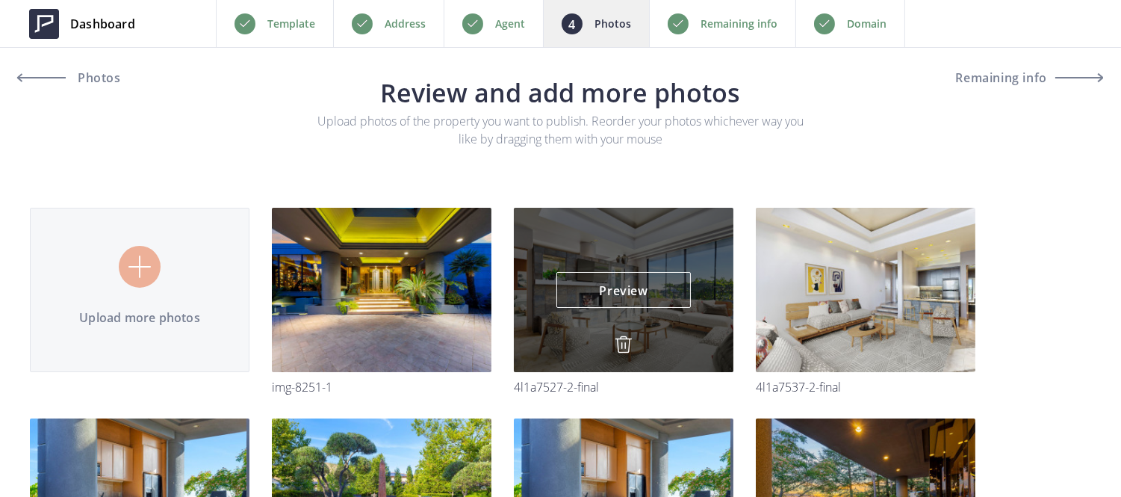
click at [626, 340] on img at bounding box center [624, 344] width 18 height 18
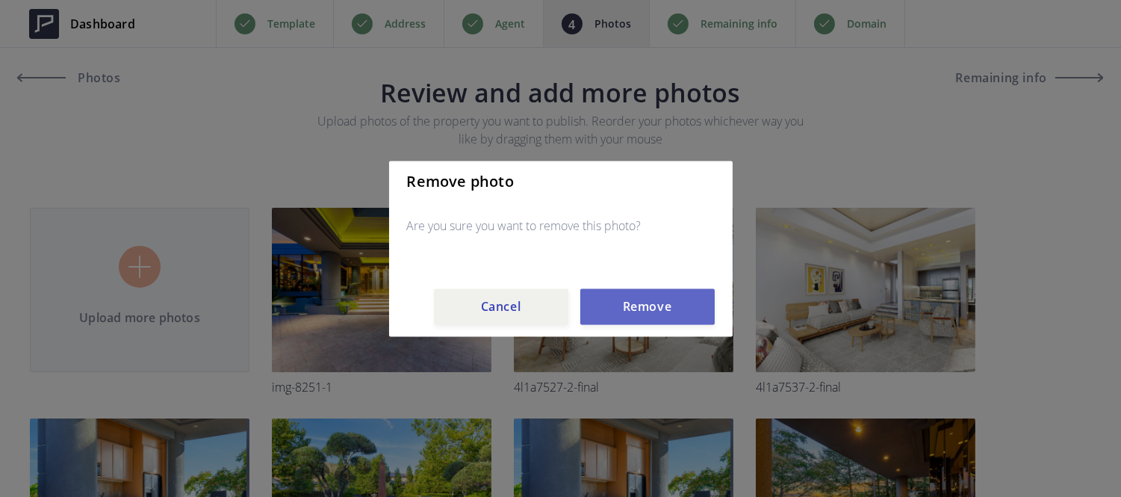
click at [629, 312] on button "Remove" at bounding box center [647, 306] width 134 height 36
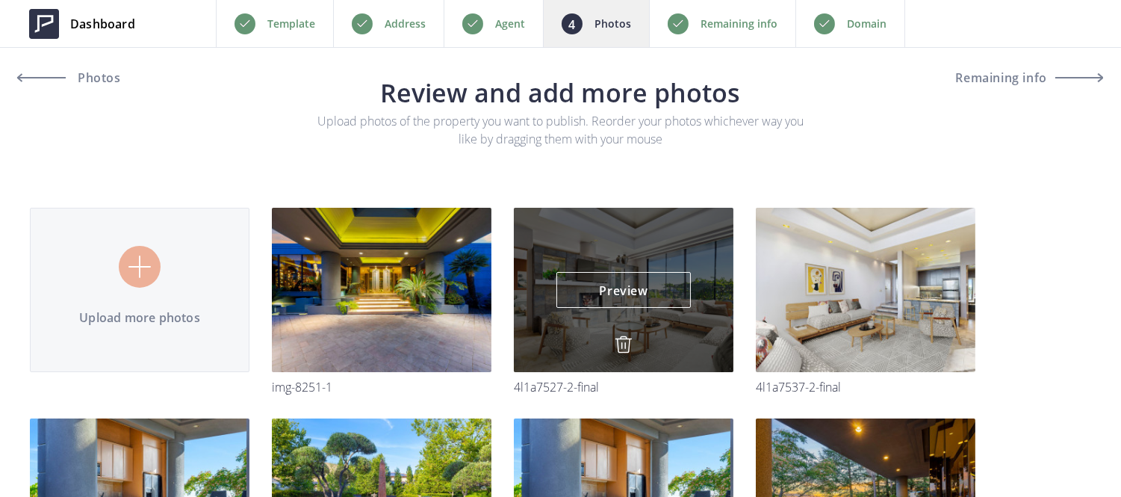
click at [0, 0] on img at bounding box center [0, 0] width 0 height 0
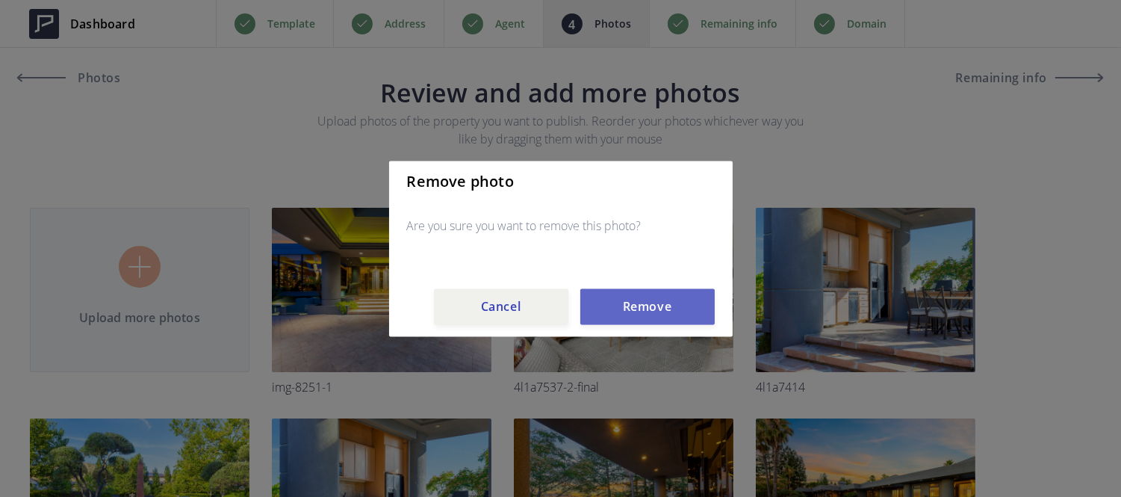
click at [626, 309] on button "Remove" at bounding box center [647, 306] width 134 height 36
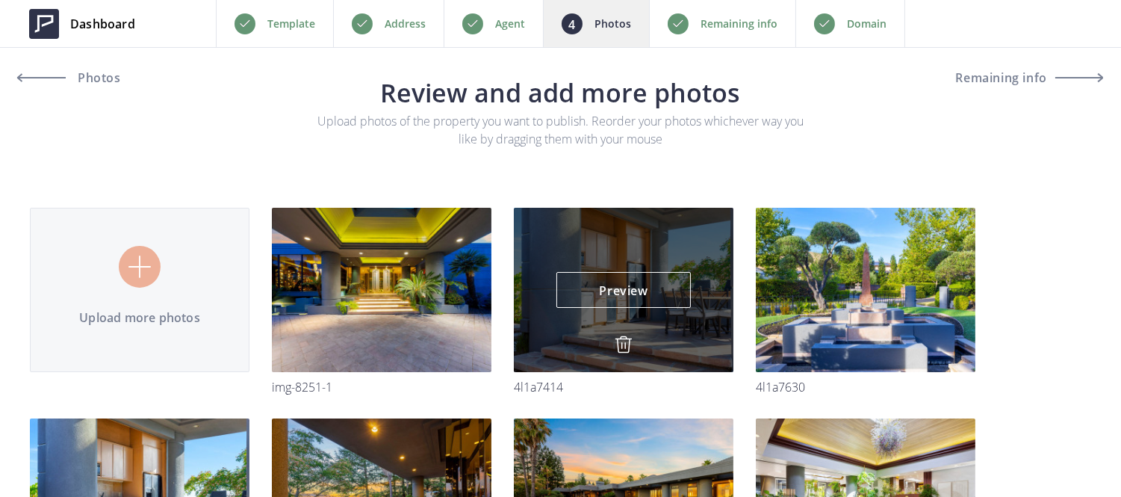
click at [625, 336] on img at bounding box center [624, 344] width 18 height 18
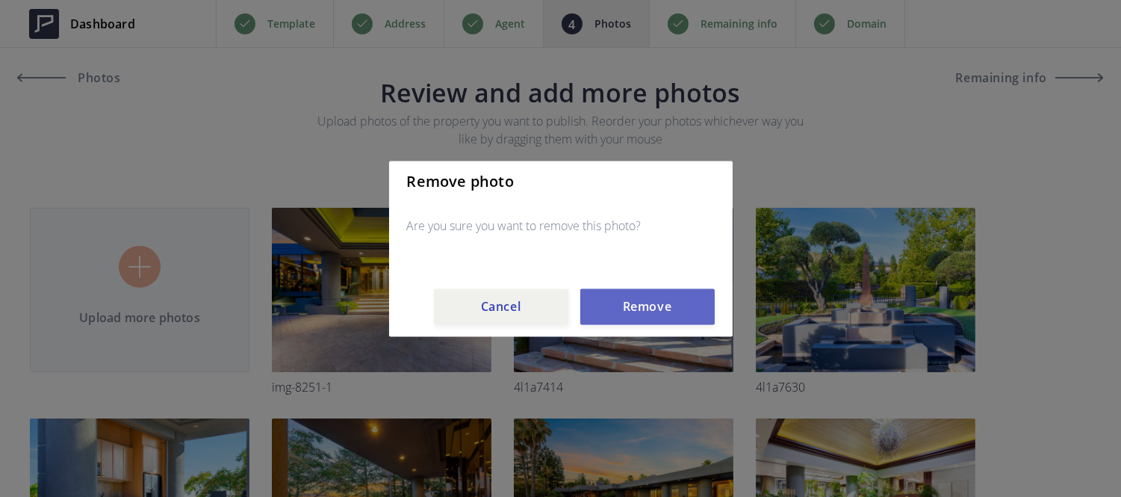
click at [625, 305] on button "Remove" at bounding box center [647, 306] width 134 height 36
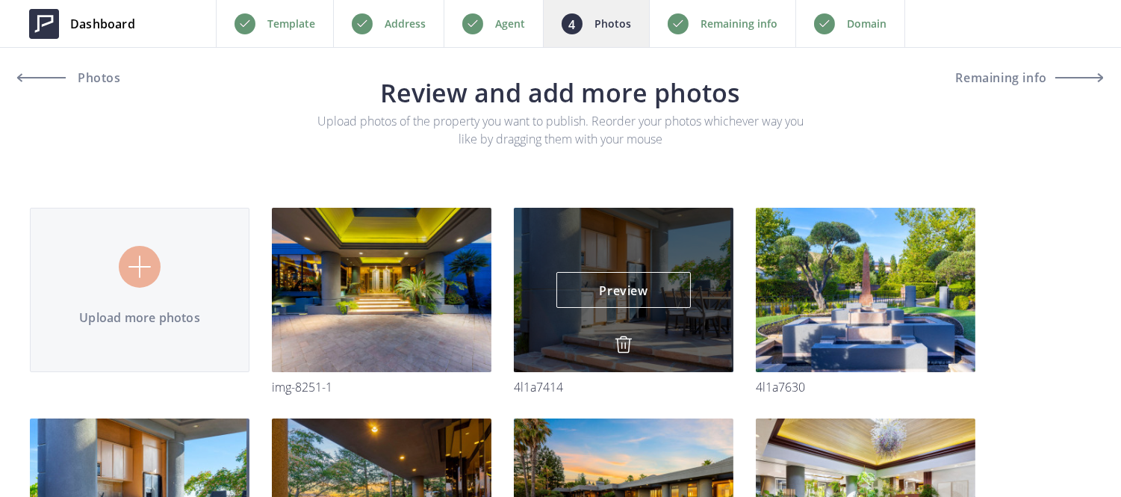
click at [0, 0] on img at bounding box center [0, 0] width 0 height 0
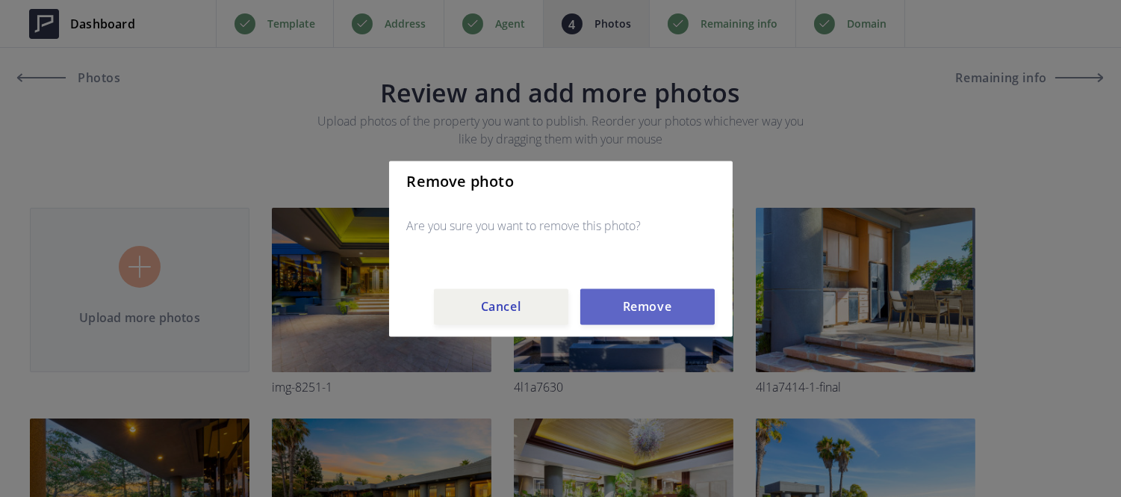
click at [632, 304] on button "Remove" at bounding box center [647, 306] width 134 height 36
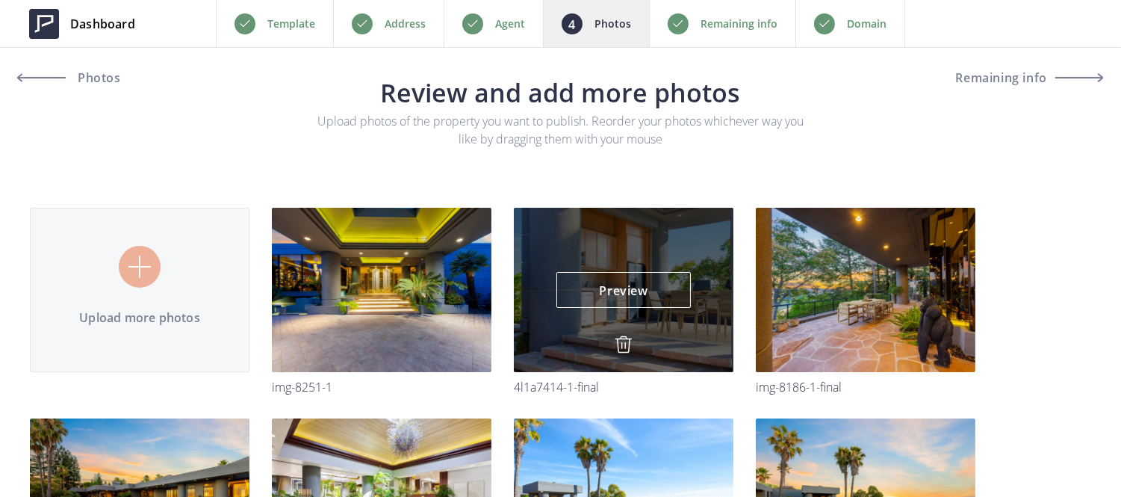
click at [624, 349] on img at bounding box center [624, 344] width 18 height 18
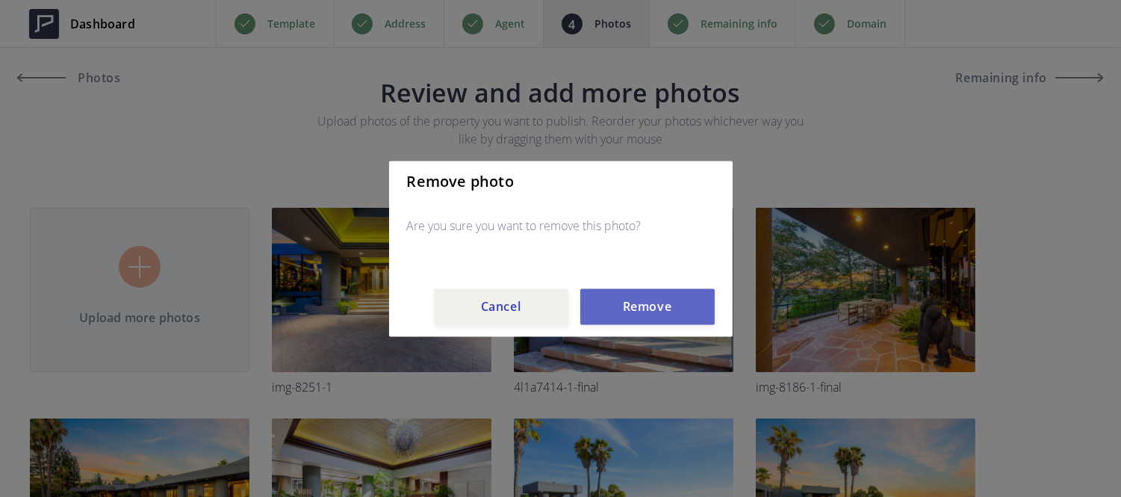
click at [628, 315] on button "Remove" at bounding box center [647, 306] width 134 height 36
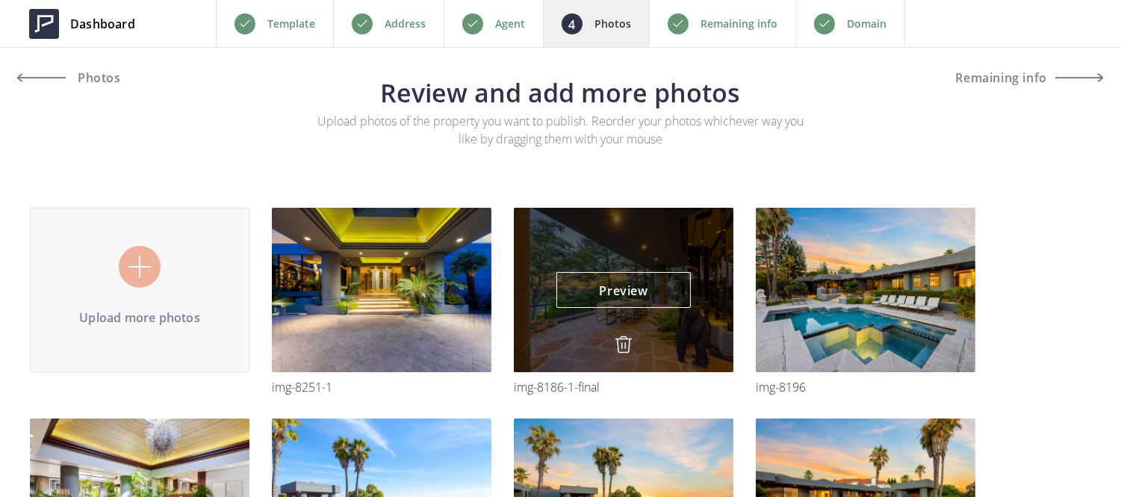
click at [625, 341] on img at bounding box center [624, 344] width 18 height 18
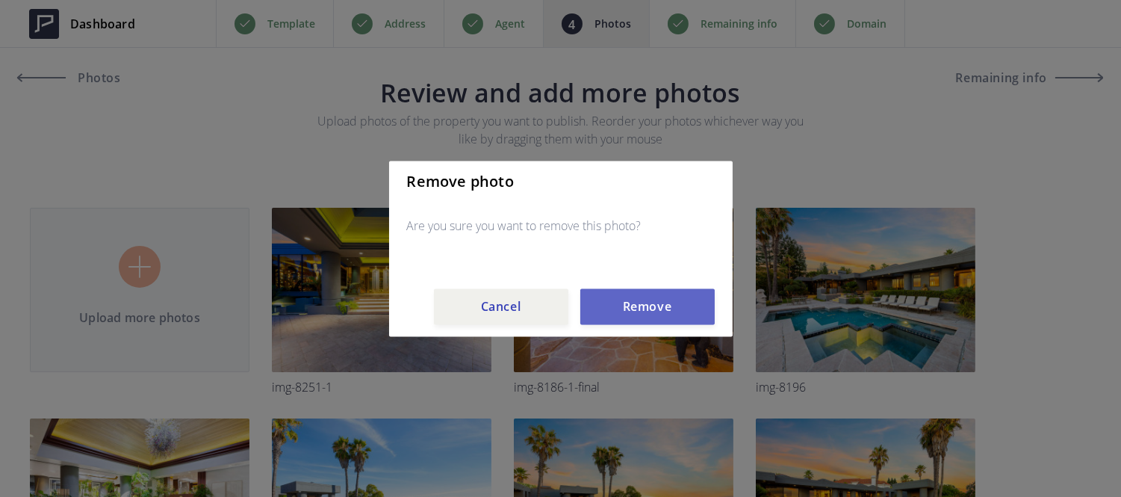
click at [633, 288] on button "Remove" at bounding box center [647, 306] width 134 height 36
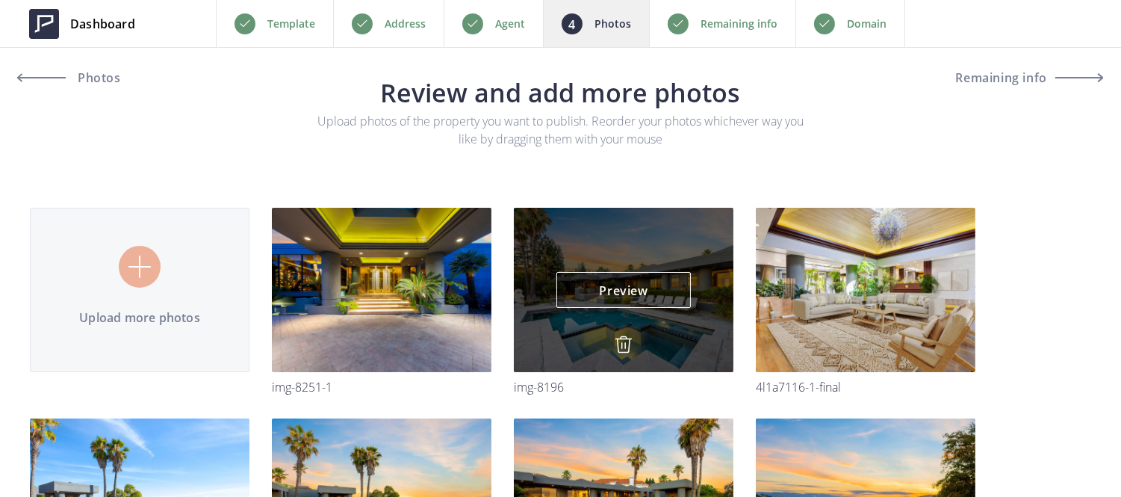
click at [622, 344] on img at bounding box center [624, 344] width 18 height 18
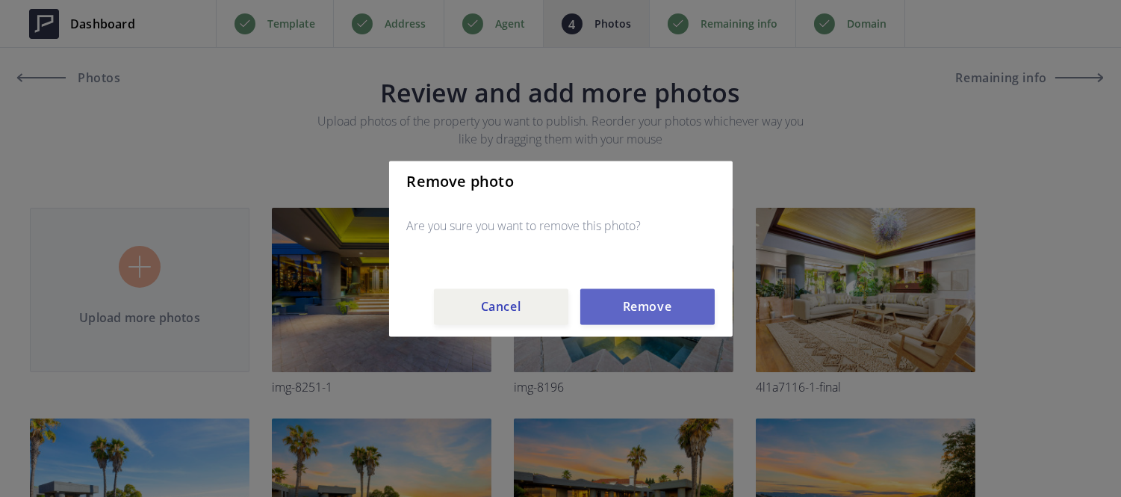
click at [633, 314] on button "Remove" at bounding box center [647, 306] width 134 height 36
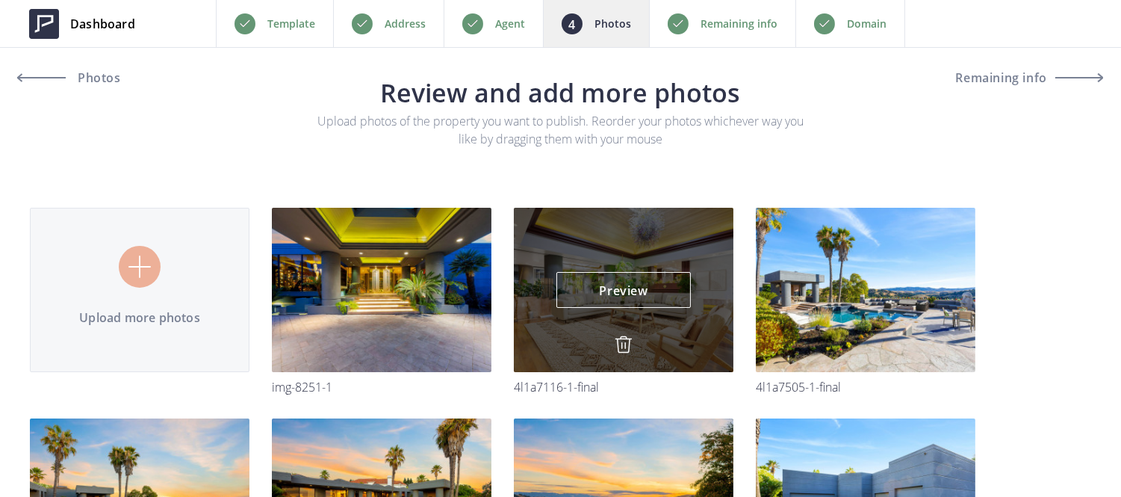
click at [622, 344] on img at bounding box center [624, 344] width 18 height 18
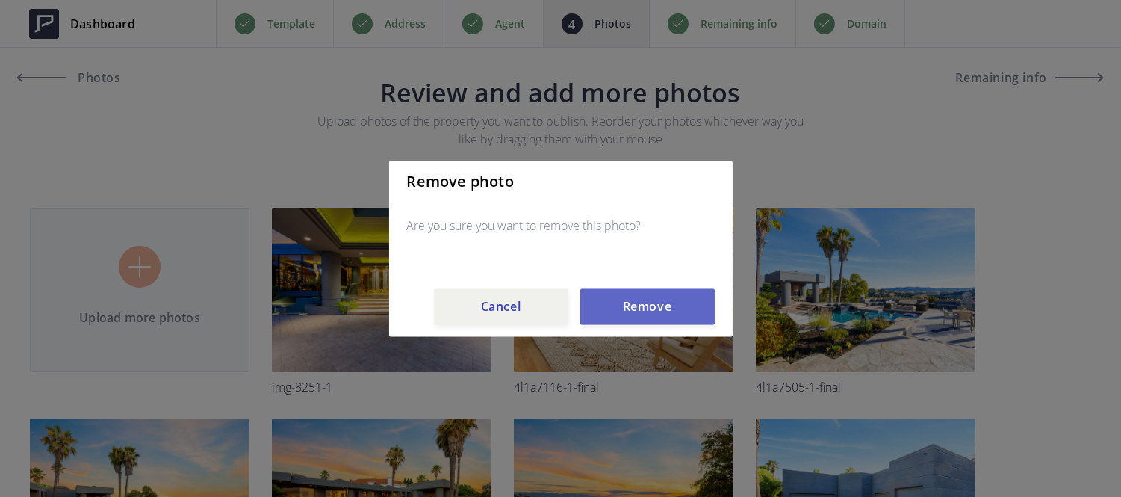
click at [632, 317] on button "Remove" at bounding box center [647, 306] width 134 height 36
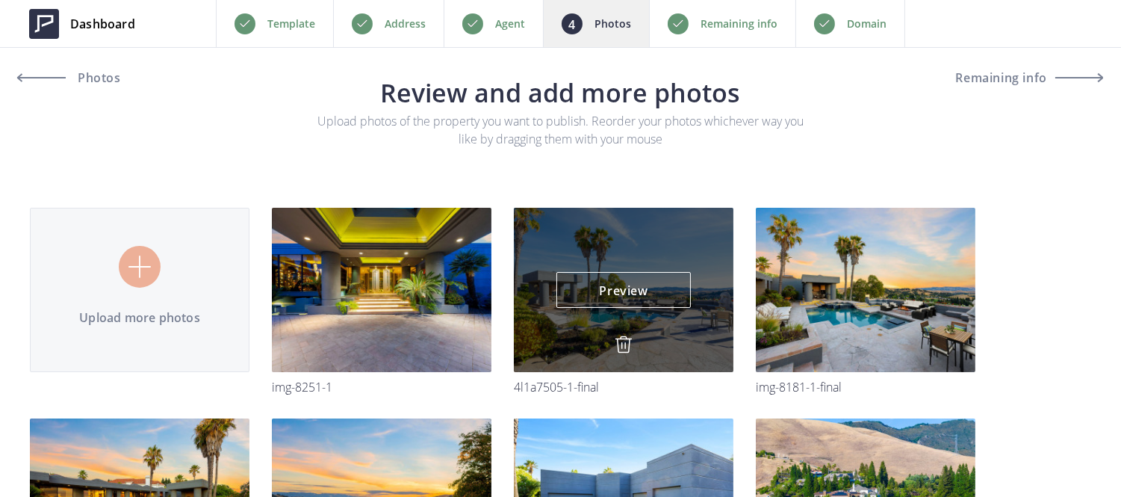
click at [622, 340] on img at bounding box center [624, 344] width 18 height 18
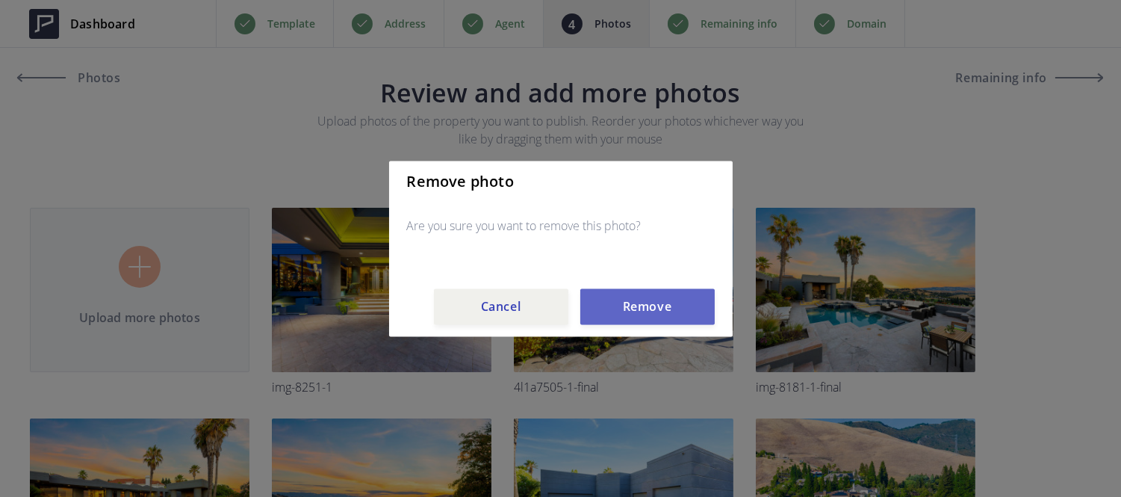
click at [630, 293] on button "Remove" at bounding box center [647, 306] width 134 height 36
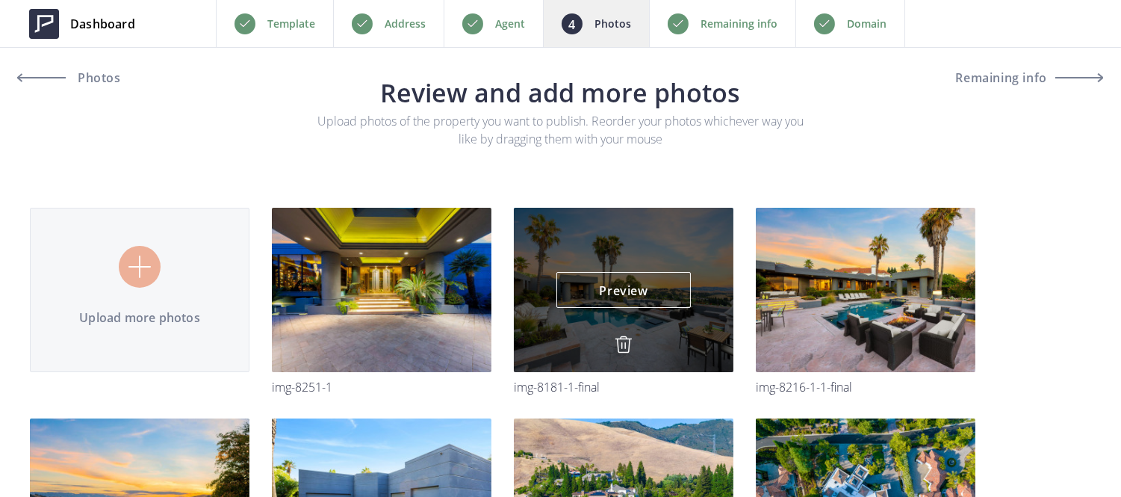
click at [623, 344] on img at bounding box center [624, 344] width 18 height 18
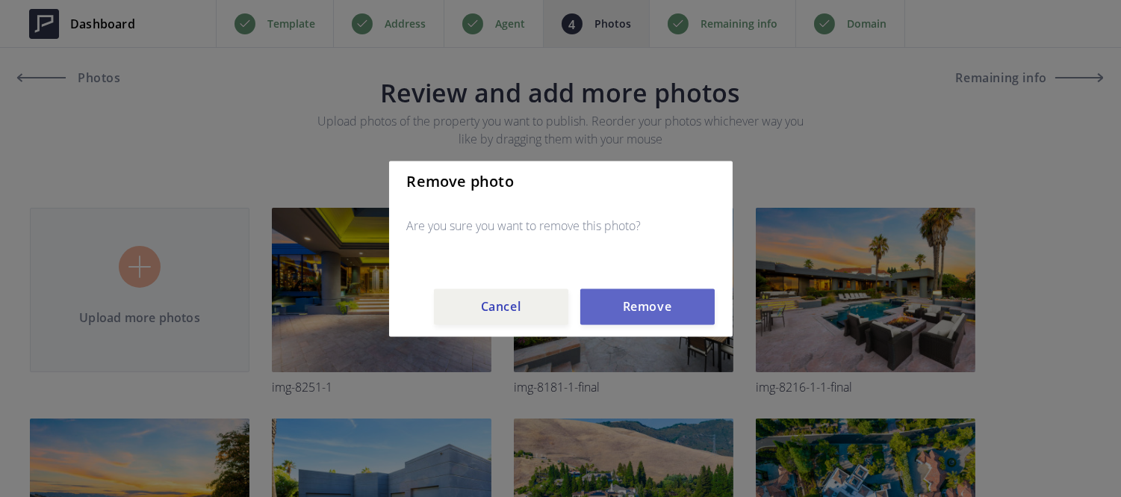
click at [626, 310] on button "Remove" at bounding box center [647, 306] width 134 height 36
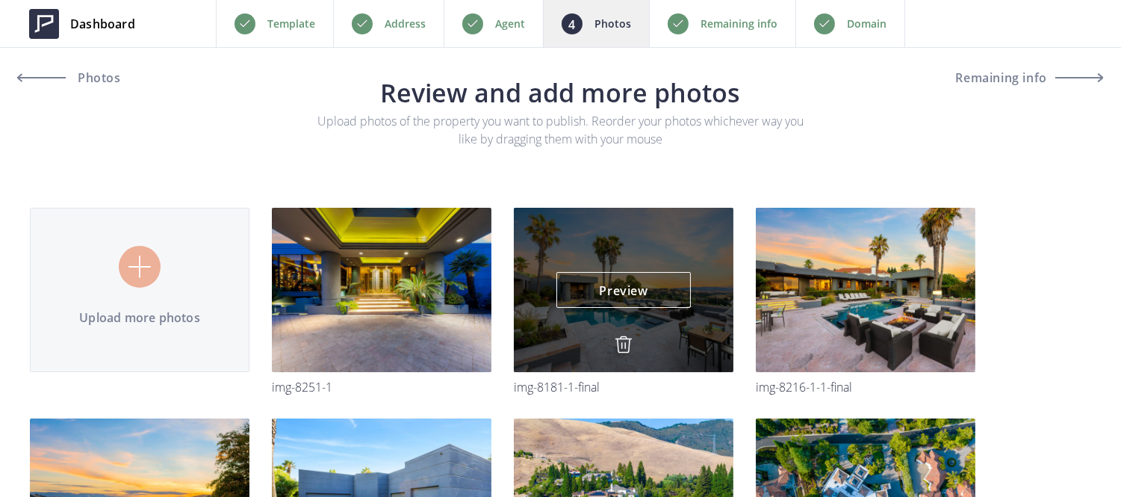
click at [0, 0] on img at bounding box center [0, 0] width 0 height 0
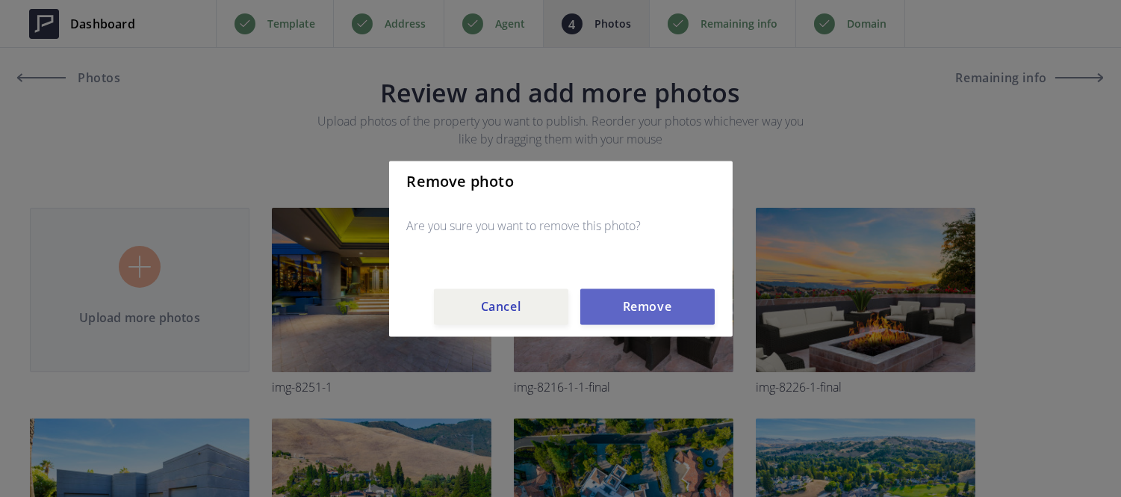
click at [623, 318] on button "Remove" at bounding box center [647, 306] width 134 height 36
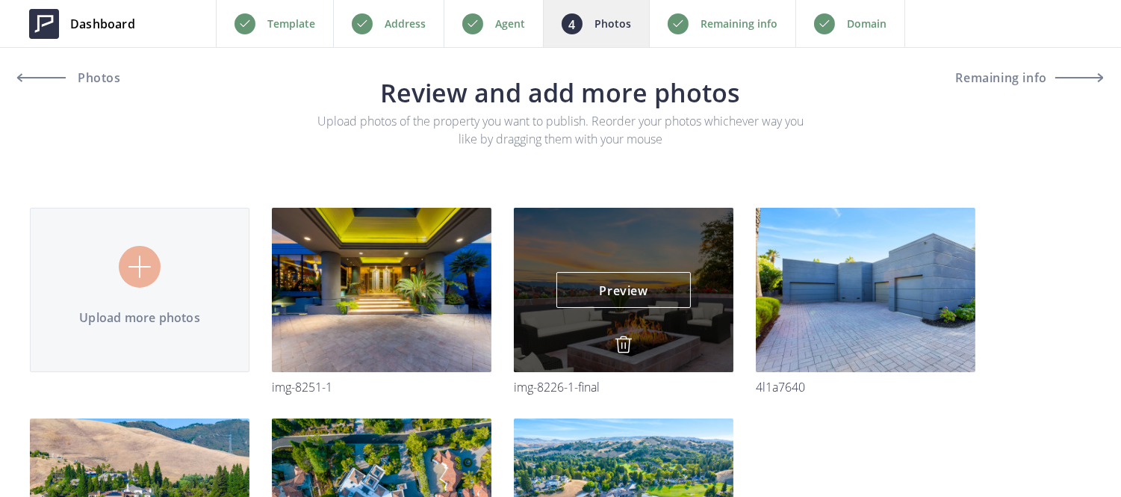
click at [622, 341] on img at bounding box center [624, 344] width 18 height 18
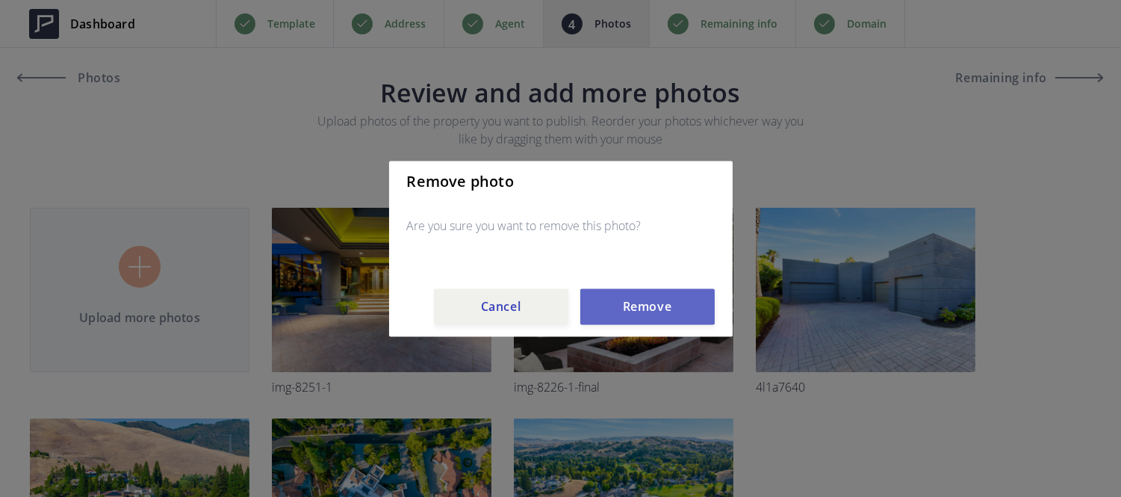
click at [625, 314] on button "Remove" at bounding box center [647, 306] width 134 height 36
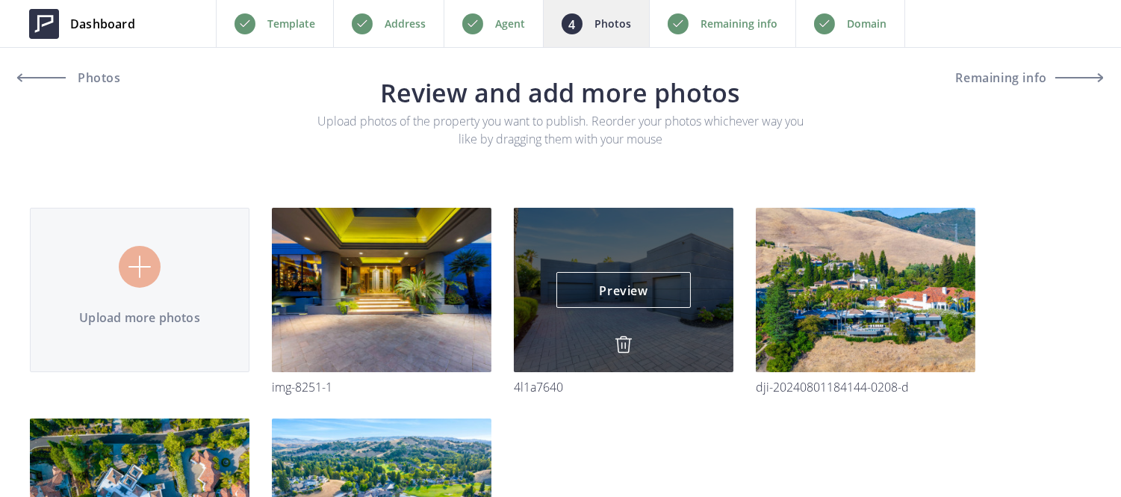
click at [622, 341] on img at bounding box center [624, 344] width 18 height 18
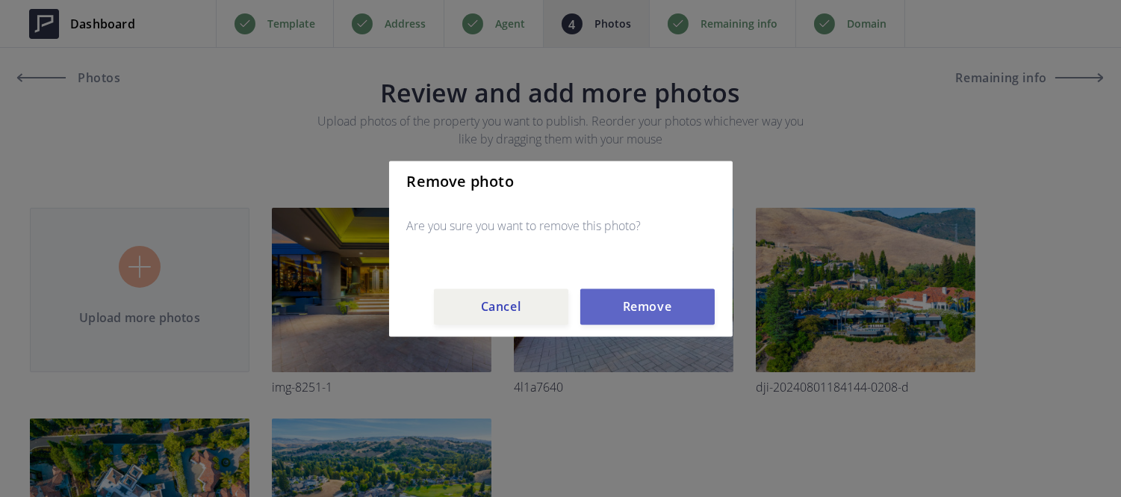
click at [624, 307] on button "Remove" at bounding box center [647, 306] width 134 height 36
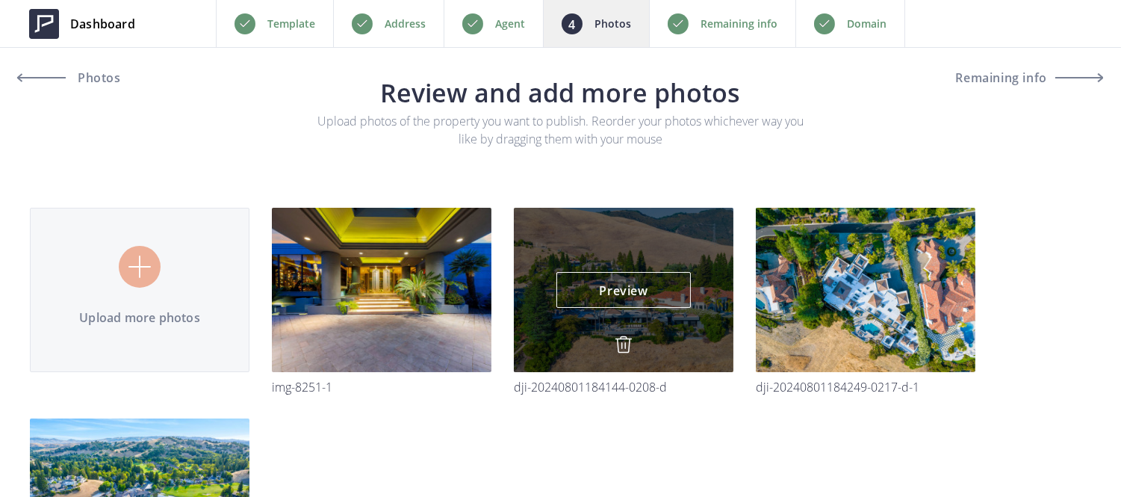
click at [625, 346] on img at bounding box center [624, 344] width 18 height 18
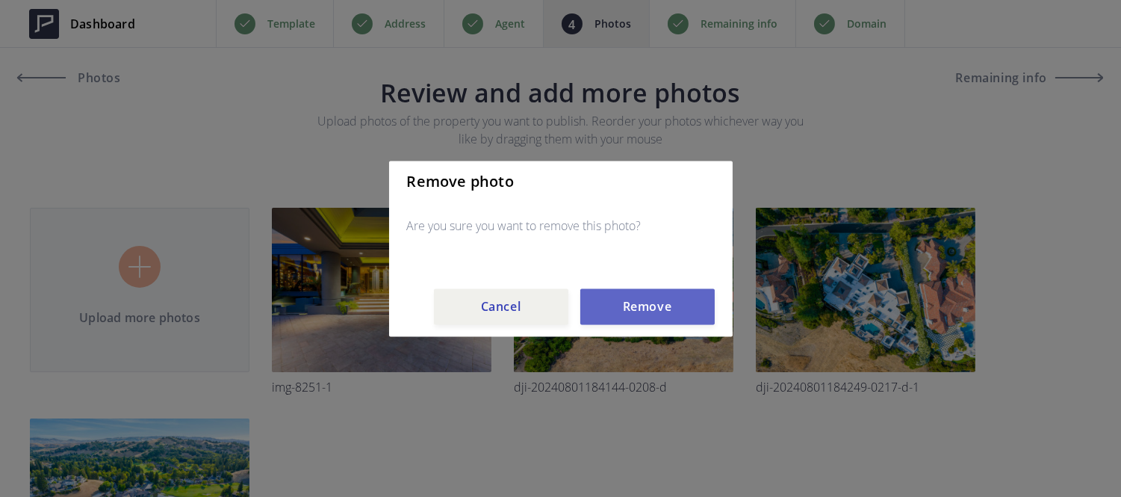
click at [628, 320] on button "Remove" at bounding box center [647, 306] width 134 height 36
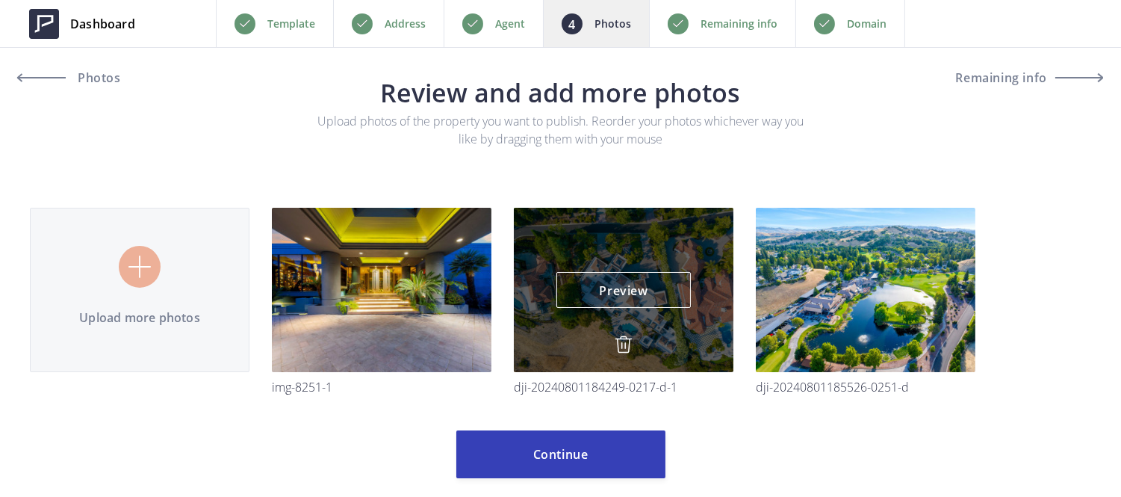
click at [623, 353] on img at bounding box center [624, 344] width 18 height 18
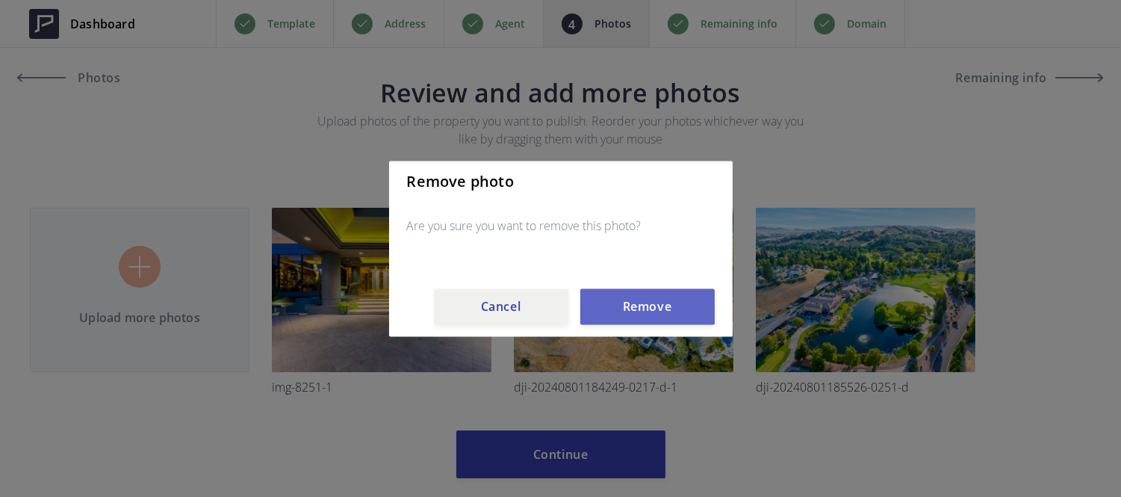
click at [631, 311] on button "Remove" at bounding box center [647, 306] width 134 height 36
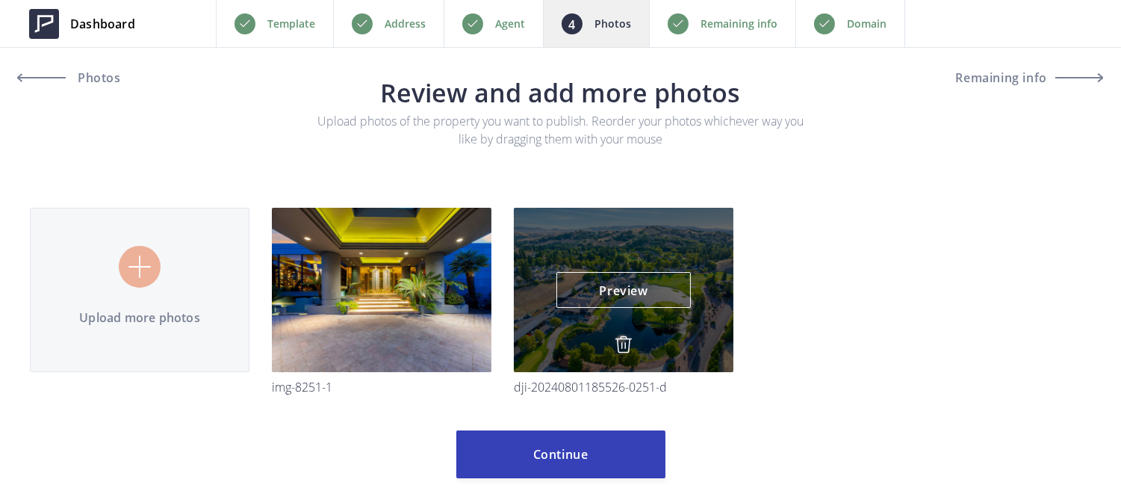
click at [628, 342] on img at bounding box center [624, 344] width 18 height 18
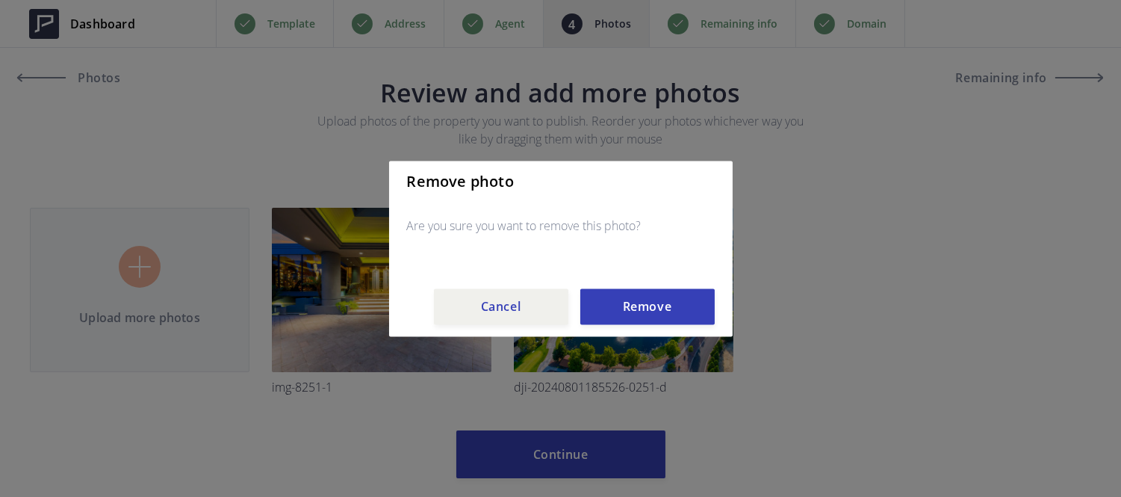
click at [630, 325] on div "Remove photo Are you sure you want to remove this photo? Cancel Remove" at bounding box center [561, 249] width 344 height 176
click at [625, 309] on button "Remove" at bounding box center [647, 306] width 134 height 36
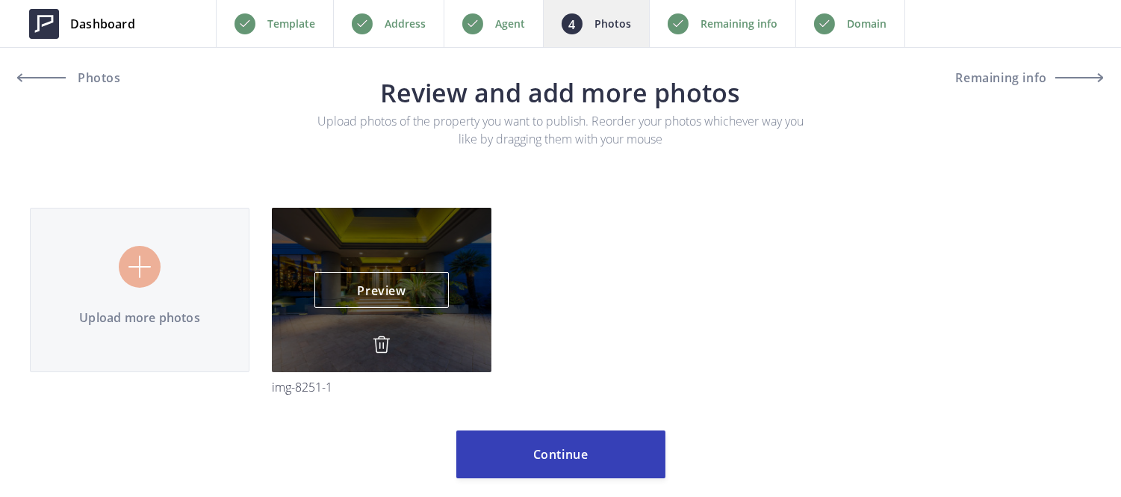
click at [378, 342] on img at bounding box center [382, 344] width 18 height 18
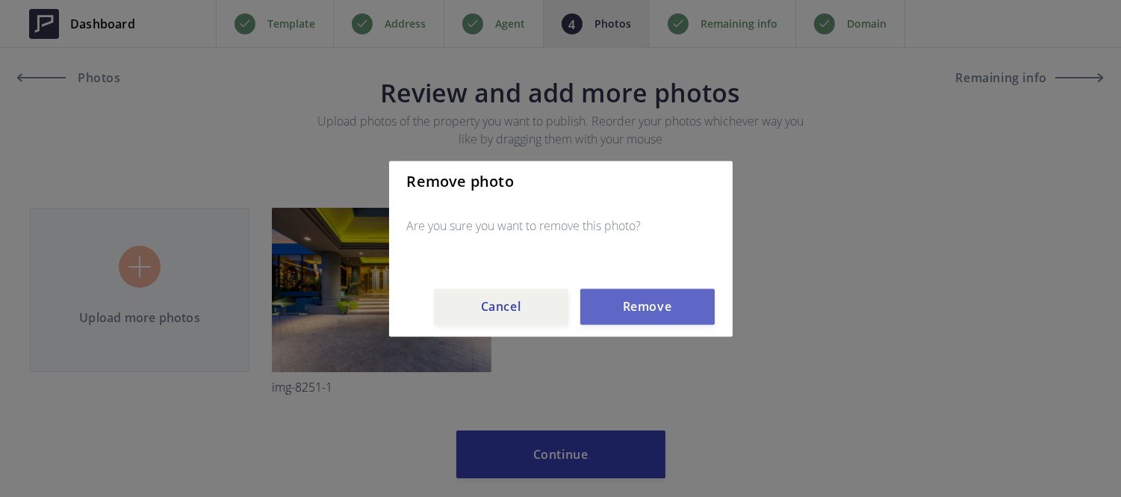
click at [648, 310] on button "Remove" at bounding box center [647, 306] width 134 height 36
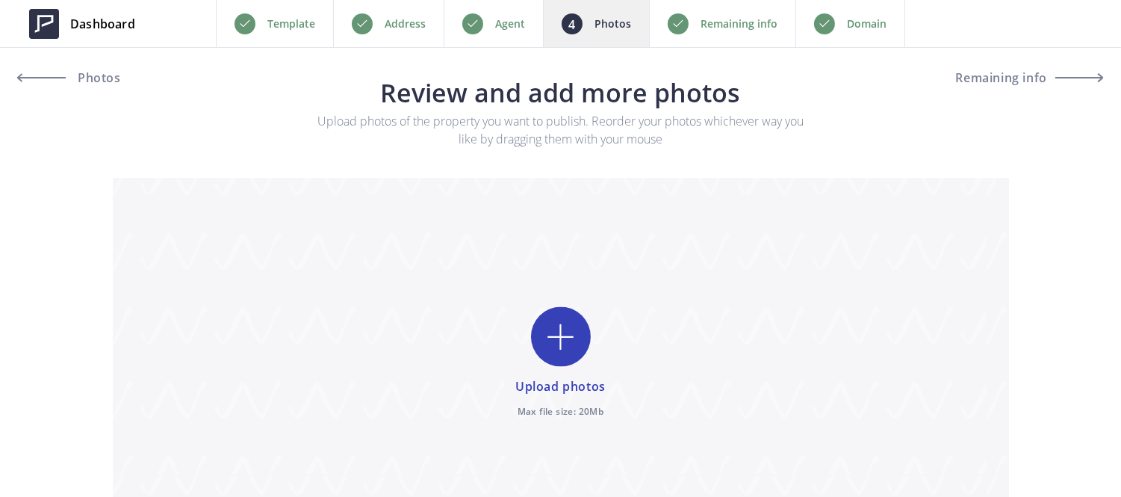
click at [565, 326] on input "file" at bounding box center [561, 364] width 896 height 373
type input "C:\fakepath\01-2284 [PERSON_NAME] St-18.jpg"
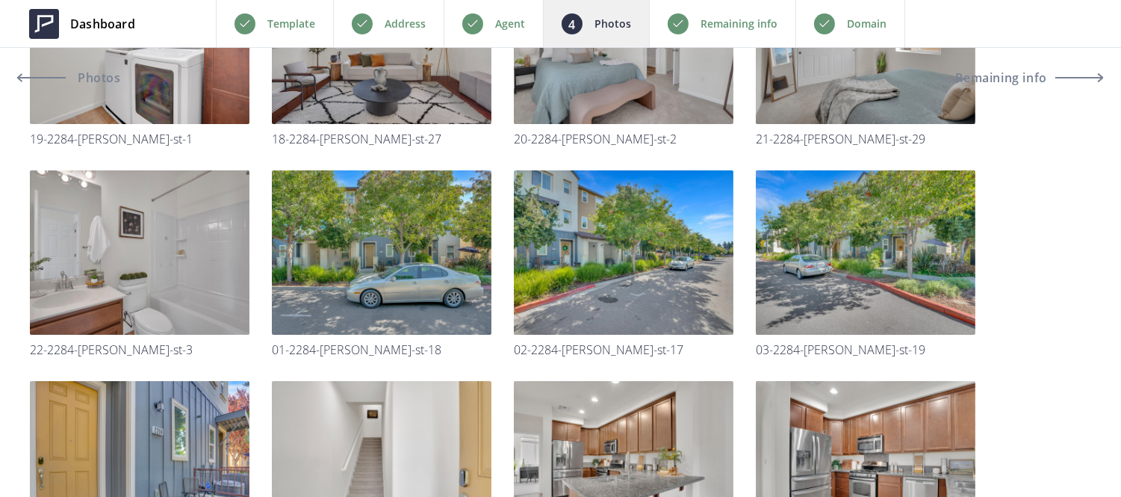
scroll to position [458, 0]
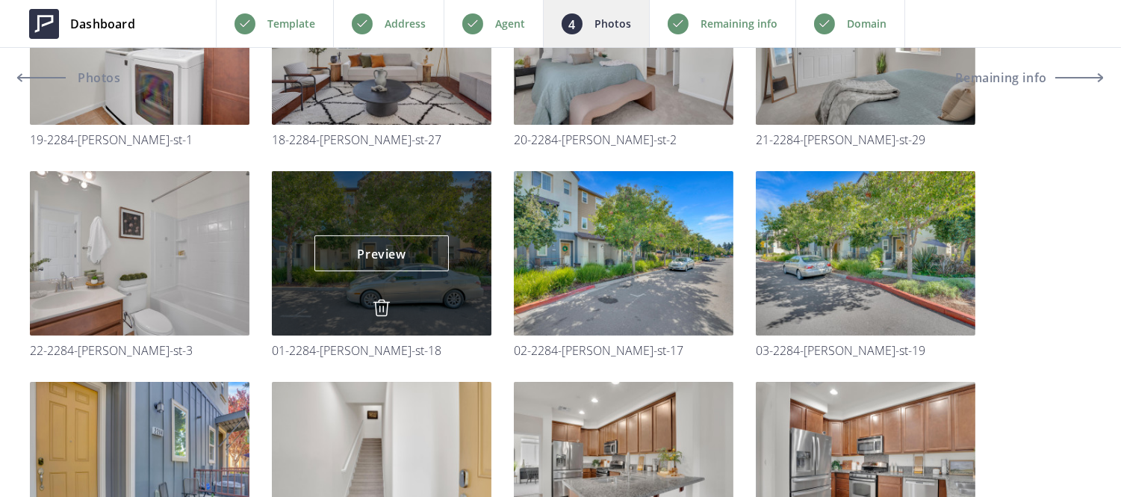
click at [380, 300] on img at bounding box center [382, 308] width 18 height 18
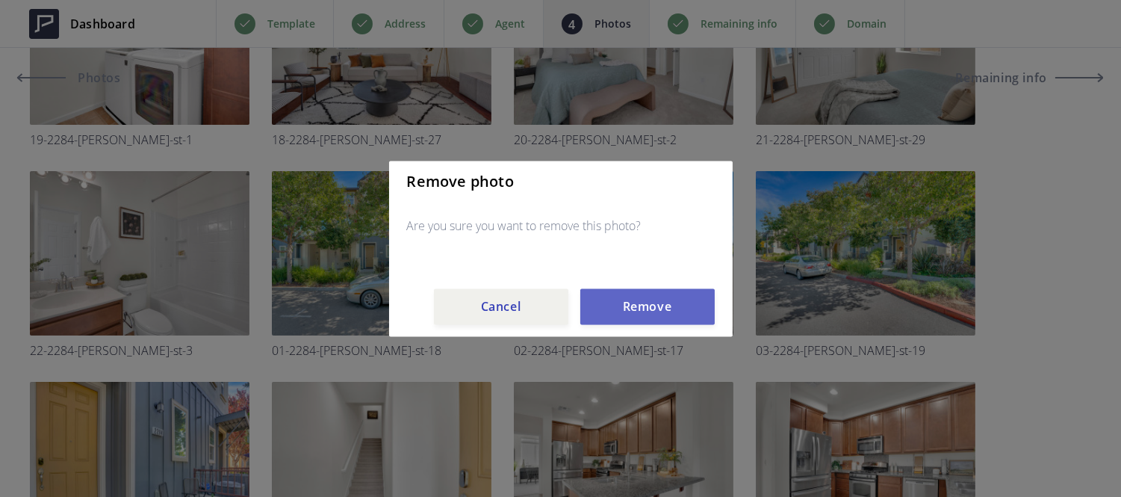
click at [651, 312] on button "Remove" at bounding box center [647, 306] width 134 height 36
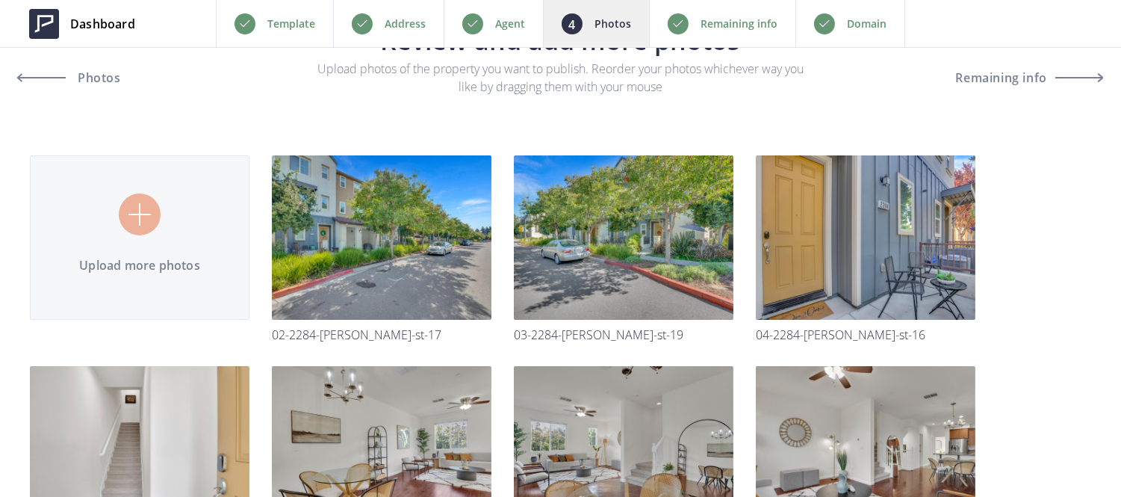
scroll to position [51, 0]
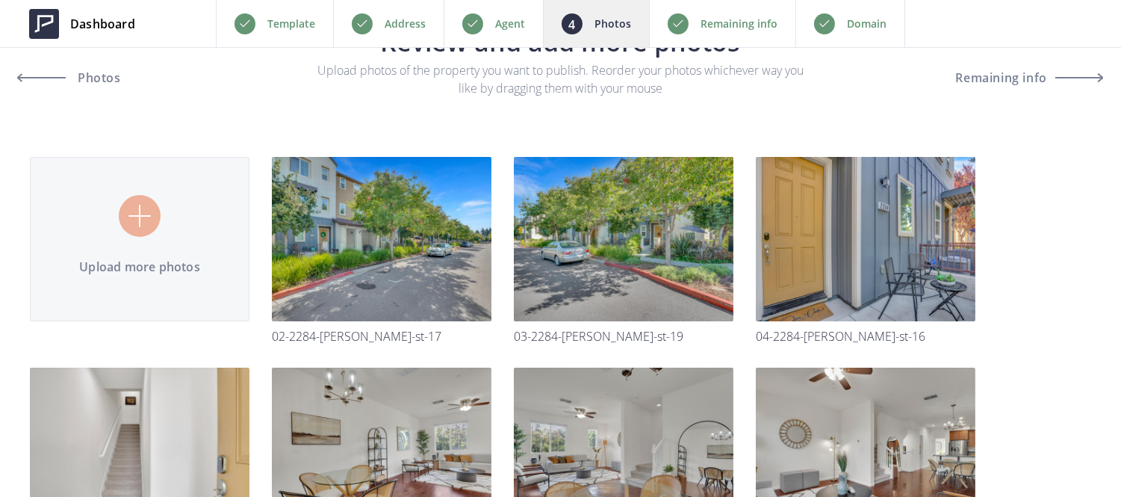
type input "C:\fakepath\FA4EE6D4-31DD-45B1-8505-76AB019CE757.png"
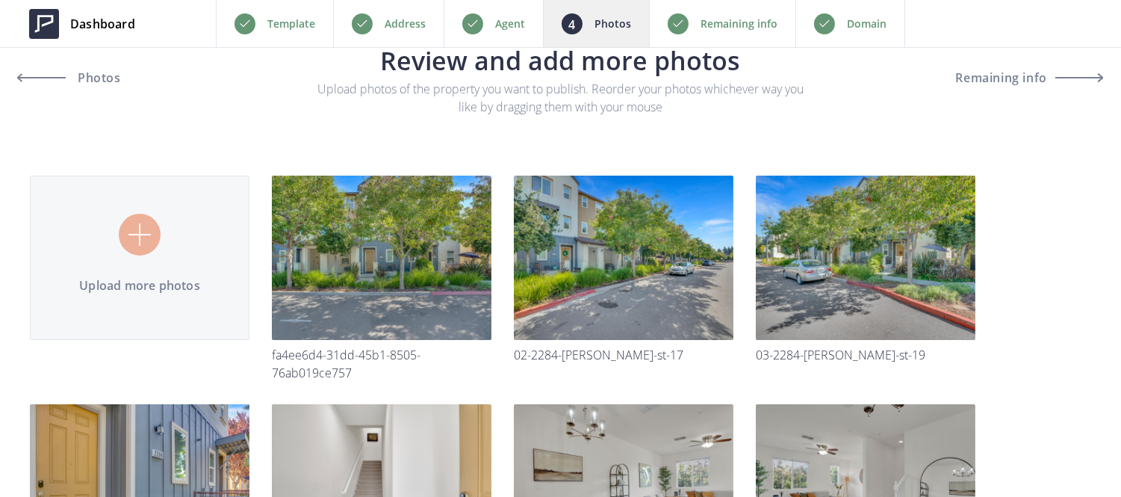
scroll to position [0, 0]
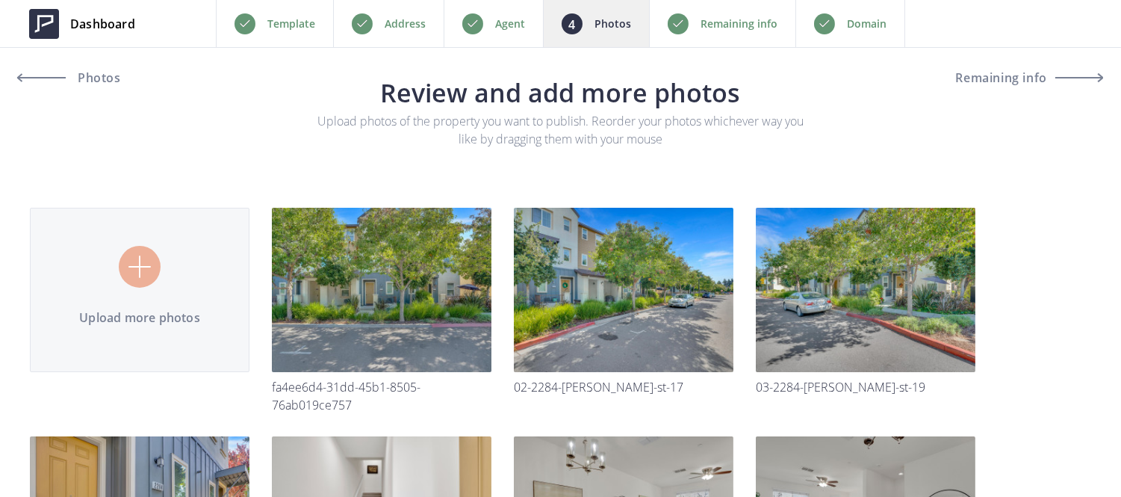
click at [733, 17] on p "Remaining info" at bounding box center [739, 24] width 77 height 18
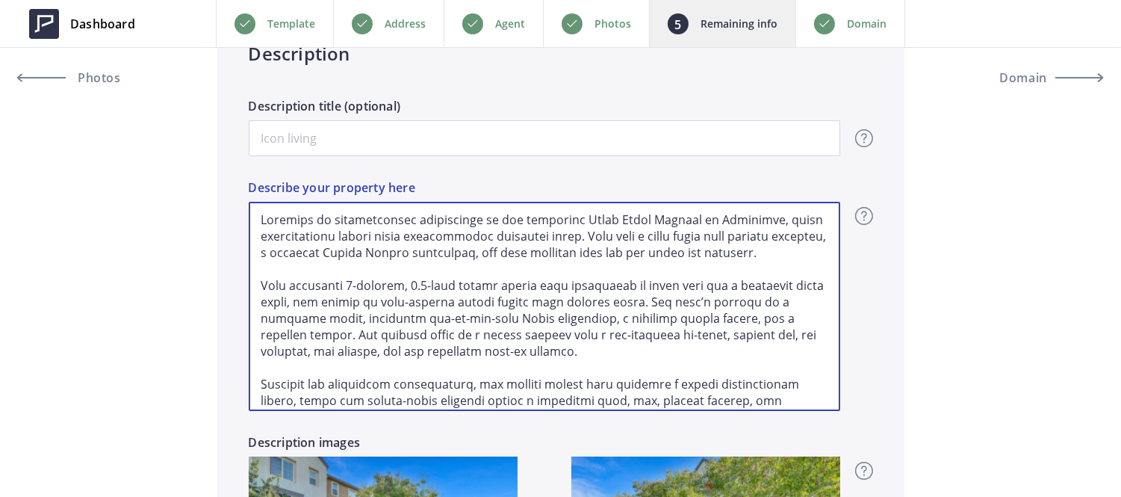
scroll to position [105, 0]
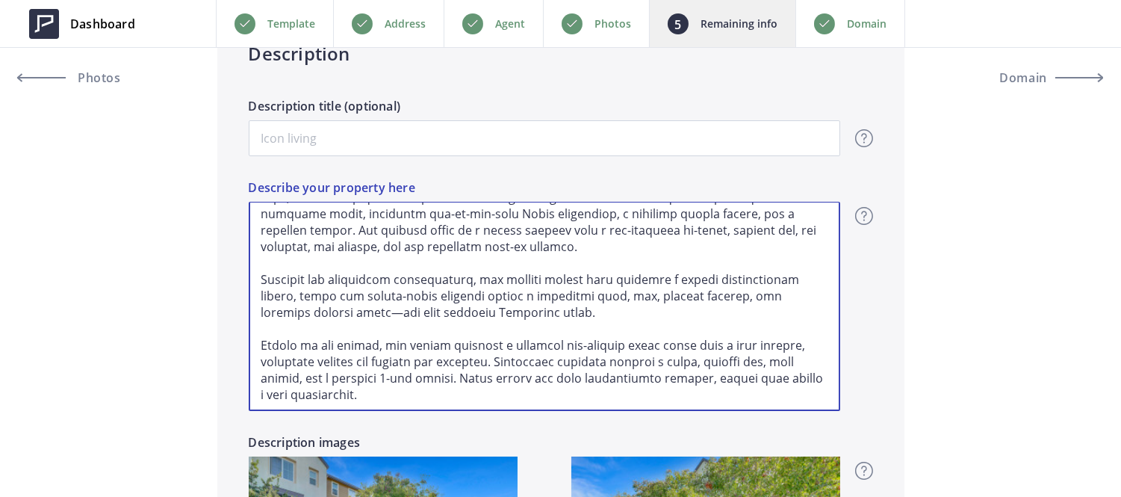
drag, startPoint x: 256, startPoint y: 214, endPoint x: 750, endPoint y: 439, distance: 542.9
click at [750, 439] on div "Description Description title (optional) Overview - overview title and text Her…" at bounding box center [560, 360] width 687 height 712
paste textarea "Welcome to [STREET_ADDRESS][PERSON_NAME], where comfort and convenience meet in…"
type input "4,788,000"
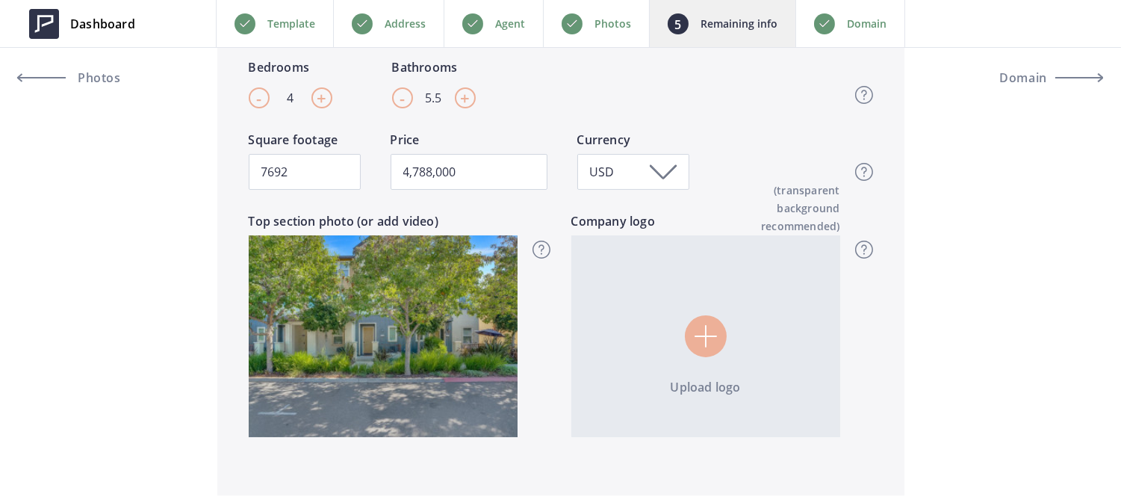
scroll to position [453, 0]
type textarea "Welcome to 2284 Morrow Street, where comfort and convenience meet in a serene s…"
click at [263, 90] on div "-" at bounding box center [259, 98] width 21 height 21
type input "3"
type input "4,788,000"
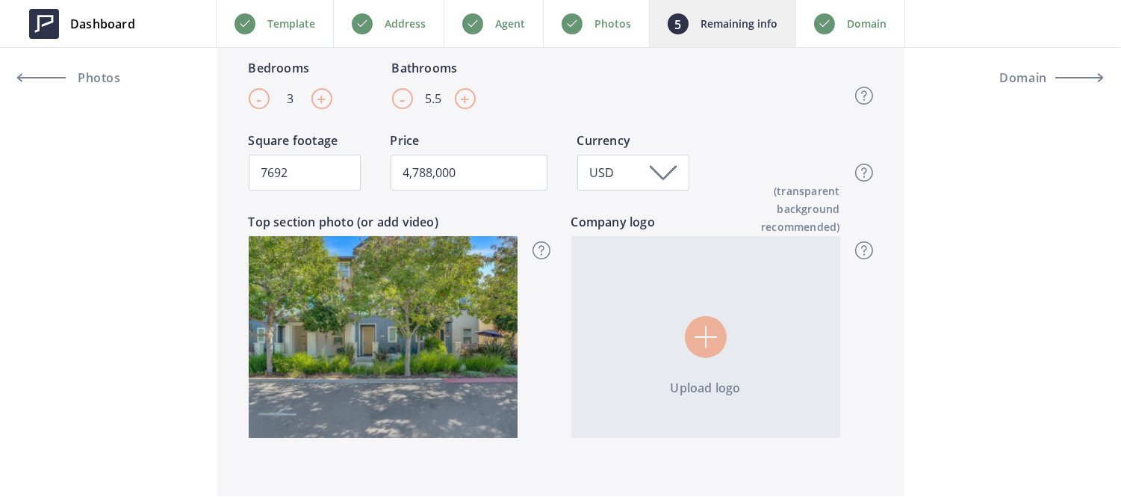
drag, startPoint x: 442, startPoint y: 98, endPoint x: 384, endPoint y: 97, distance: 57.5
click at [384, 97] on div "- 3 + Bedrooms - 5.5 + Bathrooms Top section - Beds & Baths Please enter the am…" at bounding box center [545, 95] width 592 height 72
type input "3"
type input "4,788,000"
type input "3"
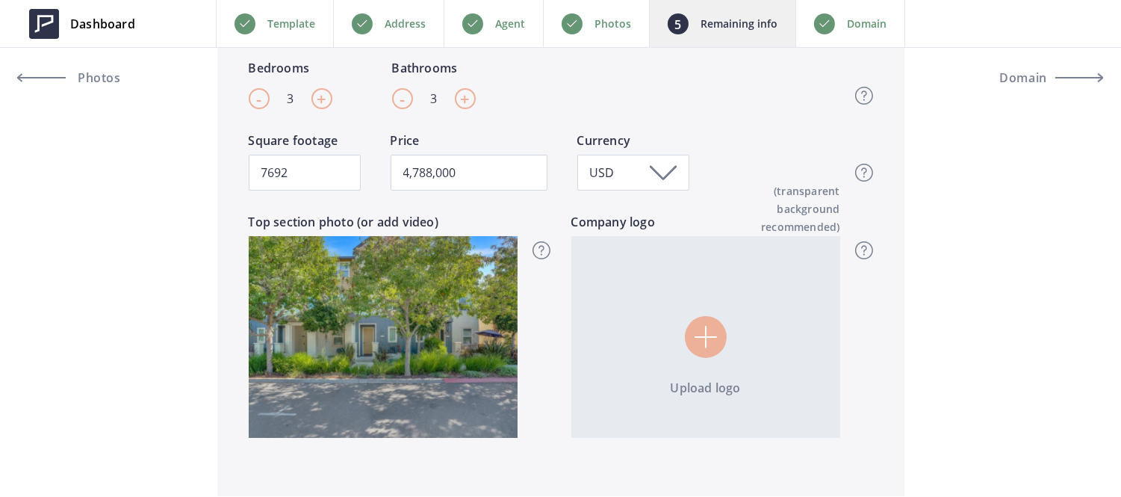
click at [495, 19] on p "Agent" at bounding box center [510, 24] width 30 height 18
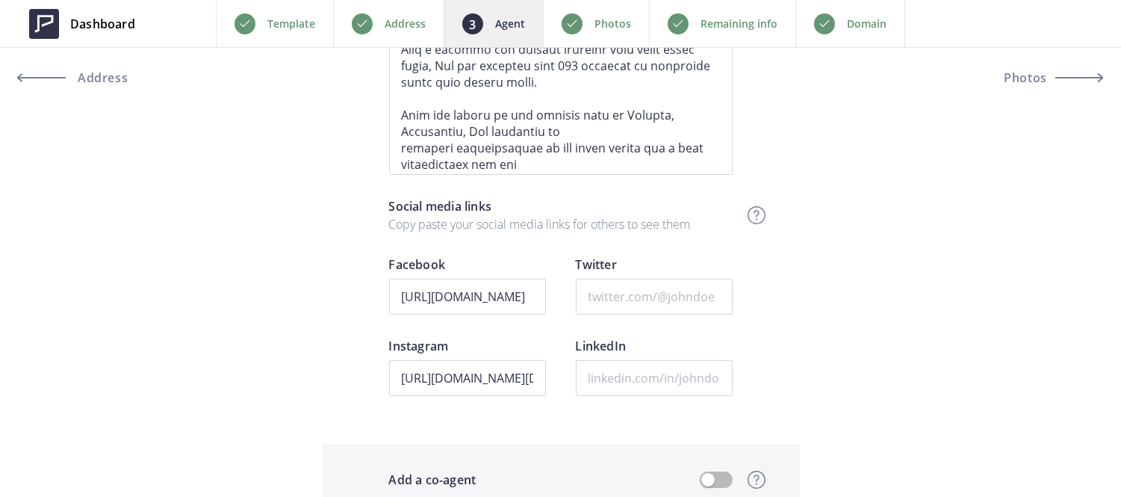
scroll to position [1368, 0]
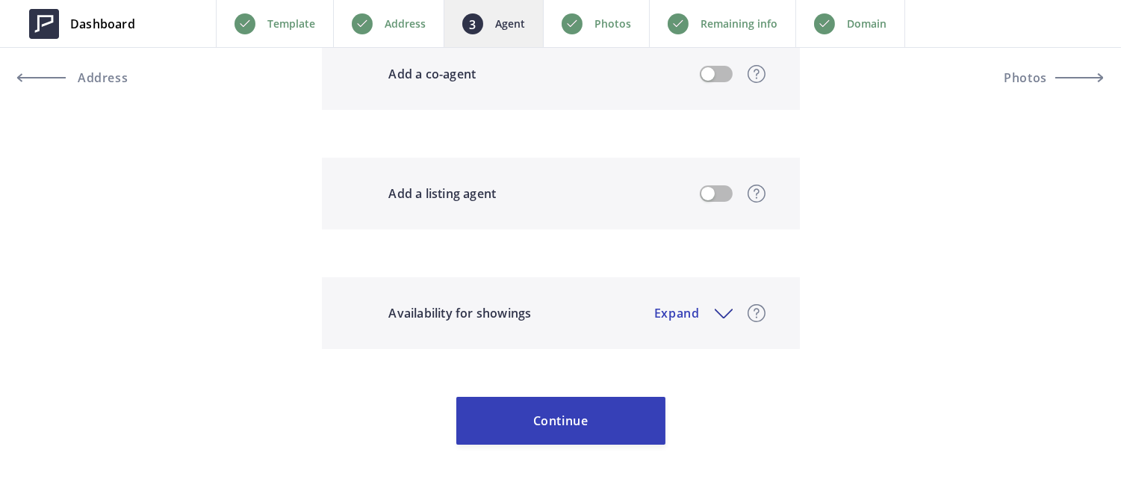
click at [619, 25] on p "Photos" at bounding box center [613, 24] width 37 height 18
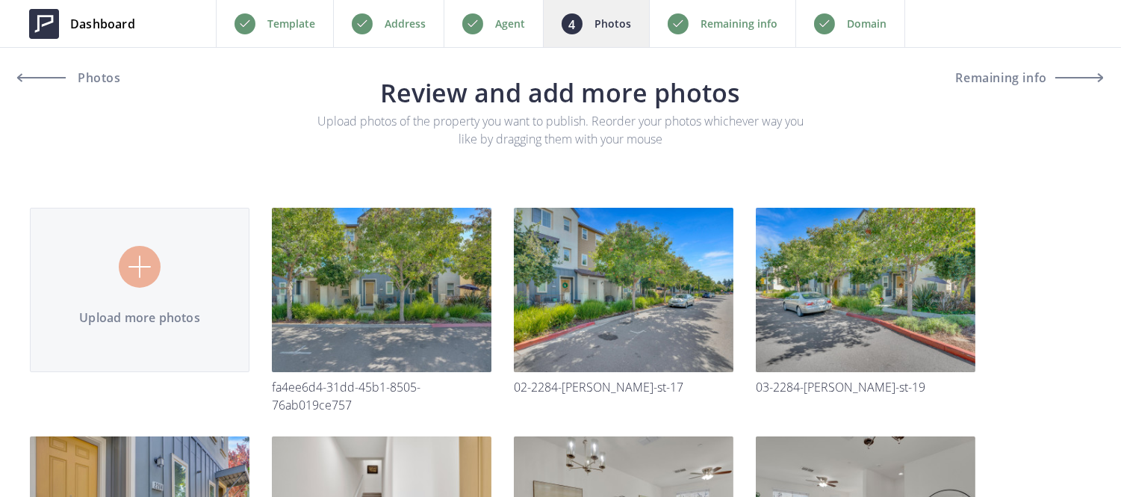
type input "C:\fakepath\06-2284 [PERSON_NAME] St-5.jpg"
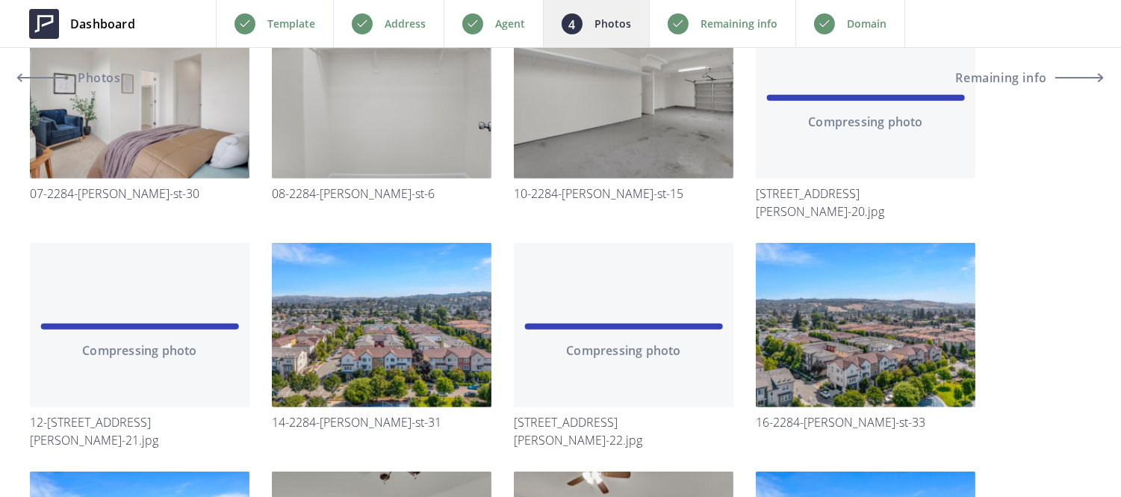
scroll to position [1631, 0]
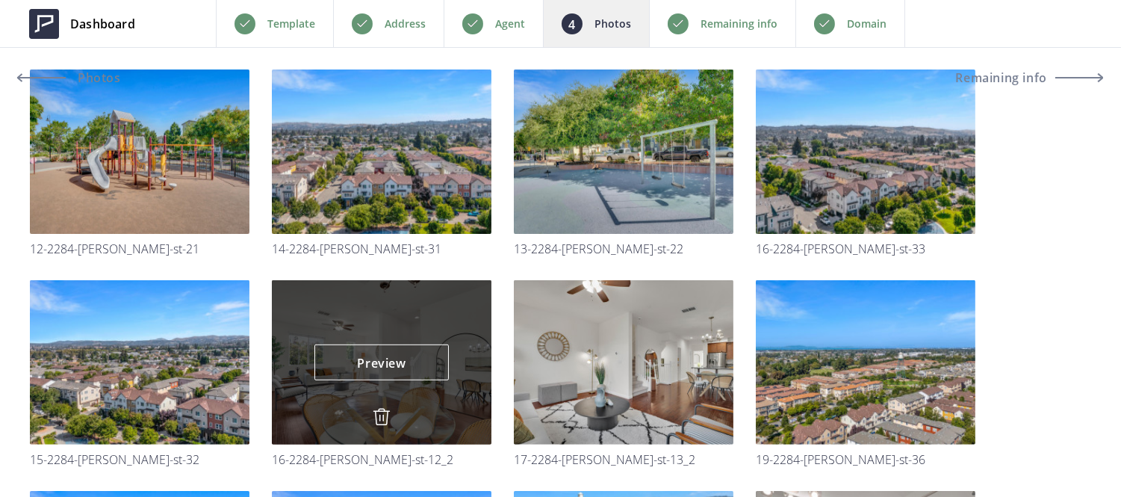
click at [376, 416] on img at bounding box center [382, 417] width 18 height 18
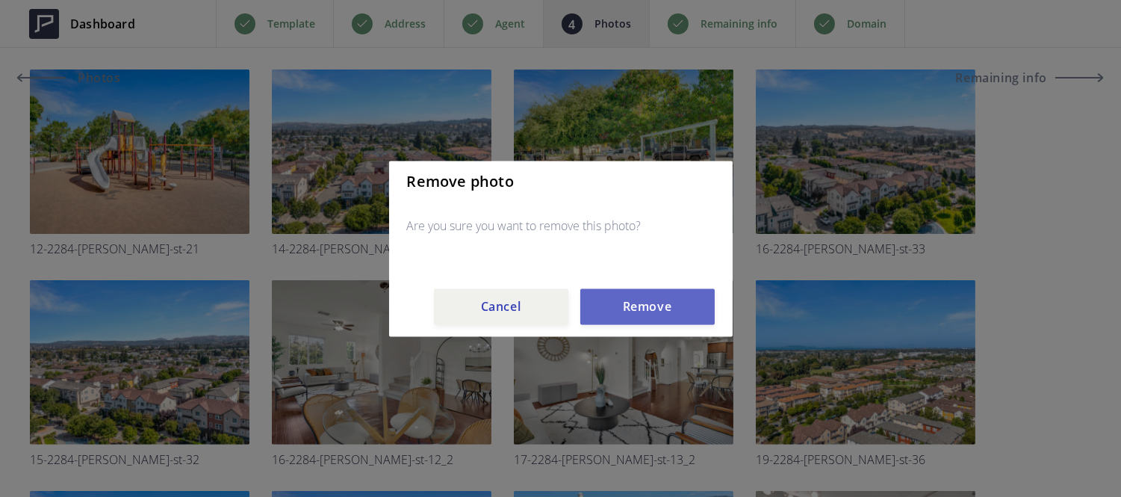
click at [631, 307] on button "Remove" at bounding box center [647, 306] width 134 height 36
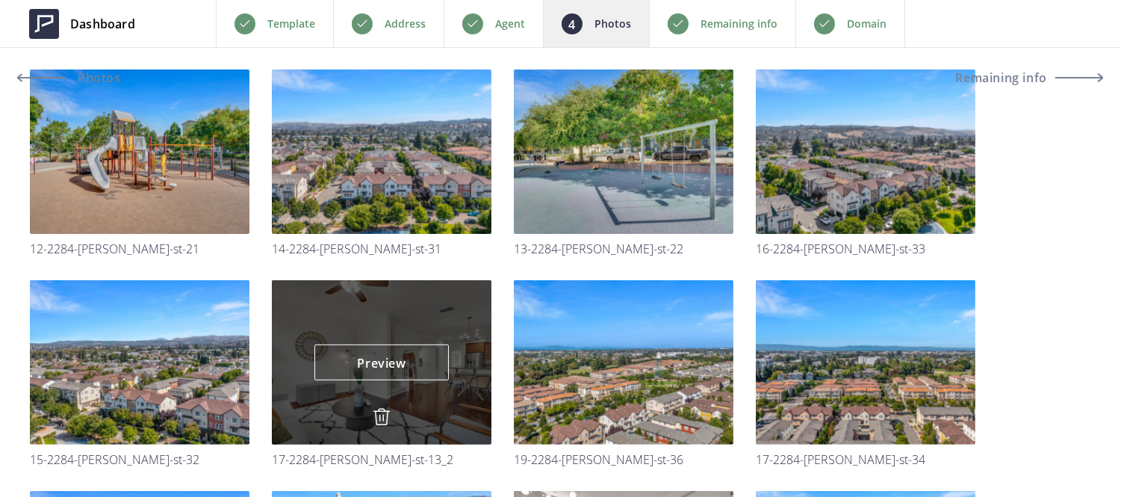
click at [381, 412] on img at bounding box center [382, 417] width 18 height 18
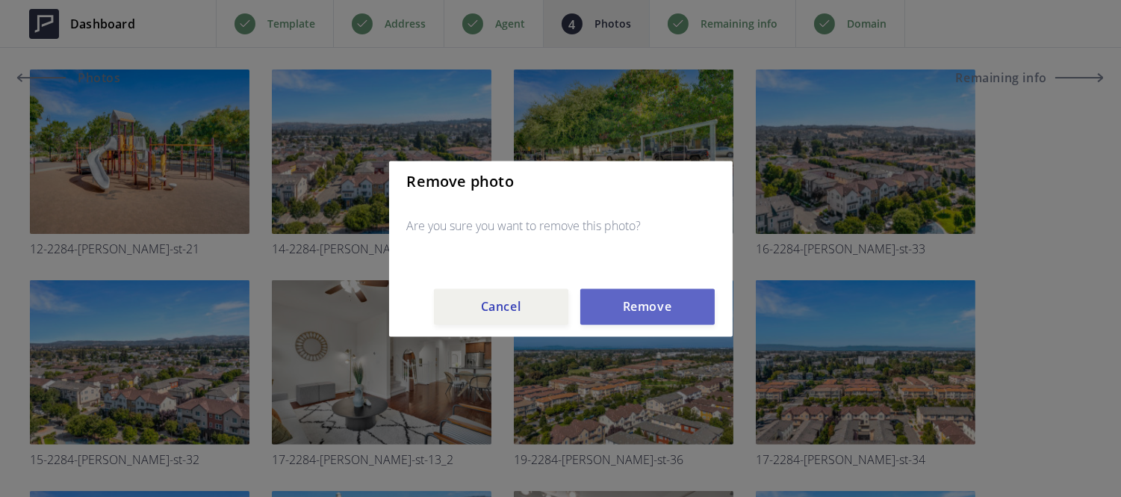
click at [654, 312] on button "Remove" at bounding box center [647, 306] width 134 height 36
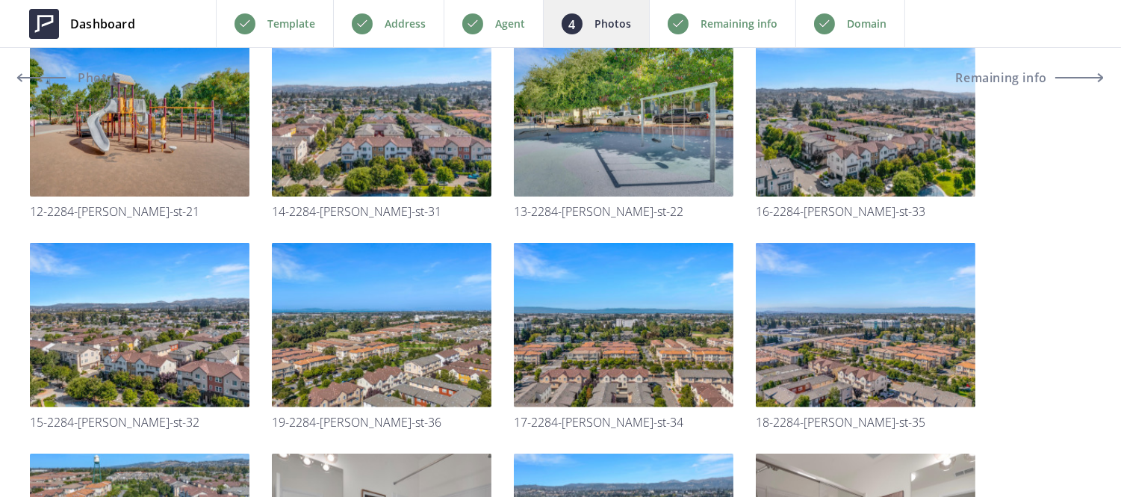
scroll to position [1960, 0]
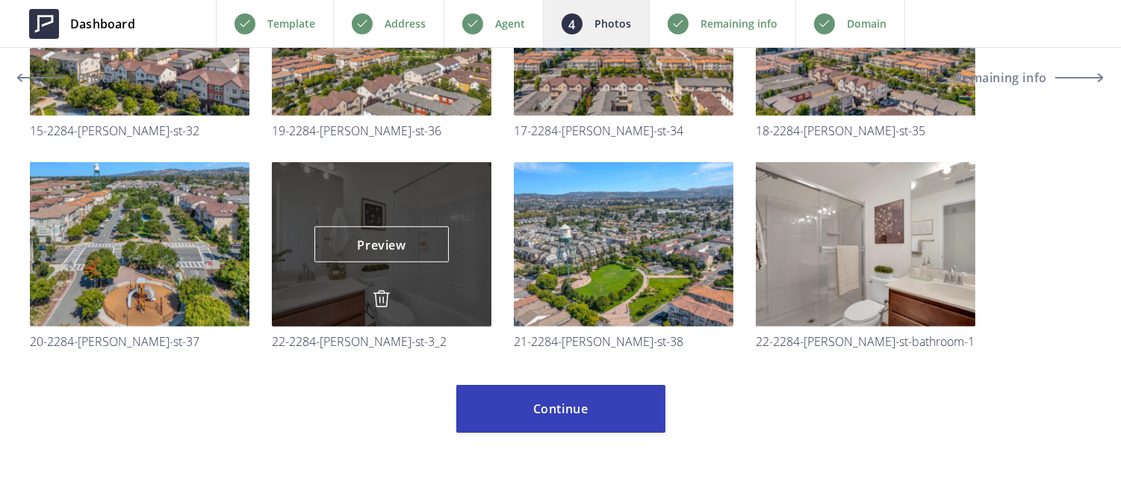
click at [383, 300] on img at bounding box center [382, 299] width 18 height 18
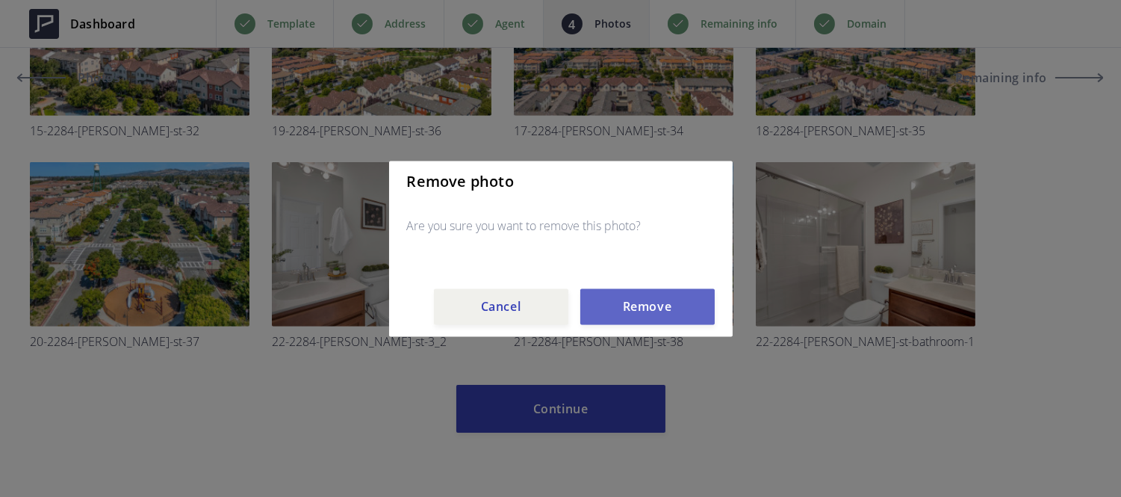
click at [634, 312] on button "Remove" at bounding box center [647, 306] width 134 height 36
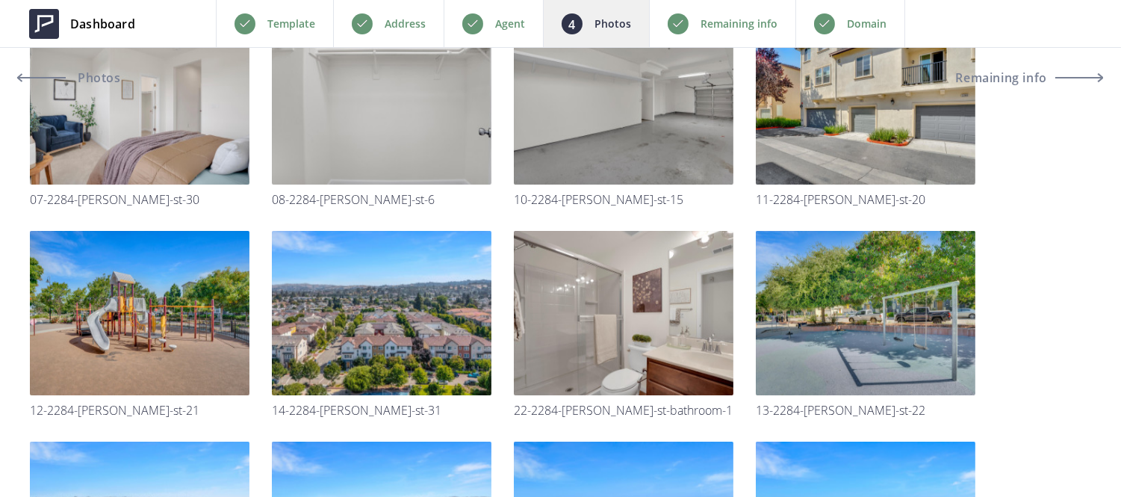
scroll to position [1460, 0]
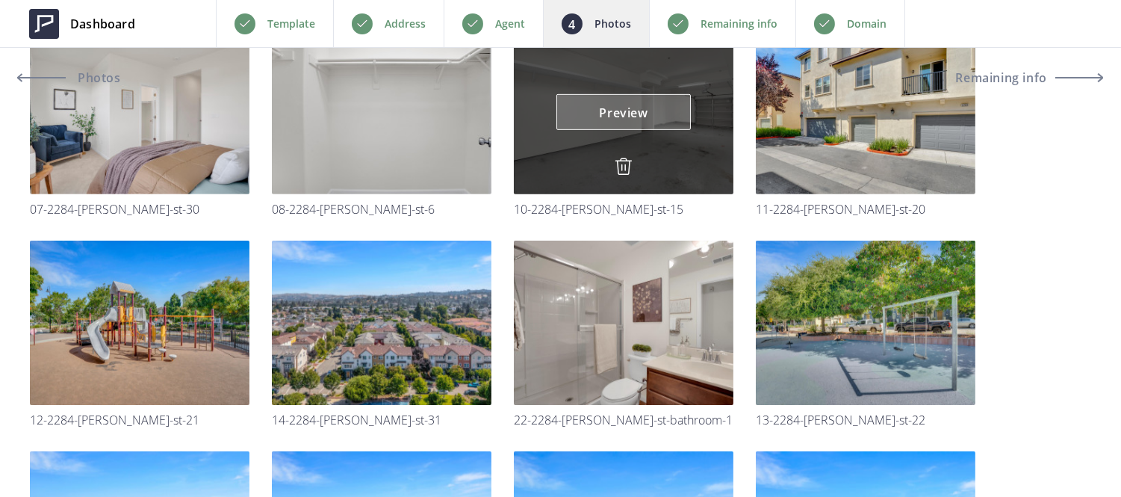
drag, startPoint x: 651, startPoint y: 221, endPoint x: 648, endPoint y: 103, distance: 118.1
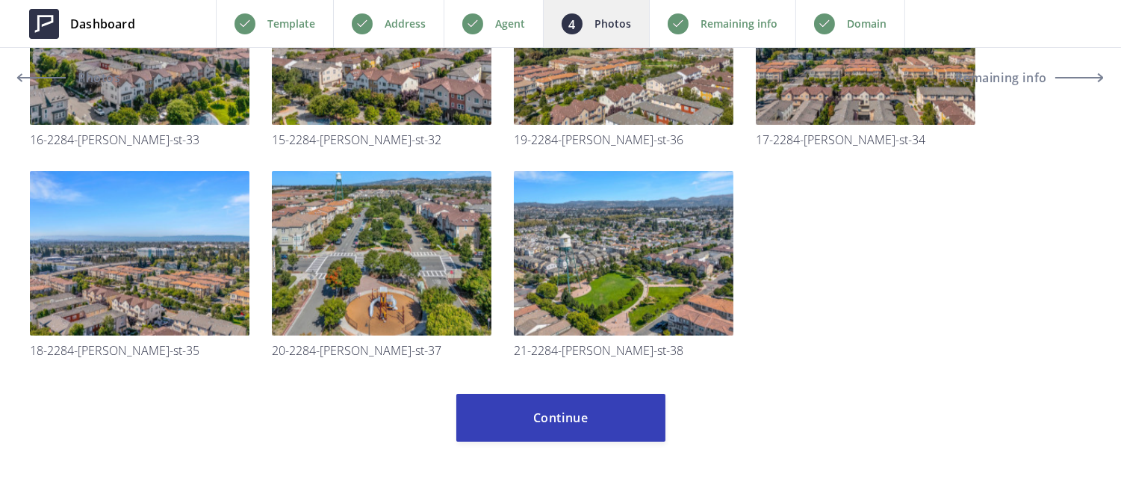
scroll to position [1960, 0]
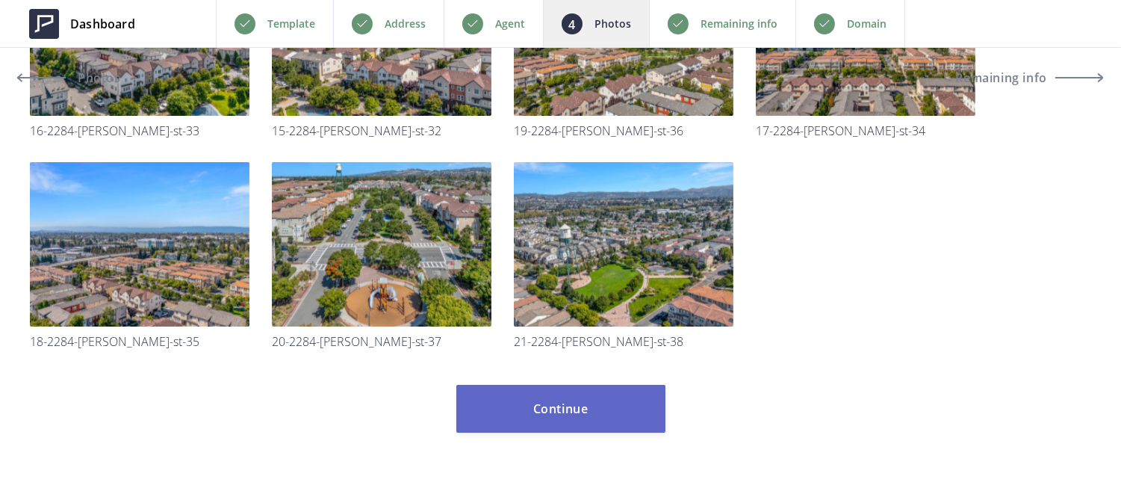
click at [617, 400] on button "Continue" at bounding box center [560, 409] width 209 height 48
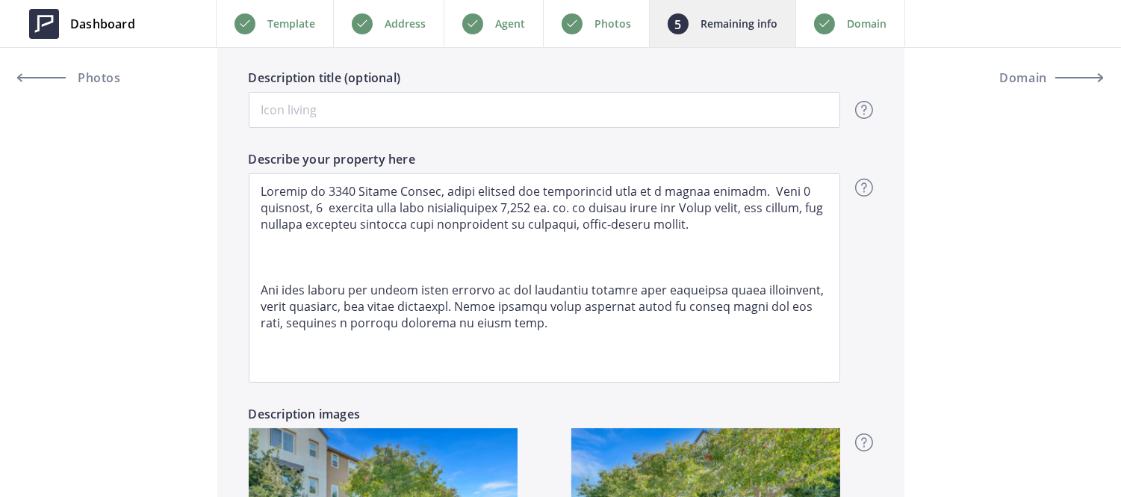
scroll to position [1020, 0]
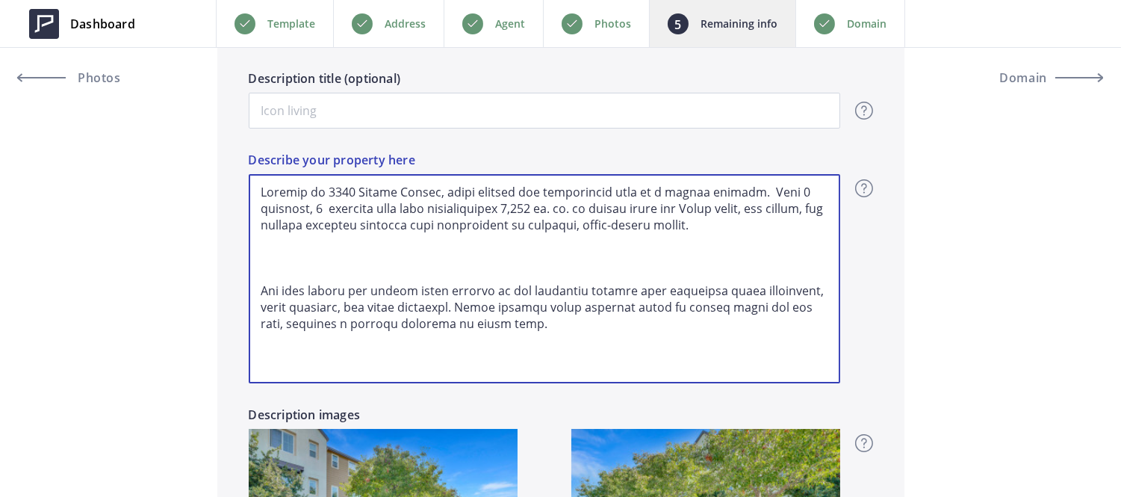
drag, startPoint x: 449, startPoint y: 189, endPoint x: 761, endPoint y: 195, distance: 311.6
click at [761, 195] on textarea "Describe your property here" at bounding box center [545, 278] width 592 height 209
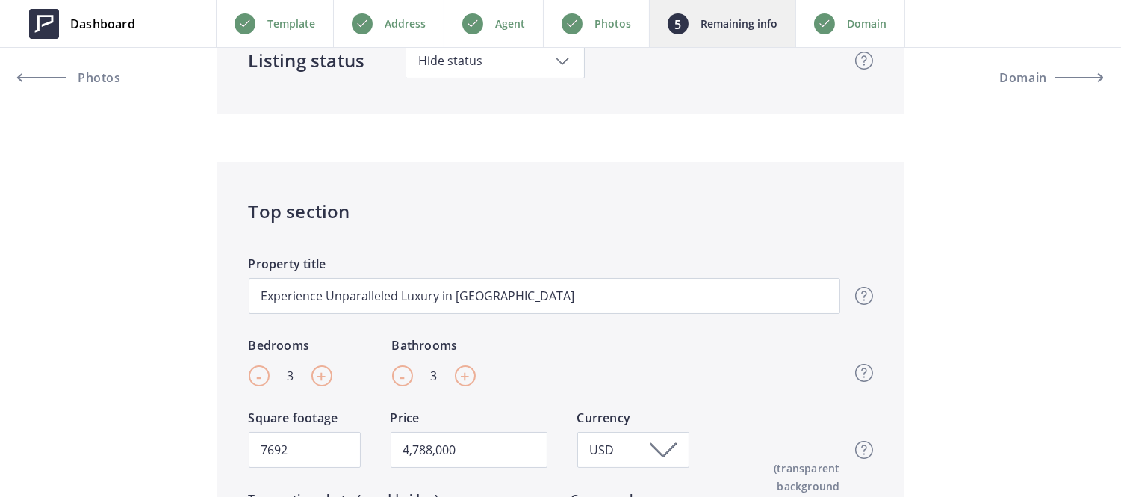
scroll to position [167, 0]
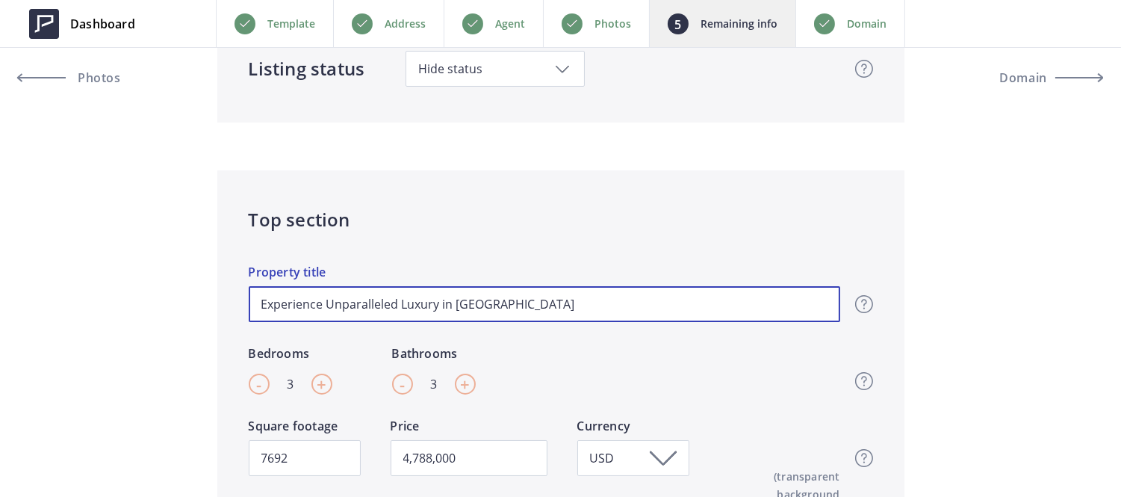
drag, startPoint x: 623, startPoint y: 303, endPoint x: 109, endPoint y: 98, distance: 553.5
paste input "where comfort and convenience meet in a serene setting"
type input "where comfort and convenience meet in a serene setting"
type input "4,788,000"
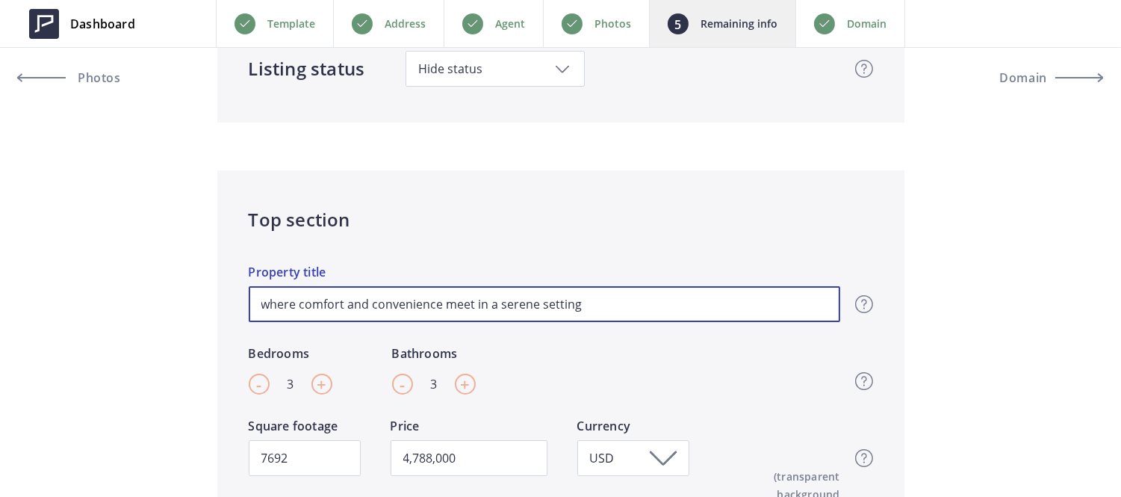
click at [267, 300] on input "where comfort and convenience meet in a serene setting" at bounding box center [545, 304] width 592 height 36
type input "here comfort and convenience meet in a serene setting"
type input "4,788,000"
type input "Where comfort and convenience meet in a serene setting"
type input "4,788,000"
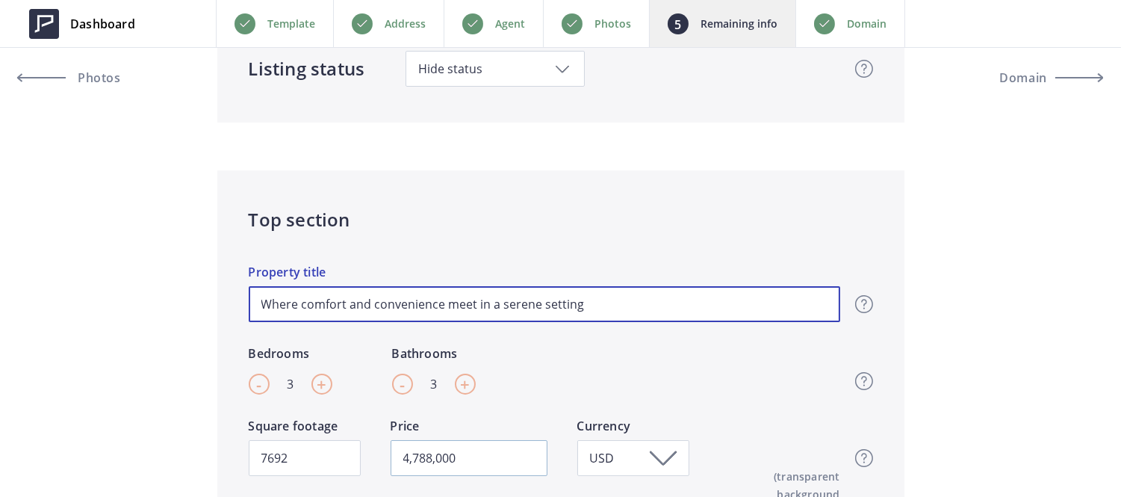
type input "Where comfort and convenience meet in a serene setting"
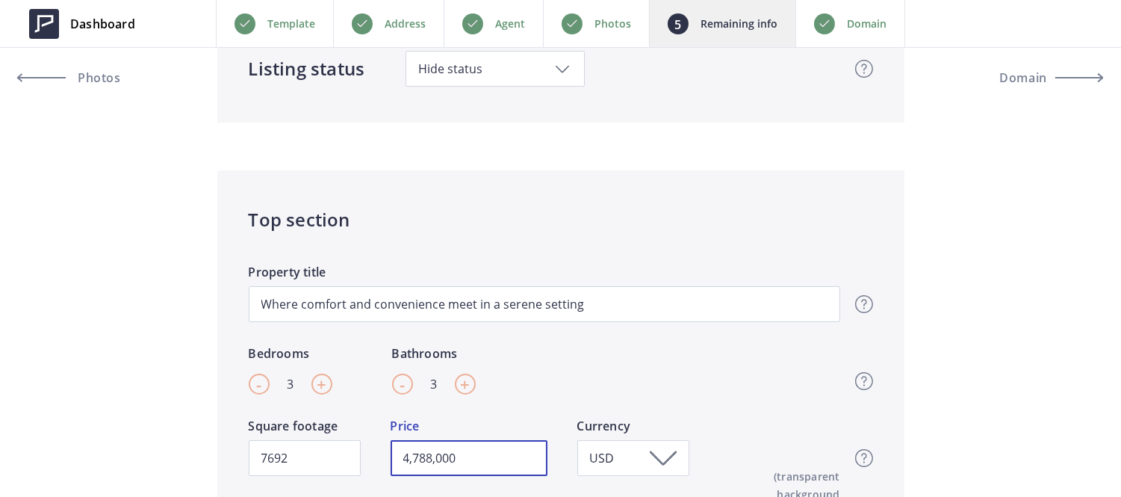
click at [503, 457] on input "4,788,000" at bounding box center [469, 458] width 157 height 36
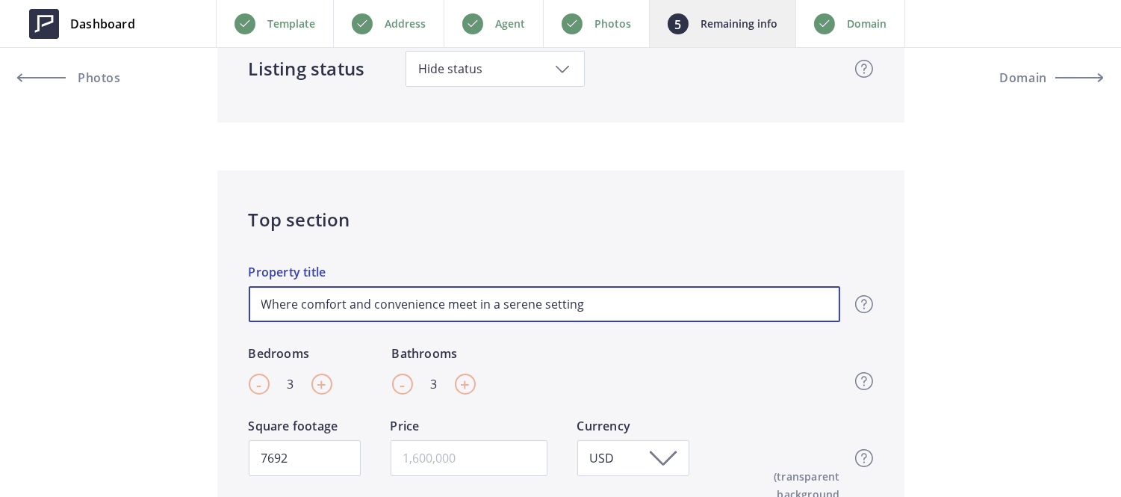
click at [309, 300] on input "Where comfort and convenience meet in a serene setting" at bounding box center [545, 304] width 592 height 36
click at [377, 305] on input "Where Comfort and convenience meet in a serene setting" at bounding box center [545, 304] width 592 height 36
click at [453, 306] on input "Where Comfort and Convenience meet in a serene setting" at bounding box center [545, 304] width 592 height 36
click at [506, 305] on input "Where Comfort and Convenience Meet in a serene setting" at bounding box center [545, 304] width 592 height 36
click at [554, 303] on input "Where Comfort and Convenience Meet in a Serene setting" at bounding box center [545, 304] width 592 height 36
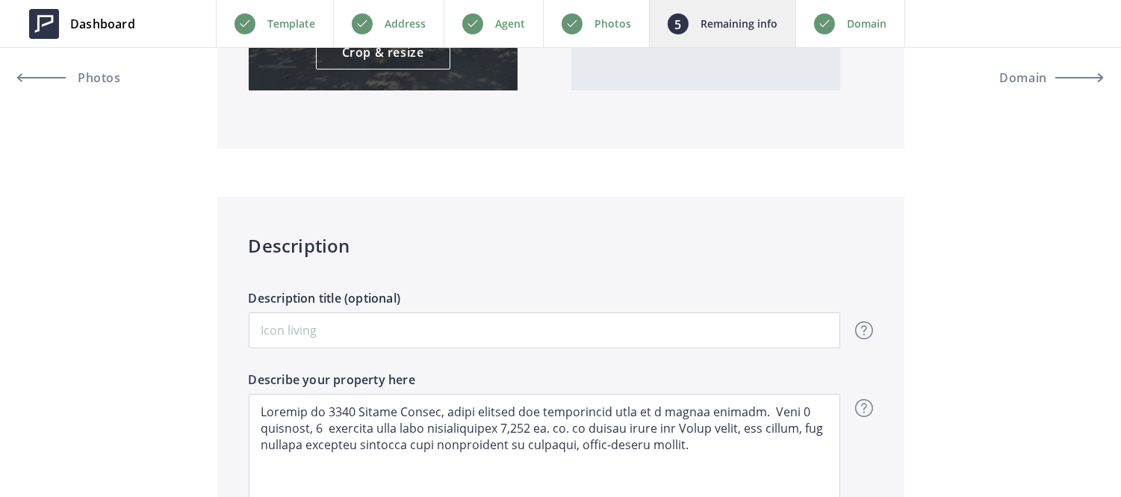
scroll to position [828, 0]
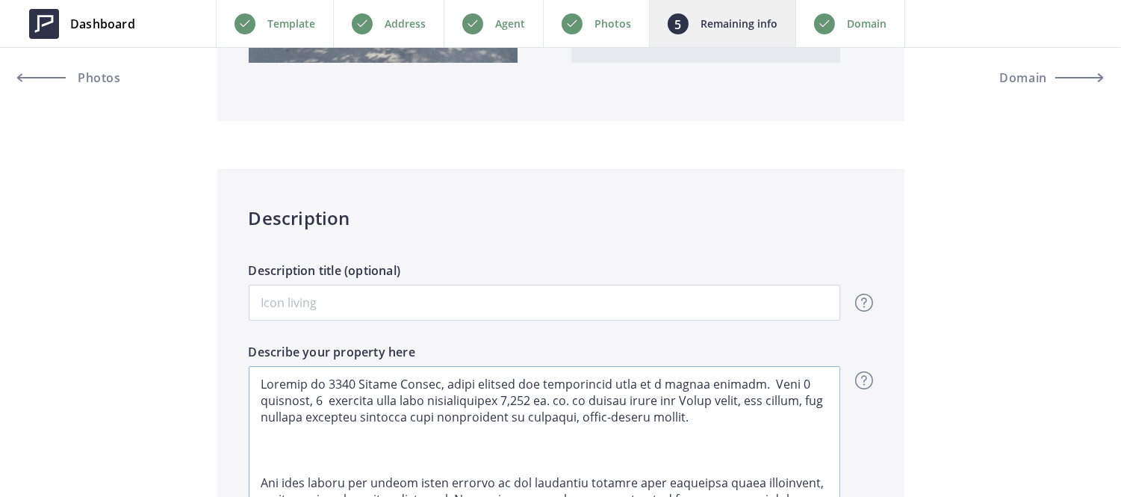
type input "Where Comfort and Convenience Meet in a Serene Setting"
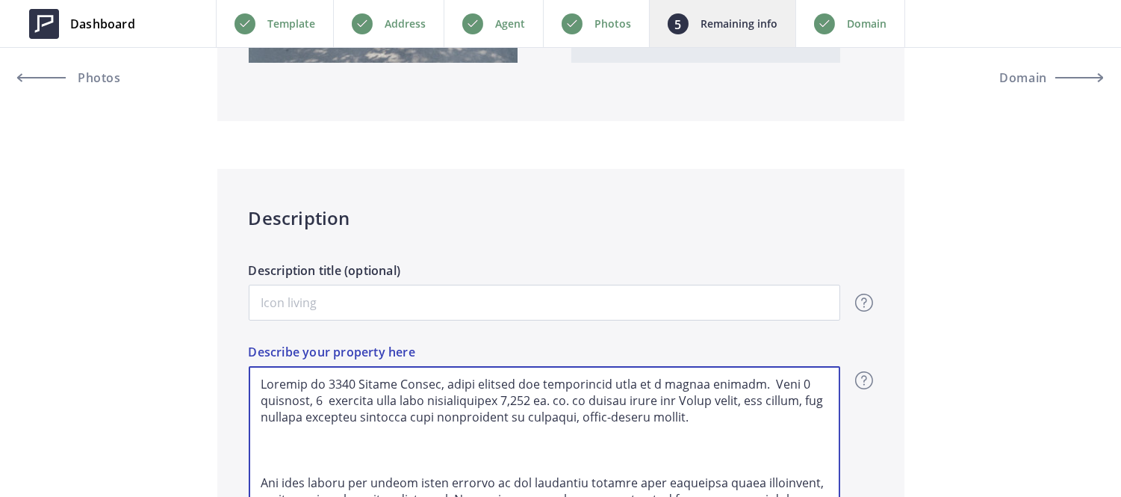
click at [558, 403] on textarea "Describe your property here" at bounding box center [545, 470] width 592 height 209
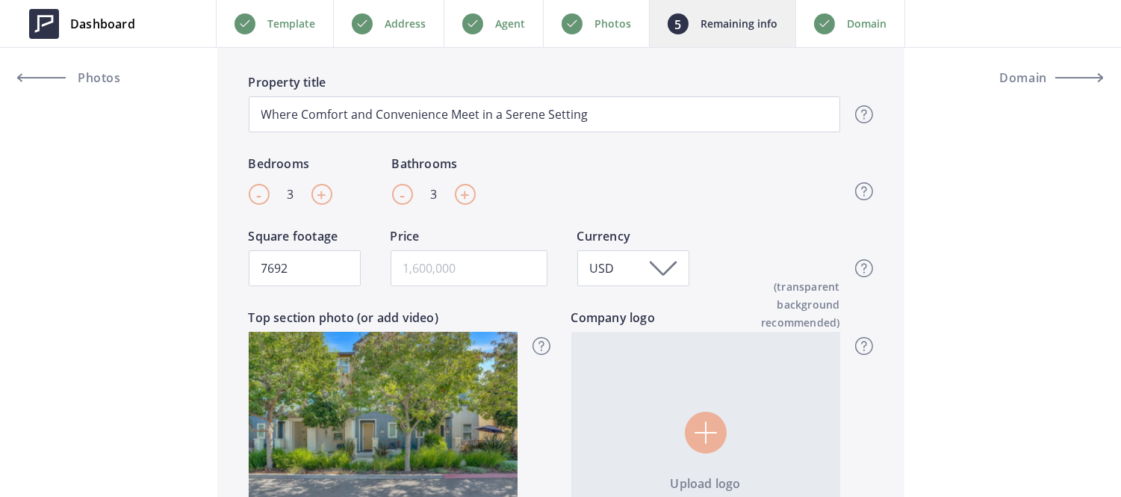
scroll to position [356, 0]
click at [305, 264] on input "7692" at bounding box center [305, 269] width 112 height 36
paste input "1,446"
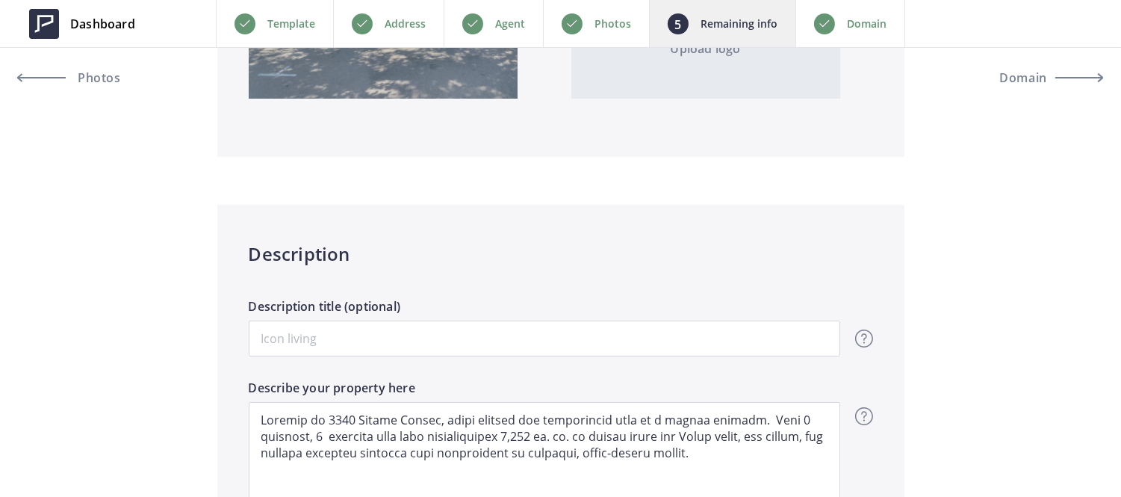
scroll to position [670, 0]
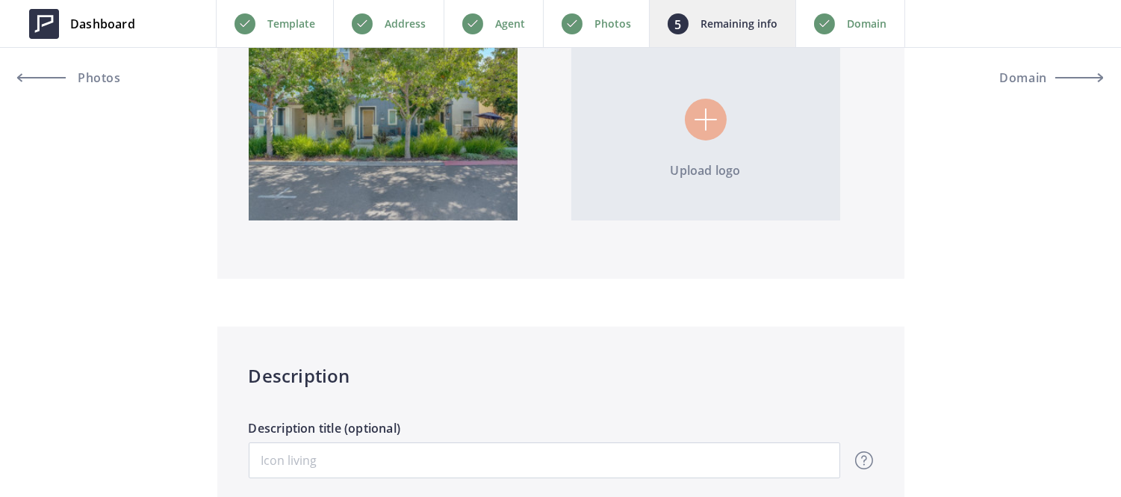
type input "1,446"
click at [838, 25] on div "Domain" at bounding box center [851, 23] width 110 height 47
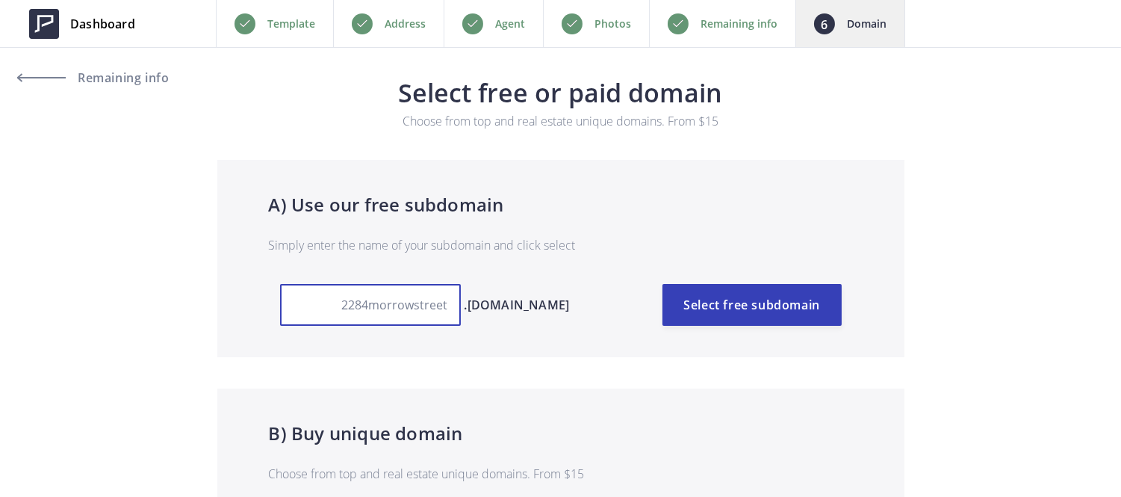
click at [444, 307] on input "2284morrowstreet" at bounding box center [370, 305] width 181 height 42
click at [444, 307] on input "2284morrowst" at bounding box center [370, 305] width 181 height 42
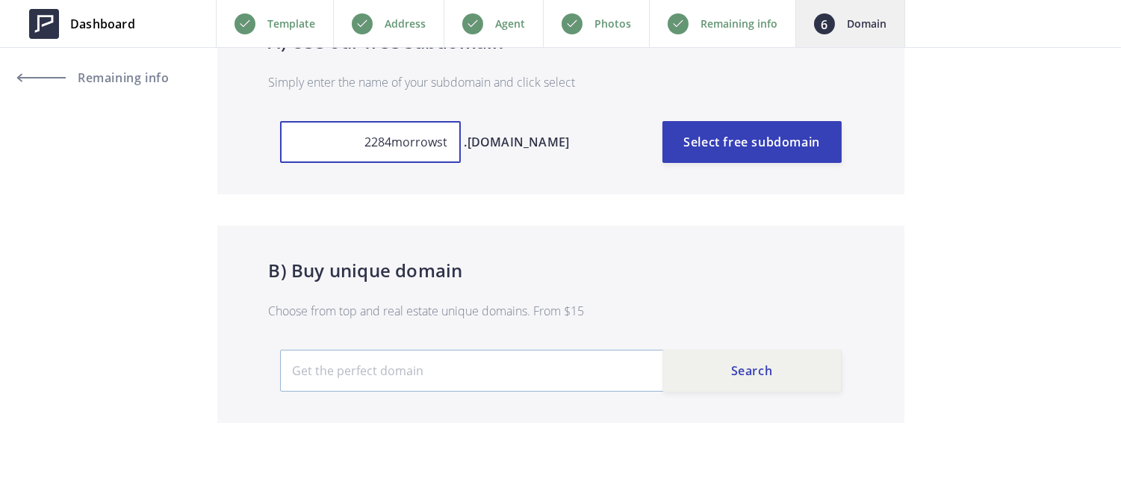
type input "2284morrowst"
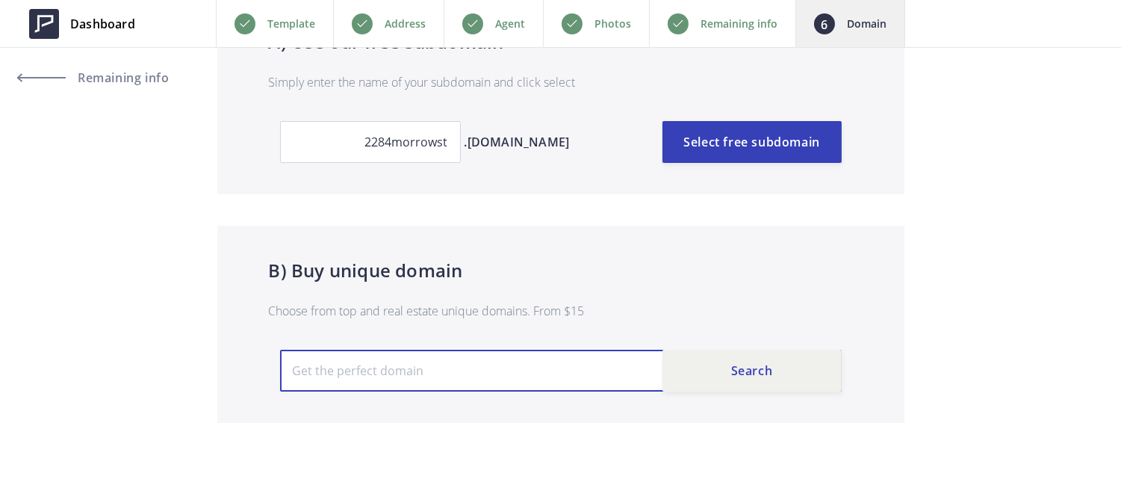
click at [466, 383] on input "text" at bounding box center [561, 371] width 562 height 42
paste input "2284morrowst"
type input "[DOMAIN_NAME]"
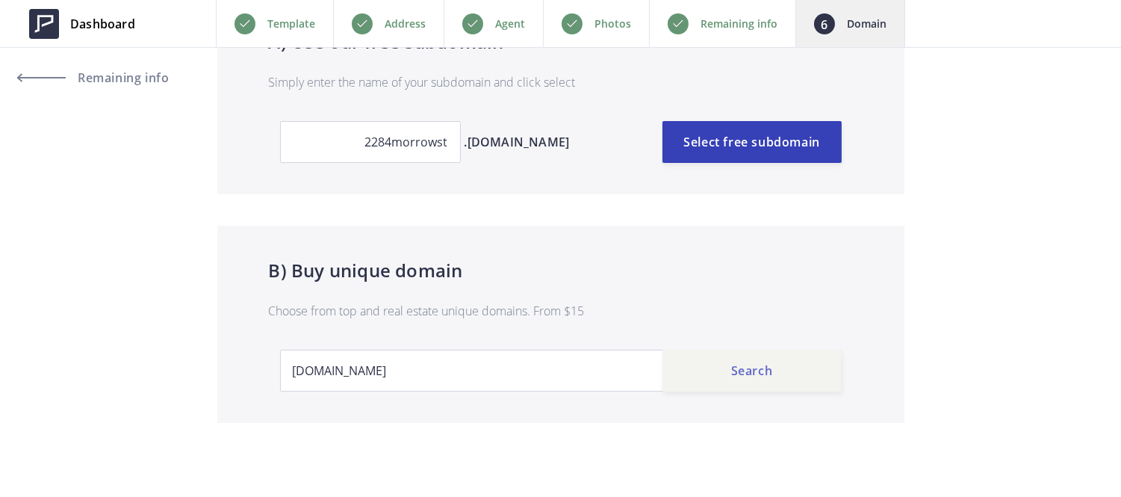
click at [734, 387] on button "Search" at bounding box center [752, 371] width 179 height 42
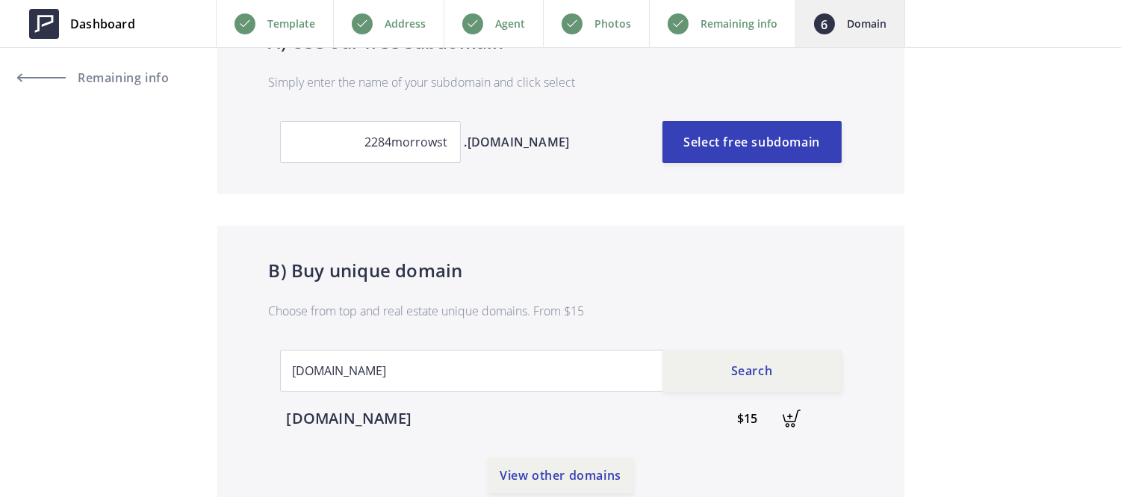
click at [795, 415] on img at bounding box center [791, 418] width 33 height 33
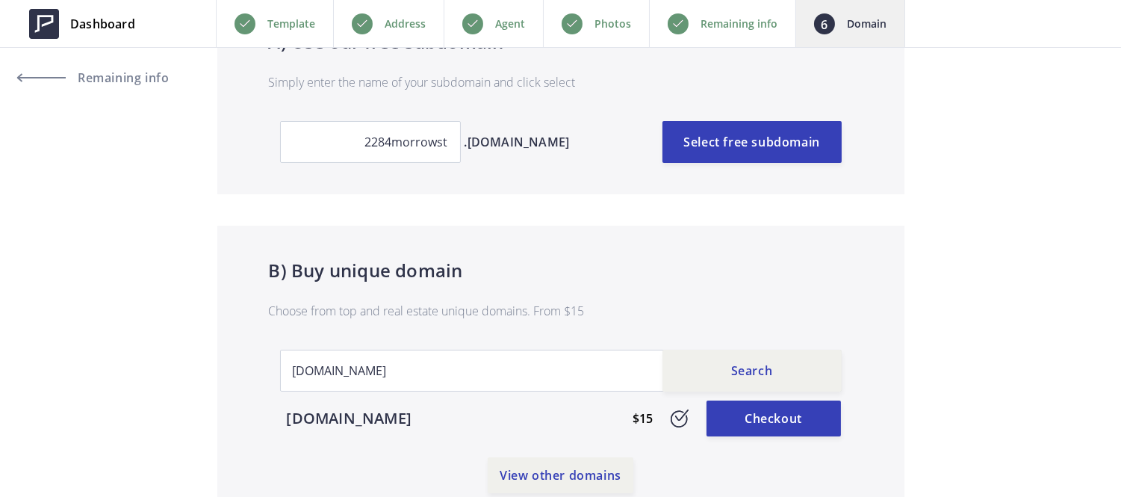
click at [795, 415] on link "Checkout" at bounding box center [774, 418] width 134 height 36
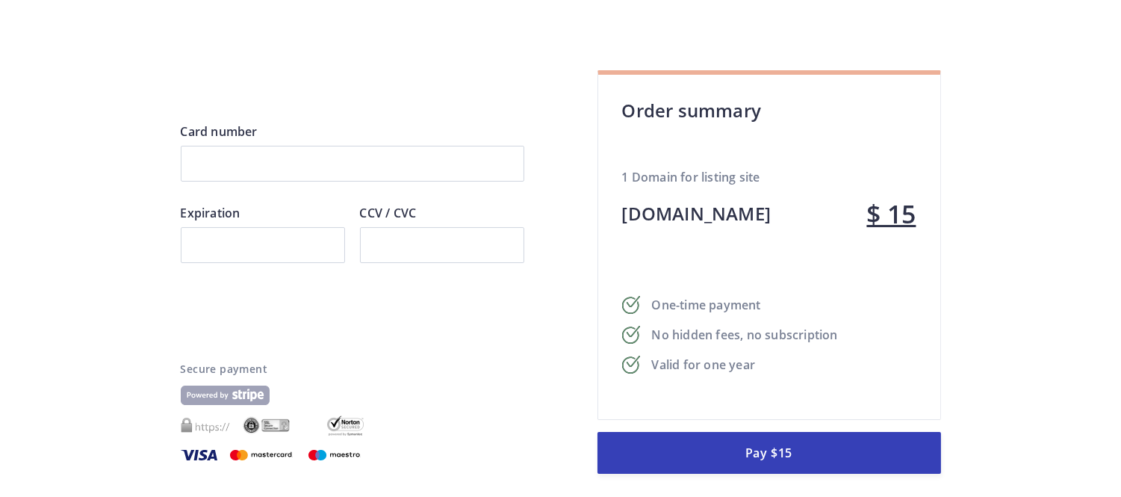
scroll to position [76, 0]
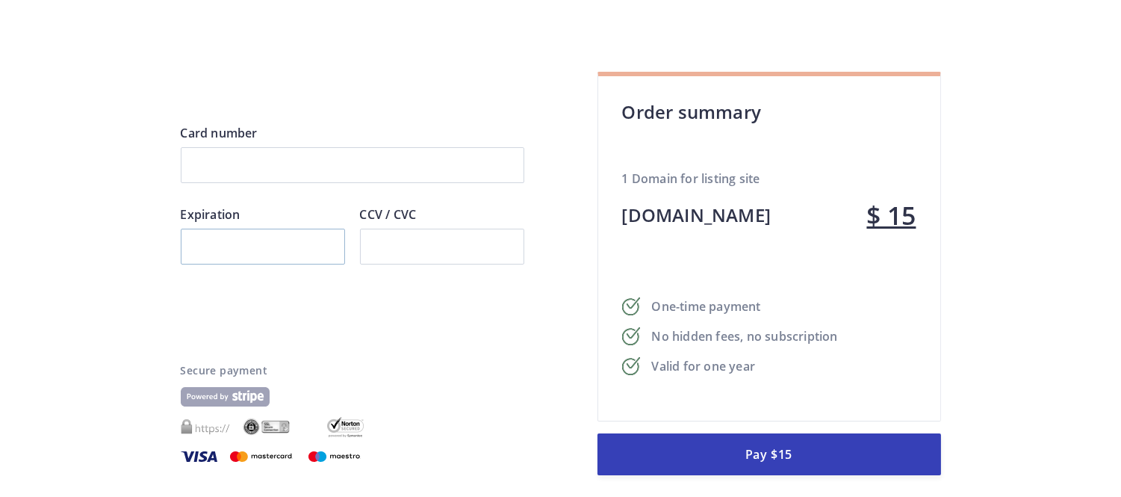
click at [211, 260] on div at bounding box center [263, 247] width 164 height 36
click at [377, 255] on div at bounding box center [442, 247] width 164 height 36
click at [401, 359] on div "Card number Expiration CCV / CVC Pay $15 Secure payment" at bounding box center [353, 300] width 344 height 352
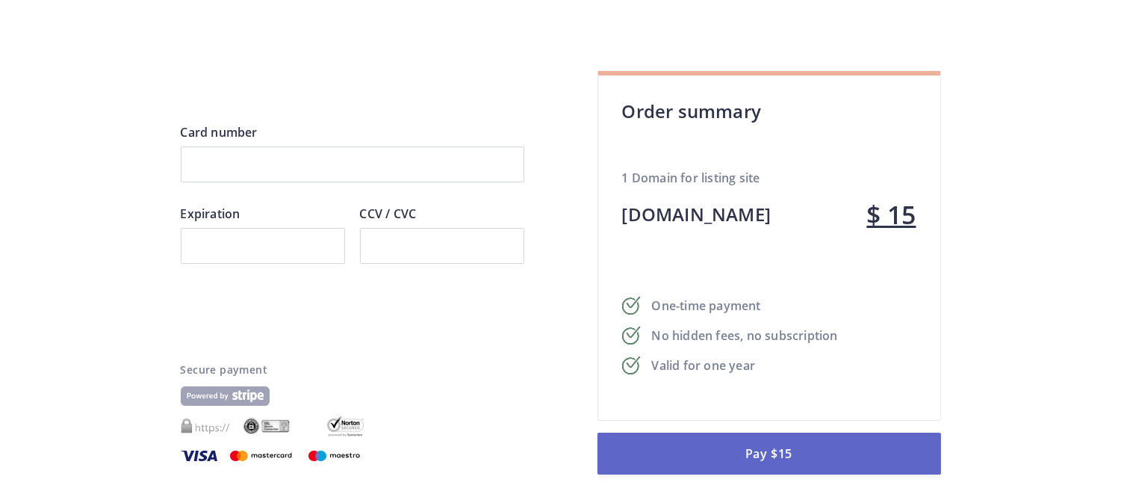
click at [824, 459] on button "Pay $15" at bounding box center [770, 454] width 344 height 42
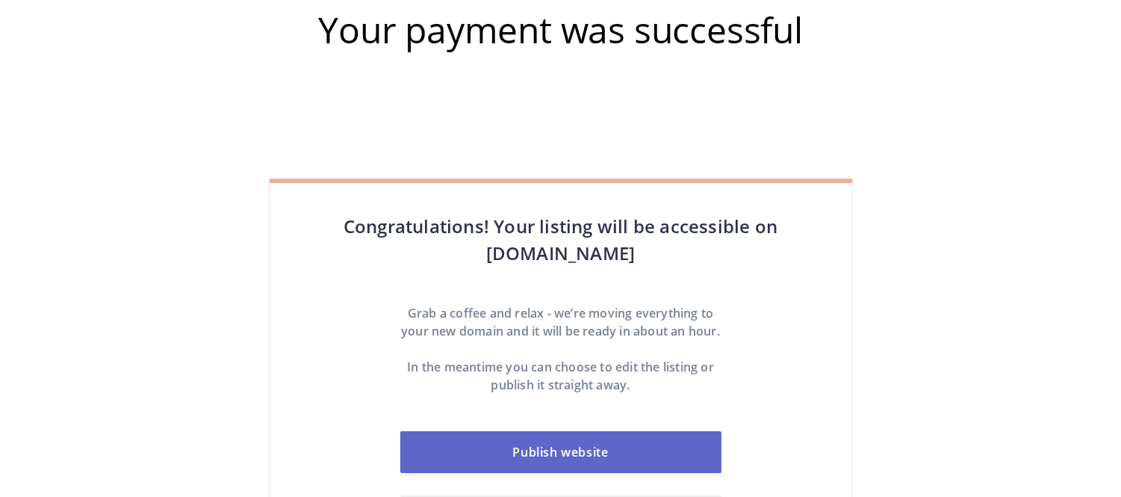
click at [707, 459] on link "Publish website" at bounding box center [560, 452] width 321 height 42
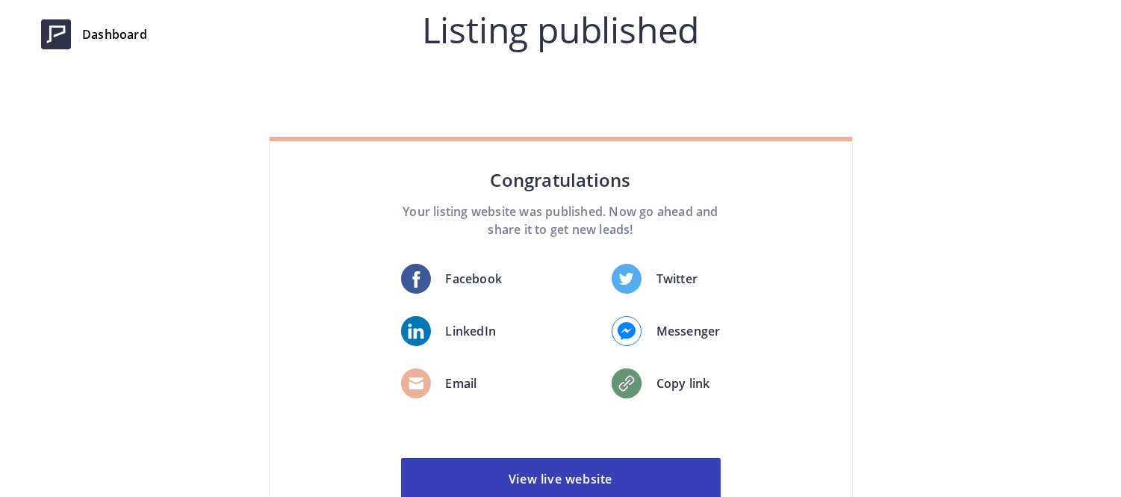
click at [707, 459] on link "View live website" at bounding box center [561, 479] width 320 height 42
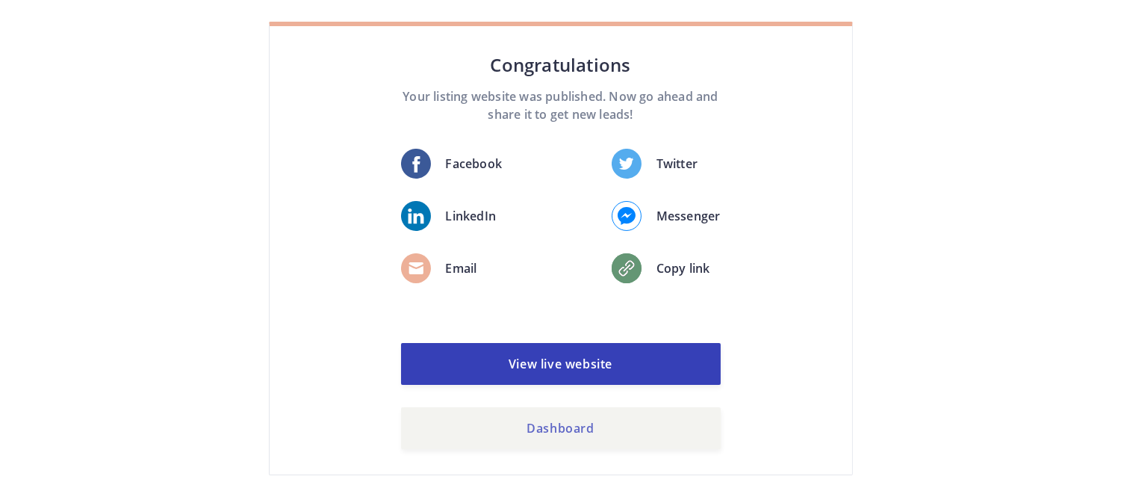
click at [600, 421] on link "Dashboard" at bounding box center [561, 428] width 320 height 42
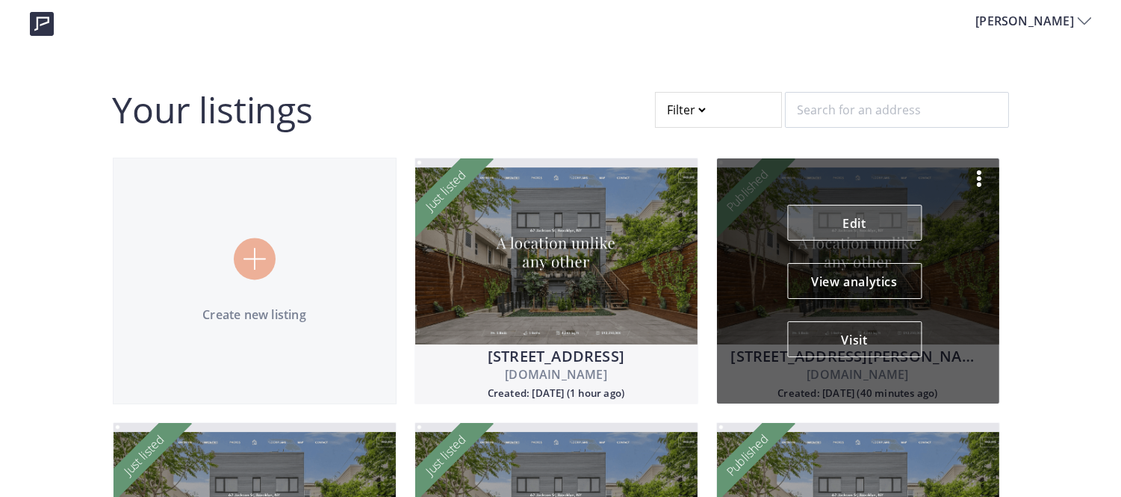
click at [879, 227] on link "Edit" at bounding box center [854, 223] width 134 height 36
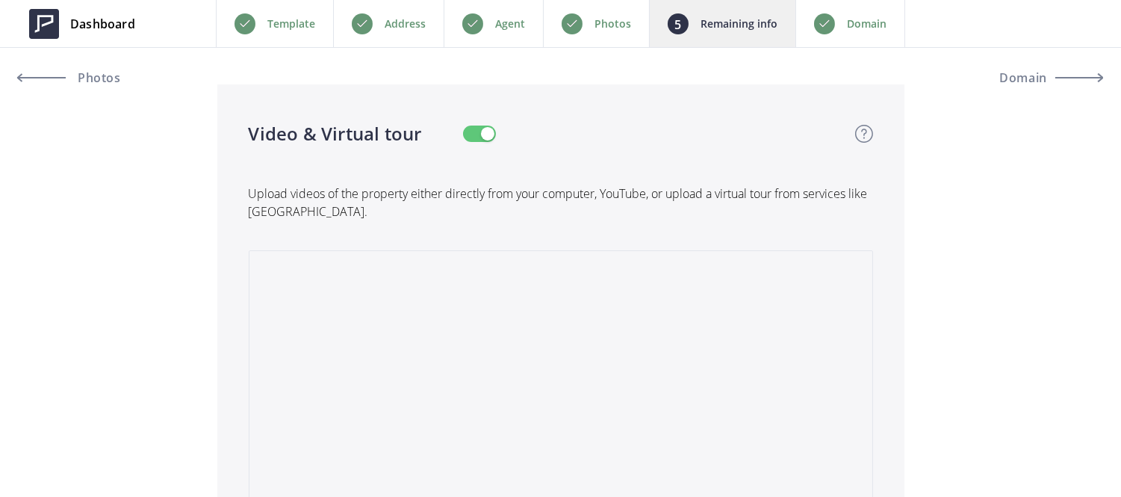
scroll to position [3225, 0]
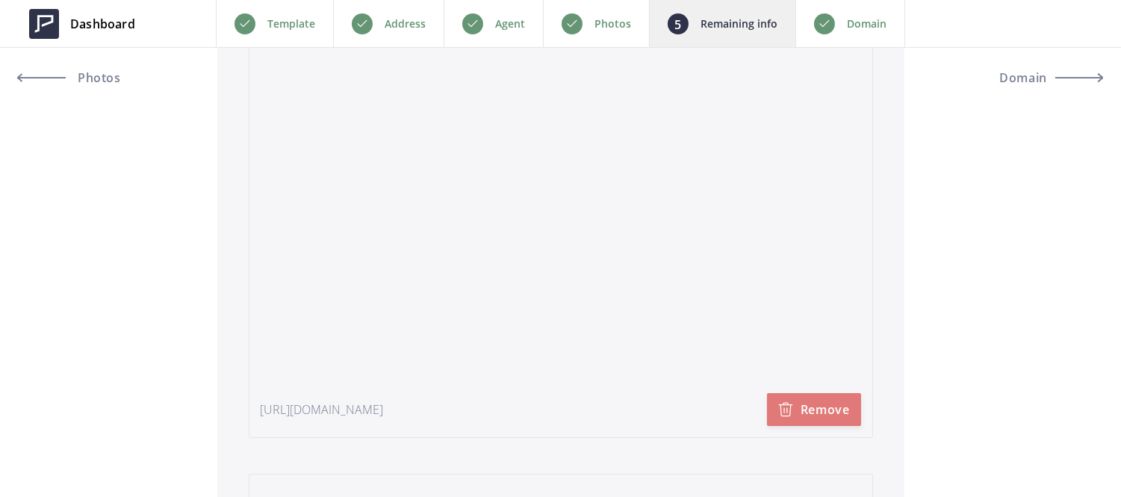
click at [840, 419] on button "Remove" at bounding box center [814, 409] width 94 height 33
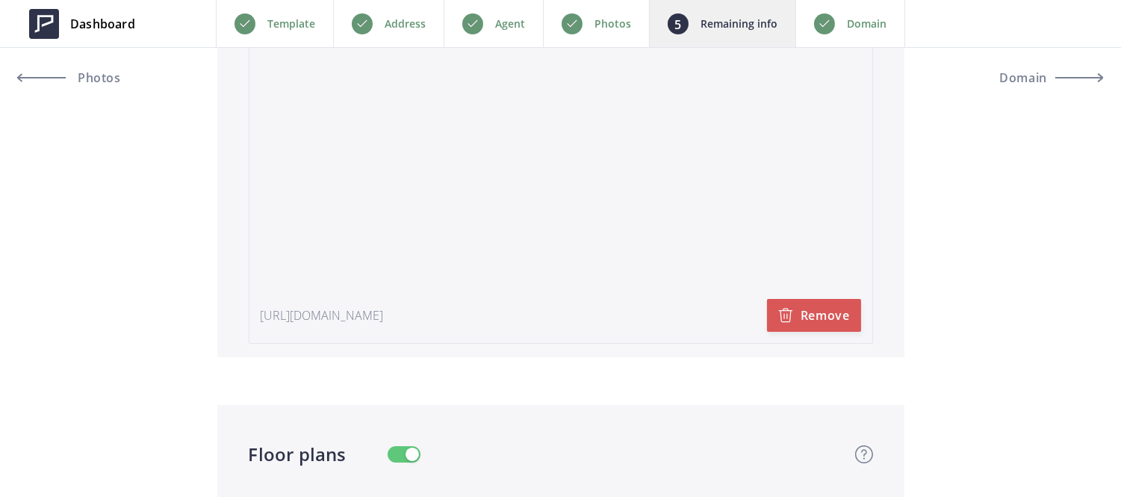
scroll to position [3386, 0]
click at [819, 326] on button "Remove" at bounding box center [814, 314] width 94 height 33
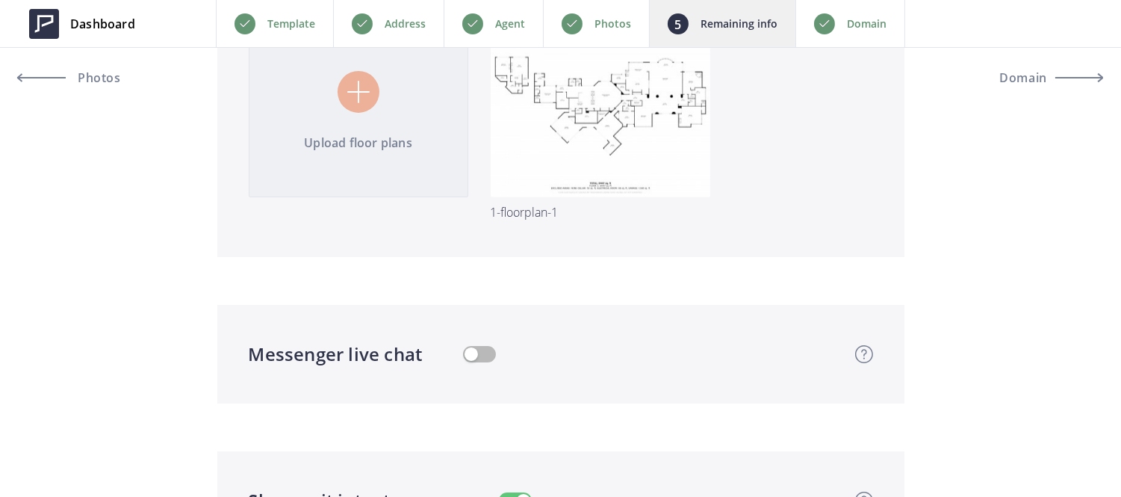
scroll to position [3541, 0]
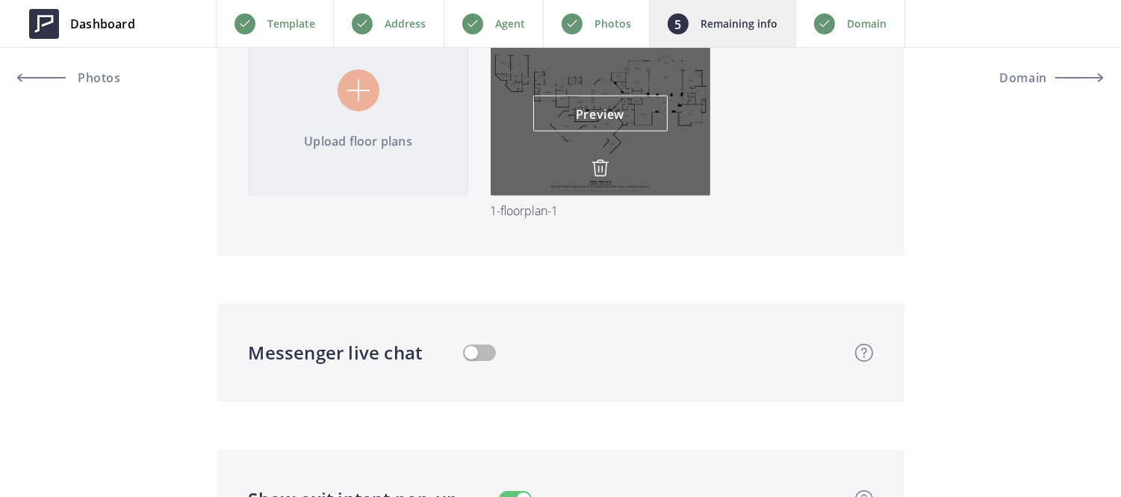
click at [596, 168] on img at bounding box center [601, 168] width 18 height 18
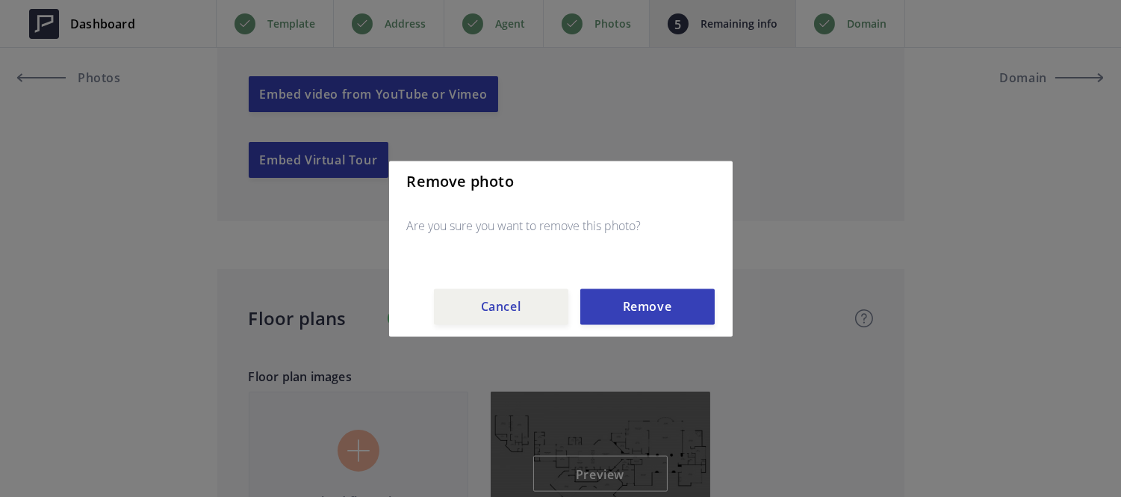
scroll to position [3190, 0]
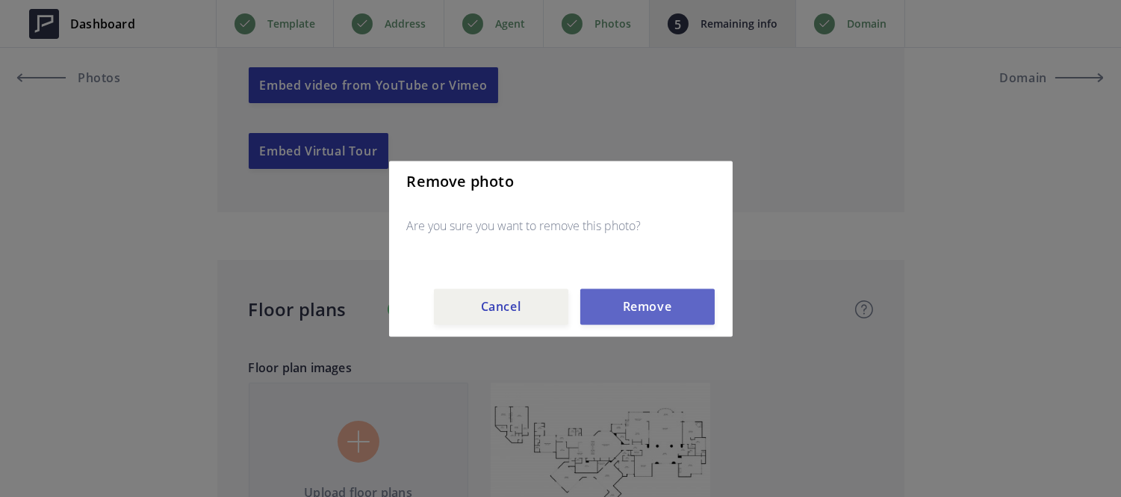
click at [665, 321] on button "Remove" at bounding box center [647, 306] width 134 height 36
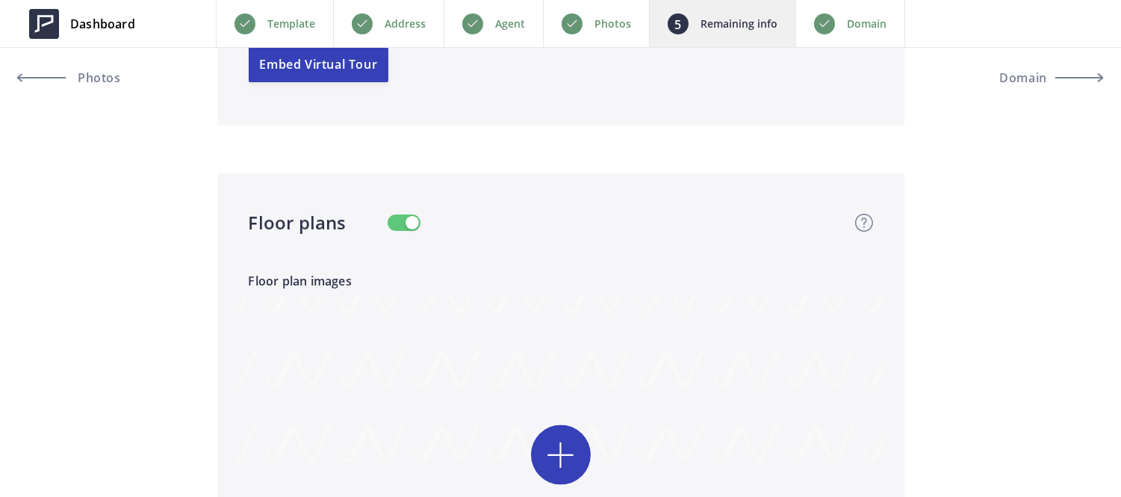
scroll to position [3277, 0]
click at [562, 442] on input "file" at bounding box center [561, 481] width 647 height 373
type input "C:\fakepath\all_floors_2284_morrow_street_hayward_with_dim.png"
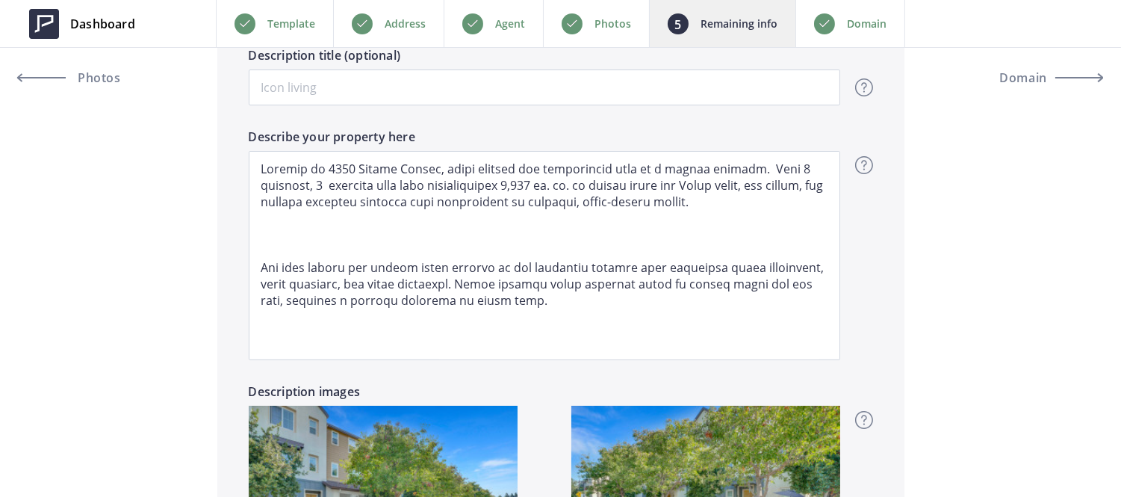
scroll to position [1251, 0]
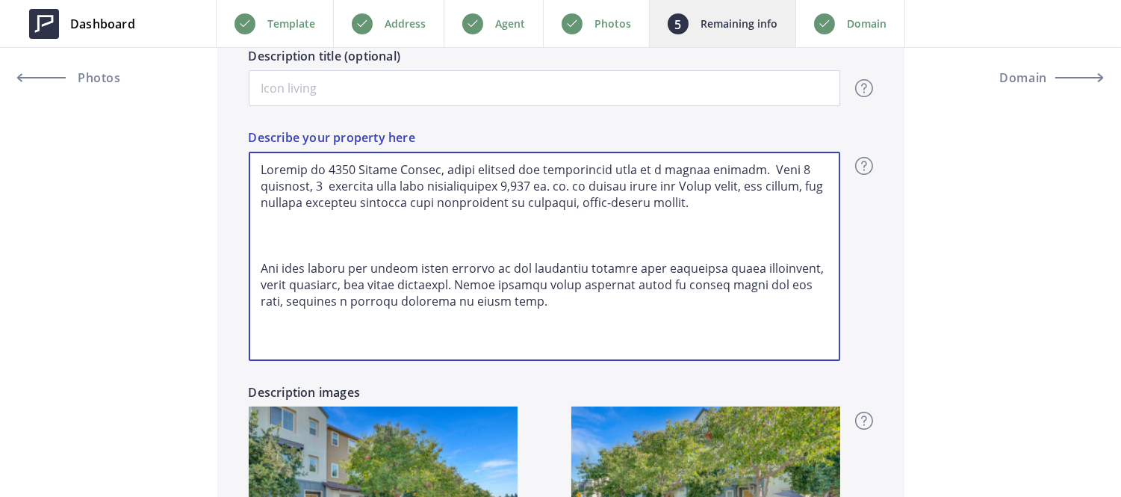
click at [265, 229] on textarea "Describe your property here" at bounding box center [545, 256] width 592 height 209
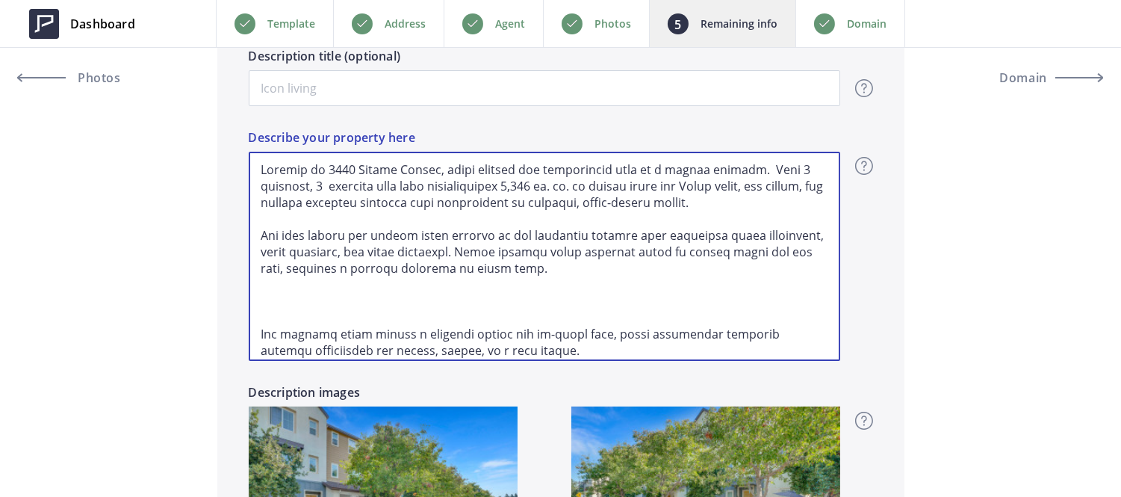
click at [284, 302] on textarea "Describe your property here" at bounding box center [545, 256] width 592 height 209
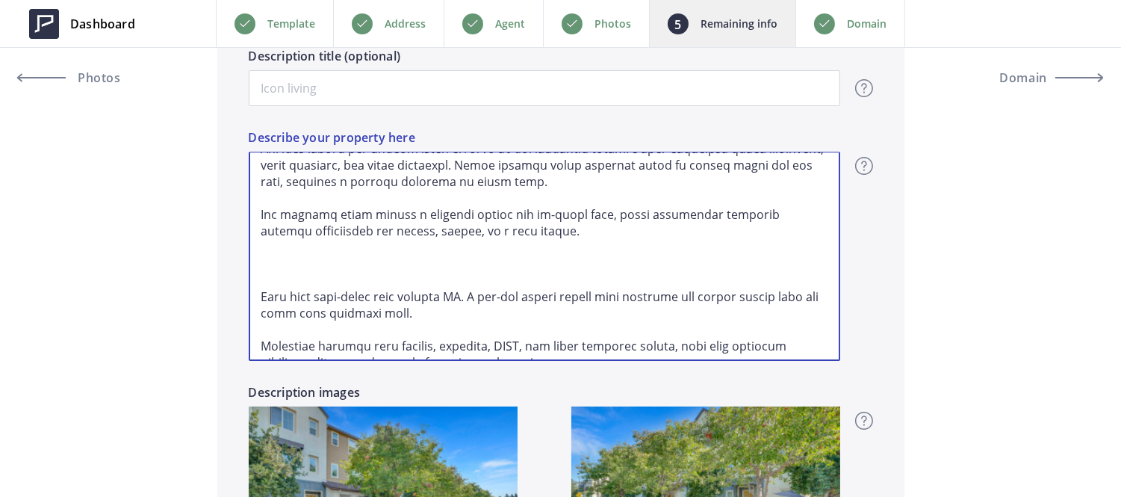
scroll to position [86, 0]
click at [281, 275] on textarea "Describe your property here" at bounding box center [545, 256] width 592 height 209
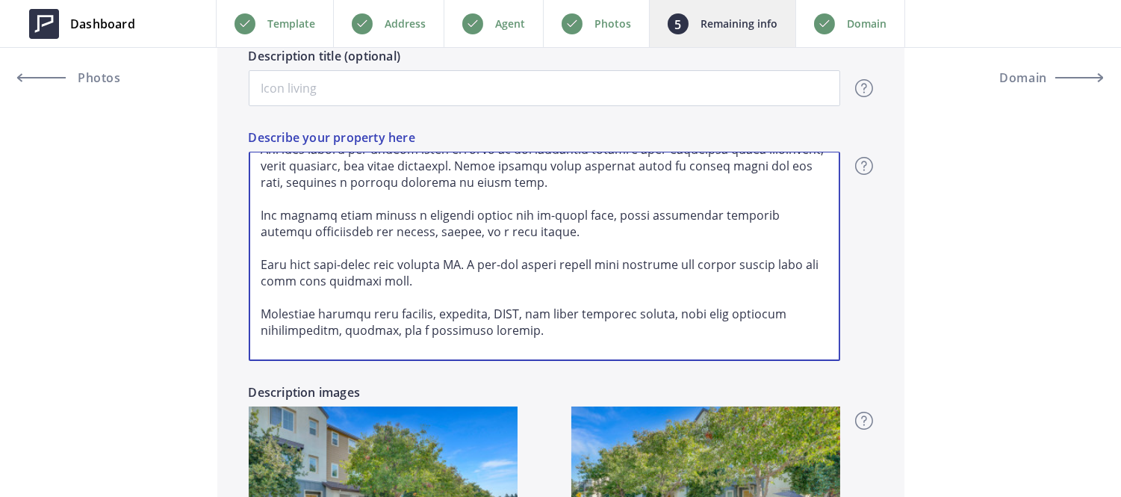
scroll to position [137, 0]
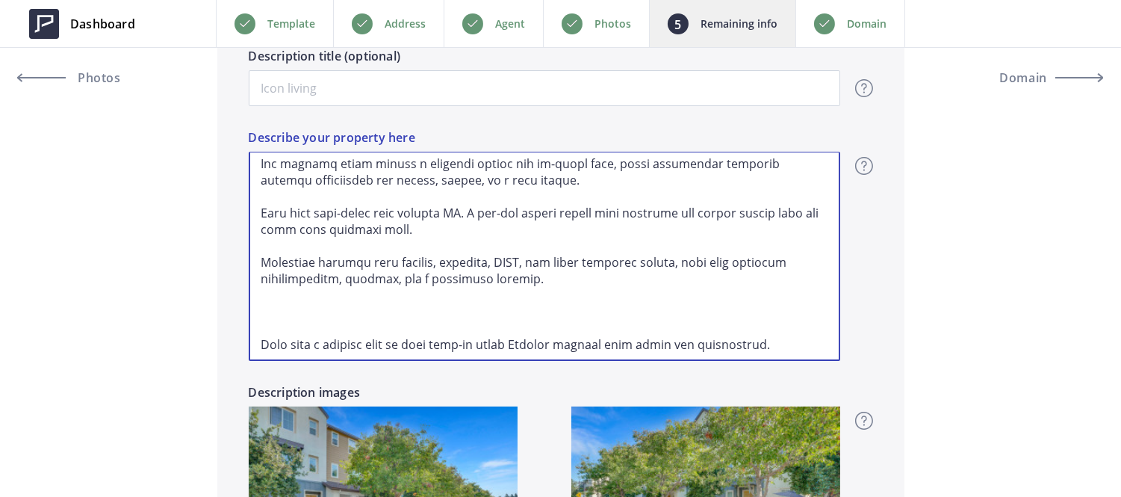
click at [263, 309] on textarea "Describe your property here" at bounding box center [545, 256] width 592 height 209
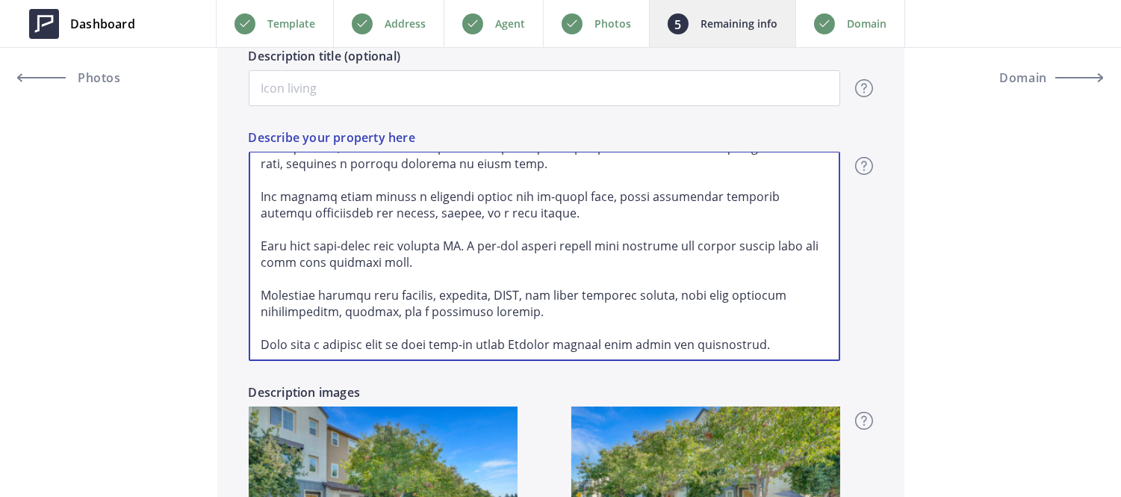
scroll to position [0, 0]
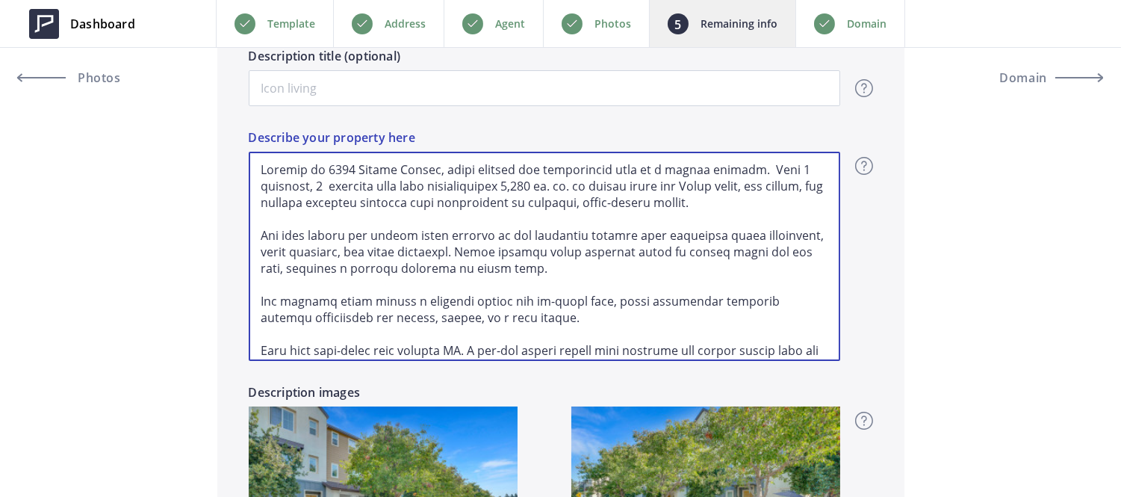
type textarea "Welcome to 2284 Morrow Street, where comfort and convenience meet in a serene s…"
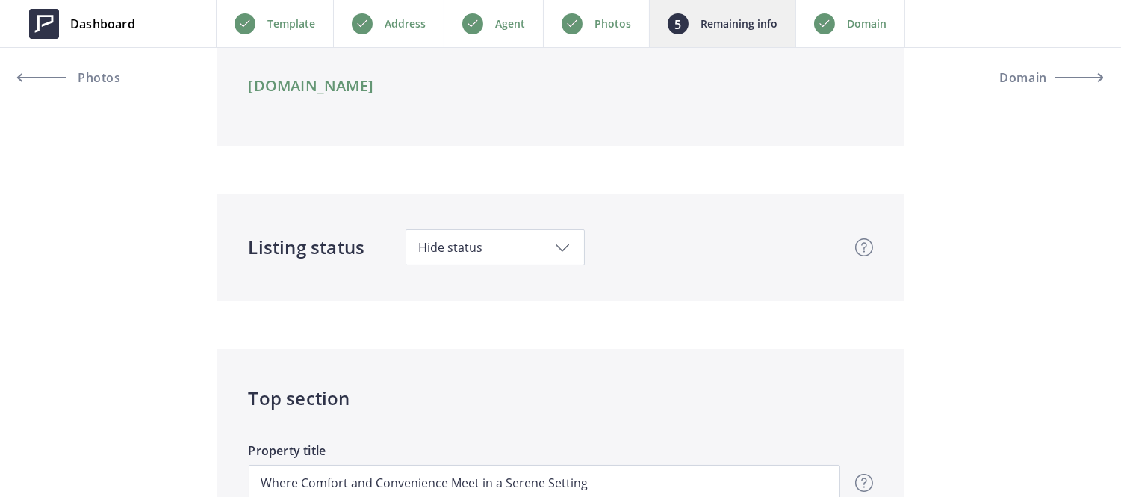
scroll to position [85, 0]
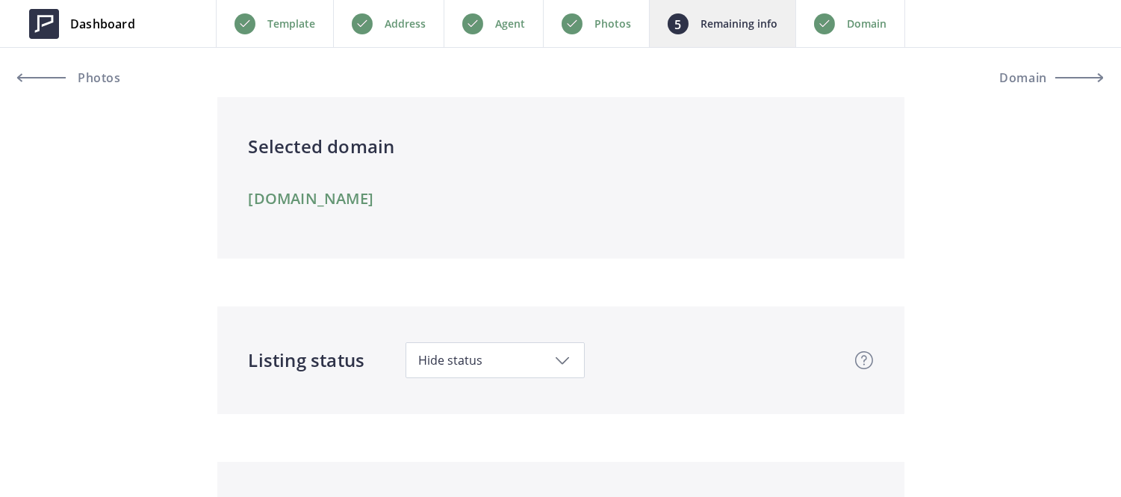
click at [502, 33] on div "Agent" at bounding box center [493, 23] width 99 height 47
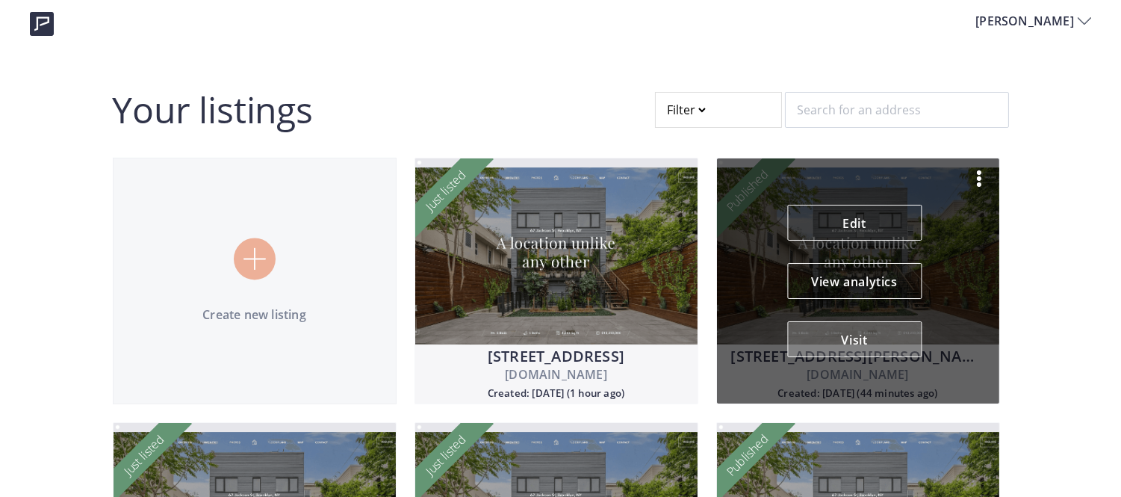
click at [885, 326] on button "Visit" at bounding box center [854, 339] width 134 height 36
